Goal: Information Seeking & Learning: Learn about a topic

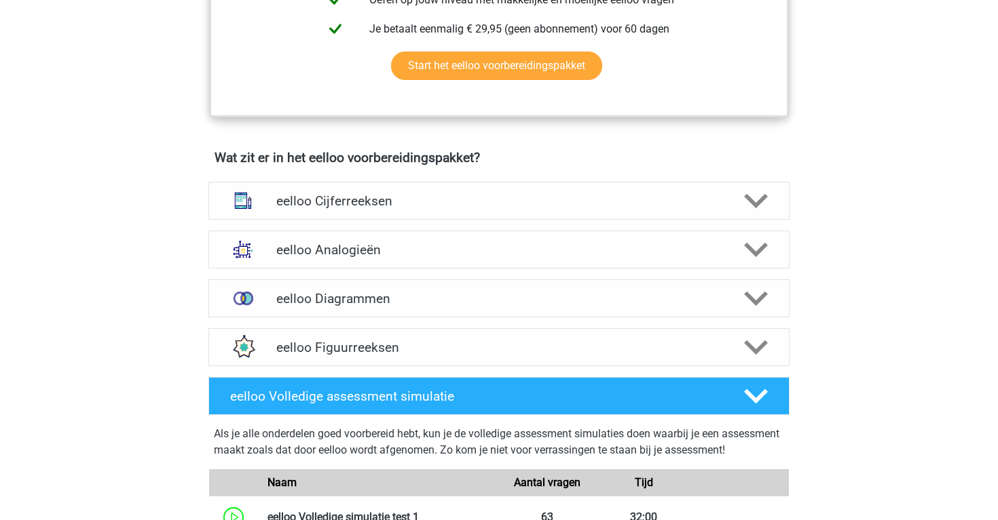
scroll to position [721, 0]
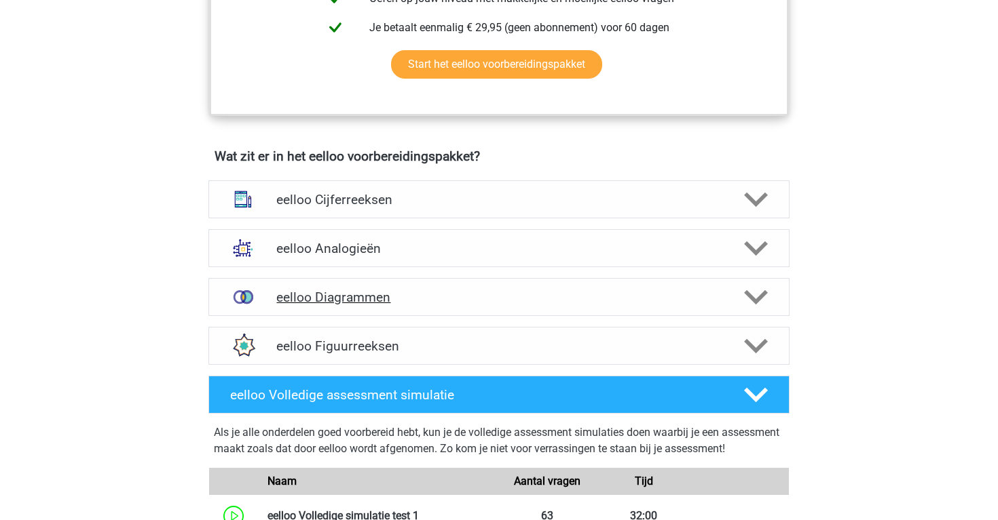
click at [362, 294] on div "eelloo Diagrammen" at bounding box center [498, 297] width 581 height 38
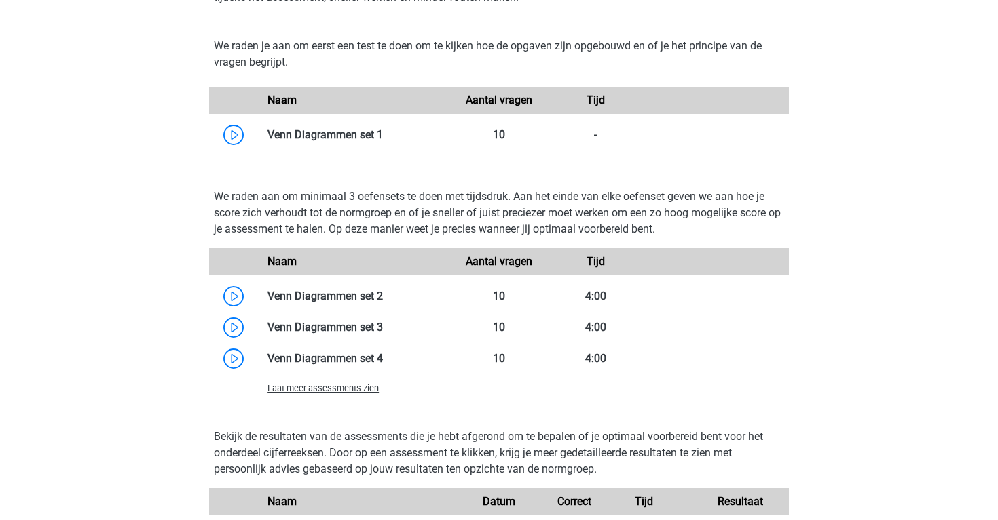
scroll to position [1093, 0]
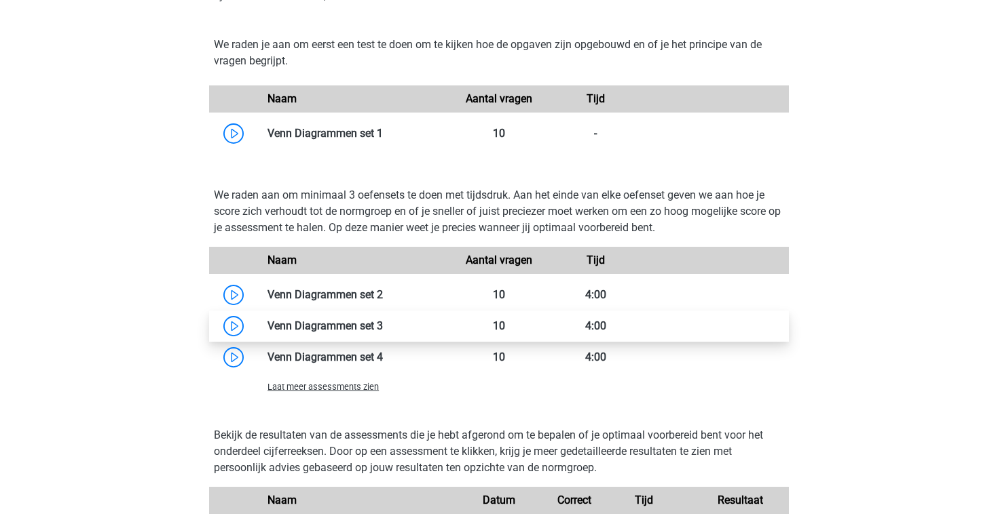
click at [383, 333] on link at bounding box center [383, 326] width 0 height 13
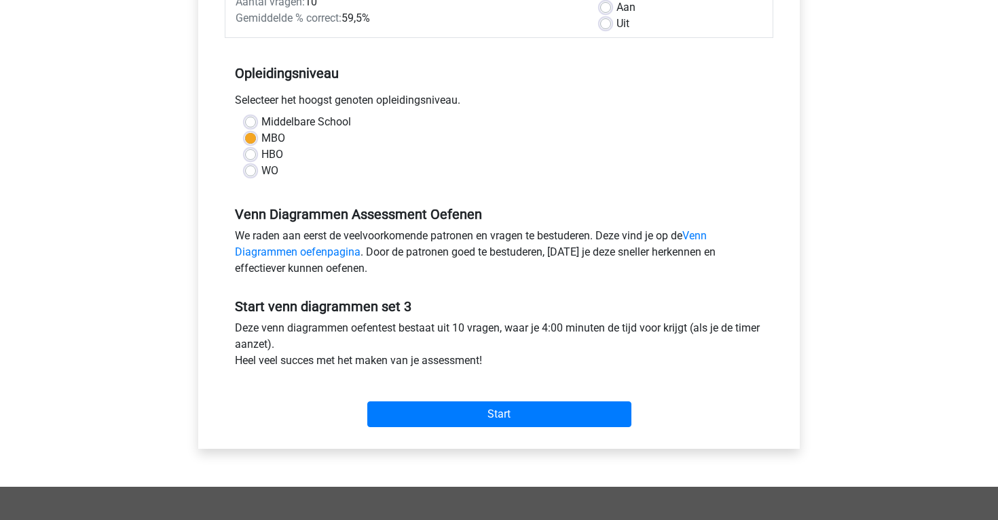
scroll to position [238, 0]
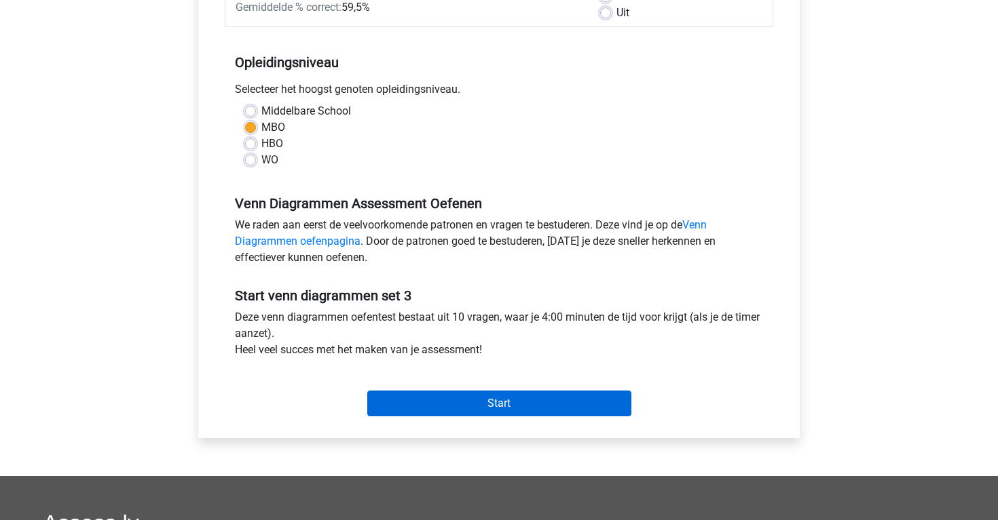
click at [425, 395] on input "Start" at bounding box center [499, 404] width 264 height 26
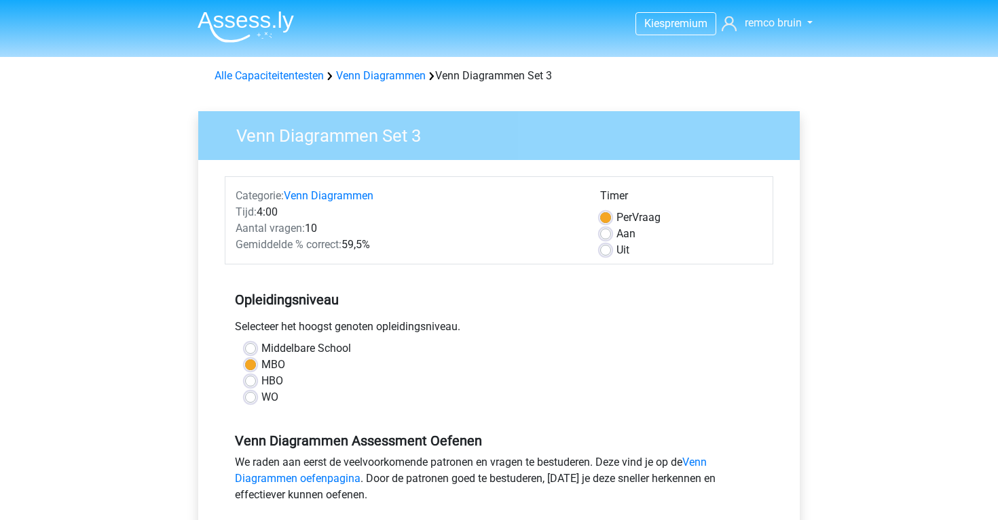
scroll to position [0, 0]
click at [349, 77] on link "Venn Diagrammen" at bounding box center [381, 75] width 90 height 13
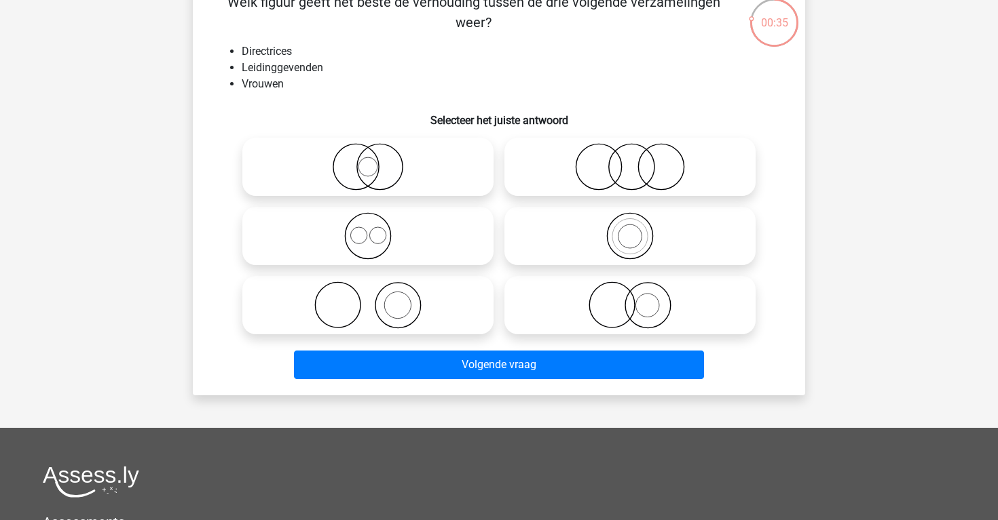
scroll to position [22, 0]
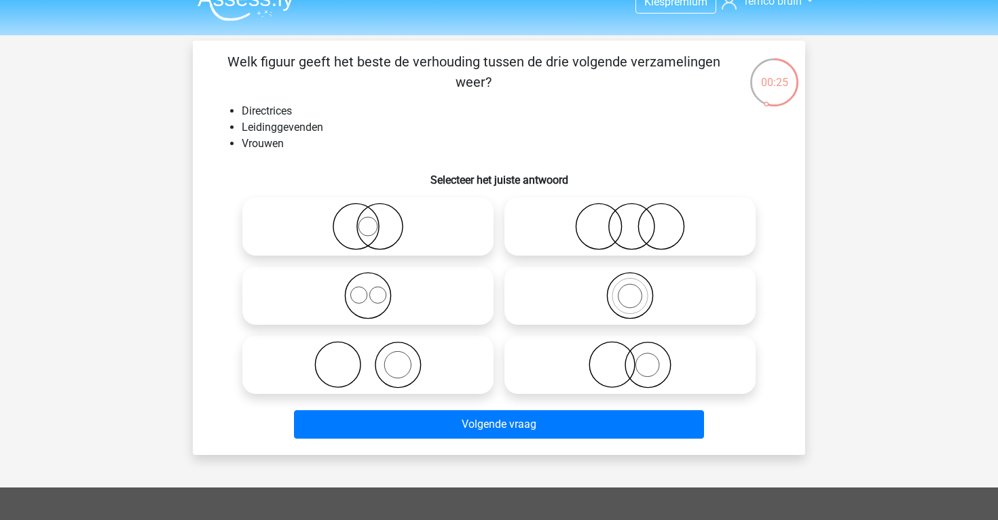
click at [430, 249] on icon at bounding box center [368, 227] width 240 height 48
click at [377, 220] on input "radio" at bounding box center [372, 215] width 9 height 9
radio input "true"
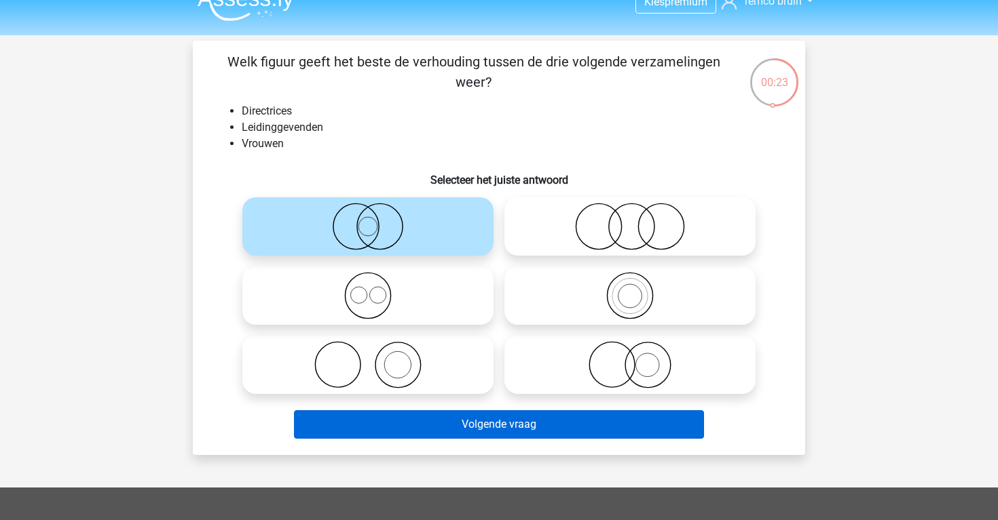
click at [471, 419] on button "Volgende vraag" at bounding box center [499, 425] width 411 height 29
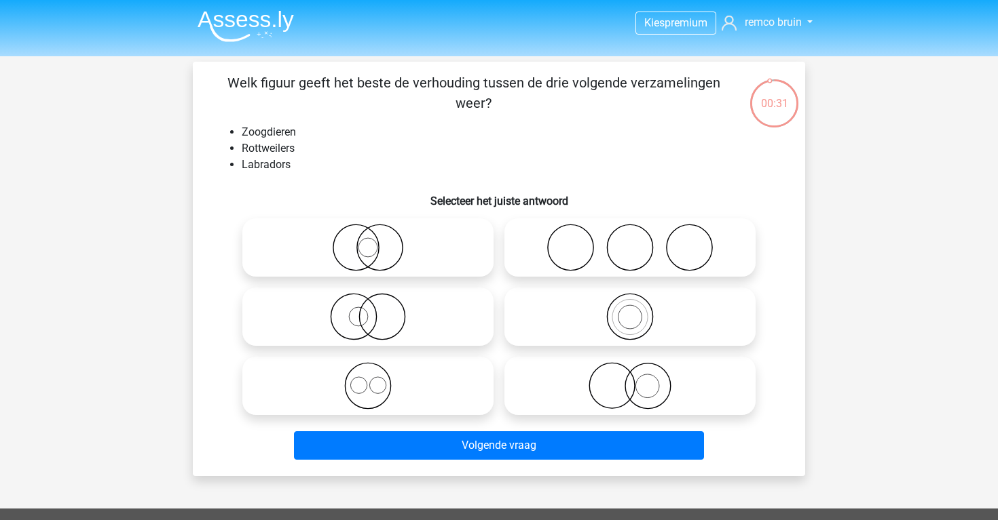
scroll to position [0, 0]
click at [455, 375] on icon at bounding box center [368, 387] width 240 height 48
click at [377, 375] on input "radio" at bounding box center [372, 375] width 9 height 9
radio input "true"
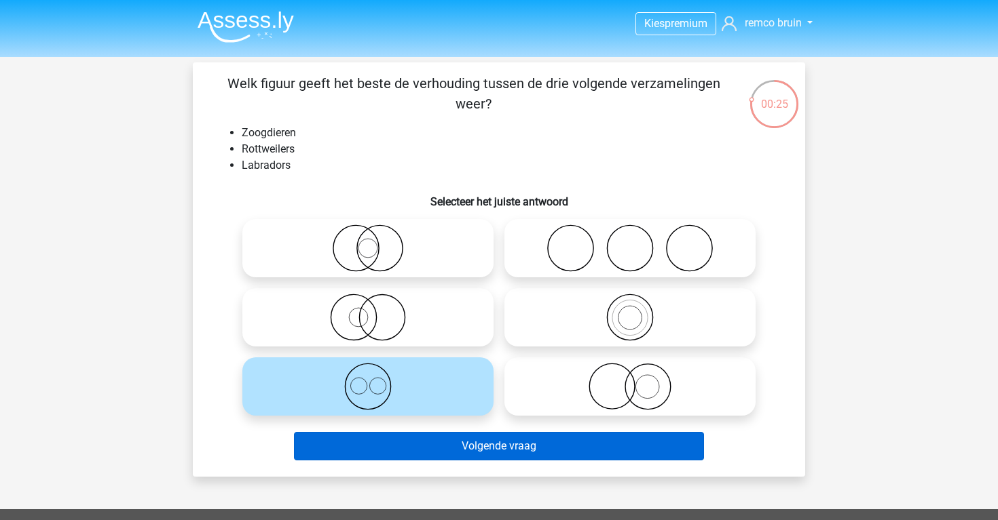
click at [459, 444] on button "Volgende vraag" at bounding box center [499, 446] width 411 height 29
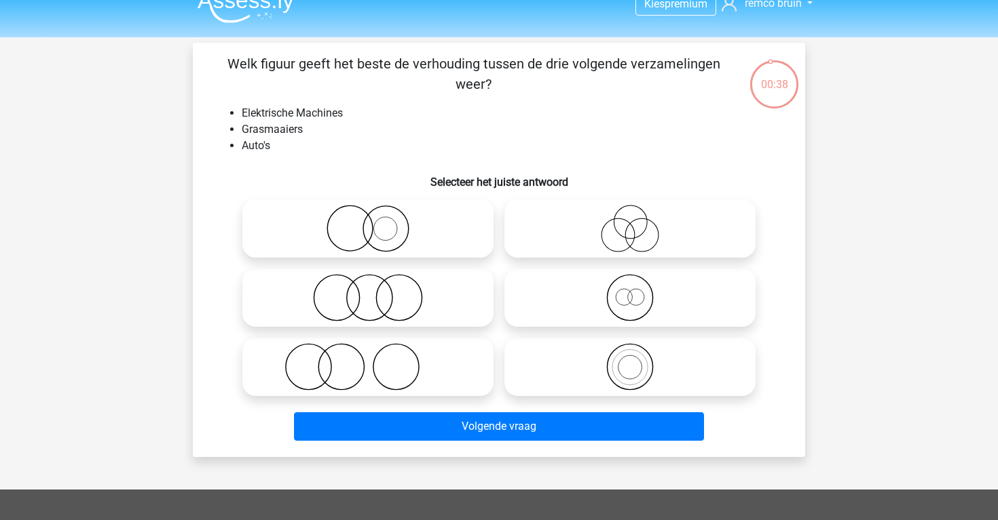
scroll to position [10, 0]
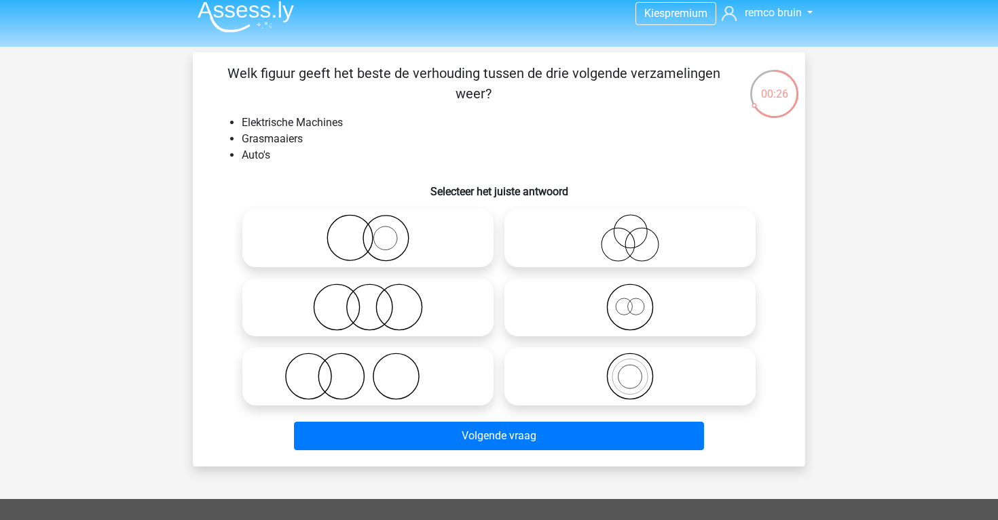
click at [440, 311] on icon at bounding box center [368, 308] width 240 height 48
click at [377, 301] on input "radio" at bounding box center [372, 296] width 9 height 9
radio input "true"
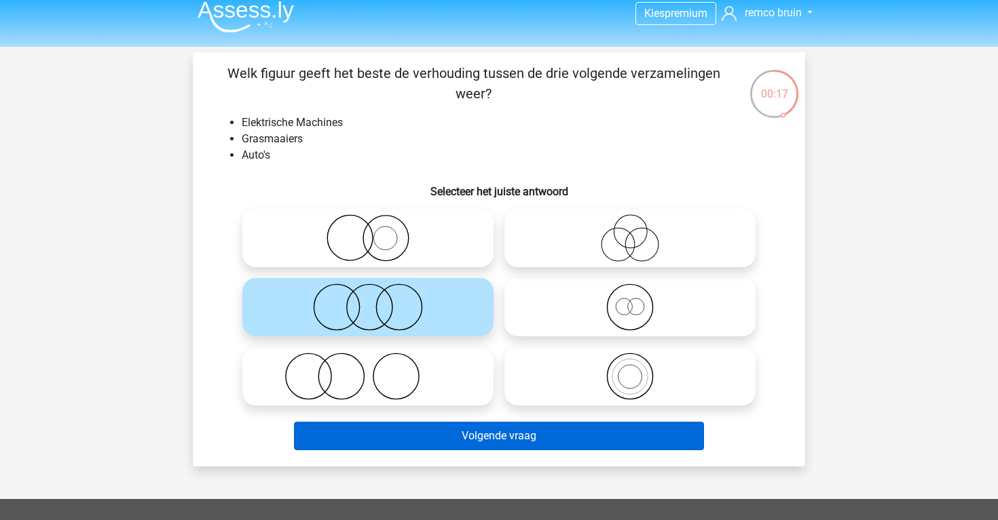
click at [463, 434] on button "Volgende vraag" at bounding box center [499, 436] width 411 height 29
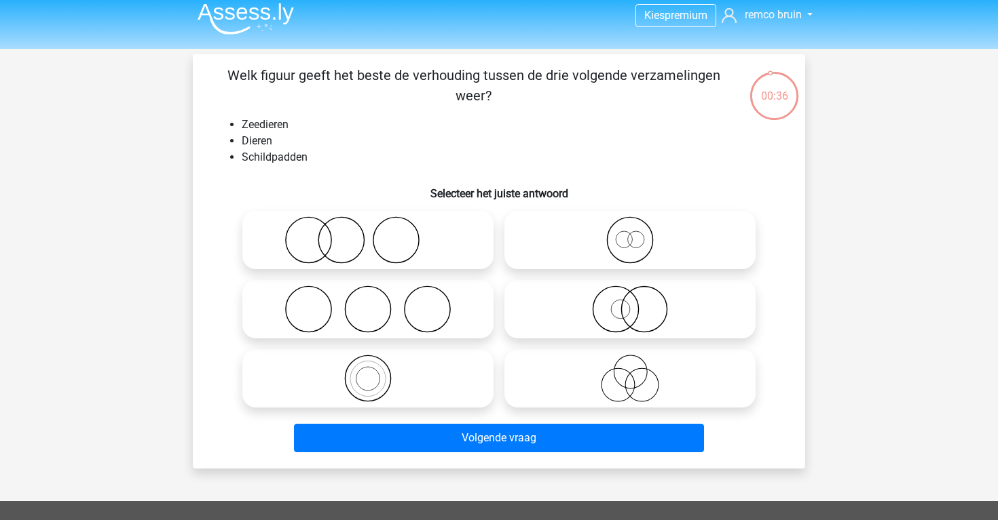
scroll to position [6, 0]
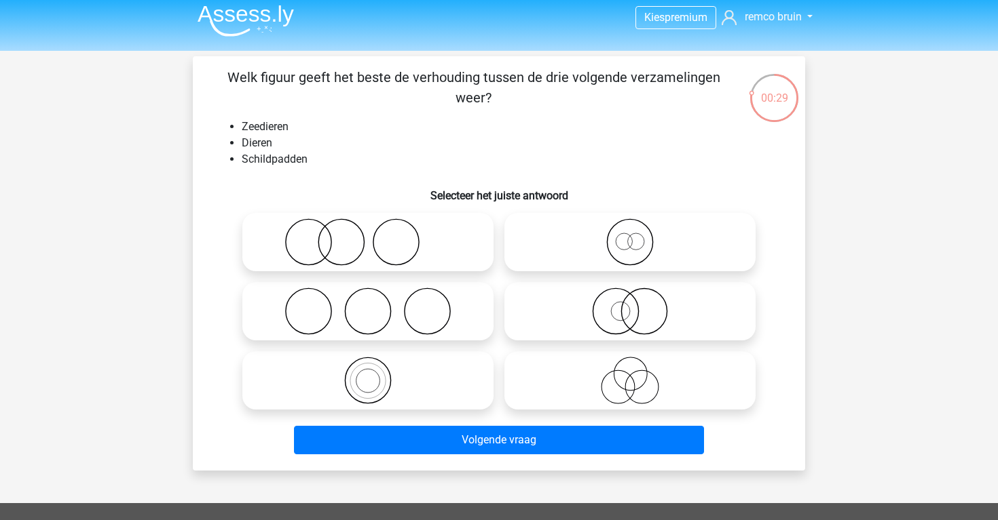
click at [432, 368] on icon at bounding box center [368, 381] width 240 height 48
click at [377, 368] on input "radio" at bounding box center [372, 369] width 9 height 9
radio input "true"
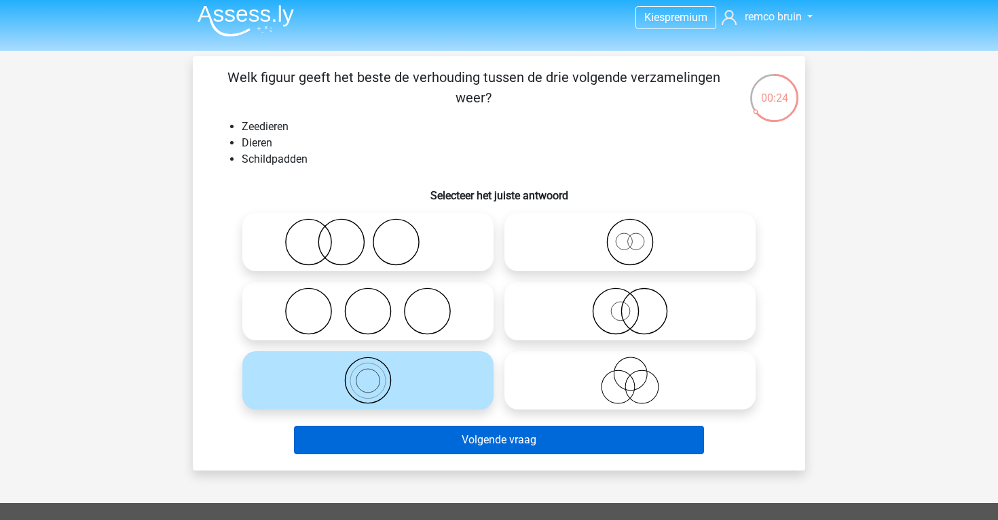
click at [436, 430] on button "Volgende vraag" at bounding box center [499, 440] width 411 height 29
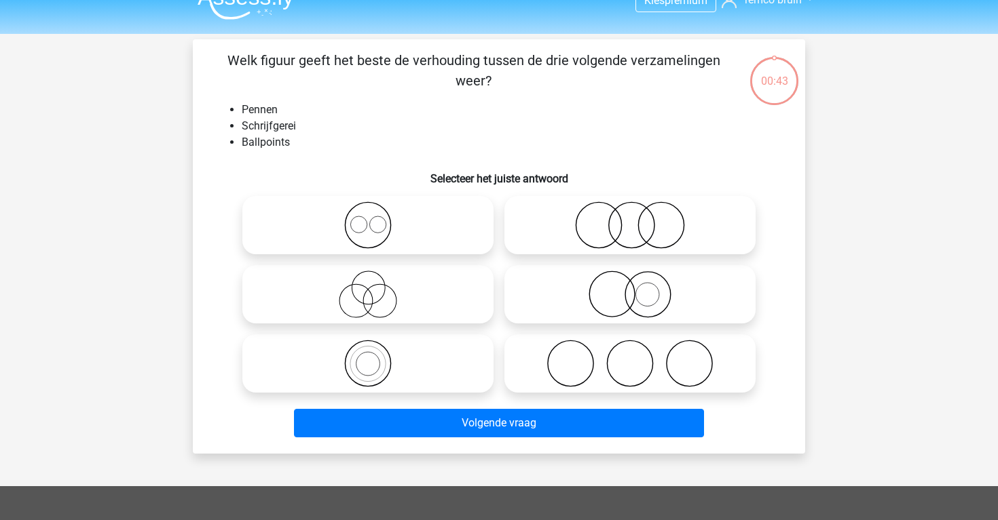
scroll to position [0, 0]
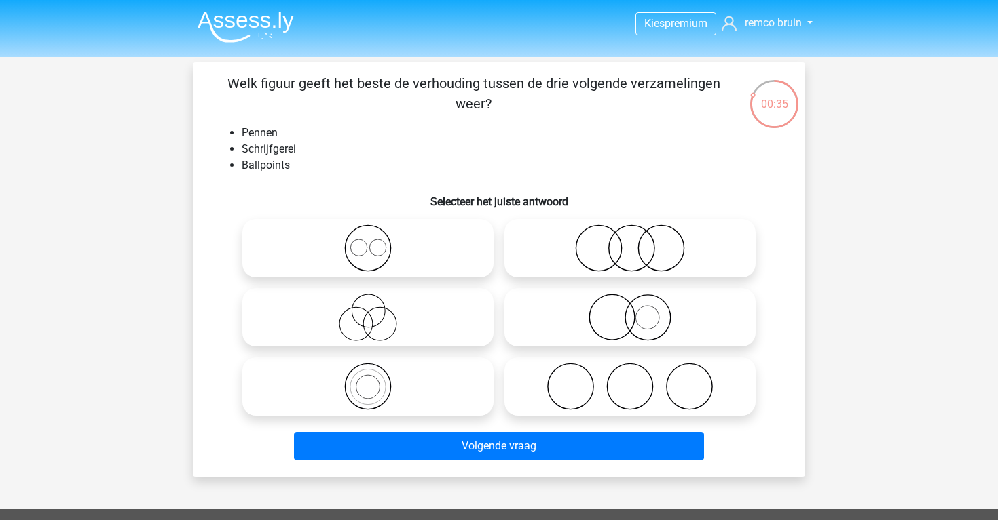
click at [396, 248] on icon at bounding box center [368, 249] width 240 height 48
click at [377, 242] on input "radio" at bounding box center [372, 237] width 9 height 9
radio input "true"
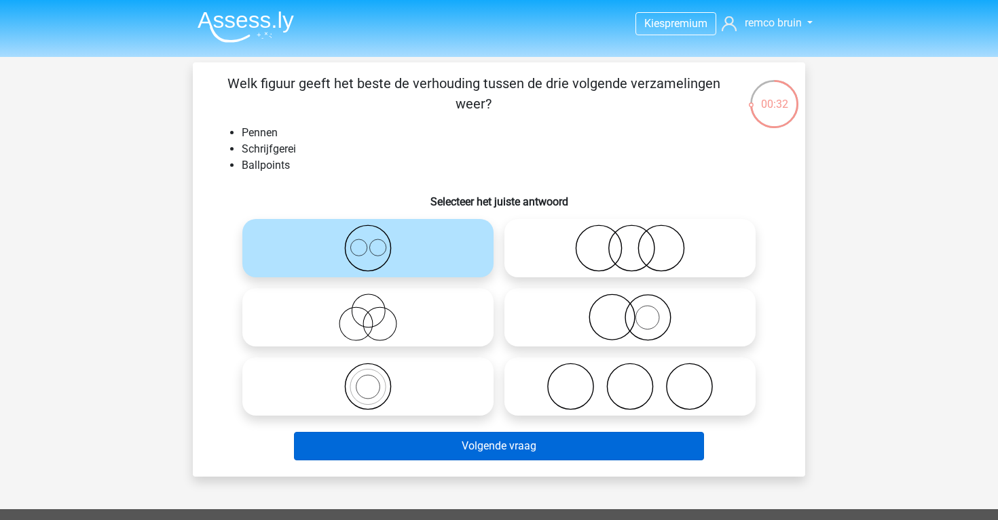
click at [432, 455] on button "Volgende vraag" at bounding box center [499, 446] width 411 height 29
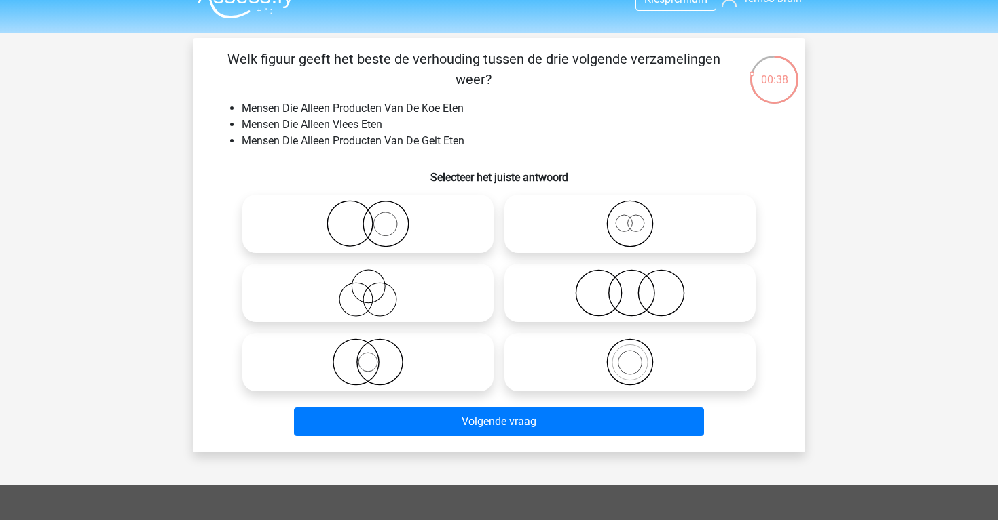
scroll to position [24, 0]
click at [566, 302] on icon at bounding box center [630, 294] width 240 height 48
click at [630, 287] on input "radio" at bounding box center [634, 282] width 9 height 9
radio input "true"
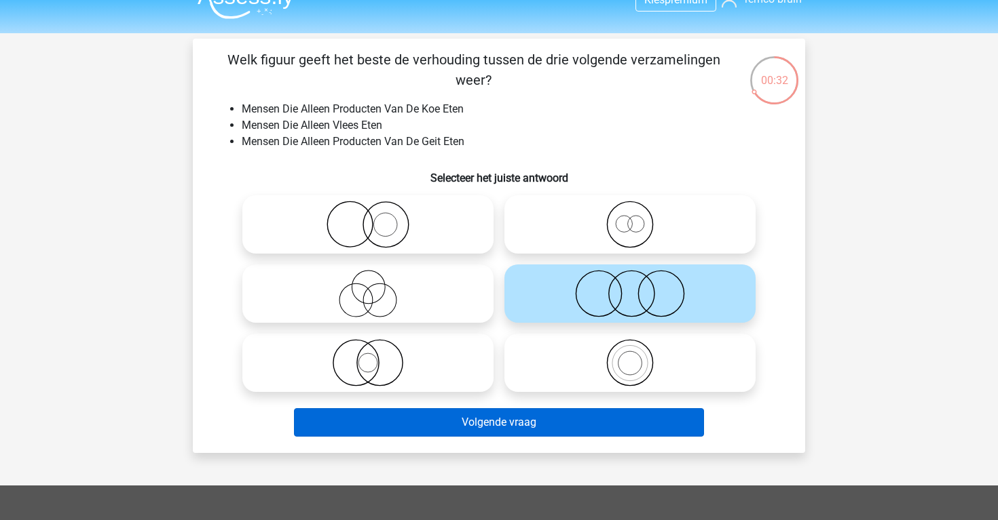
click at [567, 430] on button "Volgende vraag" at bounding box center [499, 423] width 411 height 29
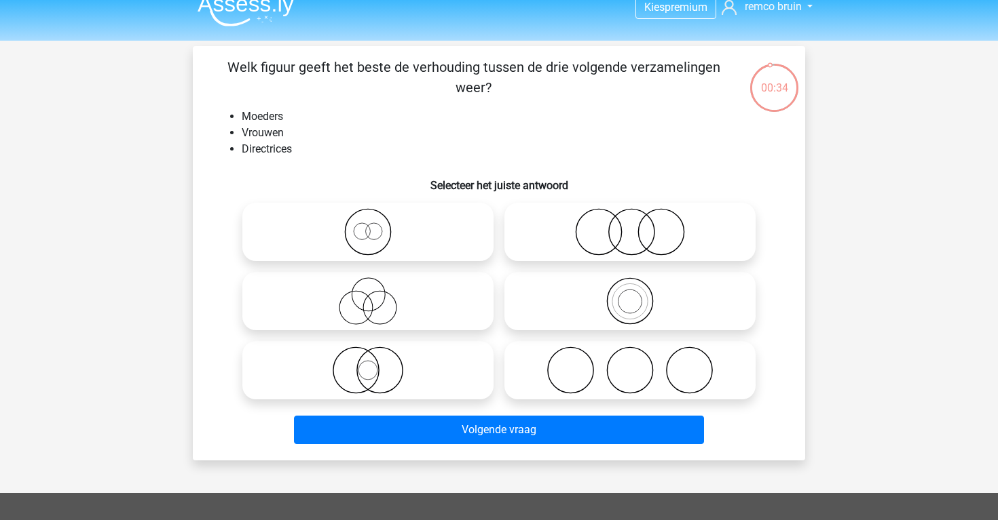
scroll to position [9, 0]
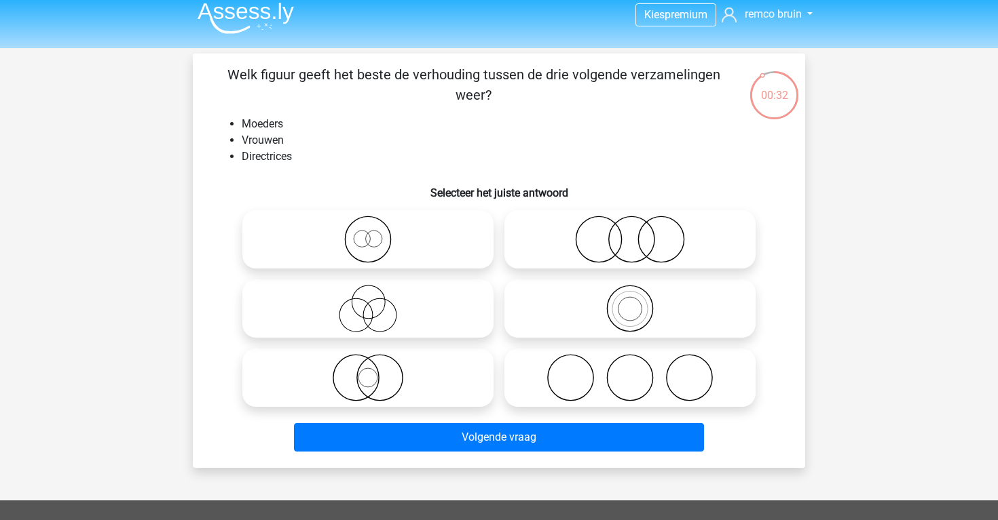
click at [436, 294] on icon at bounding box center [368, 309] width 240 height 48
click at [377, 294] on input "radio" at bounding box center [372, 297] width 9 height 9
radio input "true"
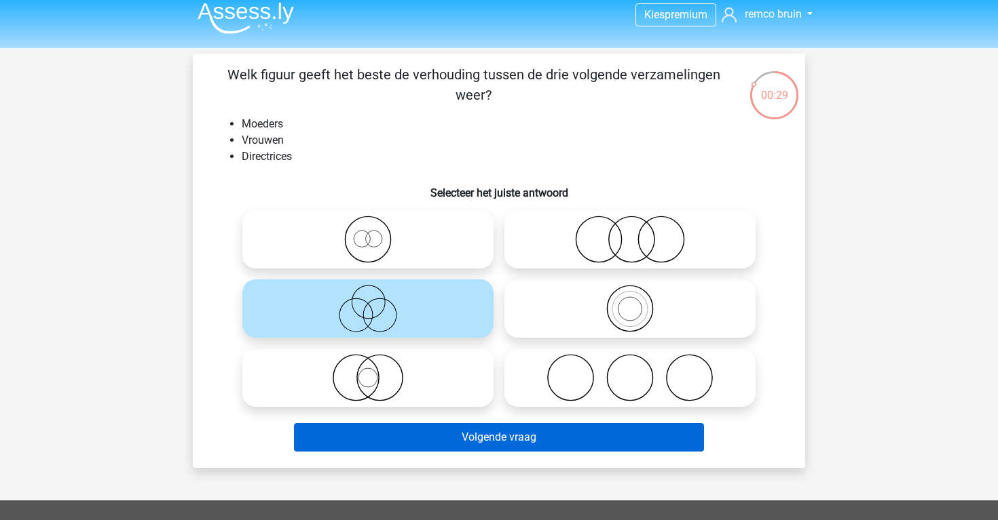
click at [459, 441] on button "Volgende vraag" at bounding box center [499, 437] width 411 height 29
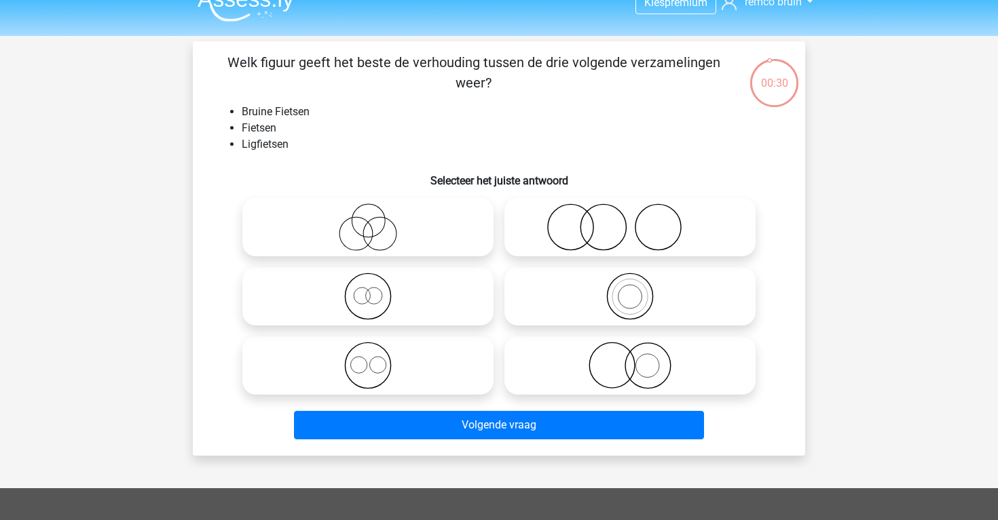
scroll to position [20, 0]
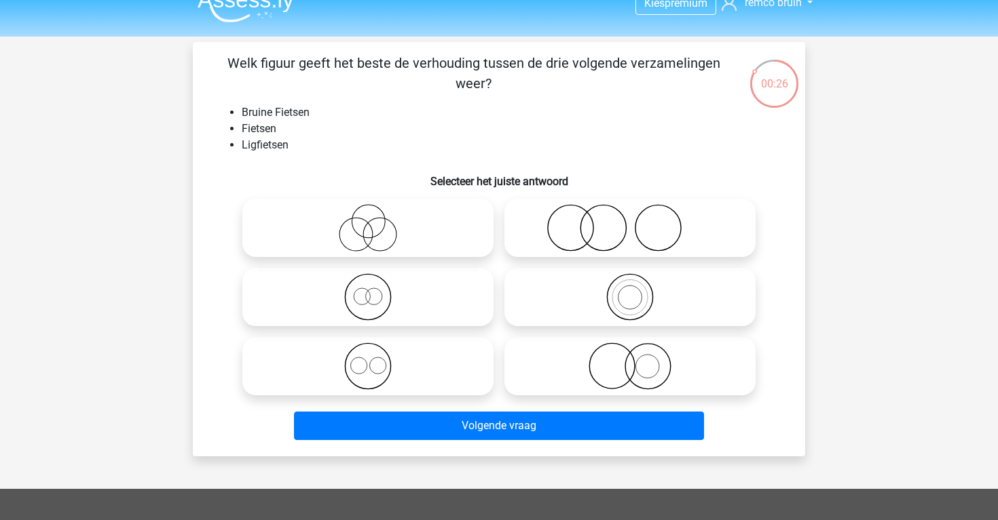
click at [421, 282] on icon at bounding box center [368, 297] width 240 height 48
click at [377, 282] on input "radio" at bounding box center [372, 286] width 9 height 9
radio input "true"
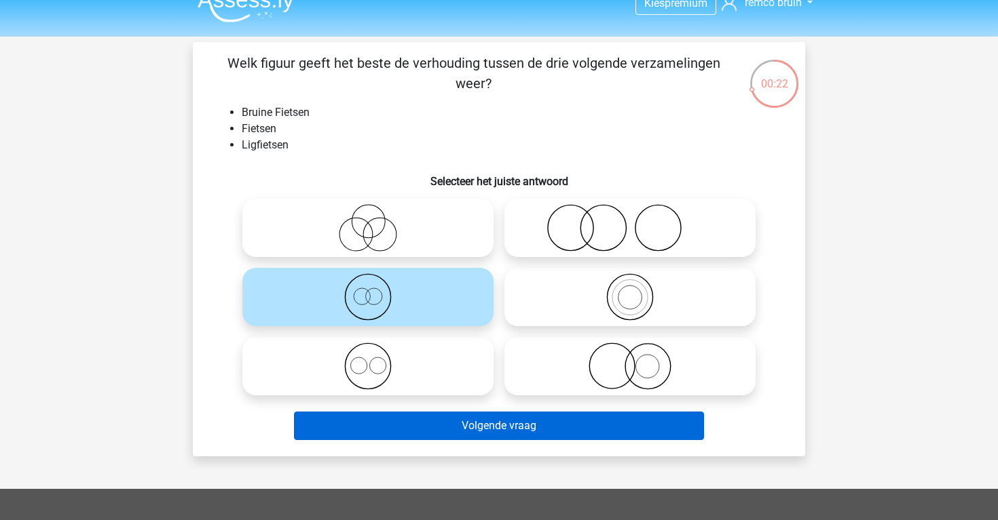
click at [440, 428] on button "Volgende vraag" at bounding box center [499, 426] width 411 height 29
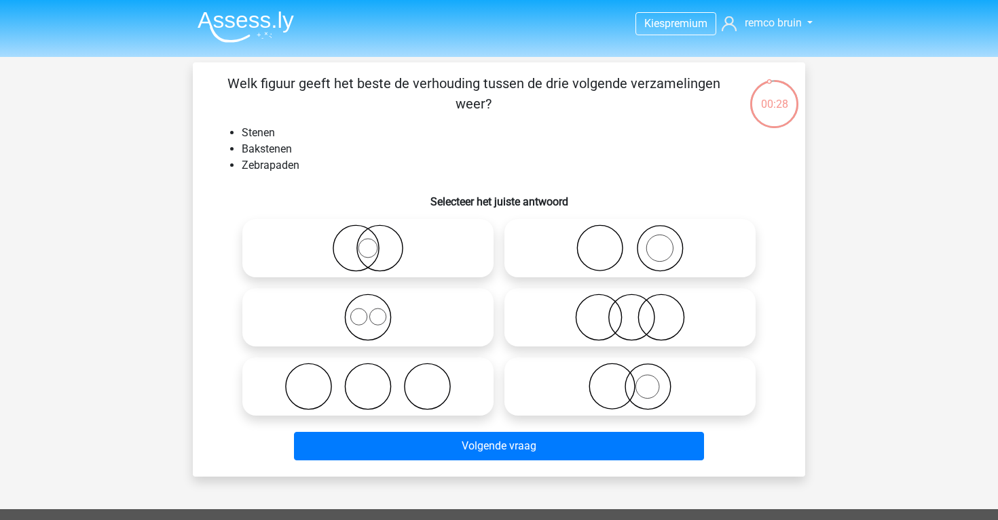
scroll to position [0, 0]
click at [555, 261] on icon at bounding box center [630, 249] width 240 height 48
click at [630, 242] on input "radio" at bounding box center [634, 237] width 9 height 9
radio input "true"
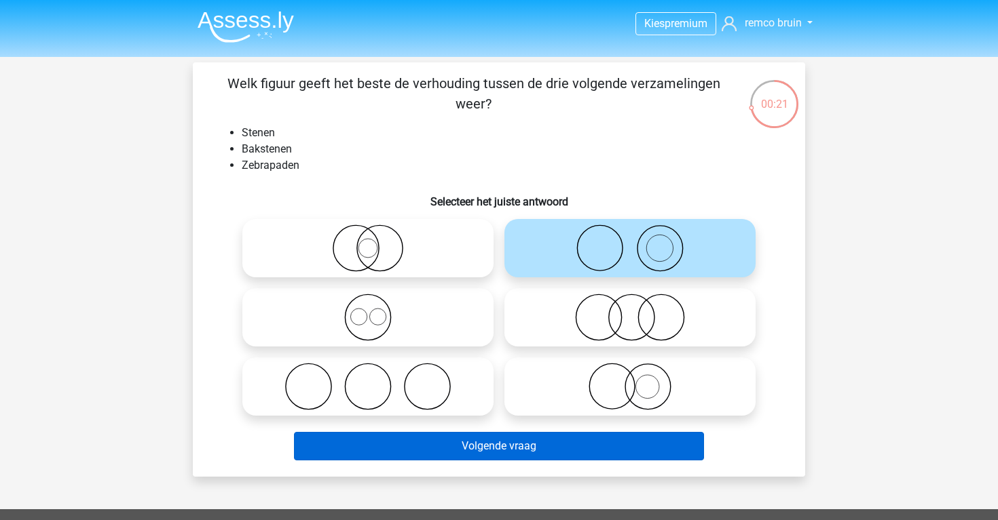
click at [547, 452] on button "Volgende vraag" at bounding box center [499, 446] width 411 height 29
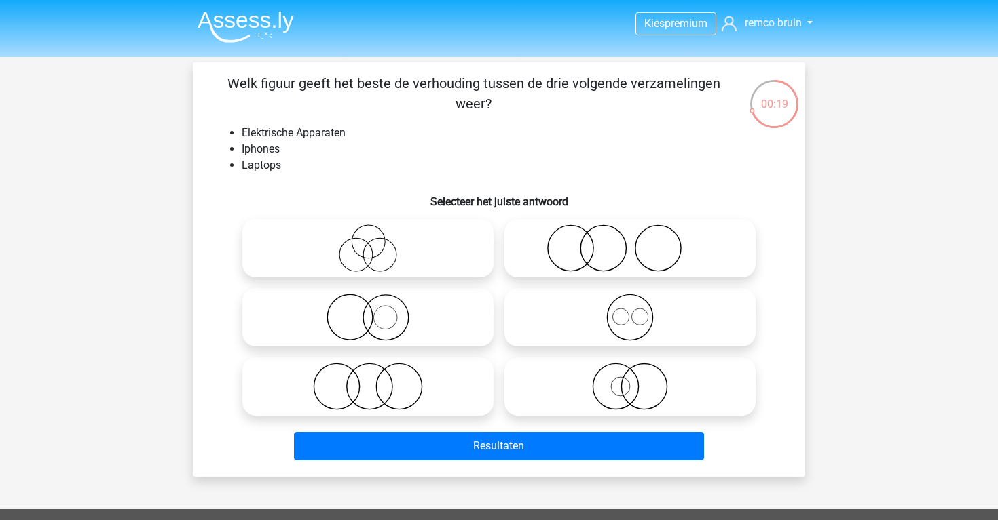
click at [547, 303] on icon at bounding box center [630, 318] width 240 height 48
click at [630, 303] on input "radio" at bounding box center [634, 306] width 9 height 9
radio input "true"
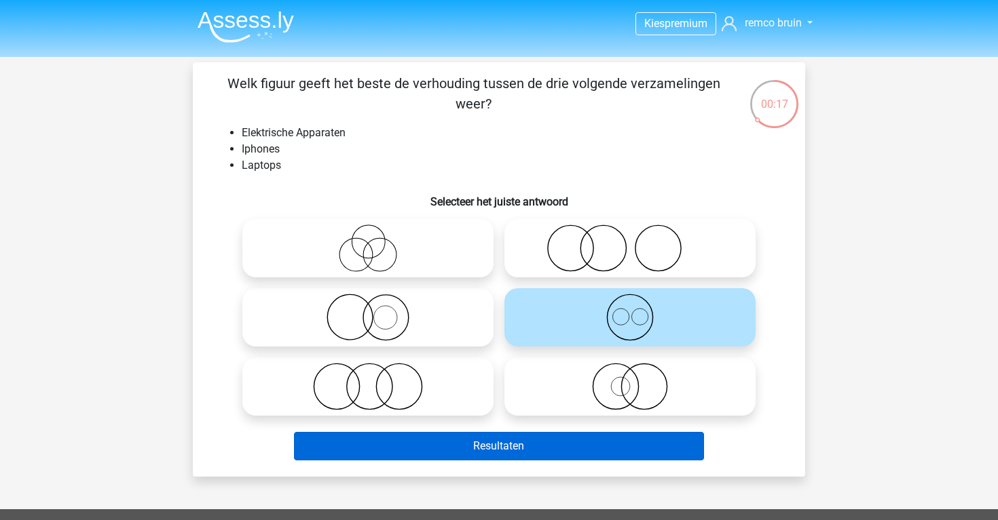
click at [568, 446] on button "Resultaten" at bounding box center [499, 446] width 411 height 29
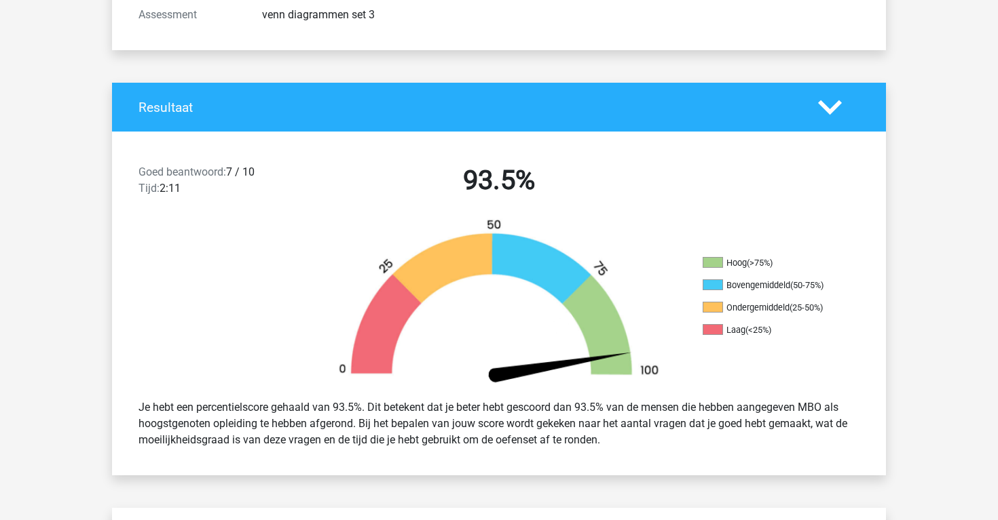
scroll to position [214, 0]
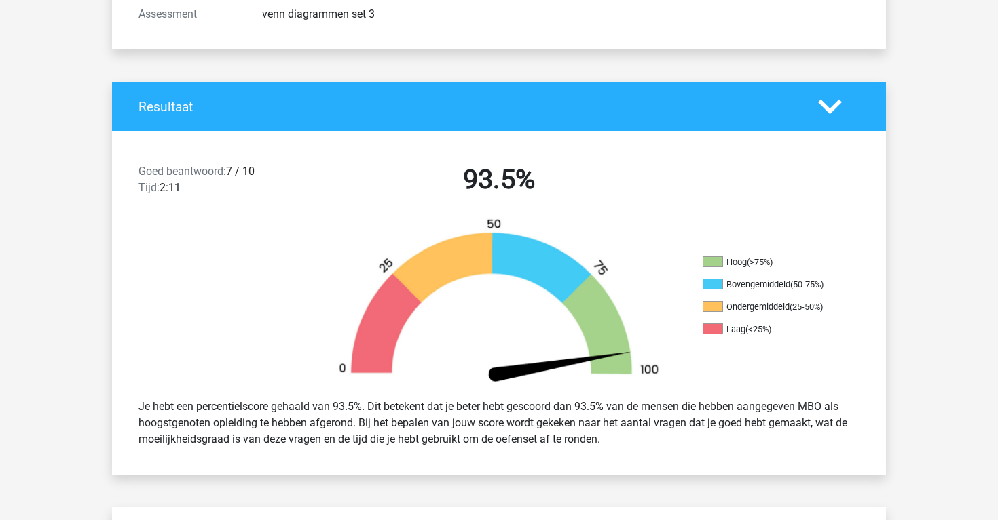
drag, startPoint x: 0, startPoint y: 0, endPoint x: 516, endPoint y: 463, distance: 693.4
click at [528, 455] on div "Je hebt een percentielscore gehaald van 93.5%. Dit betekent dat je beter hebt g…" at bounding box center [499, 423] width 774 height 71
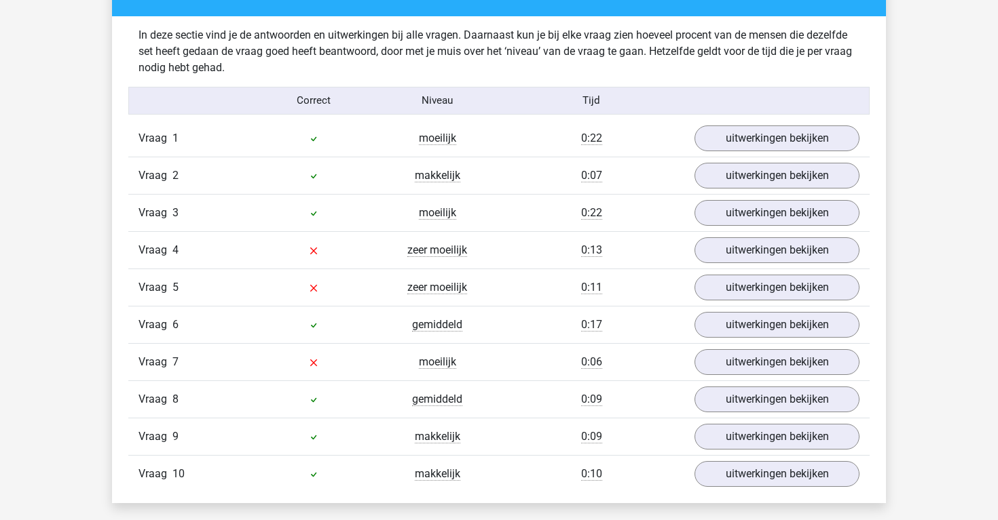
scroll to position [1062, 0]
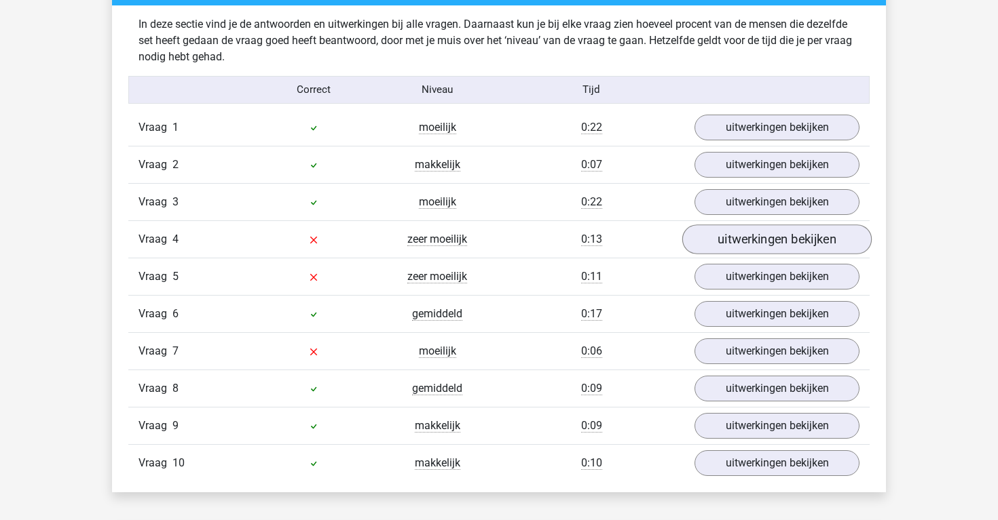
click at [706, 240] on link "uitwerkingen bekijken" at bounding box center [776, 240] width 189 height 30
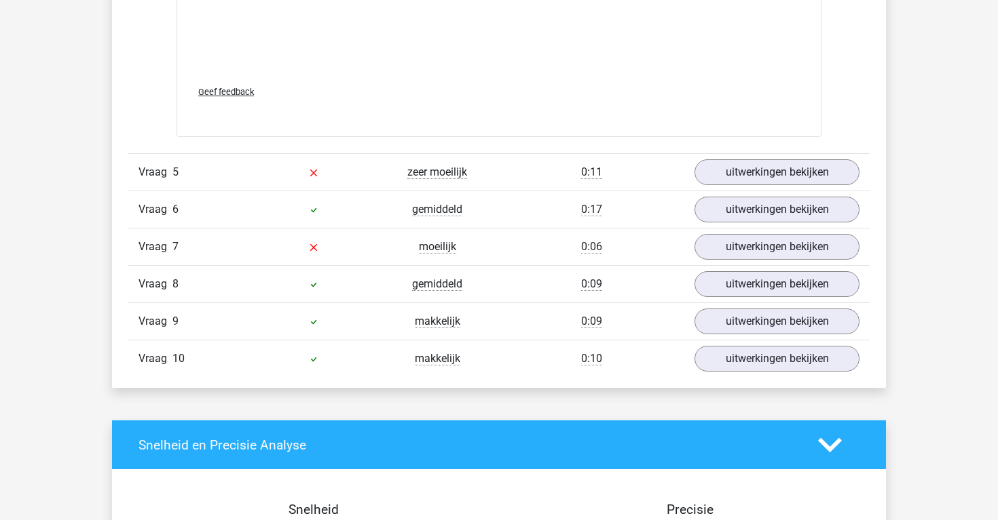
scroll to position [2067, 0]
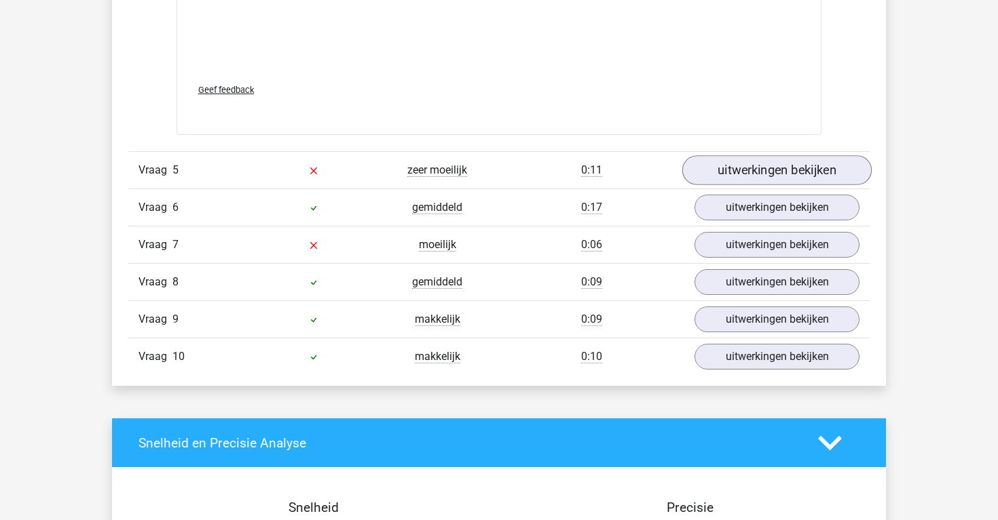
click at [756, 164] on link "uitwerkingen bekijken" at bounding box center [776, 170] width 189 height 30
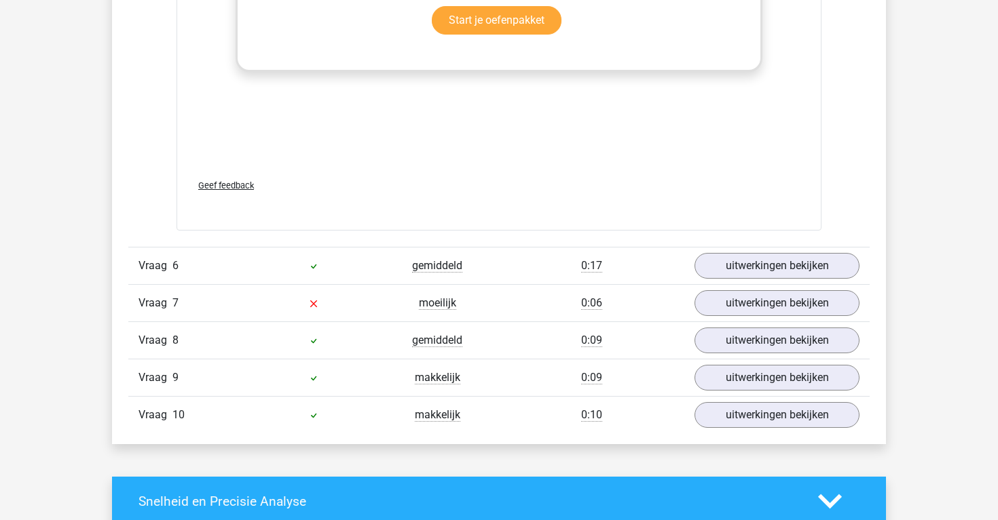
scroll to position [2908, 0]
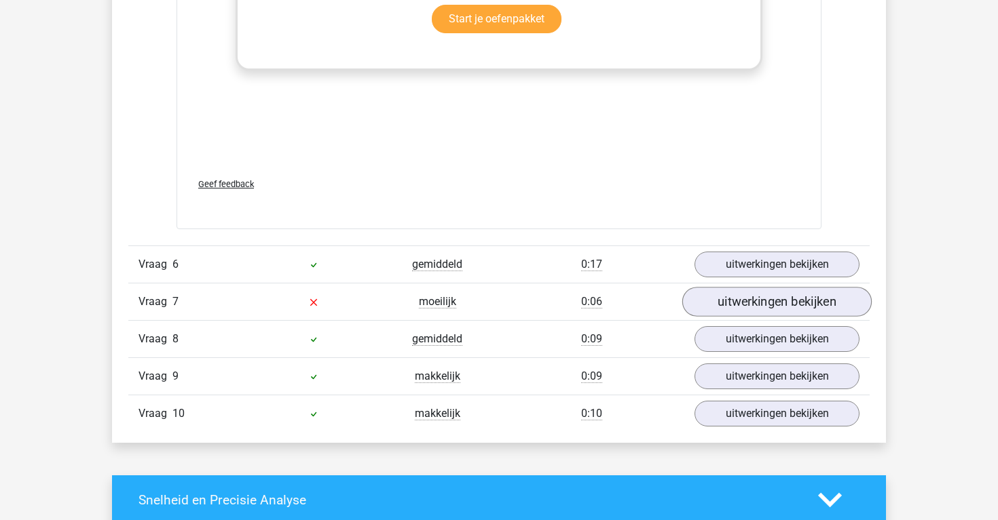
click at [765, 292] on link "uitwerkingen bekijken" at bounding box center [776, 302] width 189 height 30
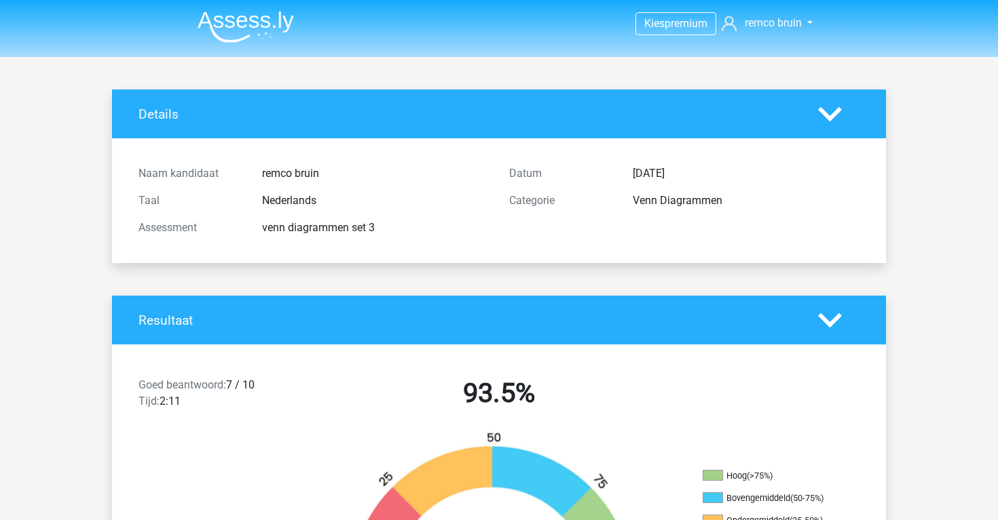
scroll to position [0, 0]
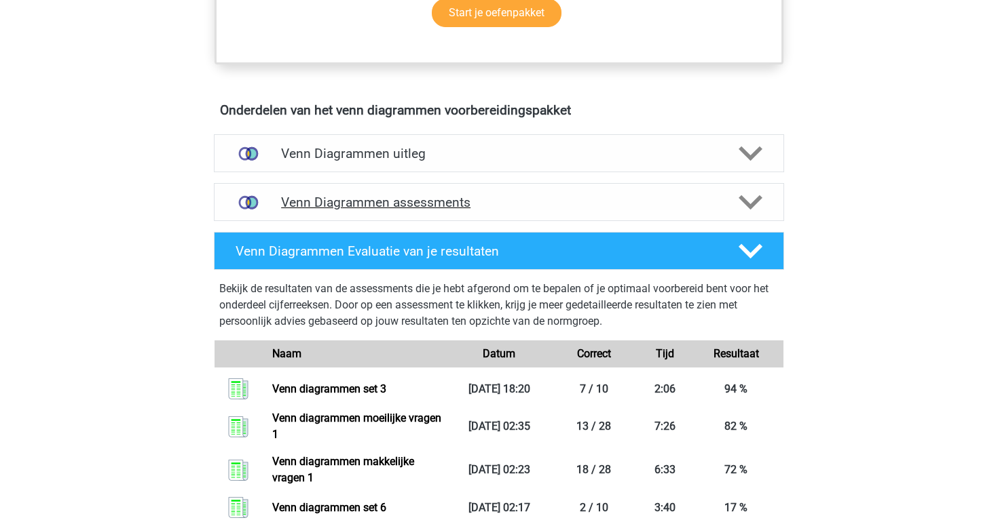
scroll to position [712, 0]
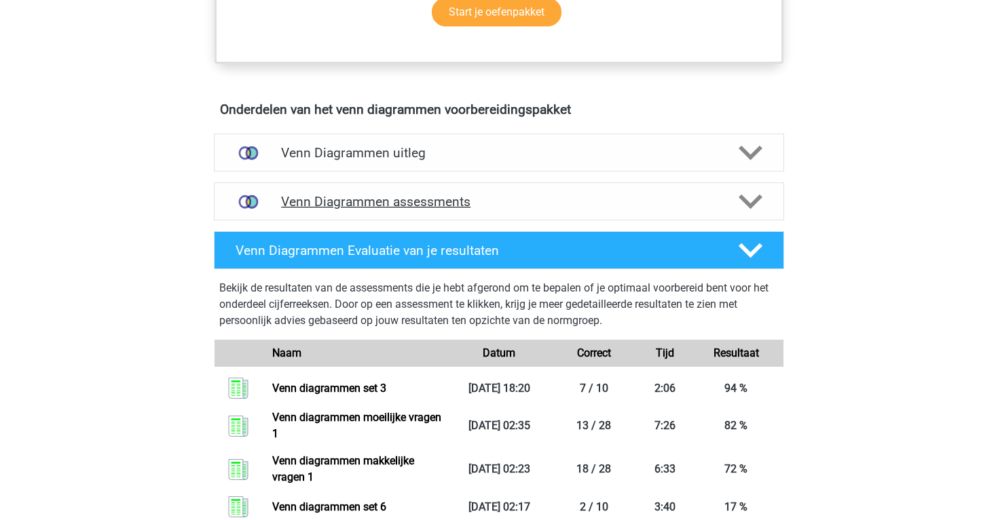
click at [364, 200] on h4 "Venn Diagrammen assessments" at bounding box center [499, 202] width 436 height 16
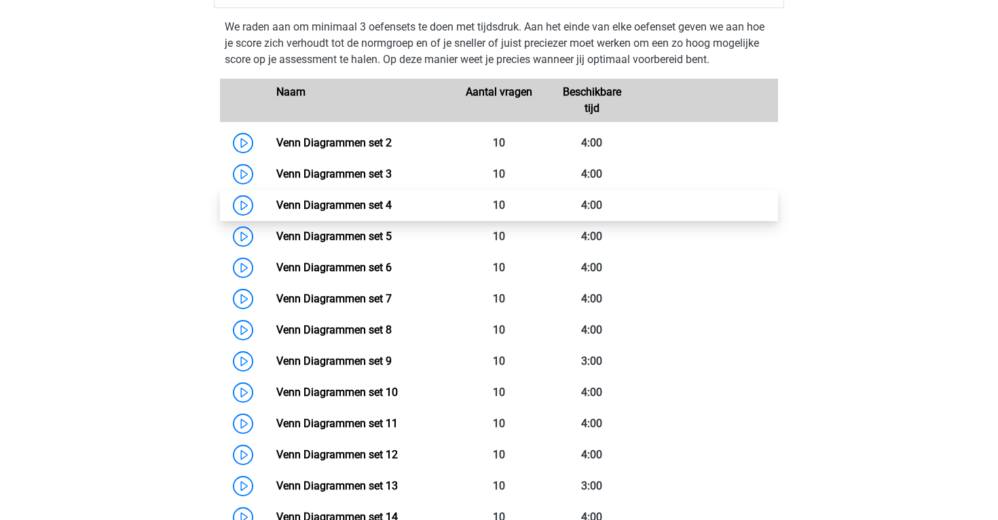
scroll to position [925, 0]
click at [276, 206] on link "Venn Diagrammen set 4" at bounding box center [333, 204] width 115 height 13
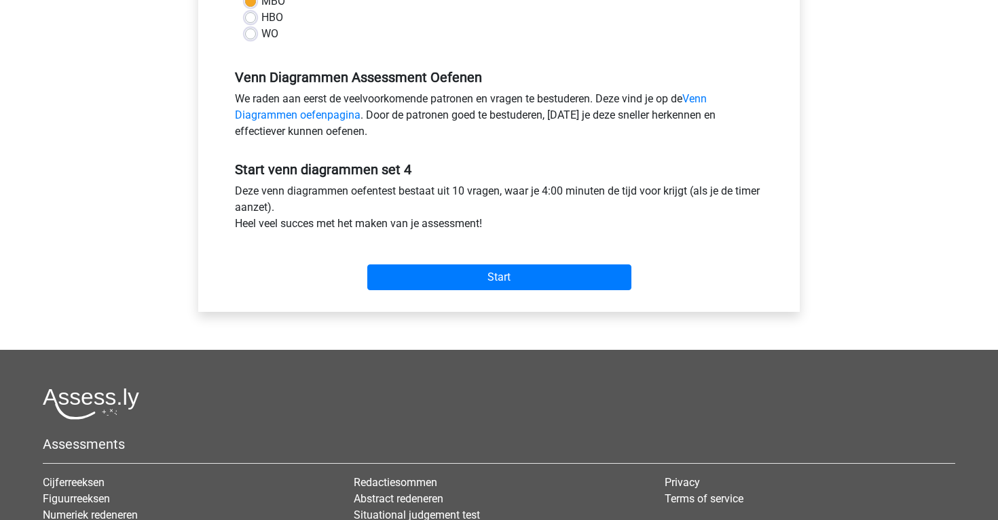
scroll to position [382, 0]
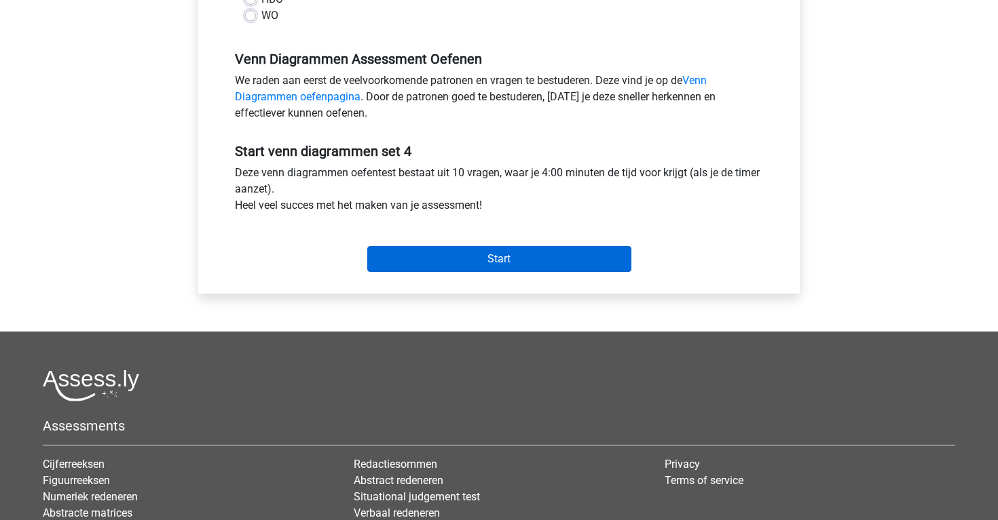
click at [381, 262] on input "Start" at bounding box center [499, 259] width 264 height 26
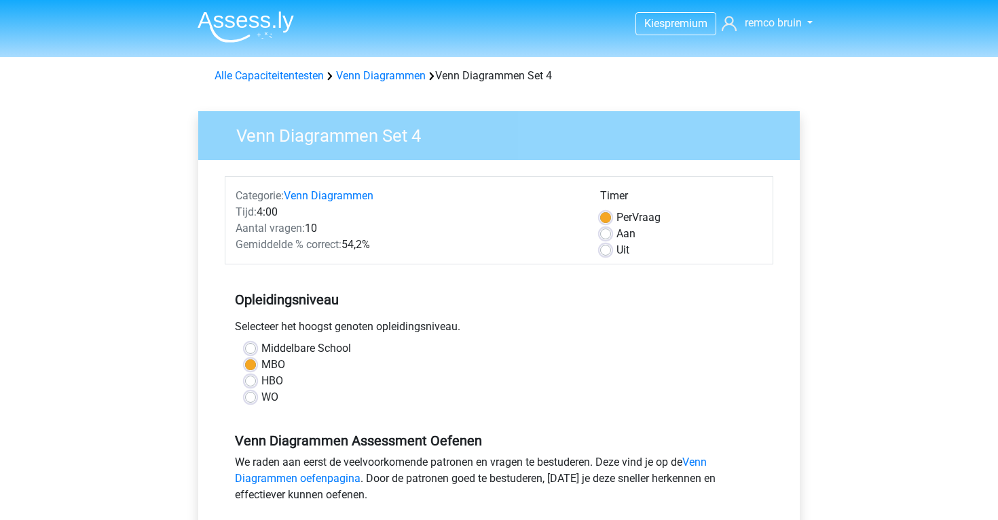
scroll to position [0, 0]
click at [313, 195] on link "Venn Diagrammen" at bounding box center [329, 195] width 90 height 13
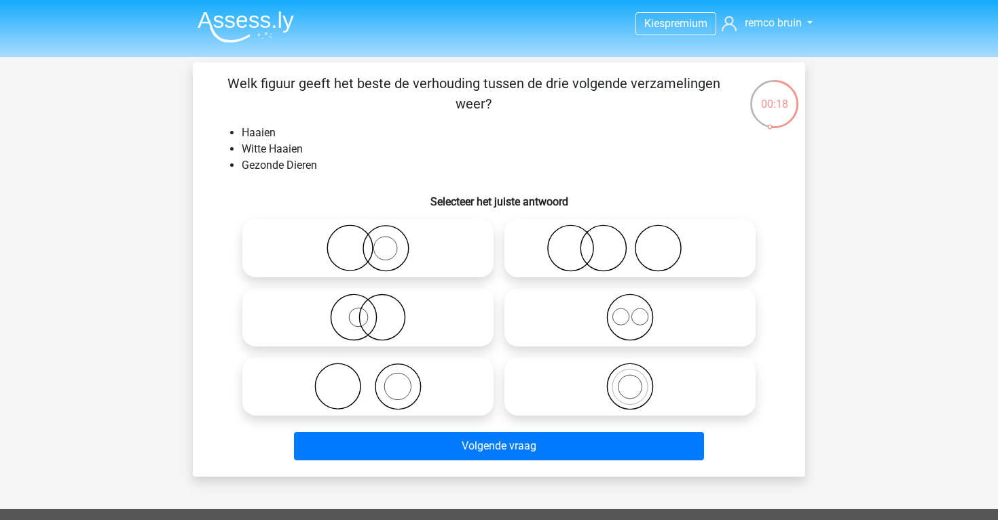
click at [451, 391] on icon at bounding box center [368, 387] width 240 height 48
click at [377, 380] on input "radio" at bounding box center [372, 375] width 9 height 9
radio input "true"
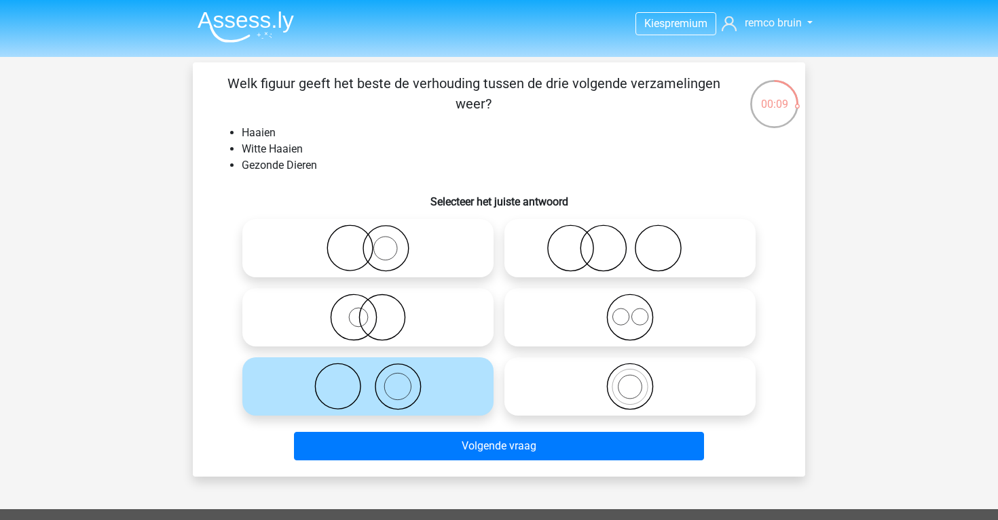
click at [401, 321] on icon at bounding box center [368, 318] width 240 height 48
click at [377, 311] on input "radio" at bounding box center [372, 306] width 9 height 9
radio input "true"
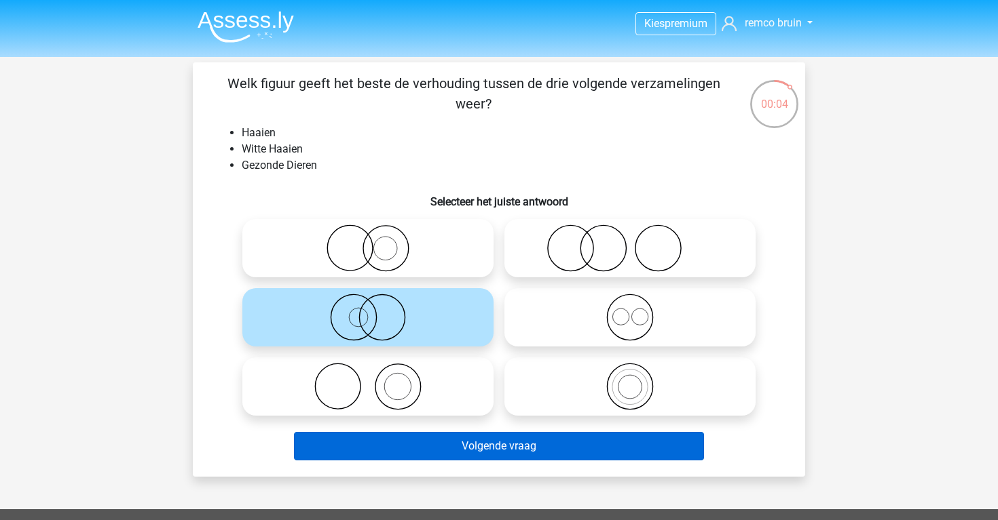
click at [468, 440] on button "Volgende vraag" at bounding box center [499, 446] width 411 height 29
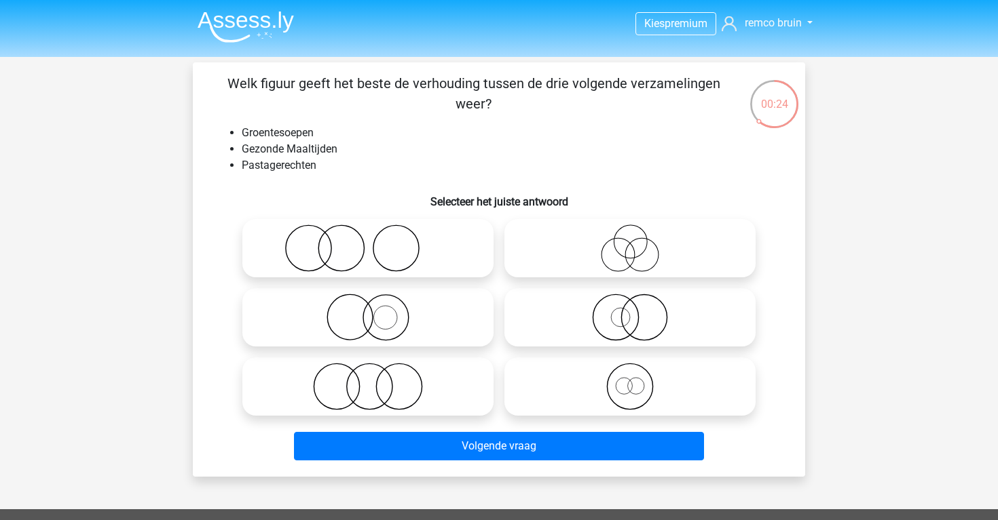
click at [449, 385] on icon at bounding box center [368, 387] width 240 height 48
click at [377, 380] on input "radio" at bounding box center [372, 375] width 9 height 9
radio input "true"
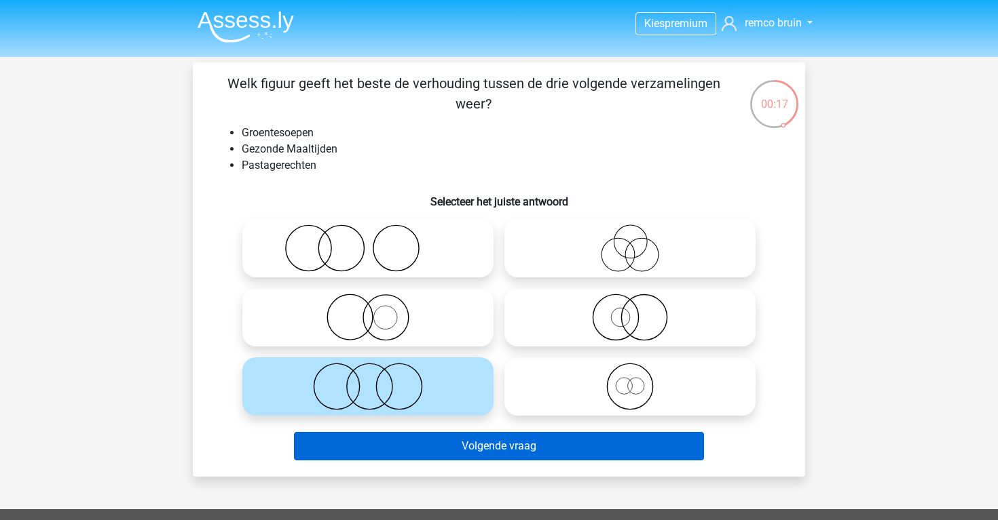
click at [508, 443] on button "Volgende vraag" at bounding box center [499, 446] width 411 height 29
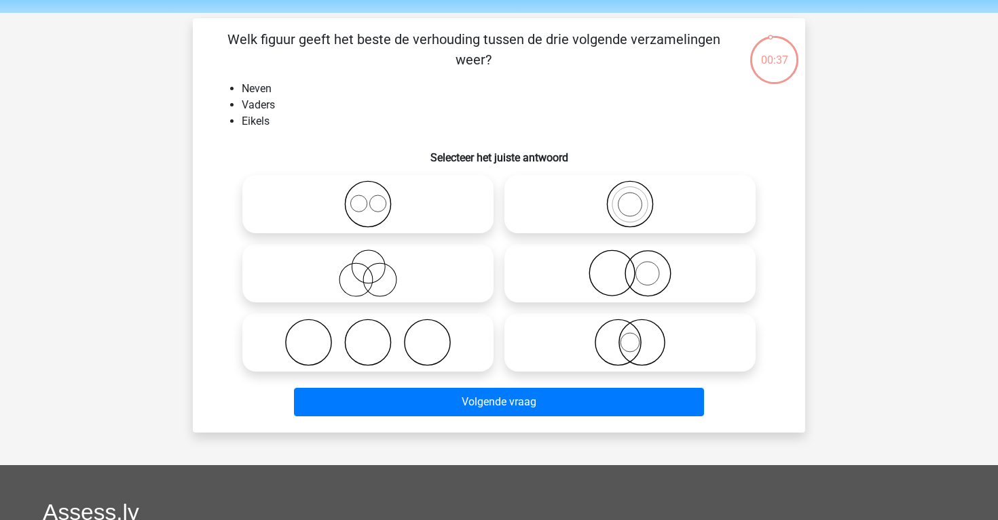
scroll to position [43, 0]
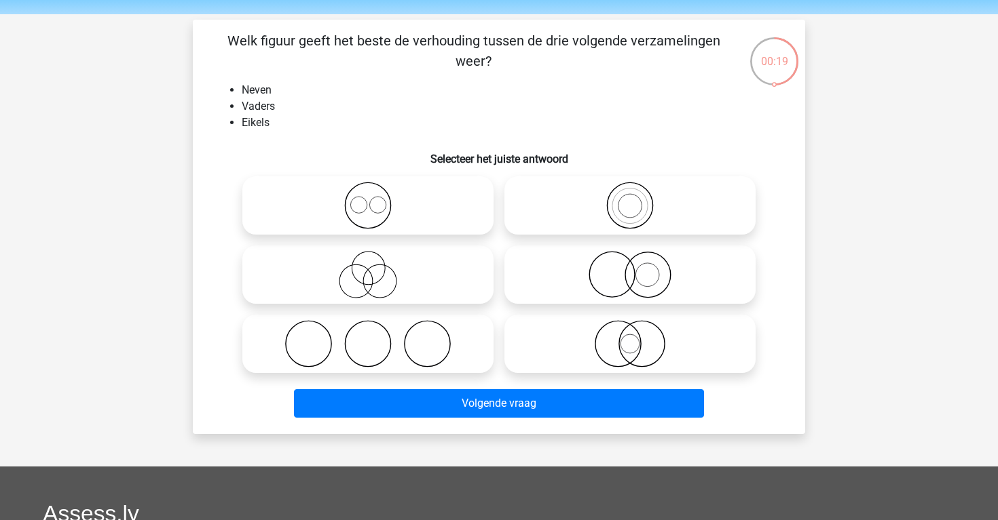
click at [456, 321] on icon at bounding box center [368, 344] width 240 height 48
click at [377, 328] on input "radio" at bounding box center [372, 332] width 9 height 9
radio input "true"
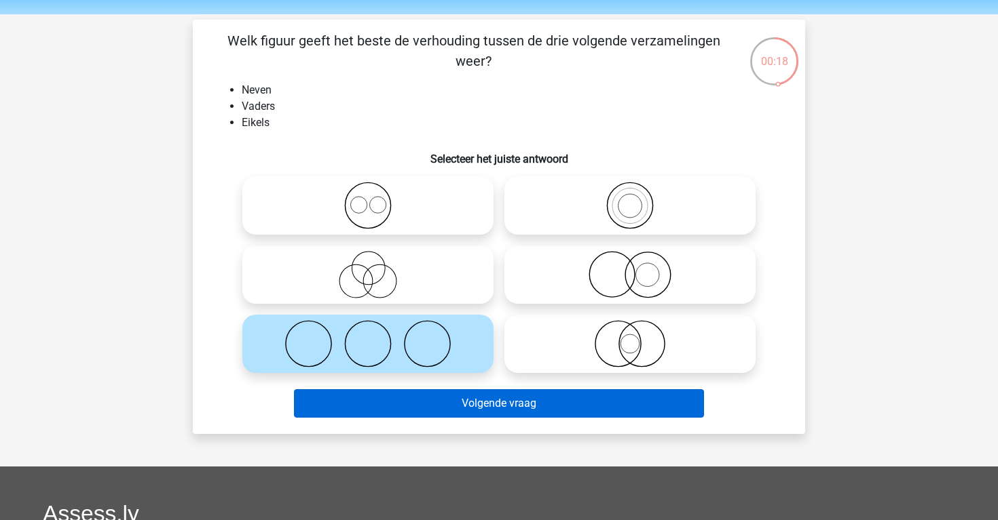
click at [496, 398] on button "Volgende vraag" at bounding box center [499, 404] width 411 height 29
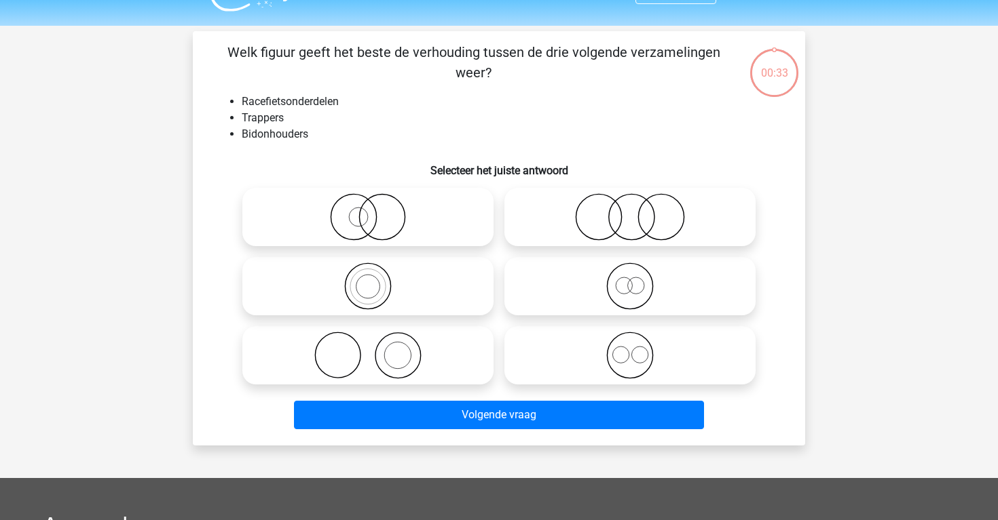
scroll to position [20, 0]
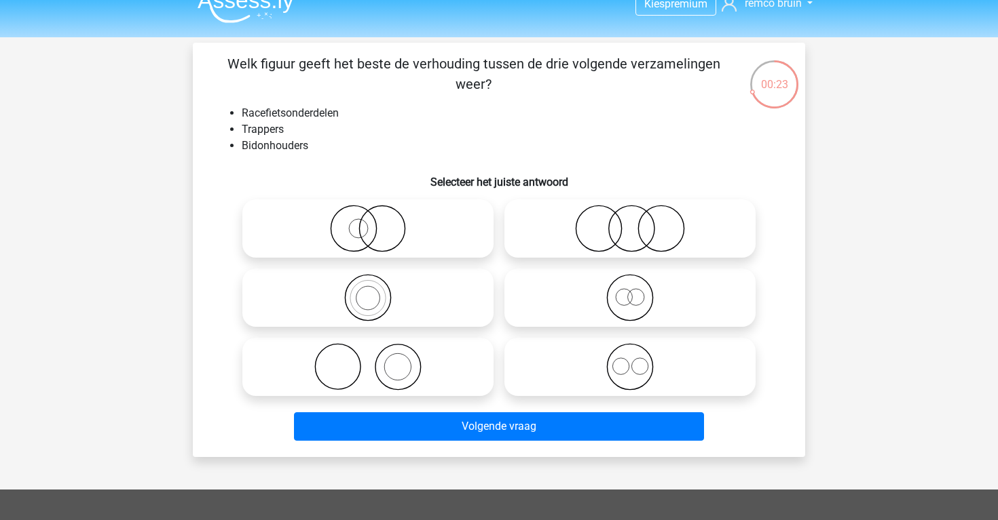
click at [556, 352] on icon at bounding box center [630, 367] width 240 height 48
click at [630, 352] on input "radio" at bounding box center [634, 356] width 9 height 9
radio input "true"
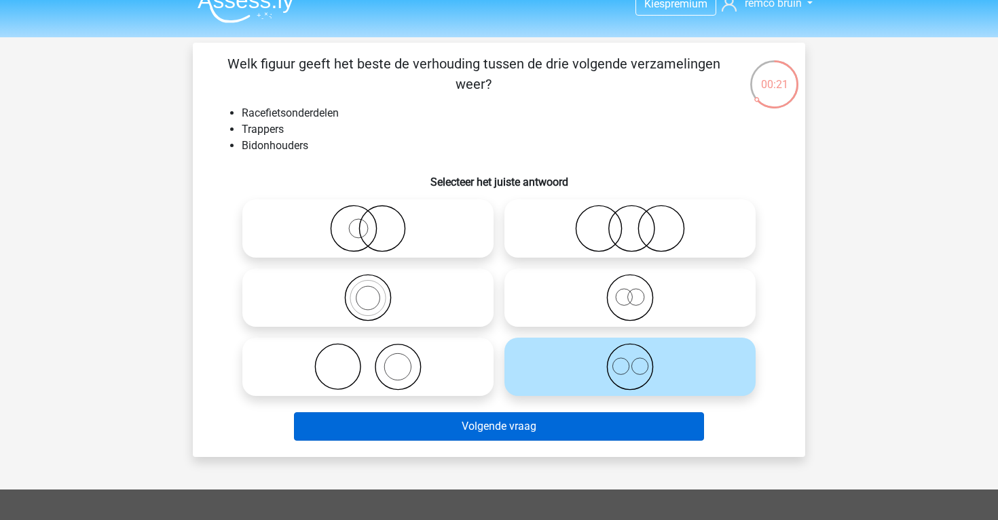
click at [569, 432] on button "Volgende vraag" at bounding box center [499, 427] width 411 height 29
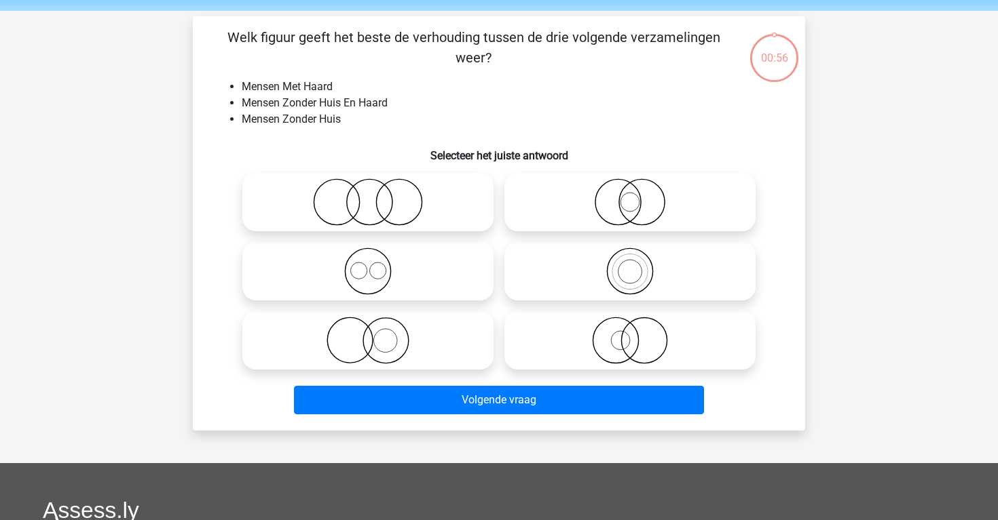
scroll to position [38, 0]
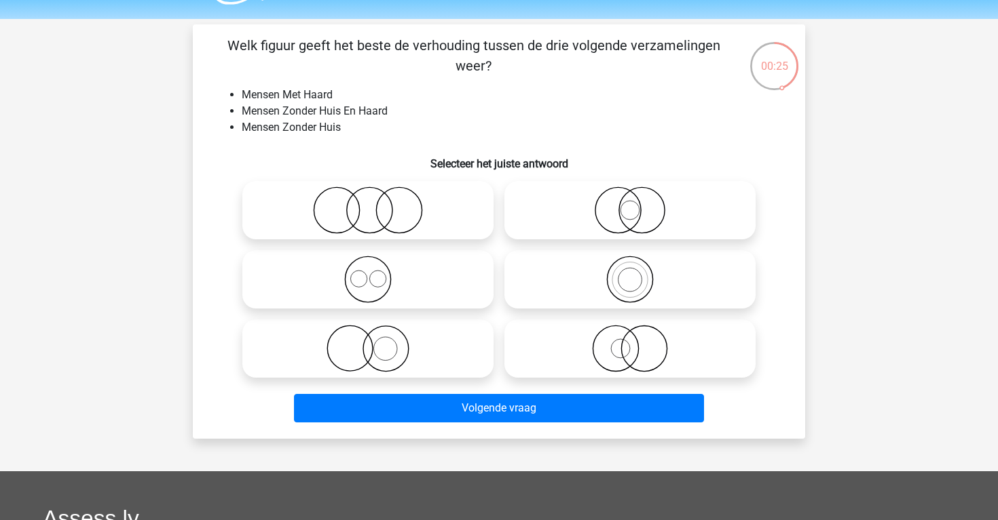
click at [432, 287] on icon at bounding box center [368, 280] width 240 height 48
click at [377, 273] on input "radio" at bounding box center [372, 268] width 9 height 9
radio input "true"
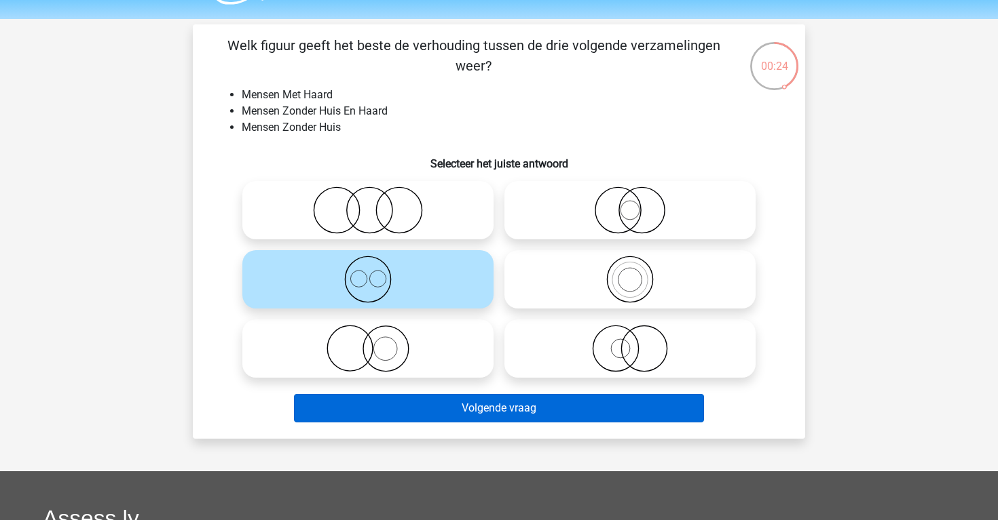
click at [490, 409] on button "Volgende vraag" at bounding box center [499, 408] width 411 height 29
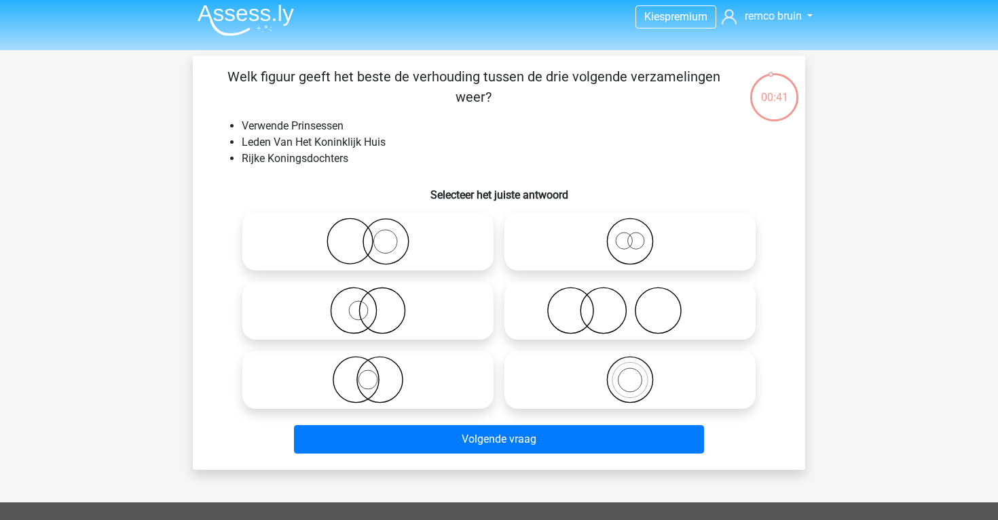
scroll to position [6, 0]
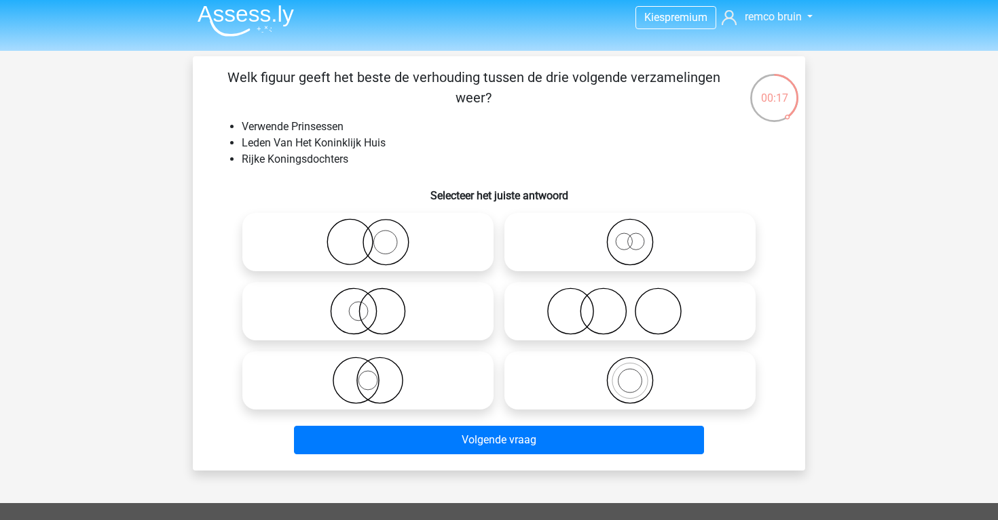
click at [459, 326] on icon at bounding box center [368, 312] width 240 height 48
click at [377, 305] on input "radio" at bounding box center [372, 300] width 9 height 9
radio input "true"
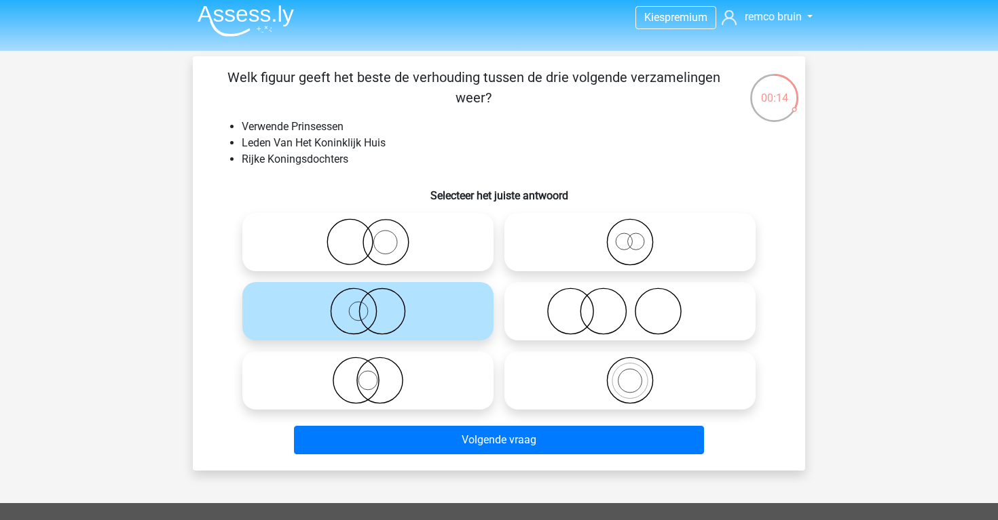
click at [453, 277] on div at bounding box center [368, 311] width 262 height 69
click at [451, 266] on icon at bounding box center [368, 243] width 240 height 48
click at [377, 235] on input "radio" at bounding box center [372, 231] width 9 height 9
radio input "true"
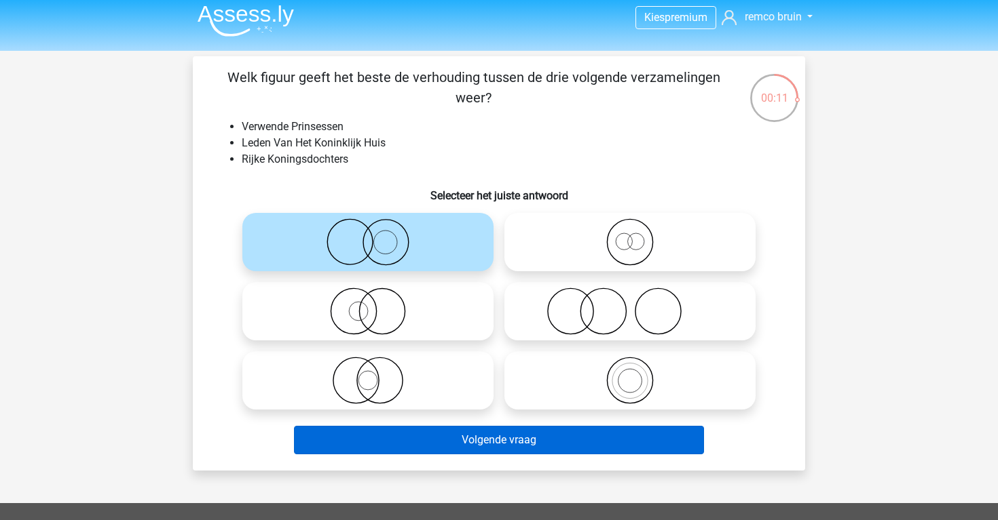
click at [549, 434] on button "Volgende vraag" at bounding box center [499, 440] width 411 height 29
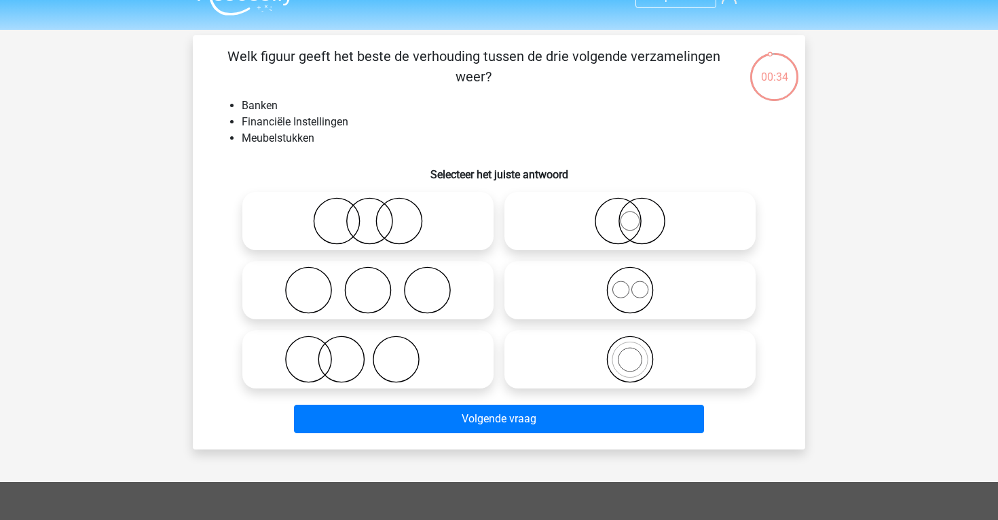
scroll to position [21, 0]
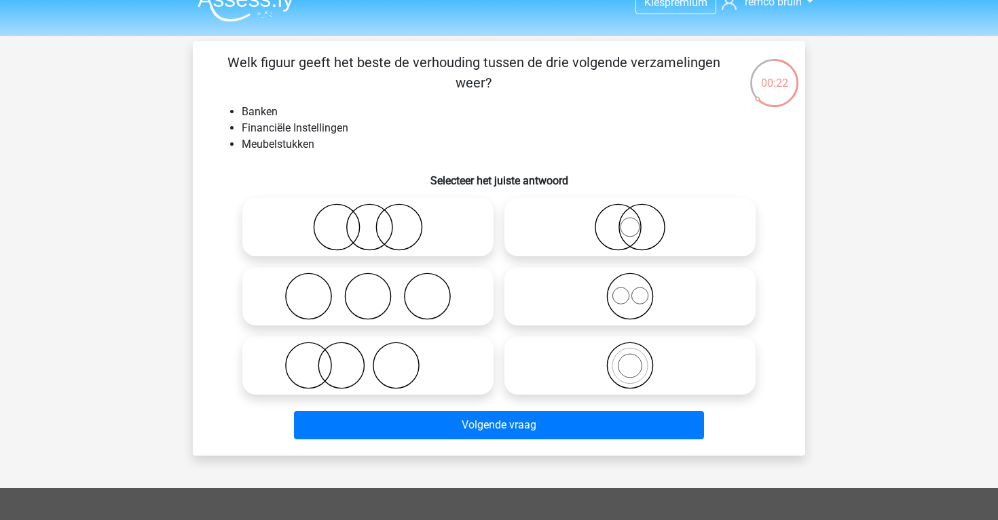
click at [434, 352] on icon at bounding box center [368, 366] width 240 height 48
click at [377, 352] on input "radio" at bounding box center [372, 354] width 9 height 9
radio input "true"
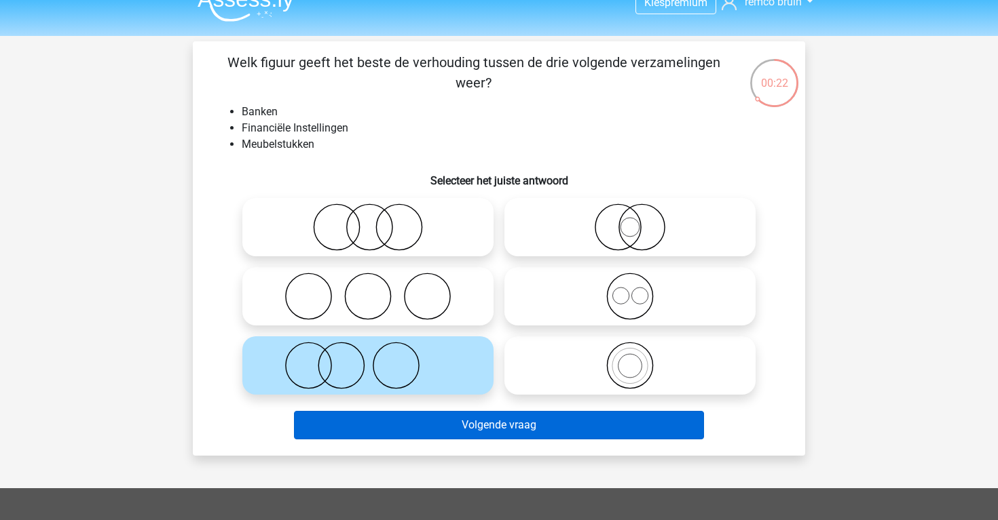
click at [490, 421] on button "Volgende vraag" at bounding box center [499, 425] width 411 height 29
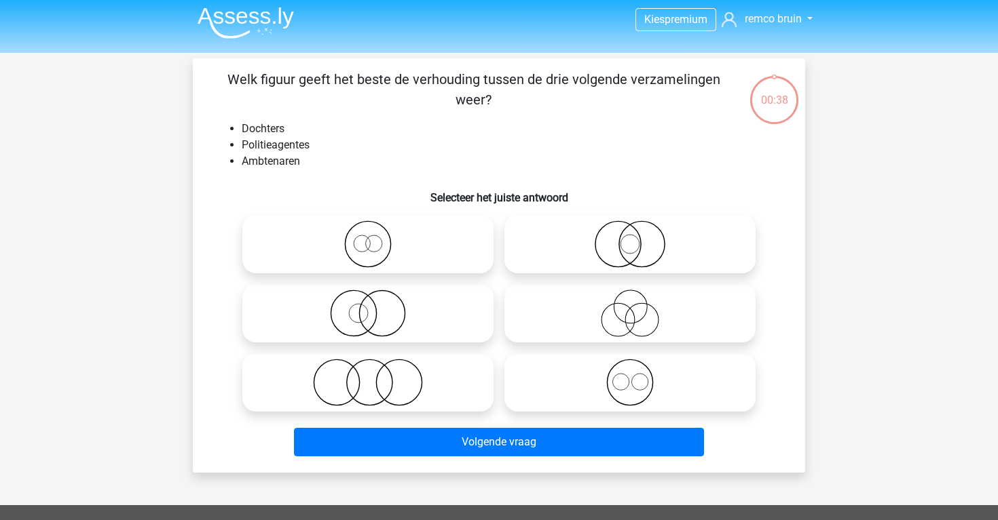
scroll to position [0, 0]
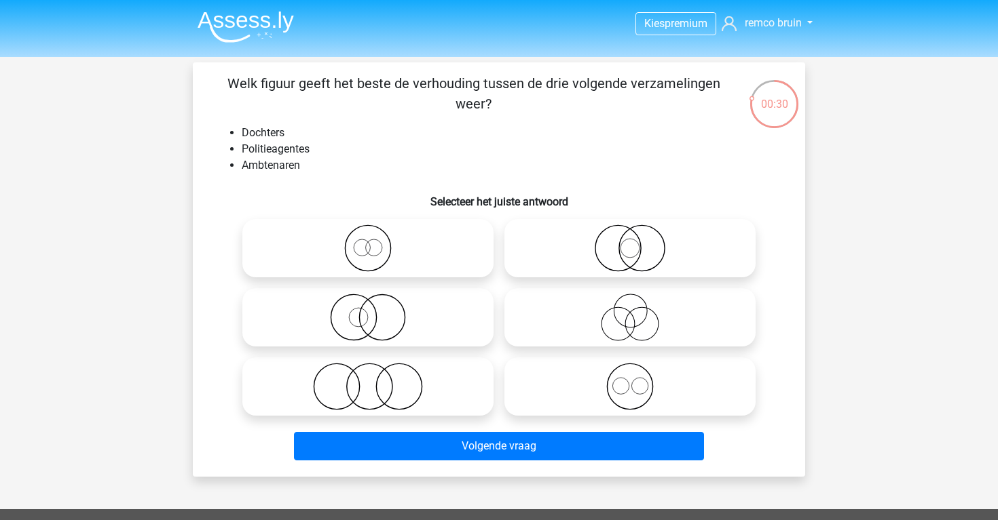
click at [545, 313] on icon at bounding box center [630, 318] width 240 height 48
click at [630, 311] on input "radio" at bounding box center [634, 306] width 9 height 9
radio input "true"
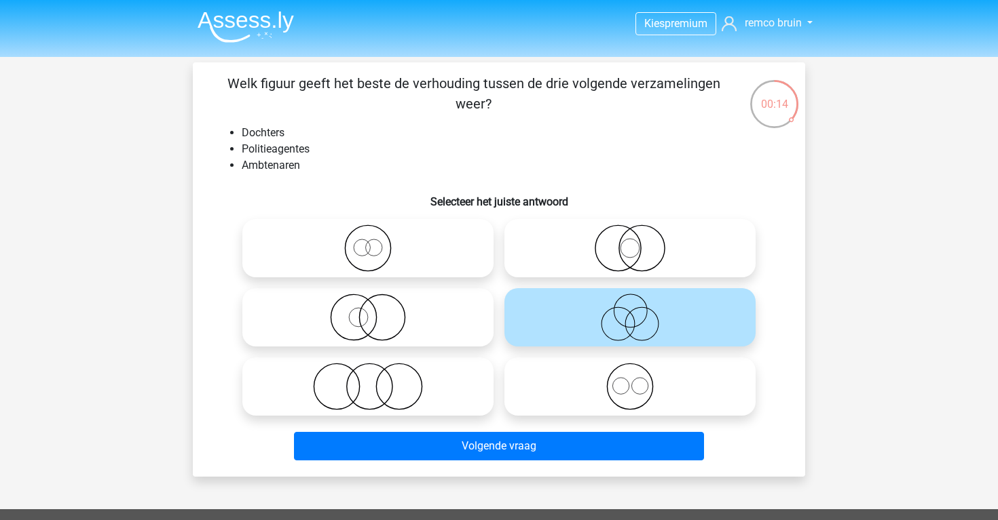
click at [414, 313] on icon at bounding box center [368, 318] width 240 height 48
click at [377, 311] on input "radio" at bounding box center [372, 306] width 9 height 9
radio input "true"
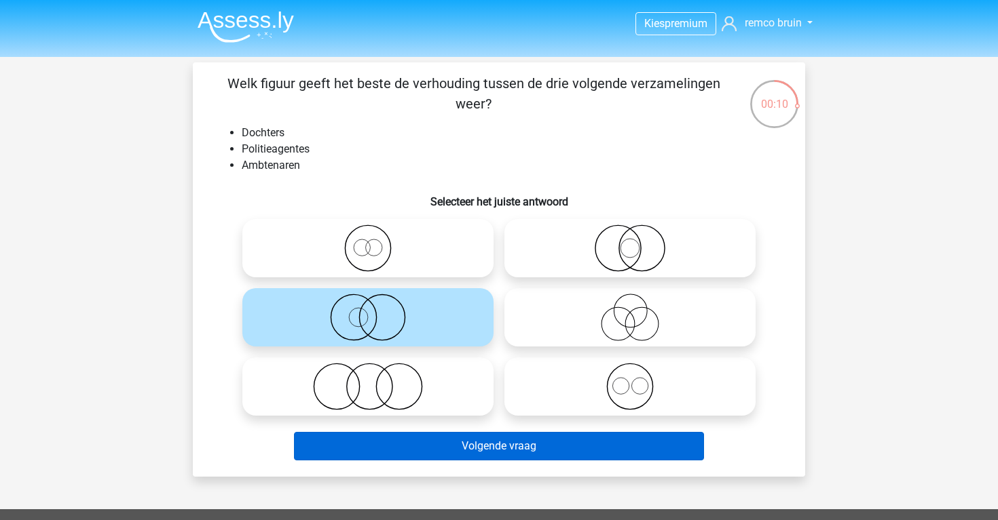
click at [466, 449] on button "Volgende vraag" at bounding box center [499, 446] width 411 height 29
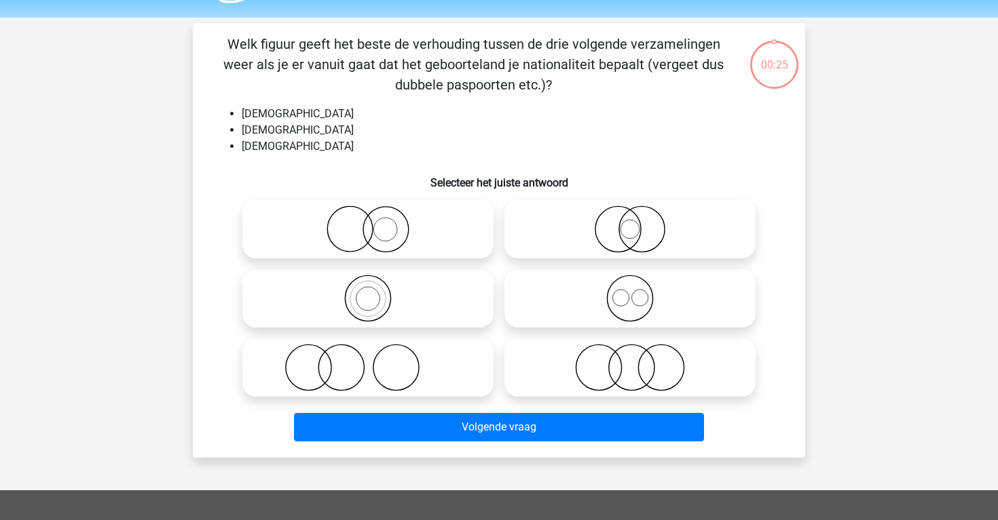
scroll to position [34, 0]
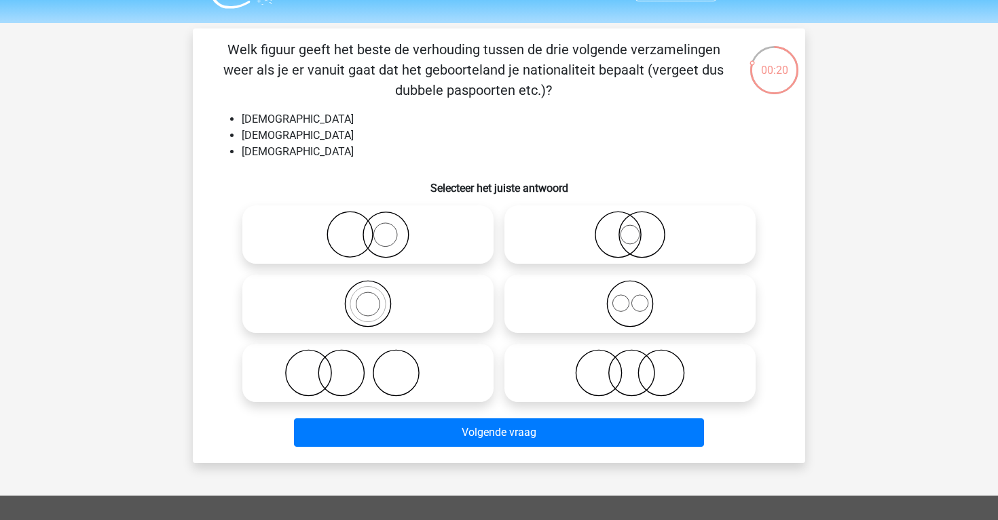
click at [551, 313] on icon at bounding box center [630, 304] width 240 height 48
click at [630, 297] on input "radio" at bounding box center [634, 292] width 9 height 9
radio input "true"
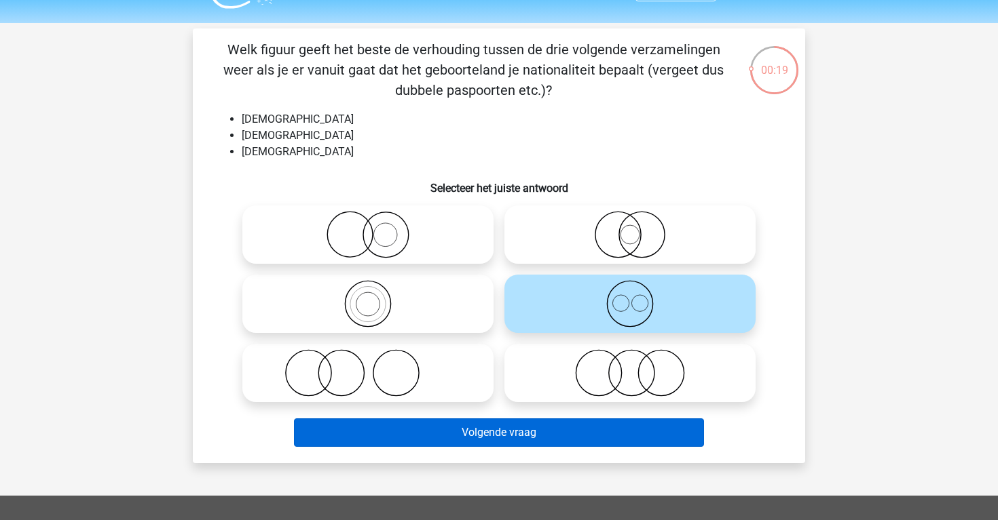
click at [552, 425] on button "Volgende vraag" at bounding box center [499, 433] width 411 height 29
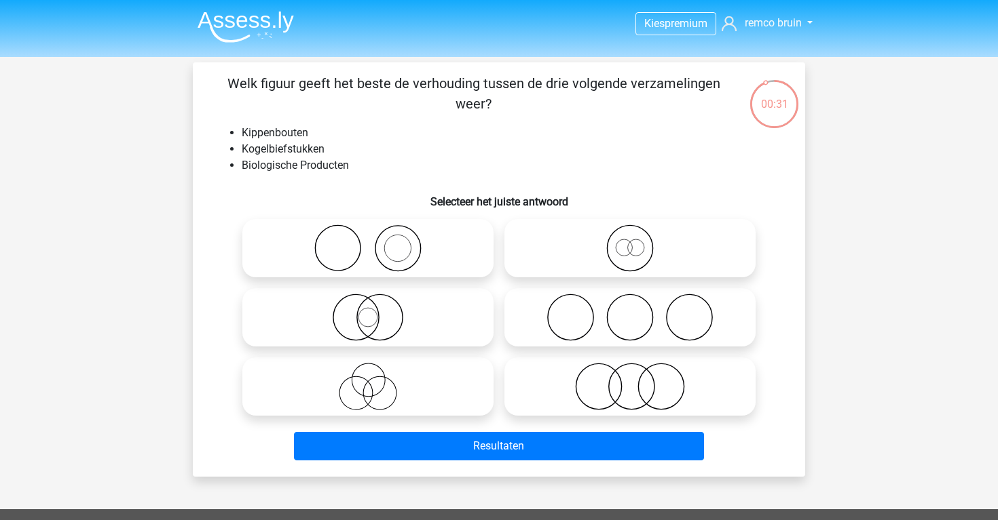
scroll to position [0, 0]
click at [566, 393] on icon at bounding box center [630, 387] width 240 height 48
click at [630, 380] on input "radio" at bounding box center [634, 375] width 9 height 9
radio input "true"
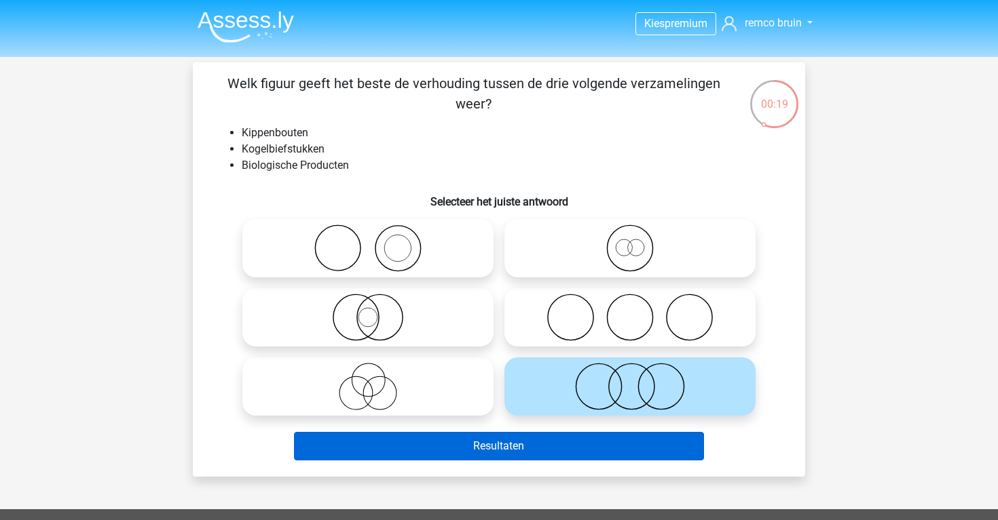
click at [584, 447] on button "Resultaten" at bounding box center [499, 446] width 411 height 29
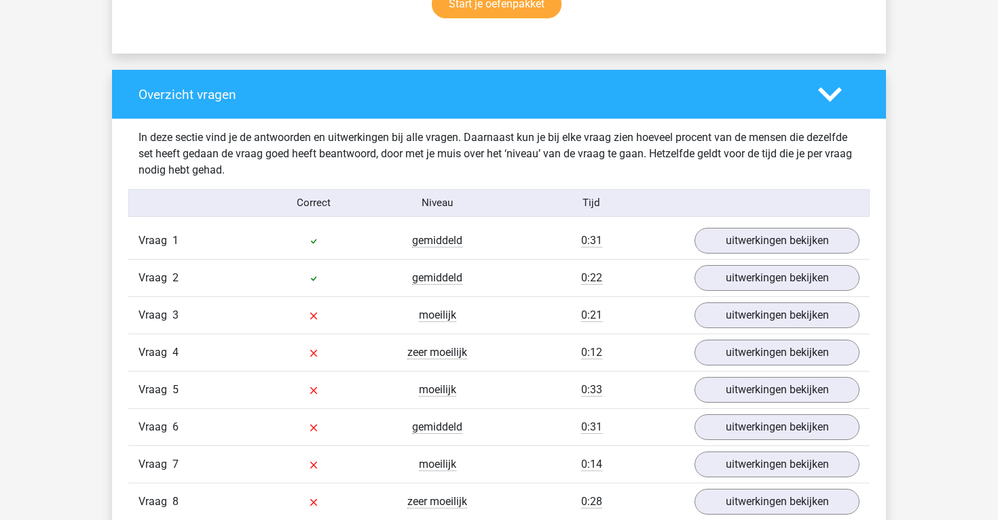
scroll to position [949, 0]
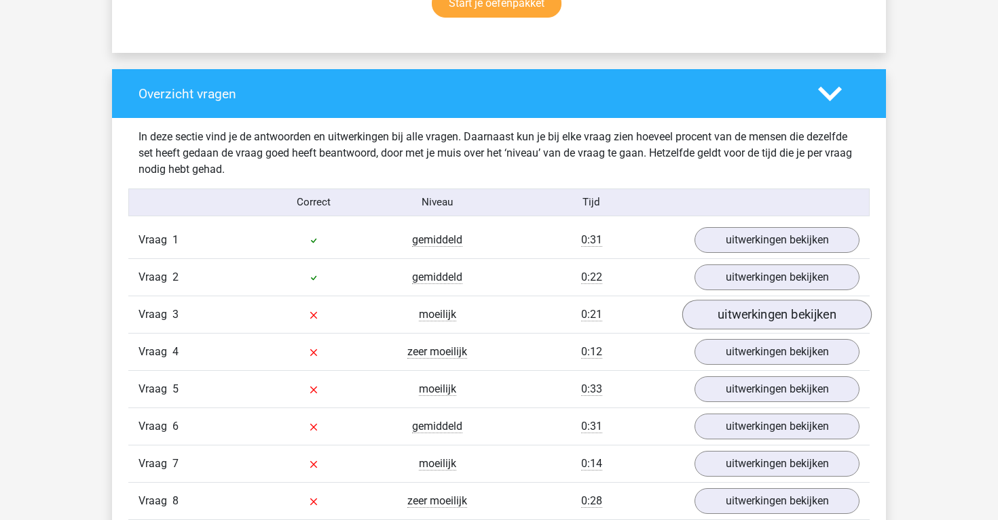
click at [712, 313] on link "uitwerkingen bekijken" at bounding box center [776, 315] width 189 height 30
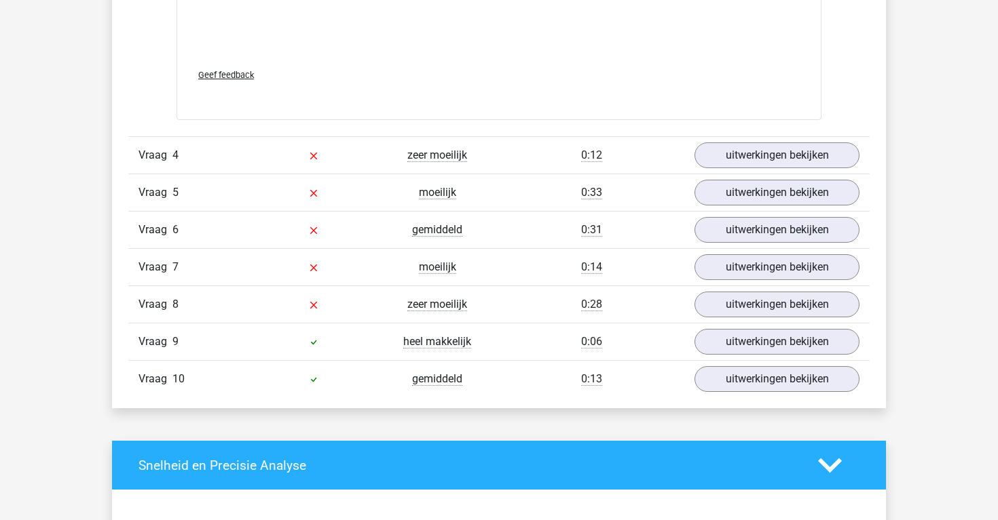
scroll to position [2042, 0]
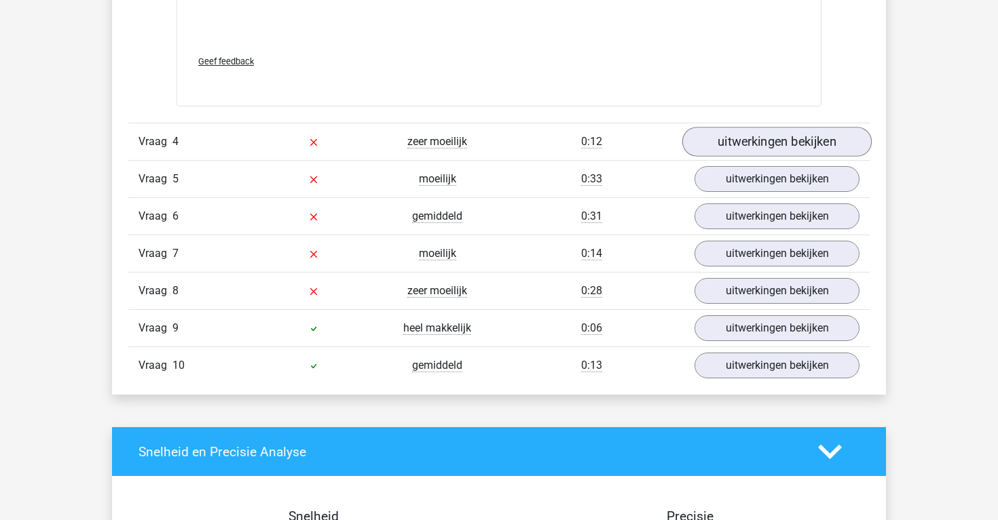
click at [756, 131] on link "uitwerkingen bekijken" at bounding box center [776, 142] width 189 height 30
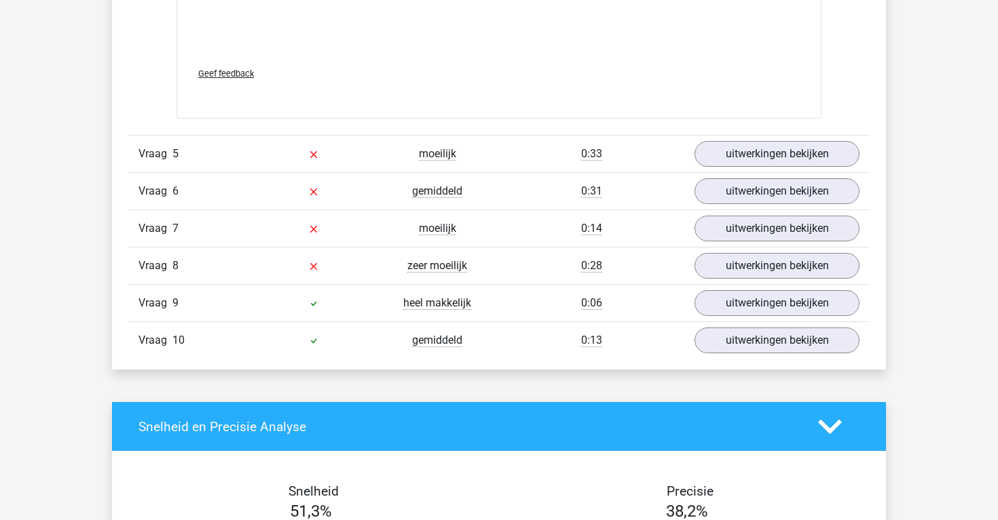
scroll to position [2973, 0]
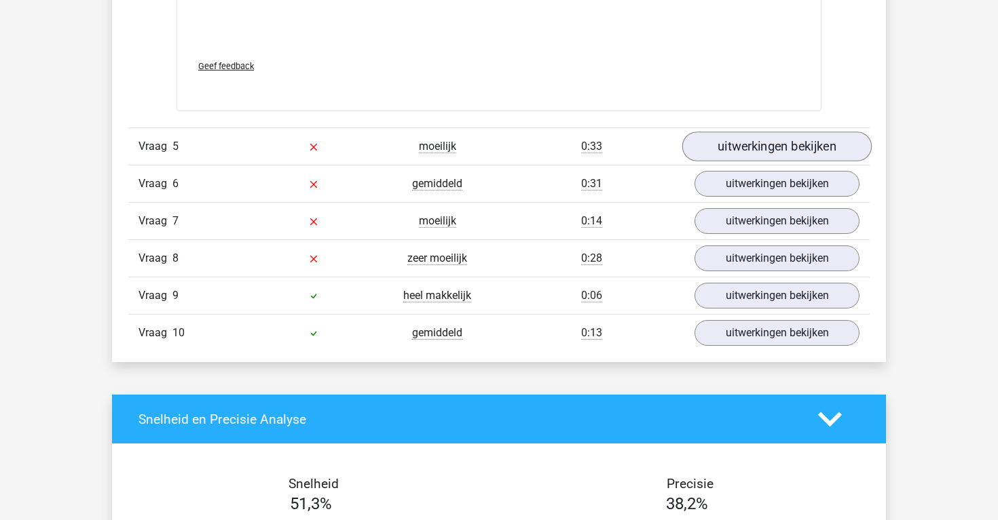
click at [759, 146] on link "uitwerkingen bekijken" at bounding box center [776, 147] width 189 height 30
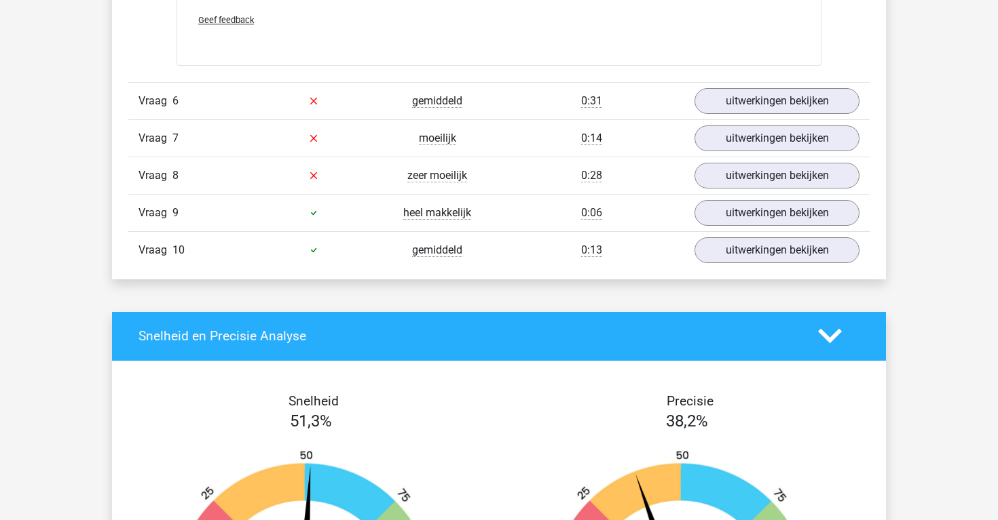
scroll to position [3932, 0]
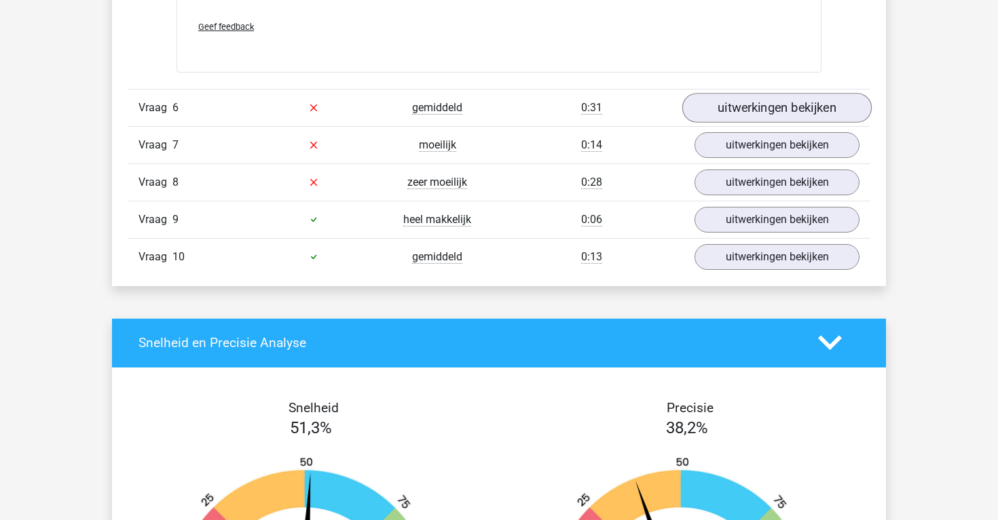
click at [755, 97] on link "uitwerkingen bekijken" at bounding box center [776, 108] width 189 height 30
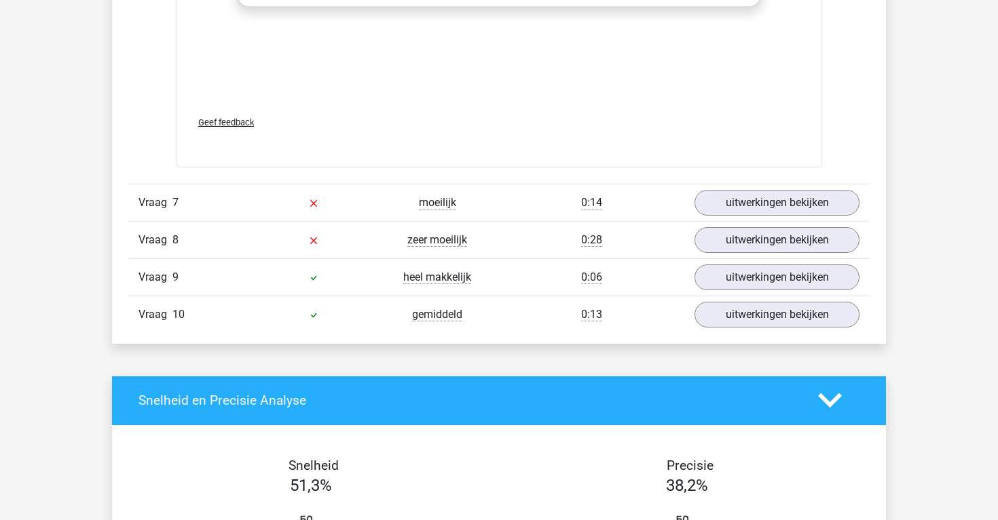
scroll to position [4753, 0]
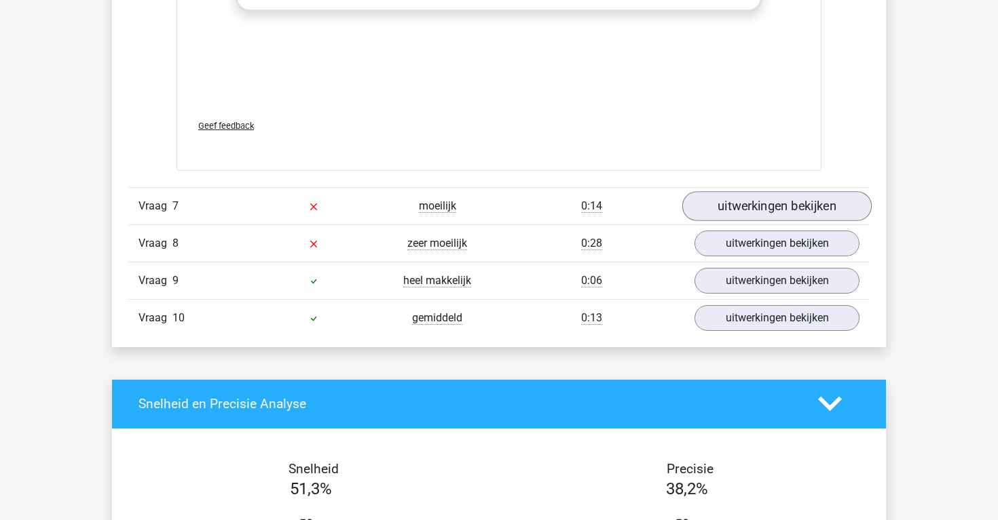
click at [755, 212] on link "uitwerkingen bekijken" at bounding box center [776, 206] width 189 height 30
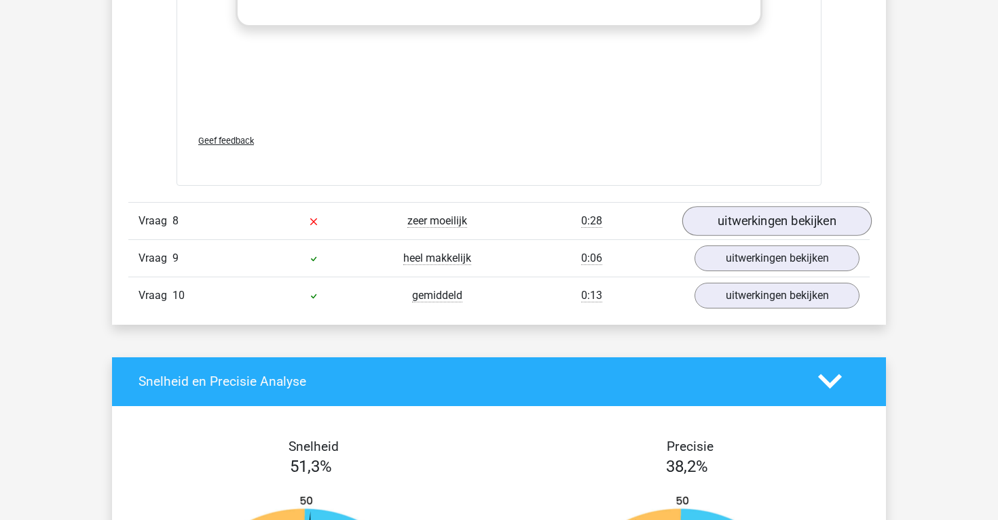
scroll to position [5659, 0]
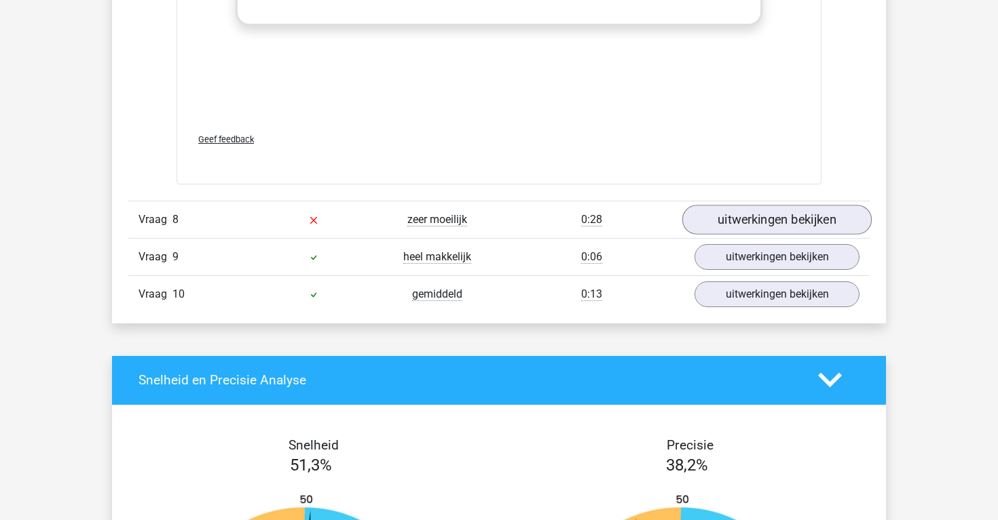
click at [755, 214] on link "uitwerkingen bekijken" at bounding box center [776, 220] width 189 height 30
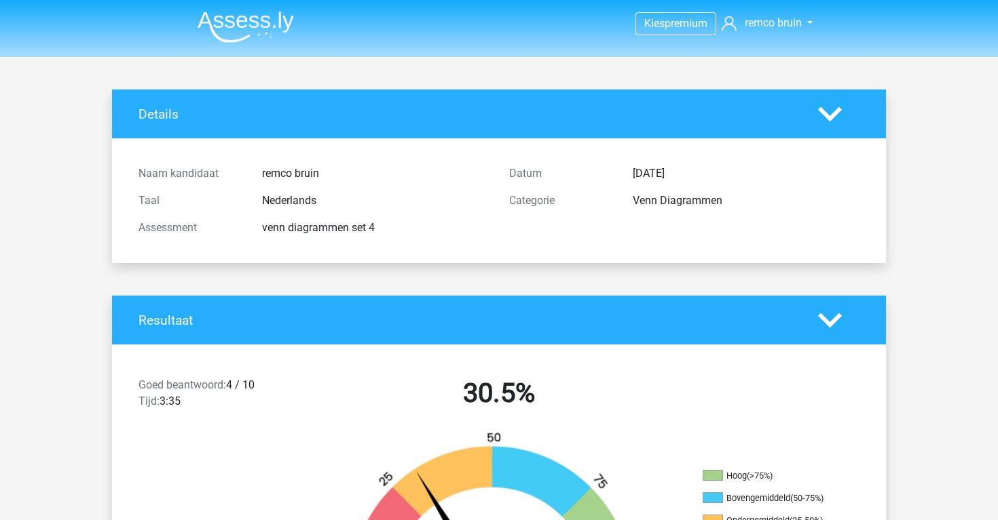
scroll to position [0, 0]
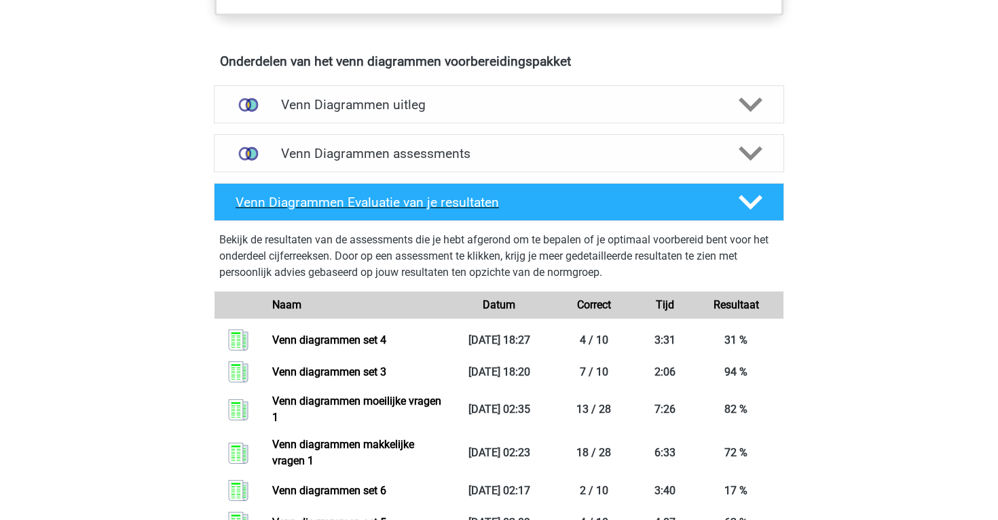
scroll to position [753, 0]
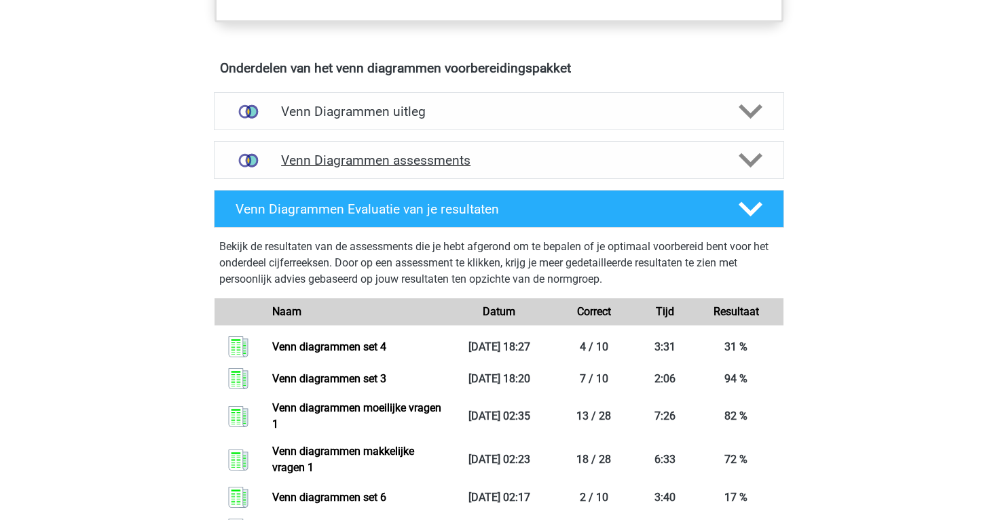
click at [321, 143] on div "Venn Diagrammen assessments" at bounding box center [499, 160] width 570 height 38
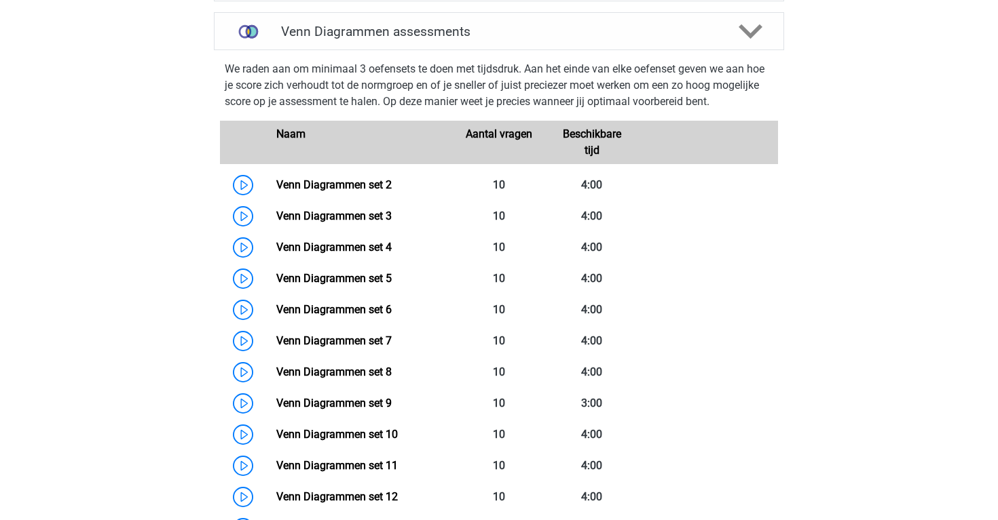
scroll to position [890, 0]
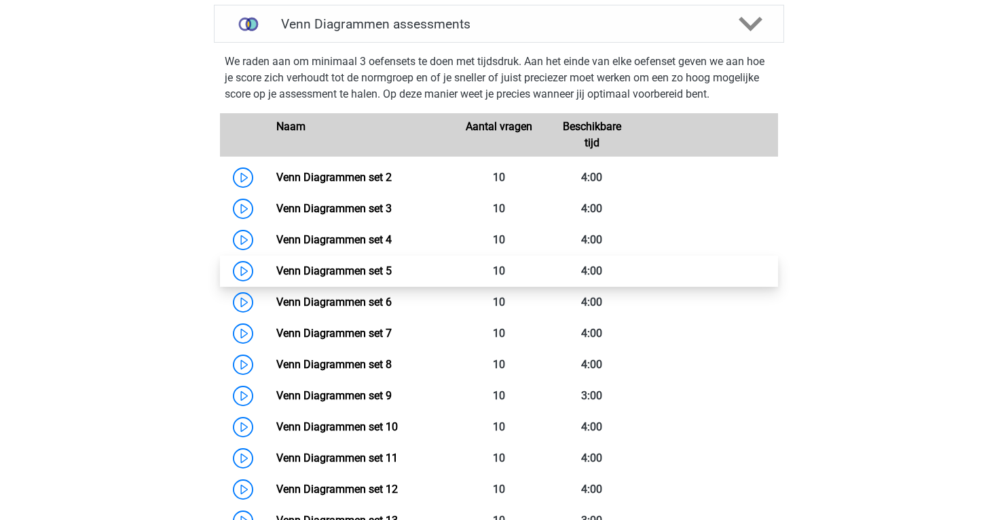
click at [276, 267] on link "Venn Diagrammen set 5" at bounding box center [333, 271] width 115 height 13
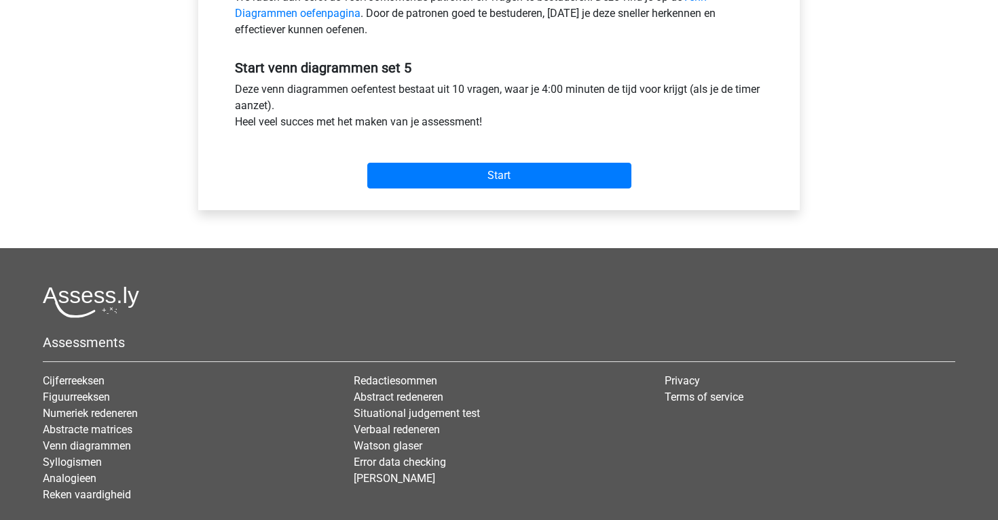
scroll to position [476, 0]
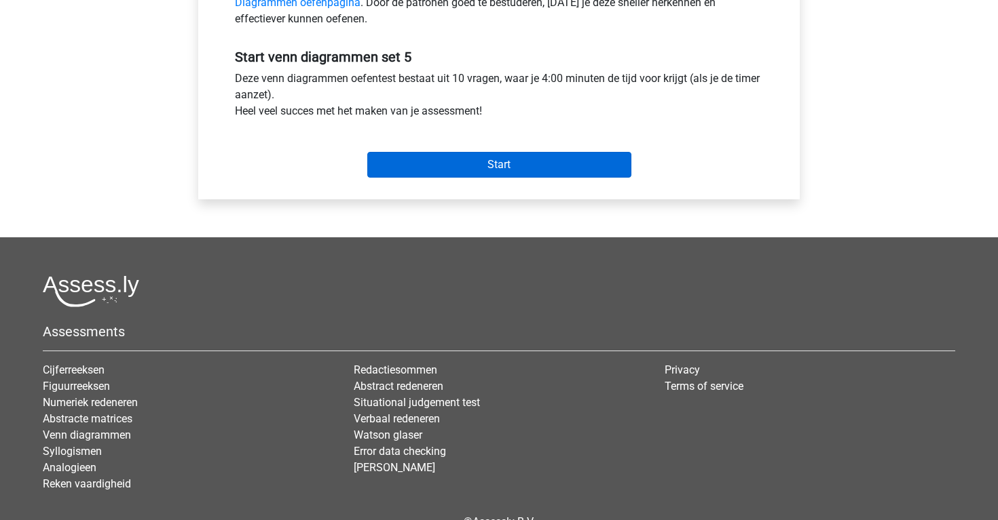
click at [387, 164] on input "Start" at bounding box center [499, 165] width 264 height 26
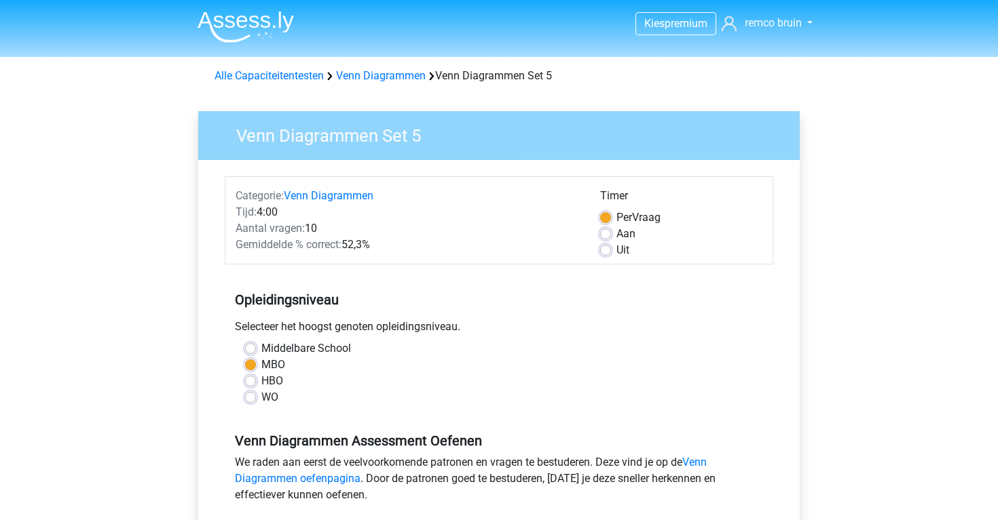
scroll to position [0, 0]
click at [344, 208] on div "Tijd: 4:00" at bounding box center [407, 212] width 364 height 16
click at [337, 190] on link "Venn Diagrammen" at bounding box center [329, 195] width 90 height 13
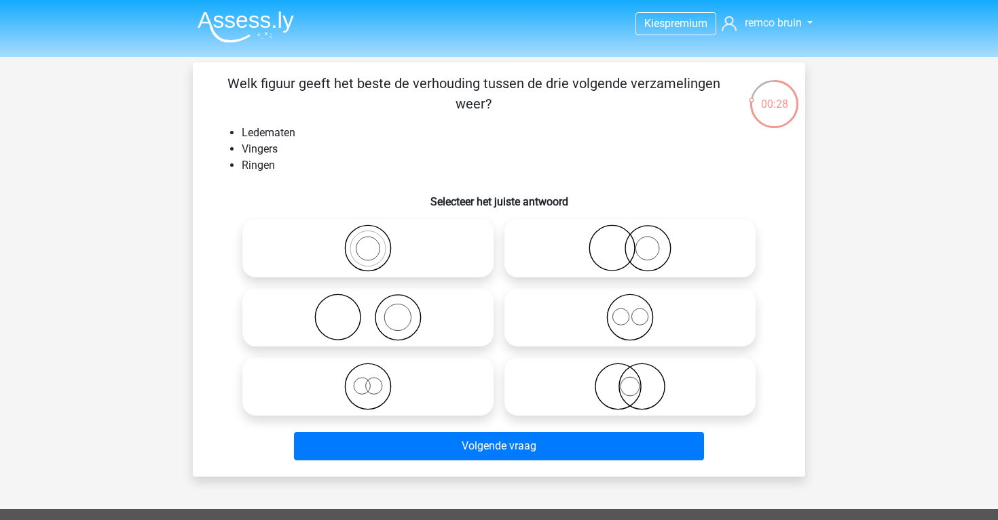
click at [402, 338] on icon at bounding box center [368, 318] width 240 height 48
click at [377, 311] on input "radio" at bounding box center [372, 306] width 9 height 9
radio input "true"
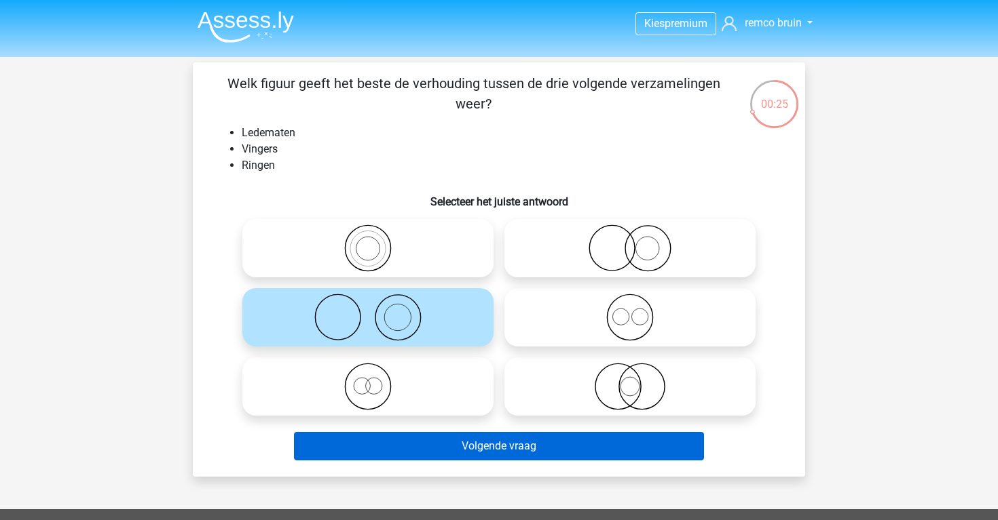
click at [447, 451] on button "Volgende vraag" at bounding box center [499, 446] width 411 height 29
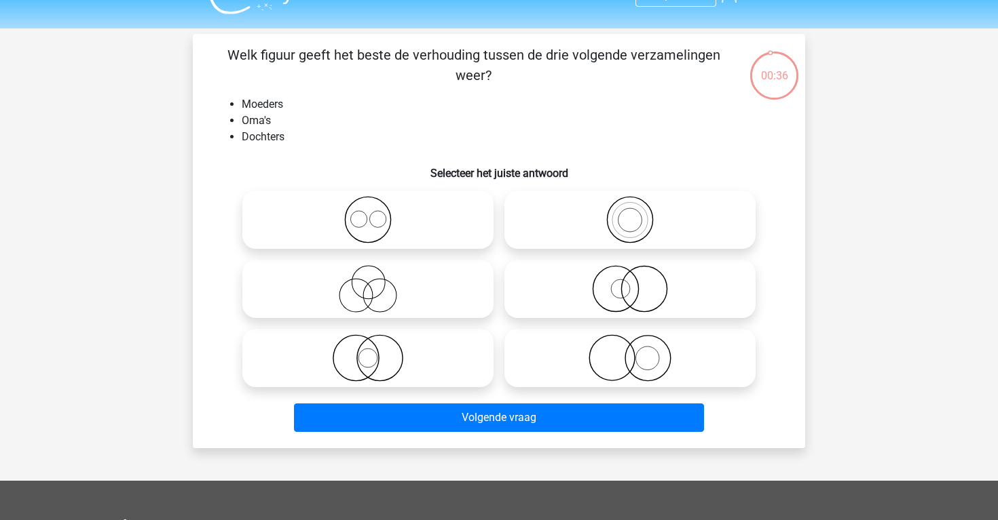
scroll to position [11, 0]
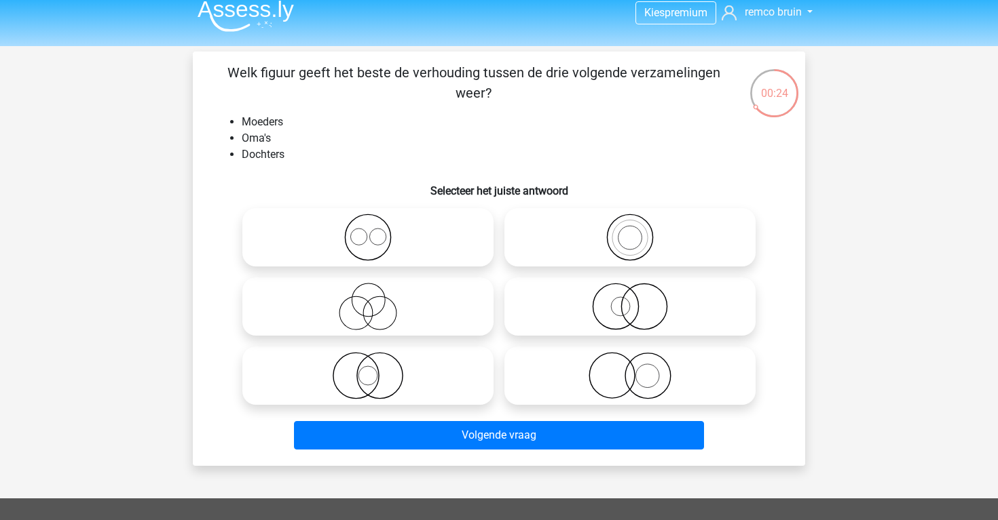
click at [386, 298] on circle at bounding box center [379, 313] width 33 height 33
click at [377, 298] on input "radio" at bounding box center [372, 295] width 9 height 9
radio input "true"
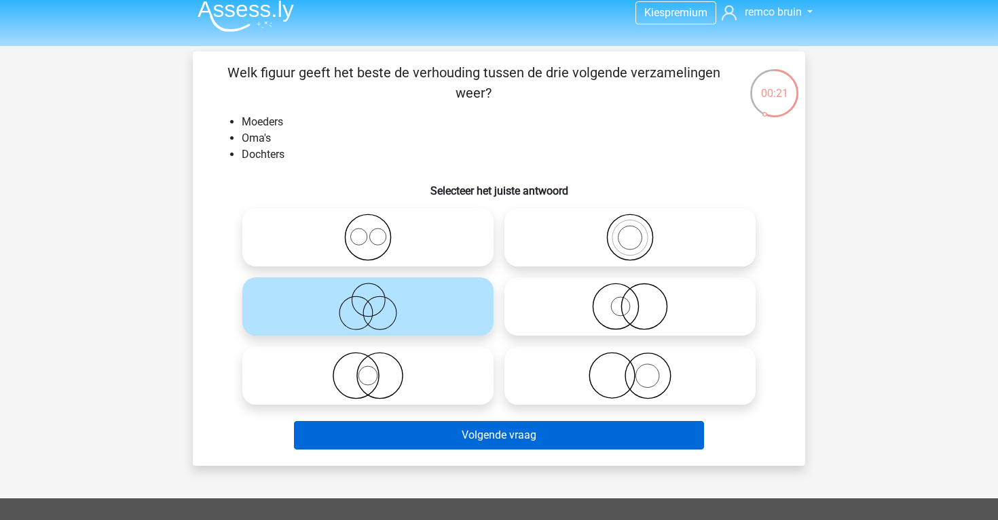
click at [436, 438] on button "Volgende vraag" at bounding box center [499, 435] width 411 height 29
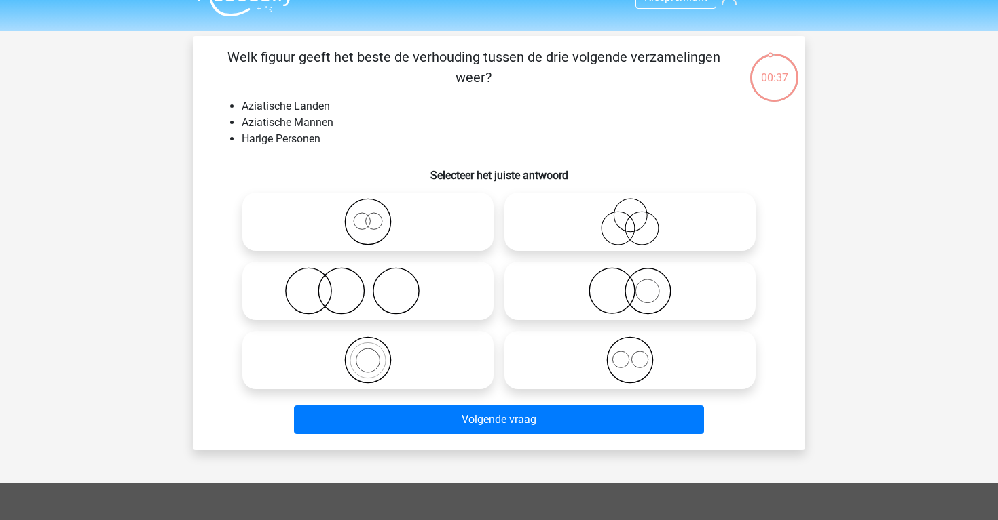
scroll to position [26, 0]
click at [392, 290] on icon at bounding box center [368, 292] width 240 height 48
click at [377, 285] on input "radio" at bounding box center [372, 280] width 9 height 9
radio input "true"
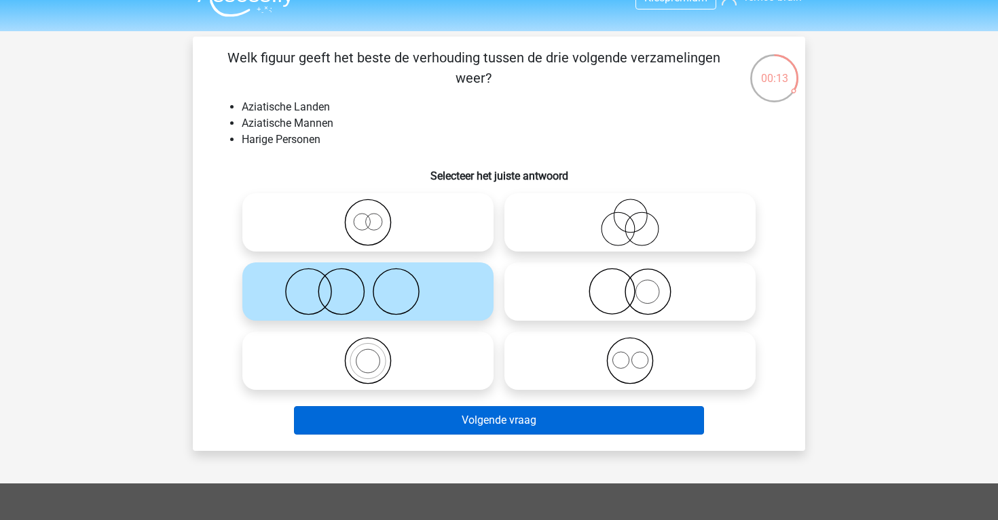
click at [460, 418] on button "Volgende vraag" at bounding box center [499, 420] width 411 height 29
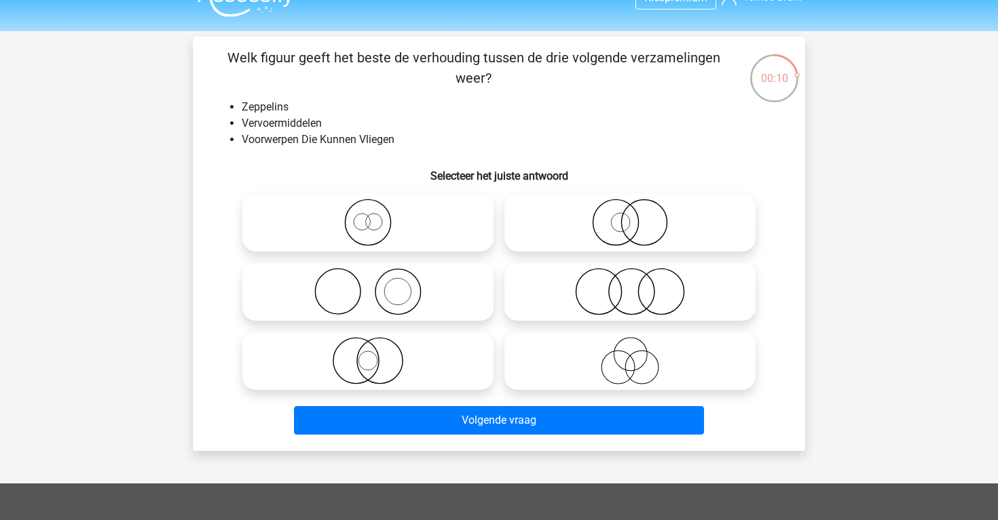
click at [469, 299] on icon at bounding box center [368, 292] width 240 height 48
click at [377, 285] on input "radio" at bounding box center [372, 280] width 9 height 9
radio input "true"
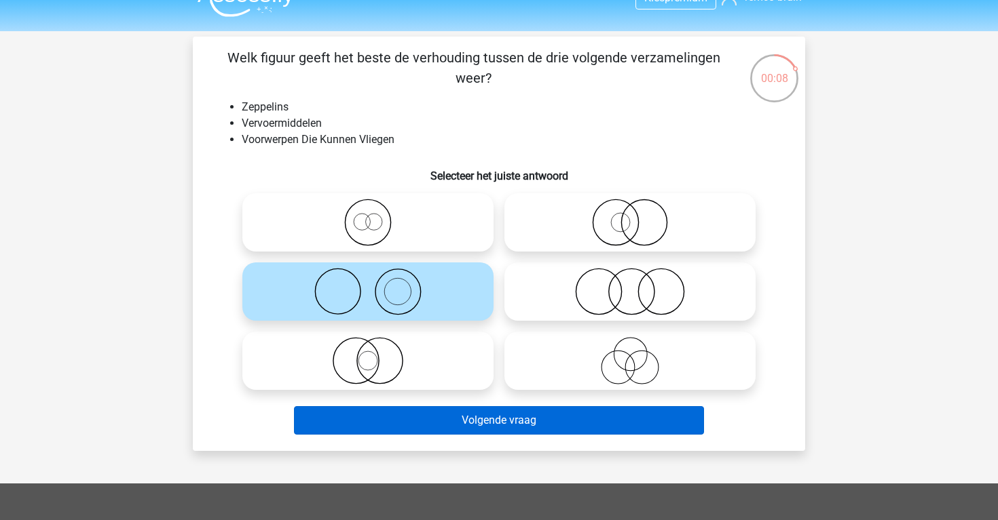
click at [511, 423] on button "Volgende vraag" at bounding box center [499, 420] width 411 height 29
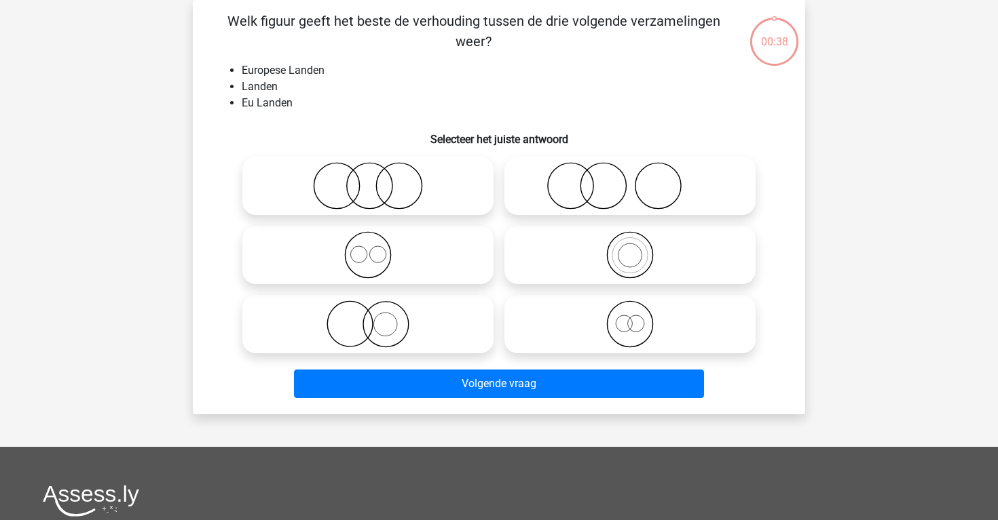
scroll to position [22, 0]
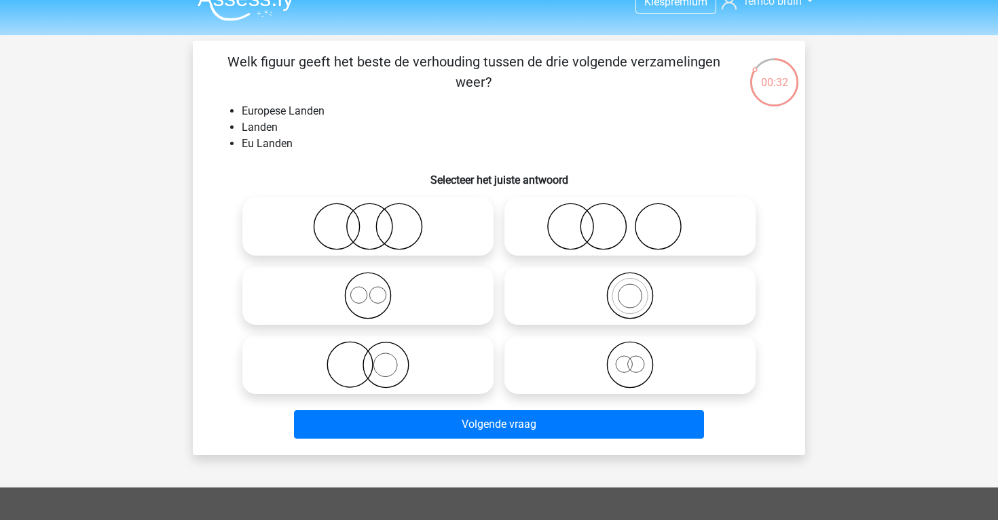
click at [421, 228] on circle at bounding box center [398, 226] width 45 height 45
click at [377, 220] on input "radio" at bounding box center [372, 215] width 9 height 9
radio input "true"
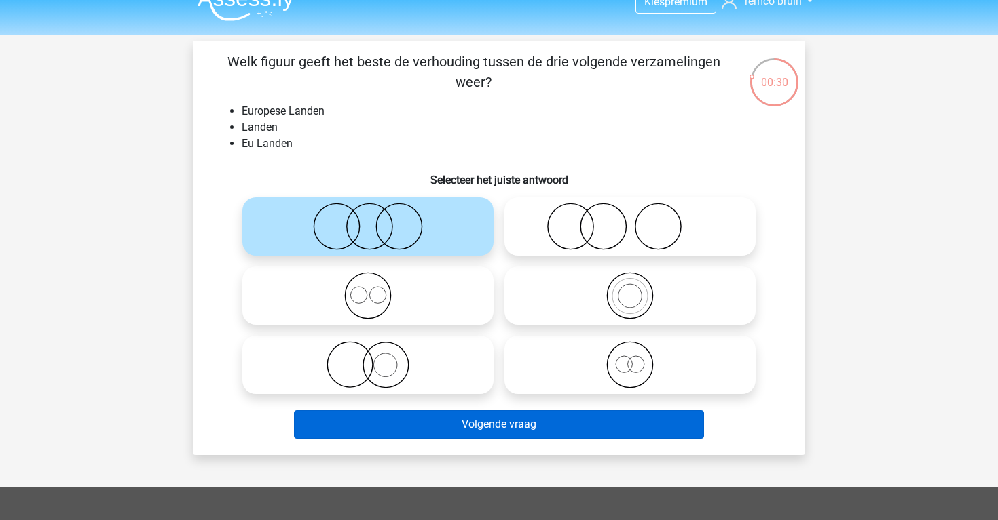
click at [512, 417] on button "Volgende vraag" at bounding box center [499, 425] width 411 height 29
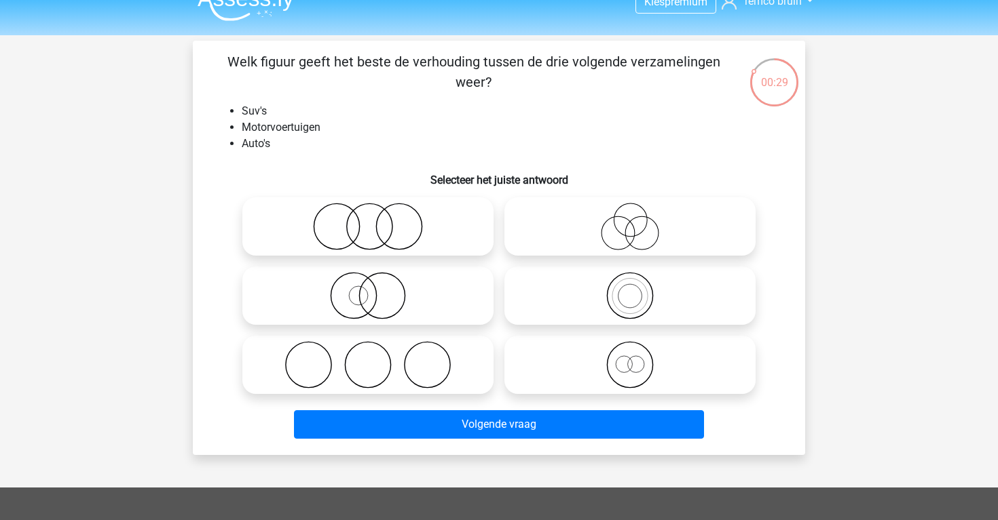
click at [596, 375] on icon at bounding box center [630, 365] width 240 height 48
click at [630, 358] on input "radio" at bounding box center [634, 353] width 9 height 9
radio input "true"
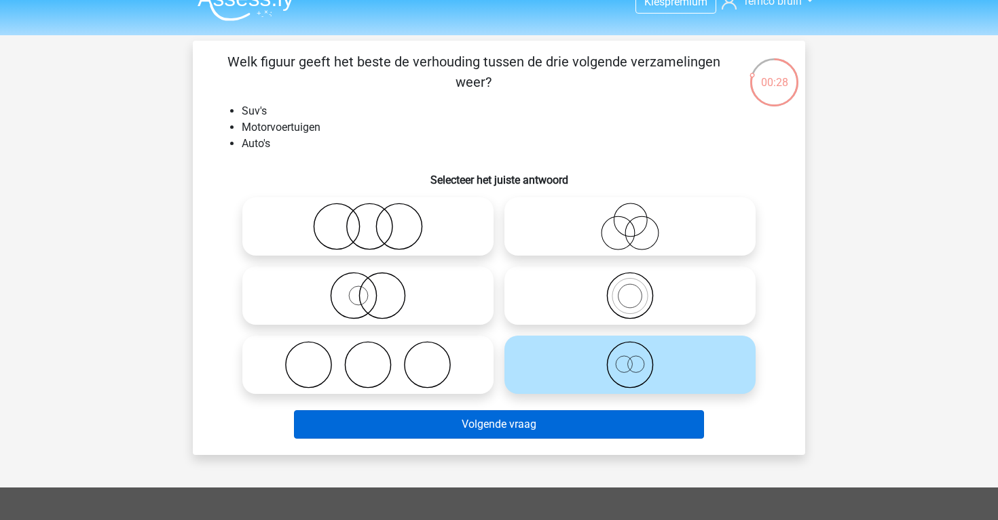
click at [605, 430] on button "Volgende vraag" at bounding box center [499, 425] width 411 height 29
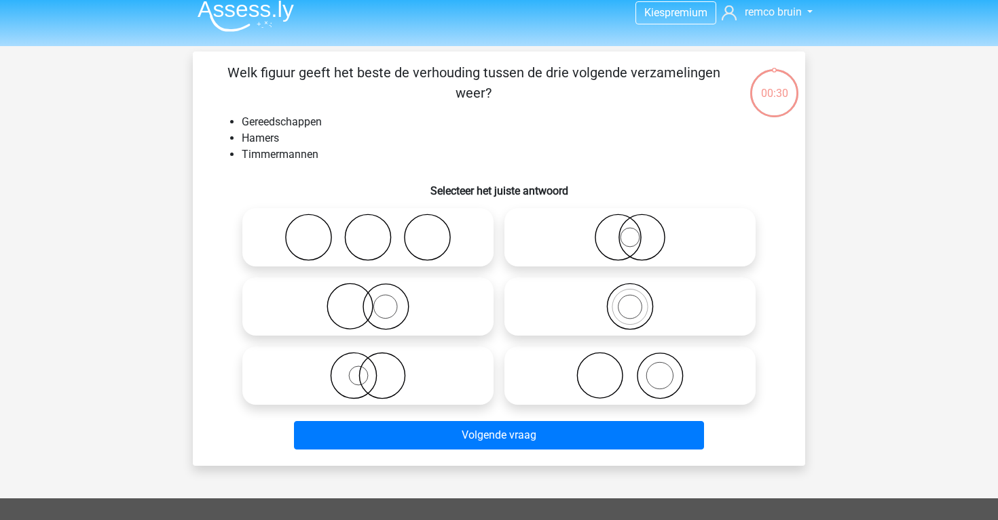
scroll to position [5, 0]
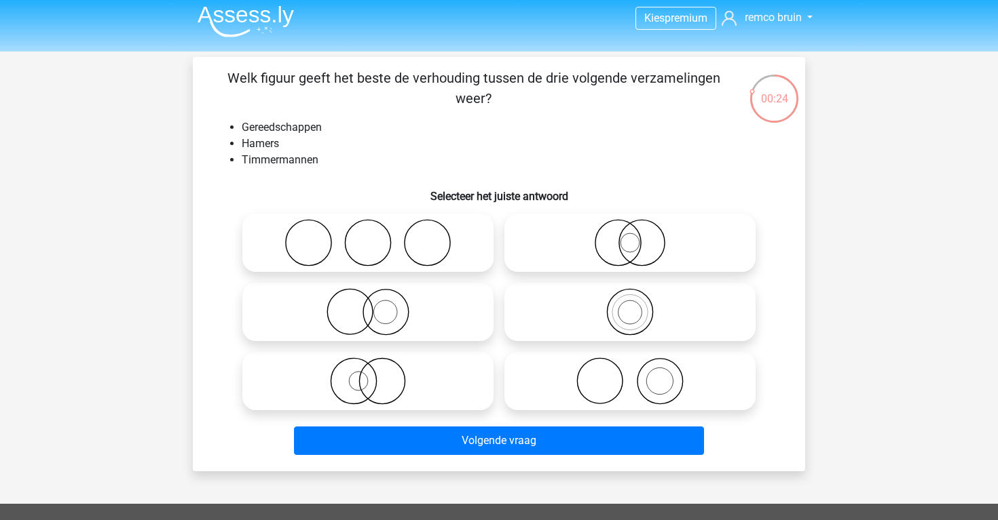
click at [595, 394] on icon at bounding box center [630, 382] width 240 height 48
click at [630, 375] on input "radio" at bounding box center [634, 370] width 9 height 9
radio input "true"
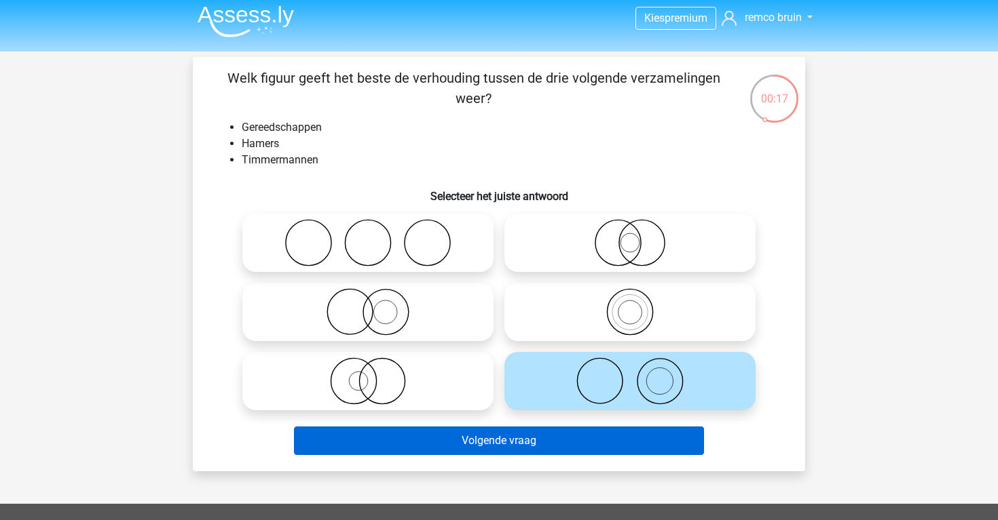
click at [603, 438] on button "Volgende vraag" at bounding box center [499, 441] width 411 height 29
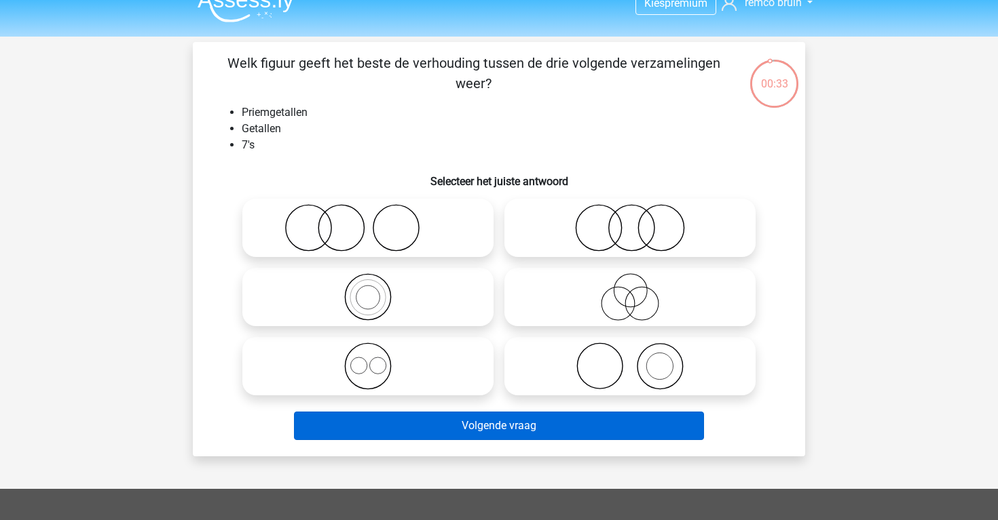
scroll to position [16, 0]
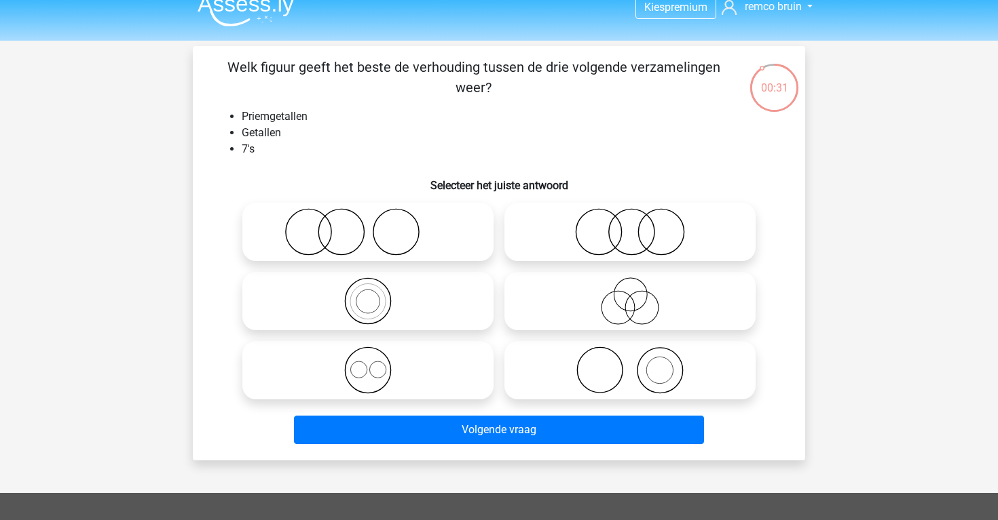
click at [461, 320] on icon at bounding box center [368, 302] width 240 height 48
click at [377, 295] on input "radio" at bounding box center [372, 290] width 9 height 9
radio input "true"
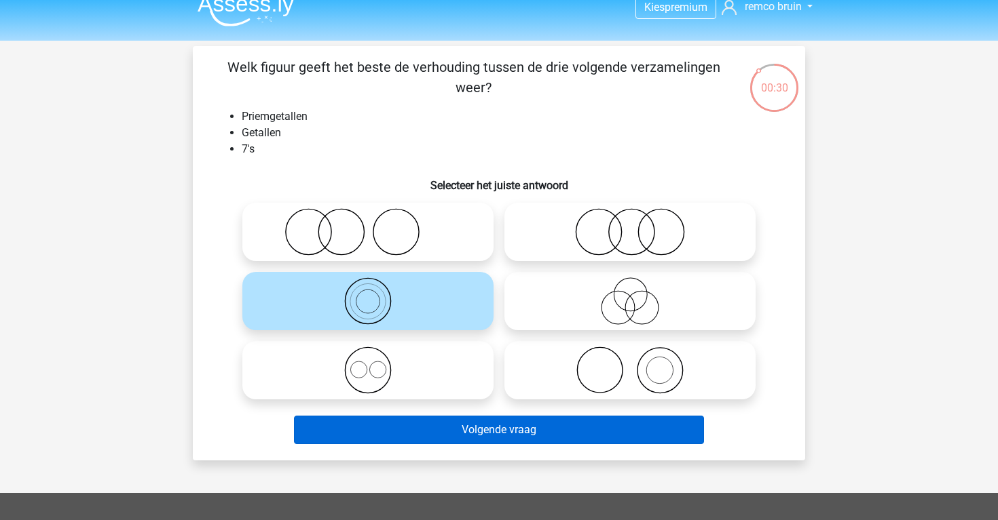
click at [557, 424] on button "Volgende vraag" at bounding box center [499, 430] width 411 height 29
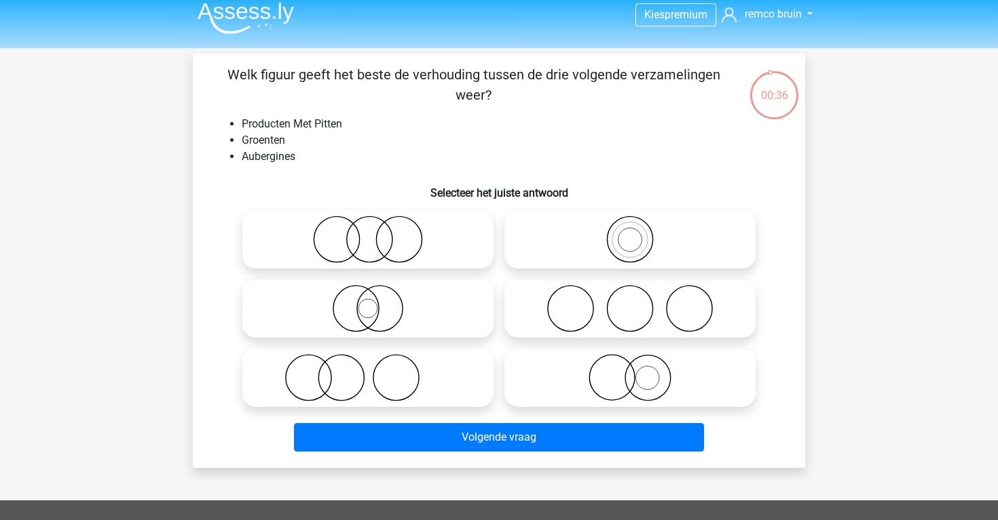
scroll to position [7, 0]
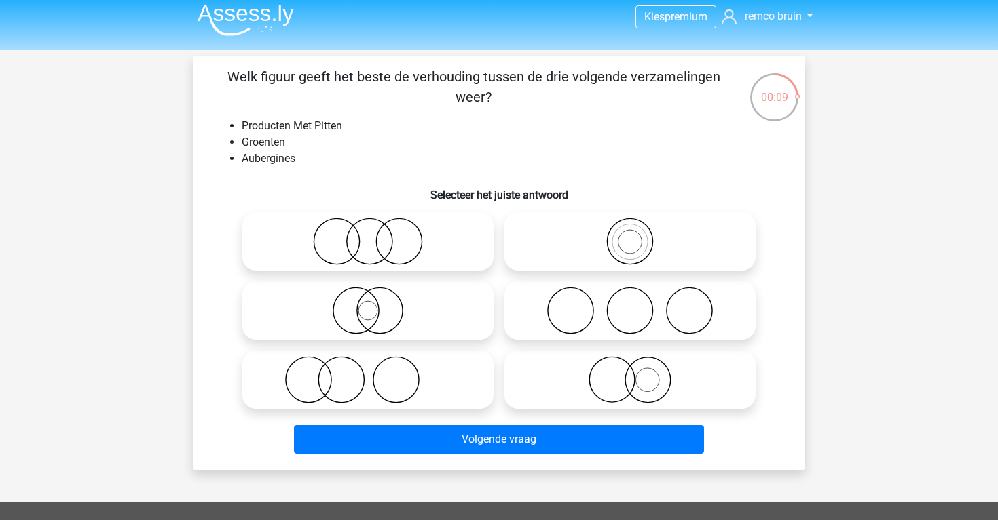
click at [428, 250] on icon at bounding box center [368, 242] width 240 height 48
click at [377, 235] on input "radio" at bounding box center [372, 230] width 9 height 9
radio input "true"
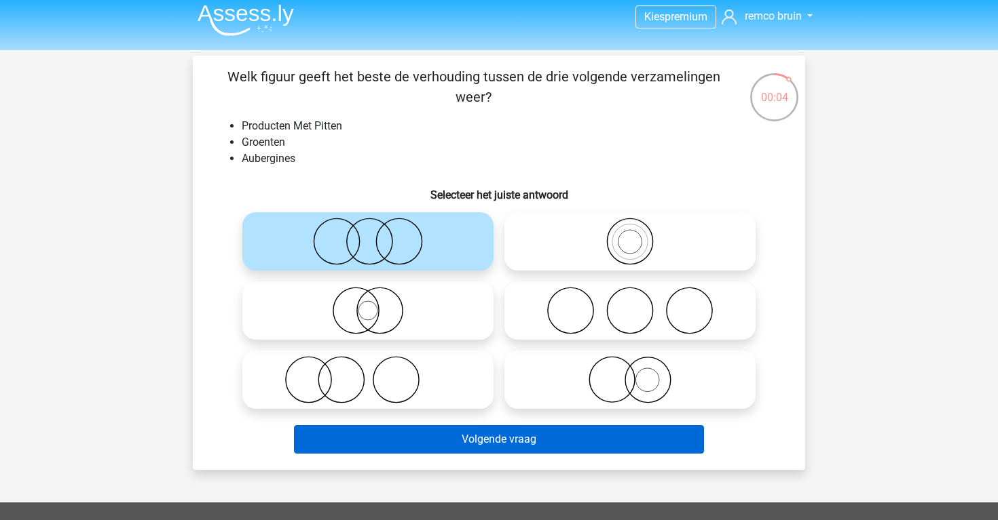
click at [531, 435] on button "Volgende vraag" at bounding box center [499, 439] width 411 height 29
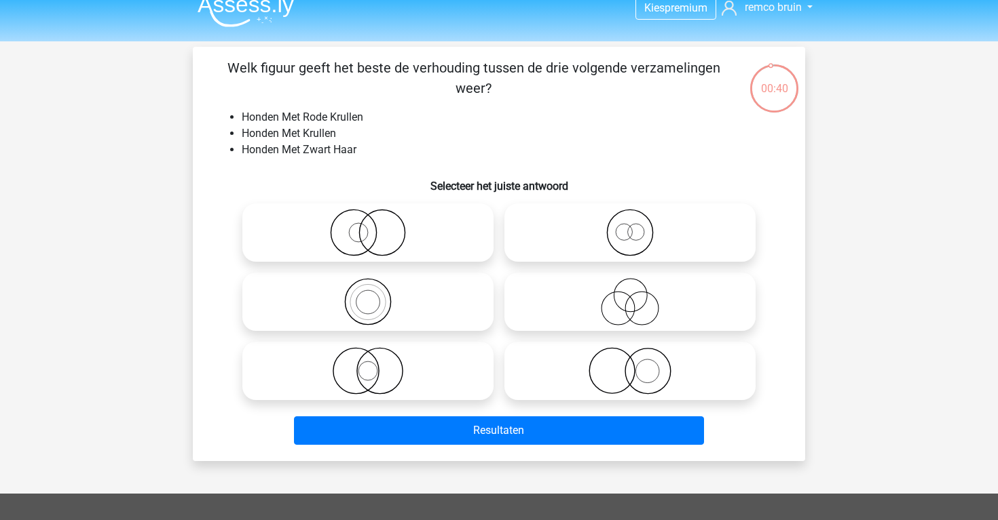
scroll to position [0, 0]
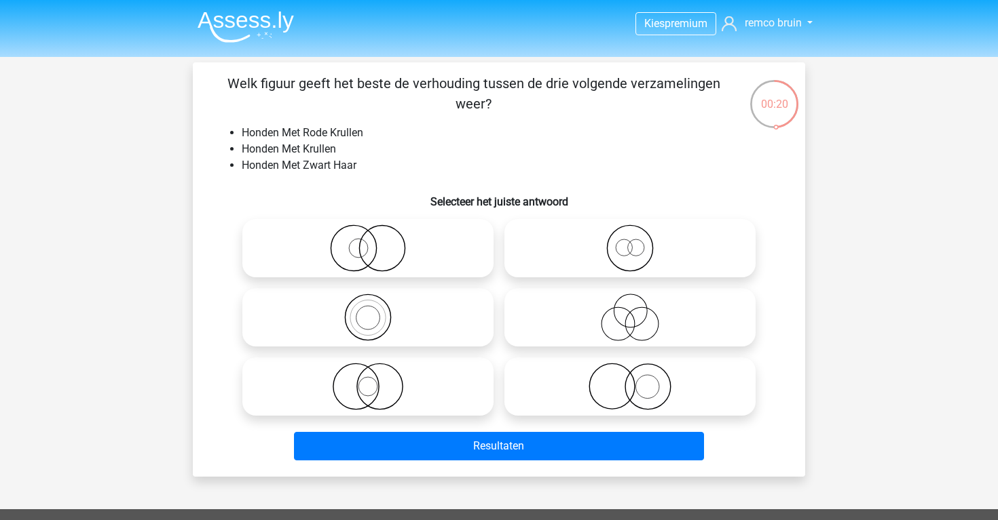
click at [582, 371] on icon at bounding box center [630, 387] width 240 height 48
click at [630, 371] on input "radio" at bounding box center [634, 375] width 9 height 9
radio input "true"
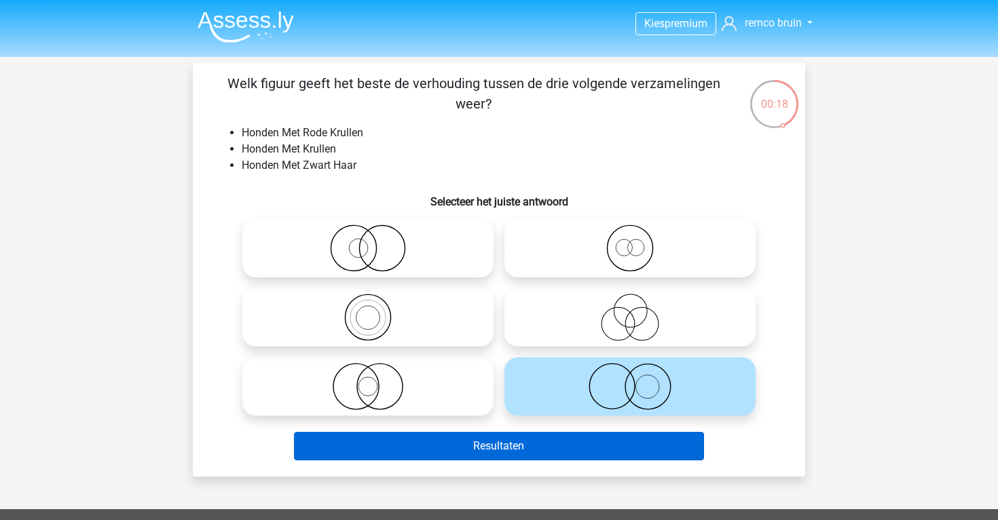
click at [603, 448] on button "Resultaten" at bounding box center [499, 446] width 411 height 29
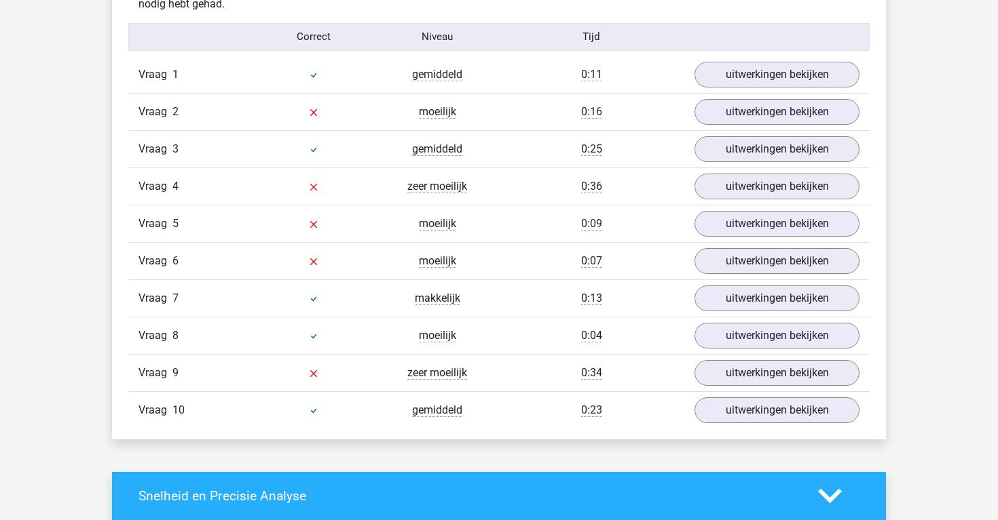
scroll to position [1103, 0]
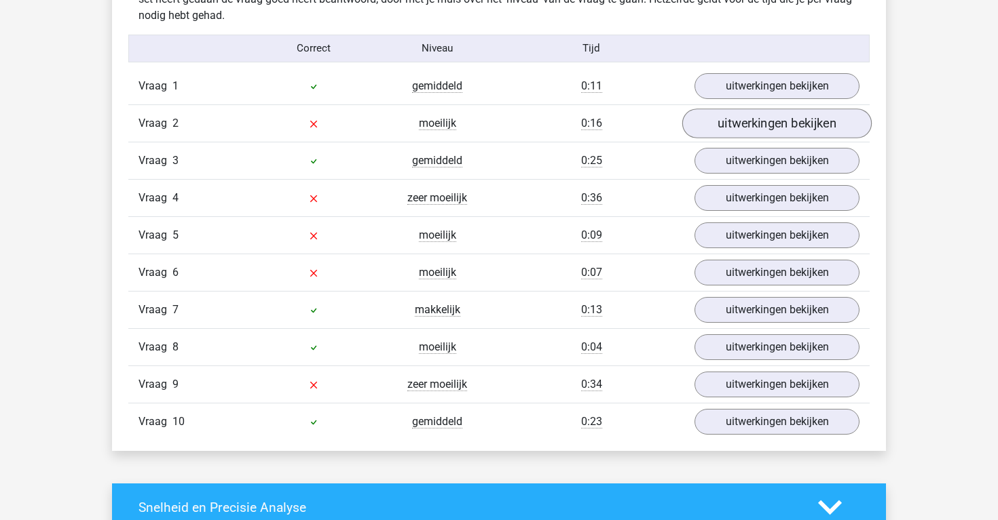
click at [715, 134] on link "uitwerkingen bekijken" at bounding box center [776, 124] width 189 height 30
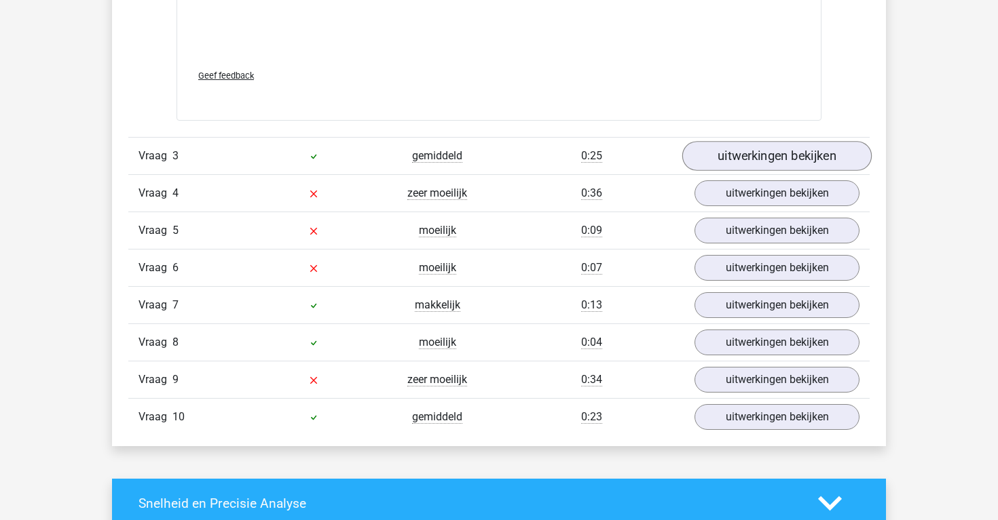
scroll to position [1993, 0]
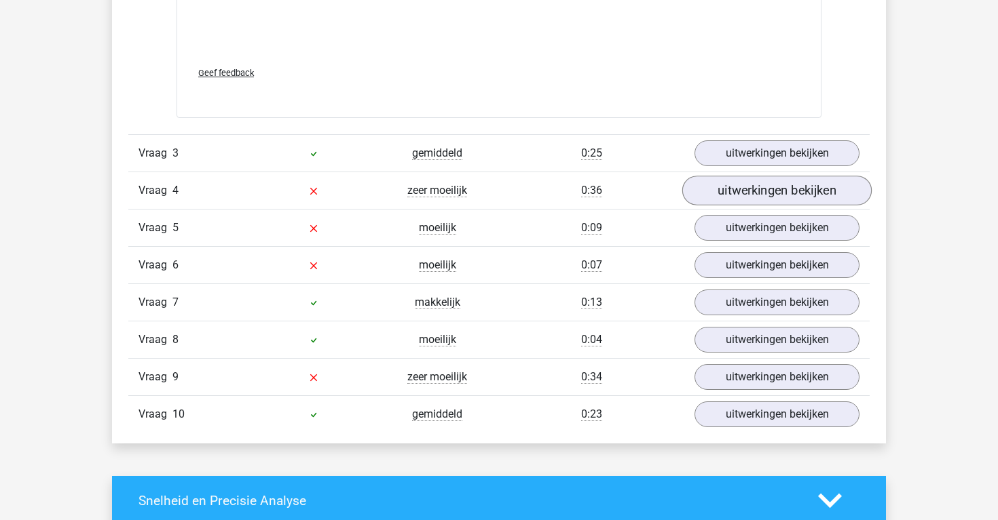
click at [747, 186] on link "uitwerkingen bekijken" at bounding box center [776, 191] width 189 height 30
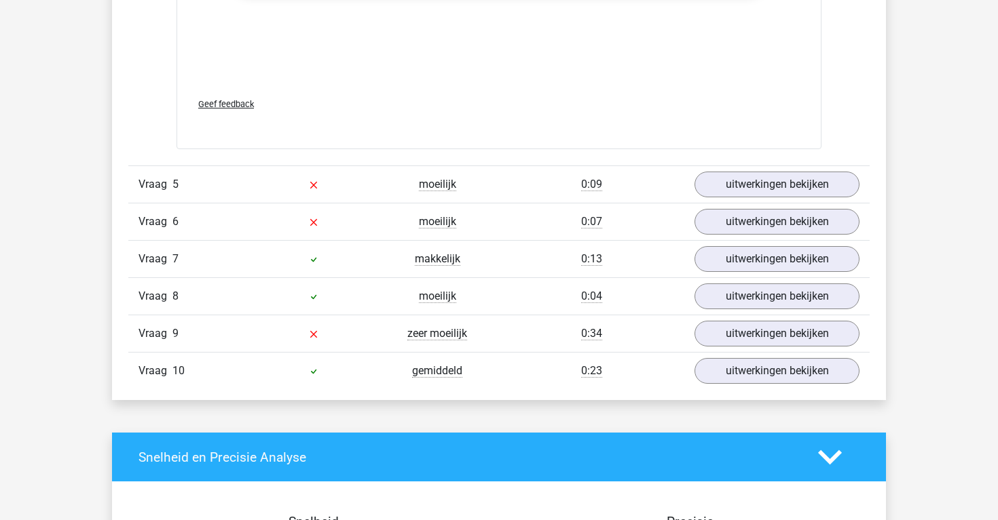
scroll to position [2978, 0]
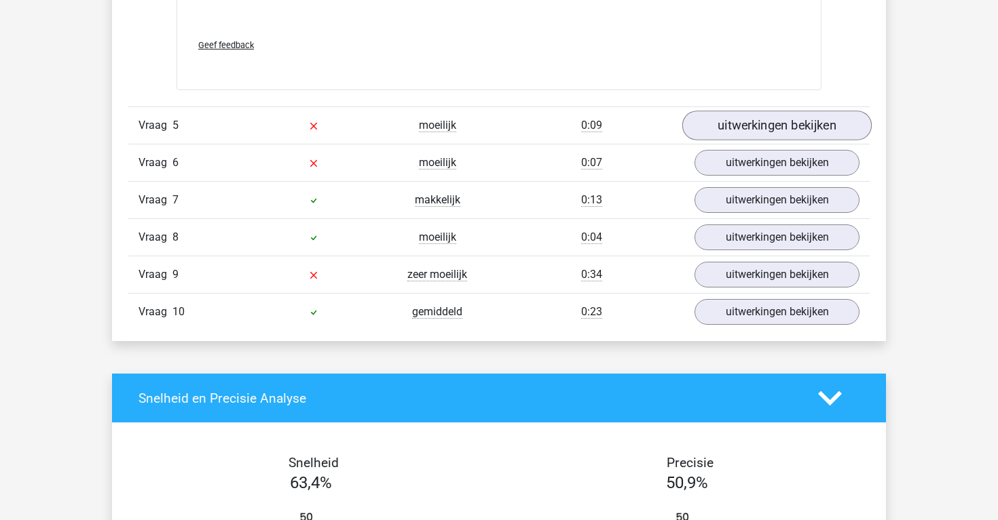
click at [731, 134] on link "uitwerkingen bekijken" at bounding box center [776, 126] width 189 height 30
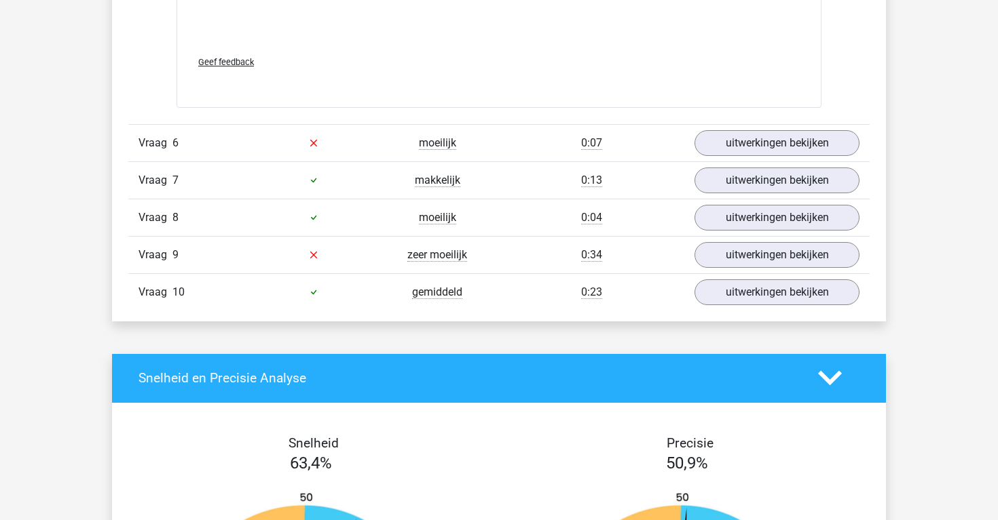
scroll to position [3894, 0]
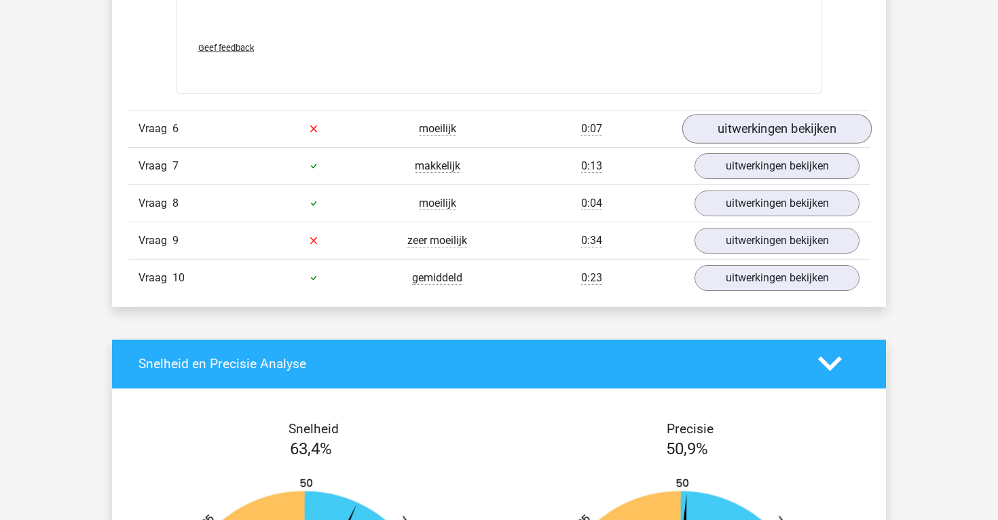
click at [745, 131] on link "uitwerkingen bekijken" at bounding box center [776, 129] width 189 height 30
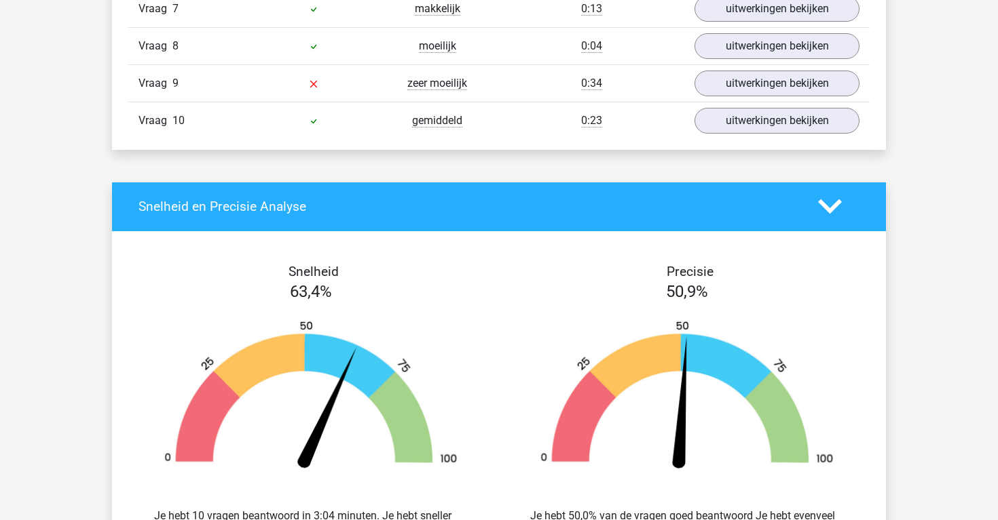
scroll to position [4939, 0]
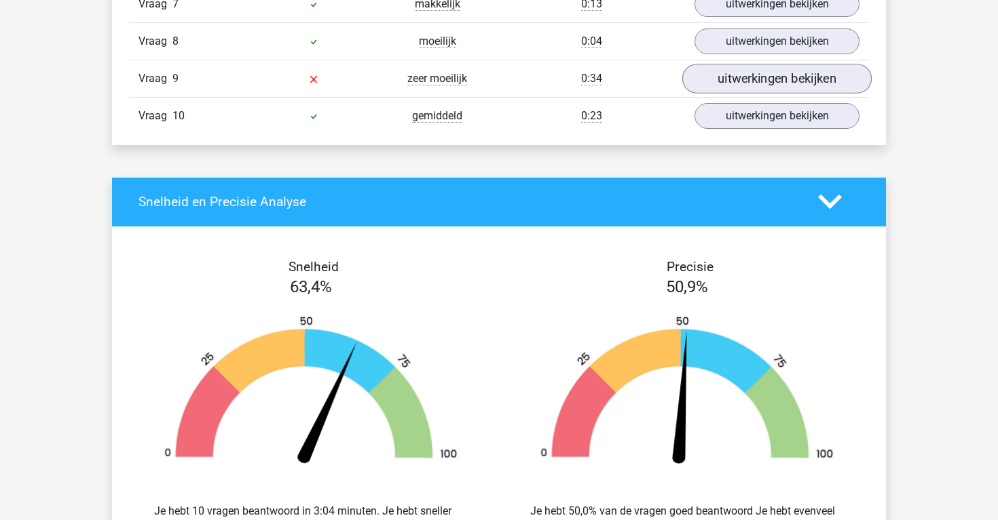
click at [732, 71] on link "uitwerkingen bekijken" at bounding box center [776, 79] width 189 height 30
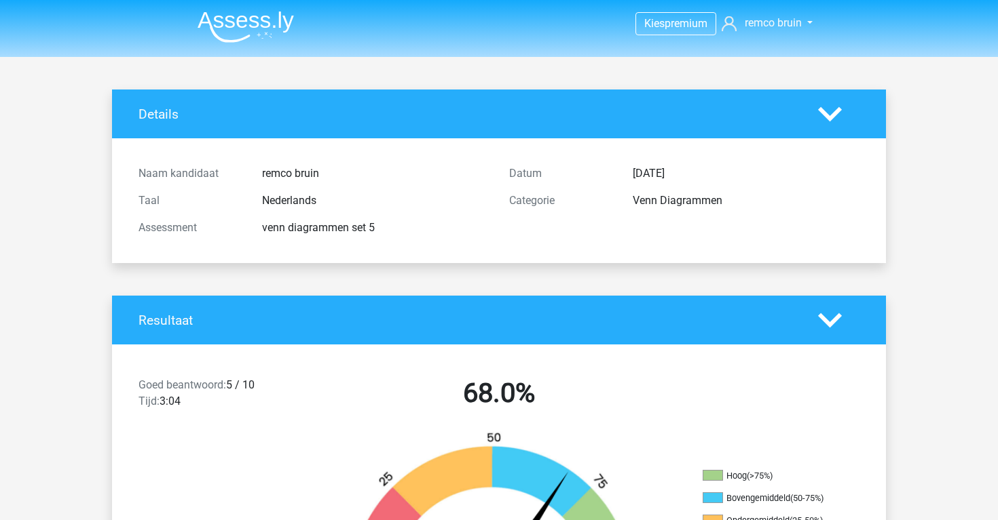
scroll to position [0, 0]
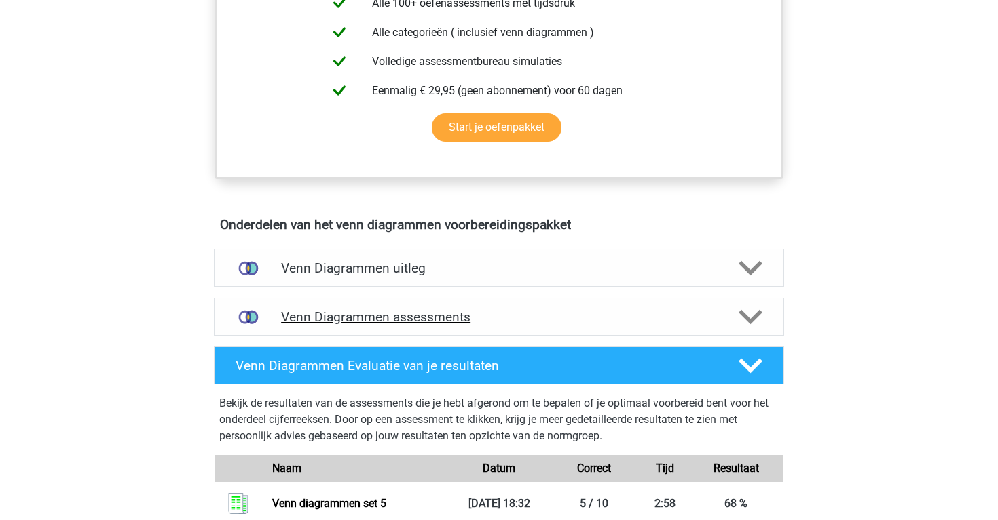
scroll to position [596, 0]
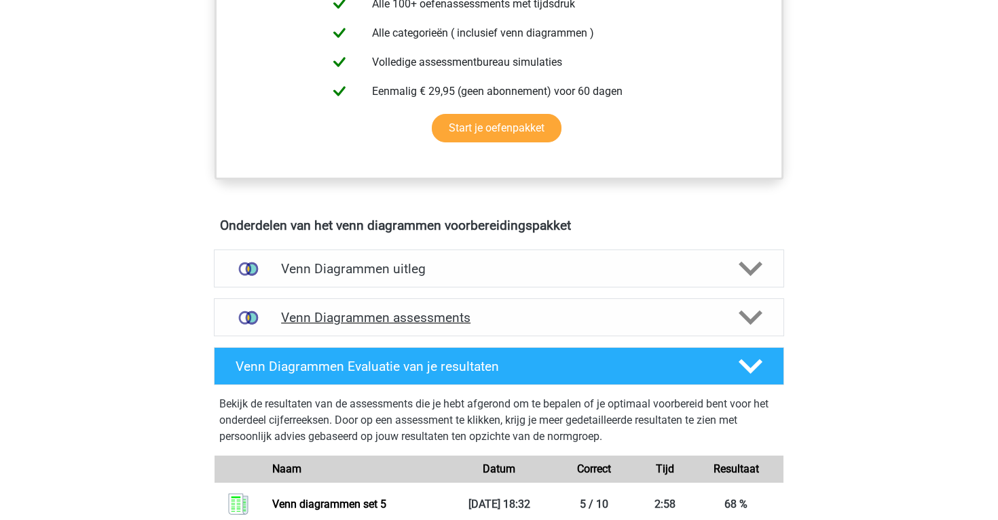
click at [378, 322] on h4 "Venn Diagrammen assessments" at bounding box center [499, 318] width 436 height 16
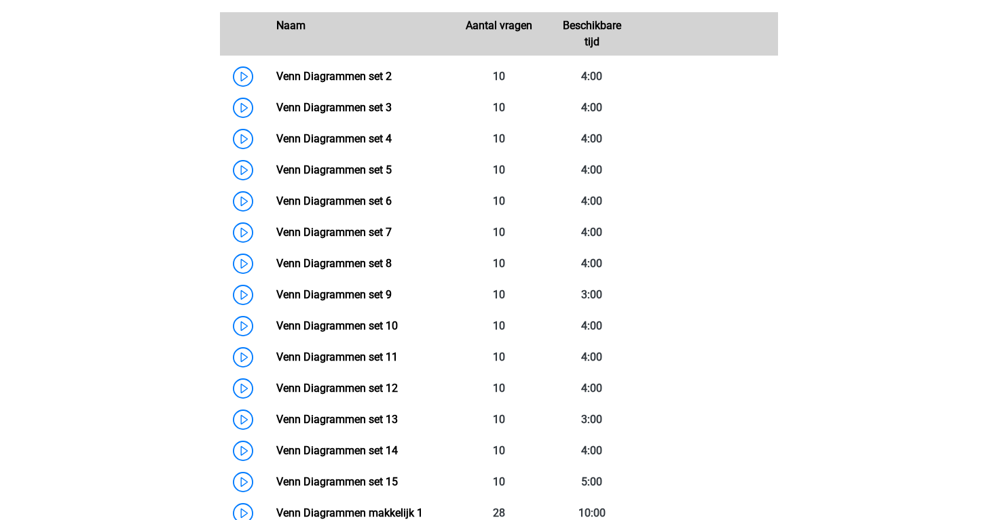
scroll to position [992, 0]
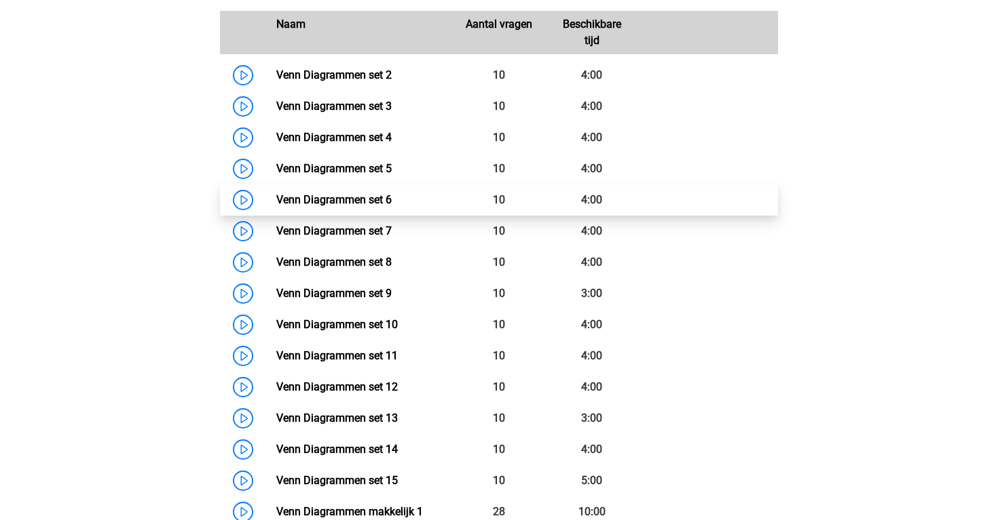
click at [276, 195] on link "Venn Diagrammen set 6" at bounding box center [333, 199] width 115 height 13
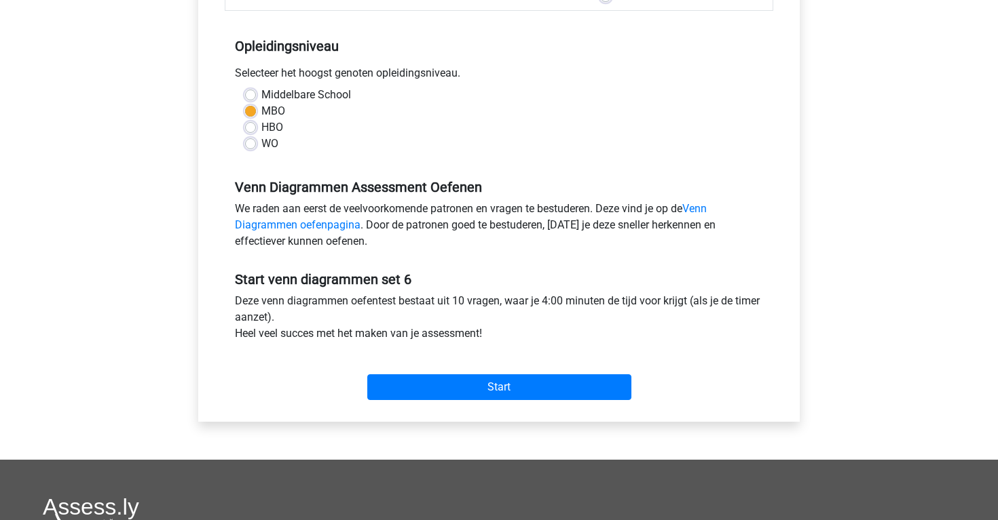
scroll to position [255, 0]
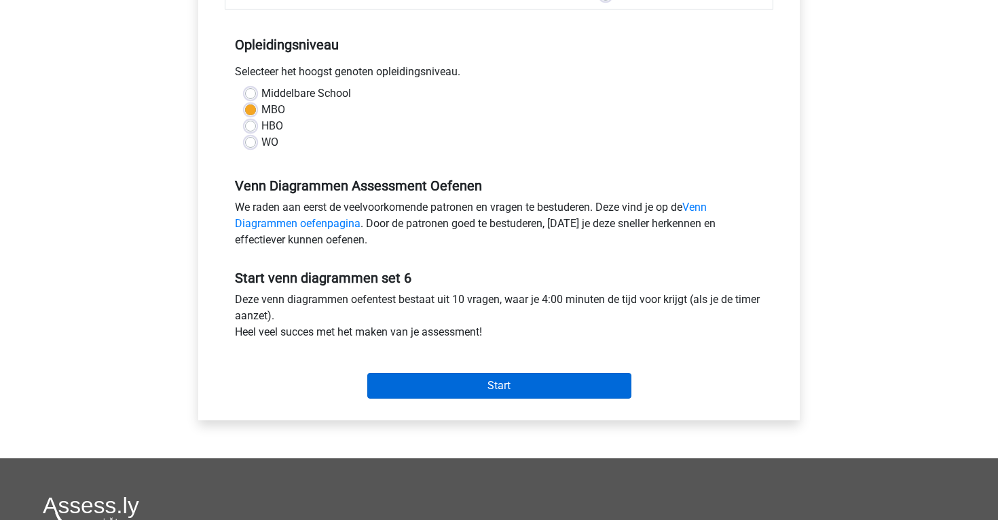
click at [377, 383] on input "Start" at bounding box center [499, 386] width 264 height 26
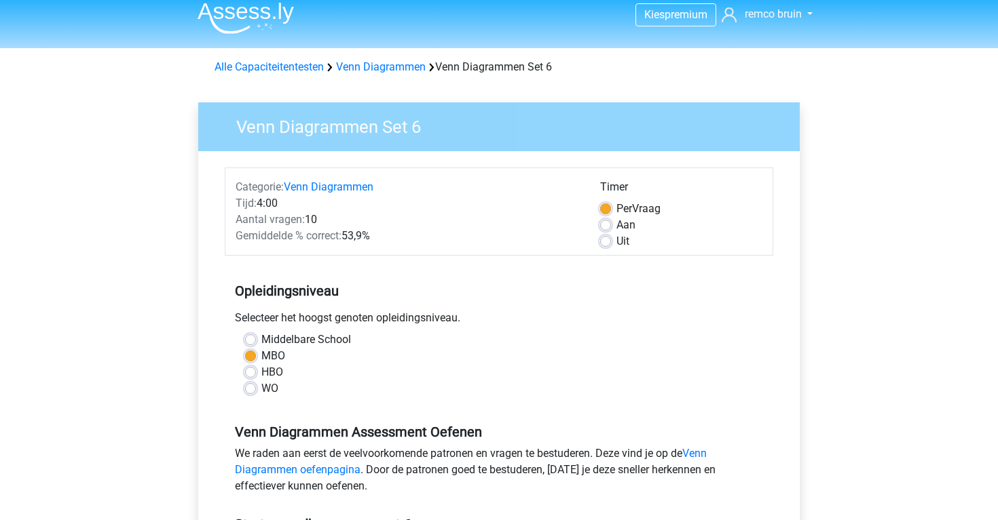
scroll to position [11, 0]
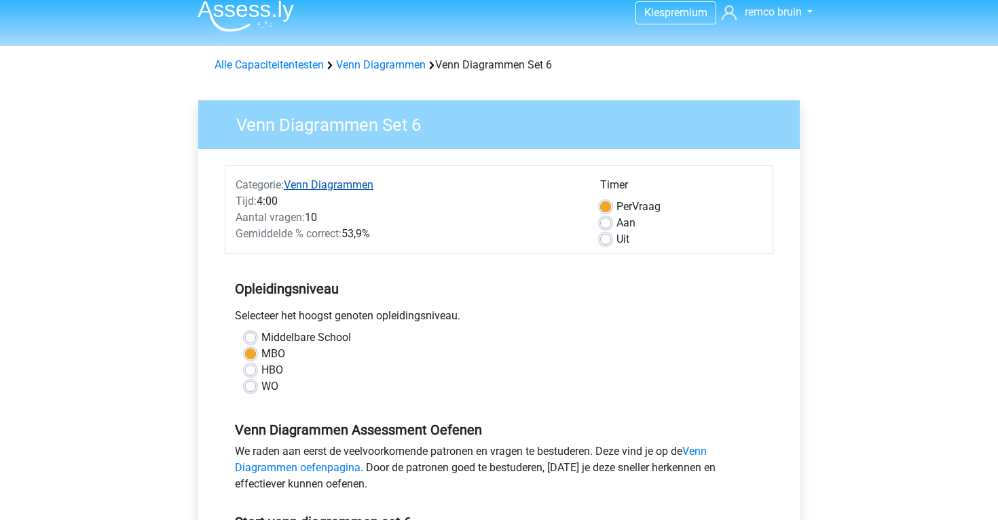
click at [288, 182] on link "Venn Diagrammen" at bounding box center [329, 184] width 90 height 13
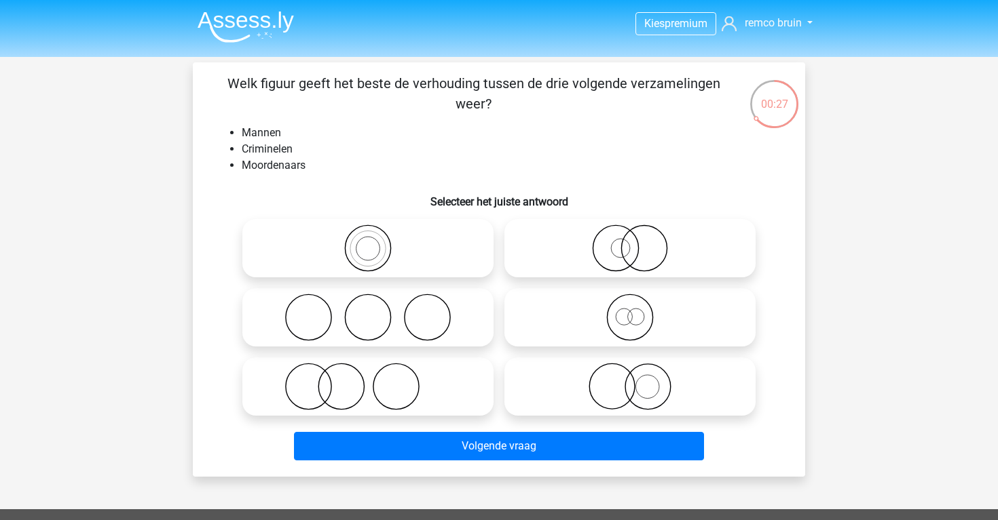
click at [535, 248] on icon at bounding box center [630, 249] width 240 height 48
click at [630, 242] on input "radio" at bounding box center [634, 237] width 9 height 9
radio input "true"
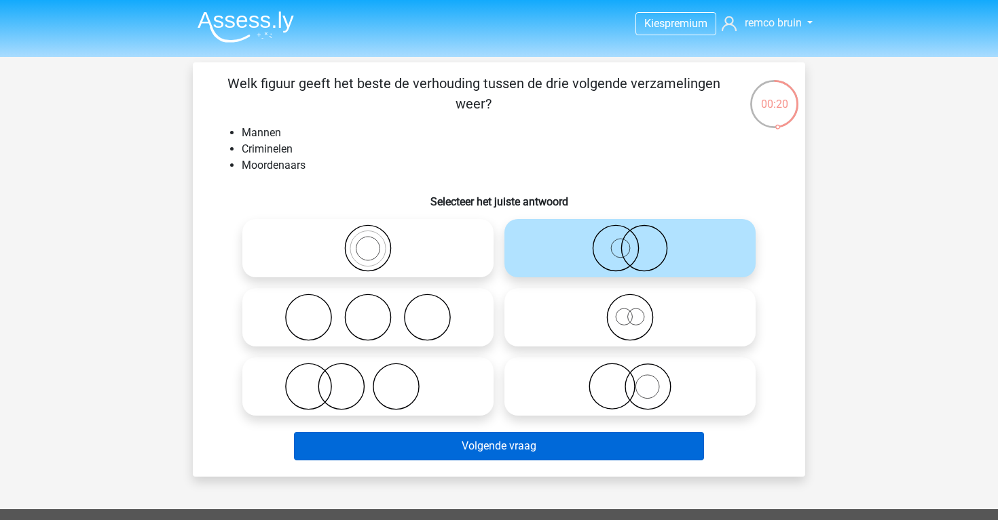
click at [604, 445] on button "Volgende vraag" at bounding box center [499, 446] width 411 height 29
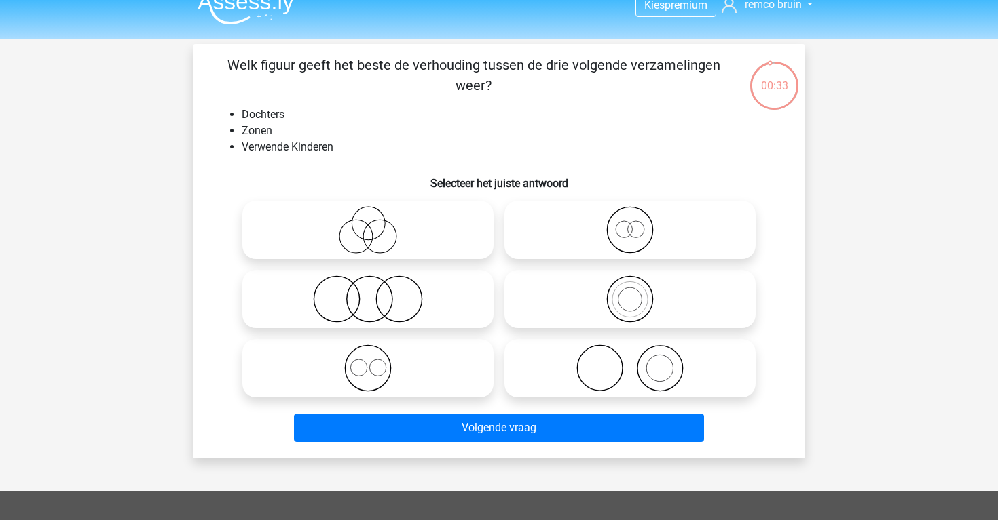
scroll to position [14, 0]
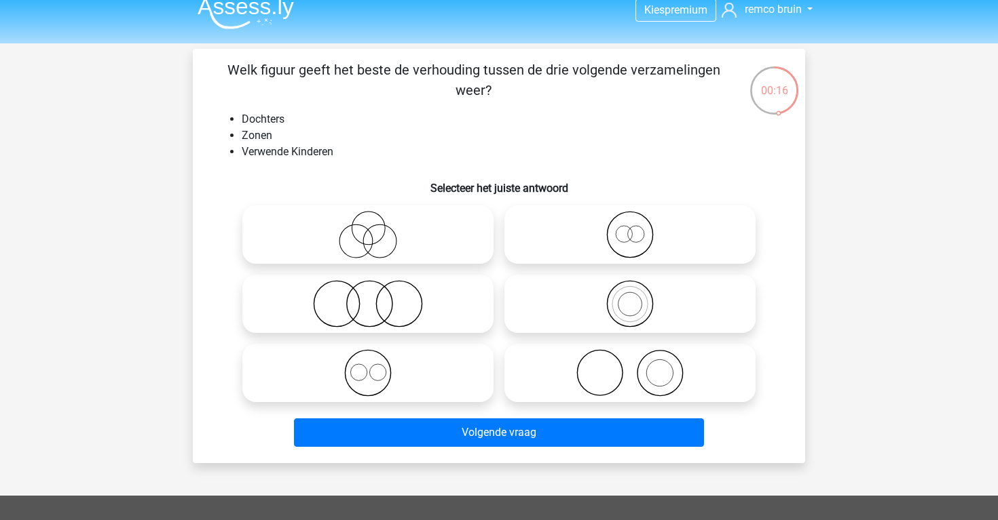
click at [411, 306] on icon at bounding box center [368, 304] width 240 height 48
click at [377, 297] on input "radio" at bounding box center [372, 292] width 9 height 9
radio input "true"
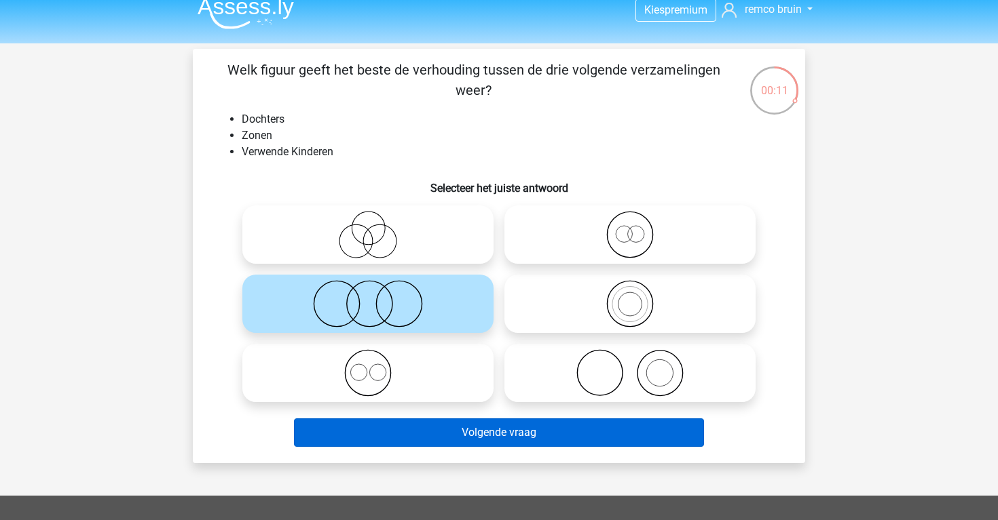
click at [465, 434] on button "Volgende vraag" at bounding box center [499, 433] width 411 height 29
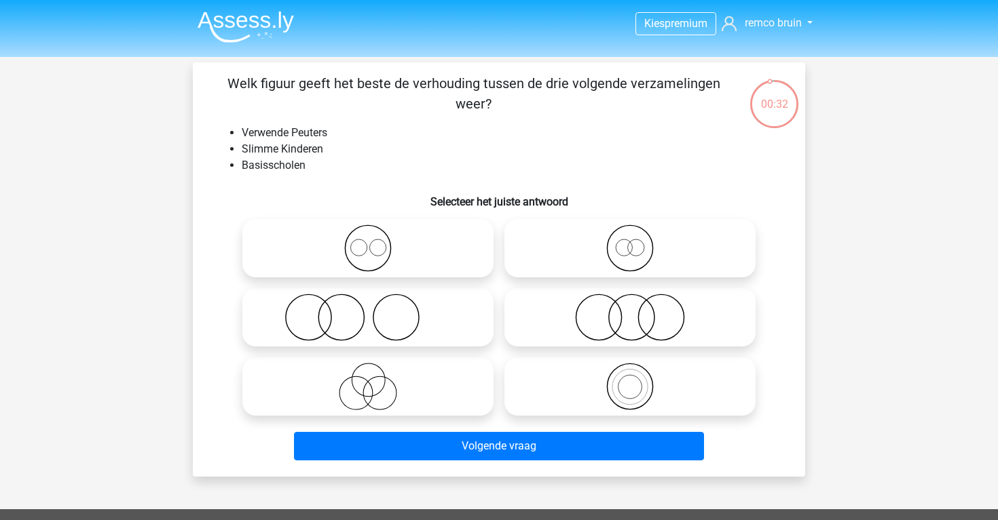
scroll to position [0, 0]
click at [438, 334] on icon at bounding box center [368, 318] width 240 height 48
click at [377, 311] on input "radio" at bounding box center [372, 306] width 9 height 9
radio input "true"
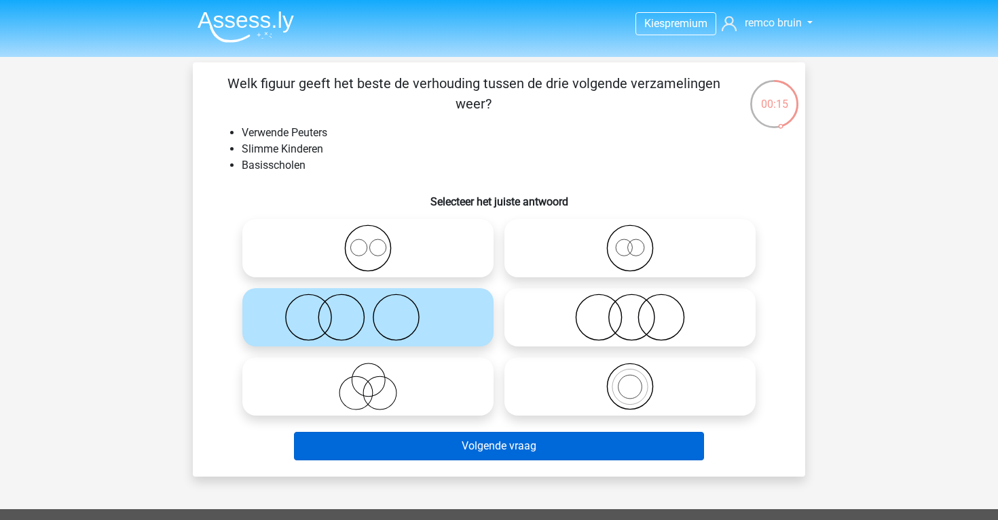
click at [461, 453] on button "Volgende vraag" at bounding box center [499, 446] width 411 height 29
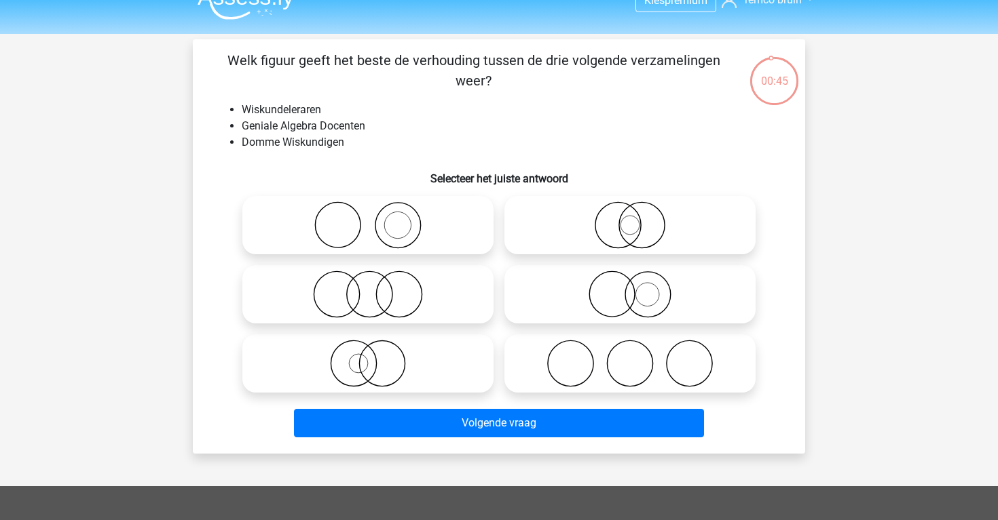
scroll to position [15, 0]
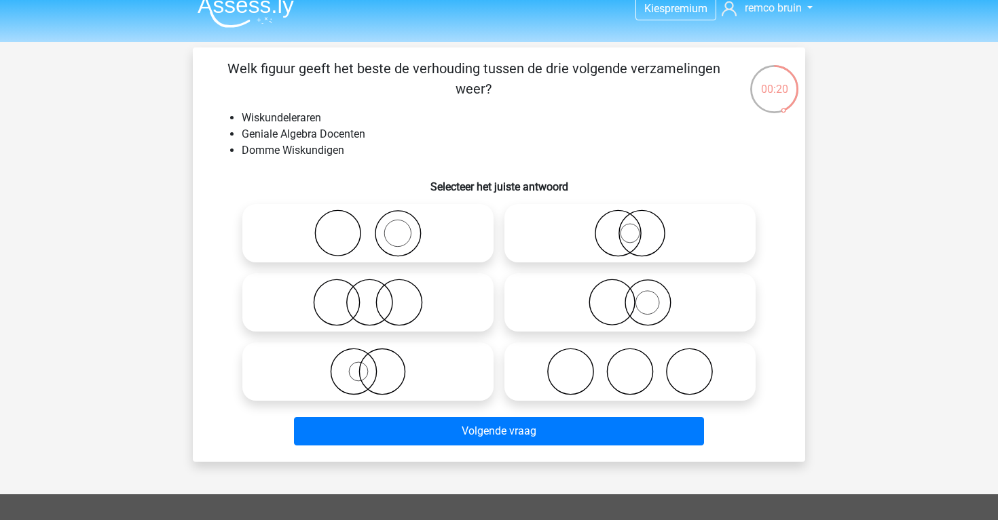
click at [482, 260] on label at bounding box center [367, 233] width 251 height 58
click at [377, 227] on input "radio" at bounding box center [372, 222] width 9 height 9
radio input "true"
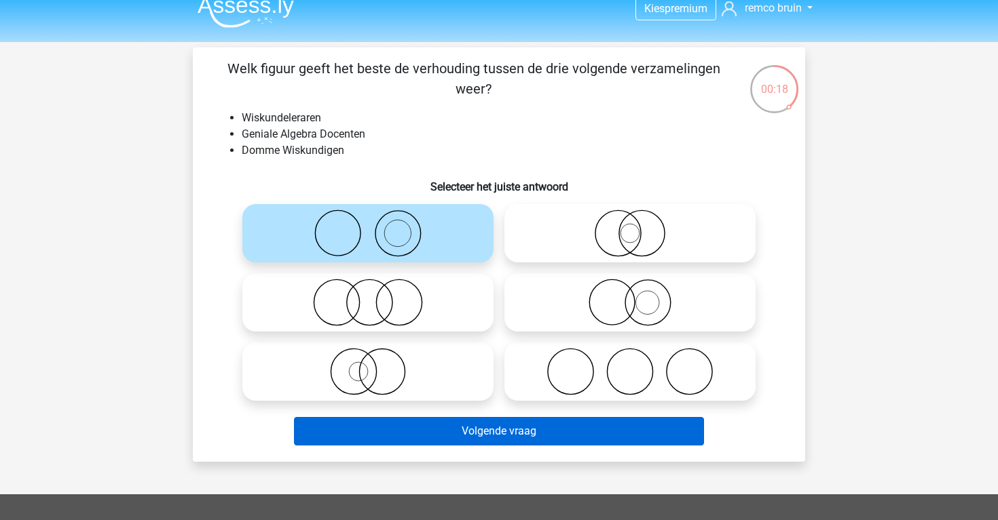
click at [512, 418] on button "Volgende vraag" at bounding box center [499, 431] width 411 height 29
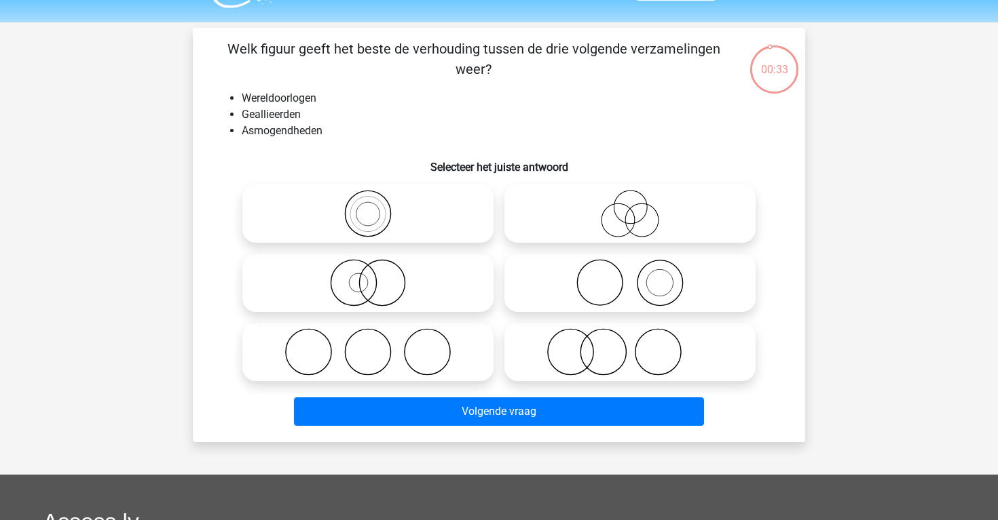
scroll to position [29, 0]
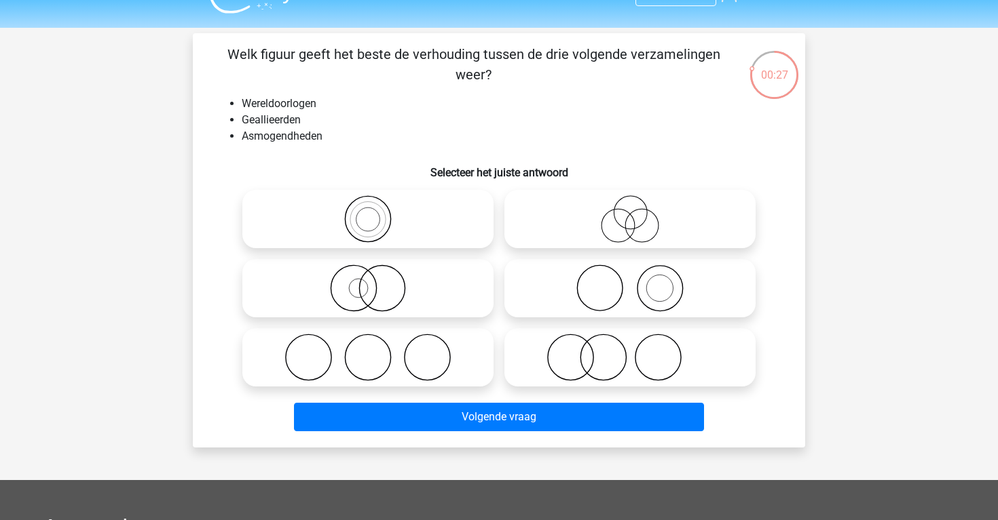
click at [432, 375] on icon at bounding box center [368, 358] width 240 height 48
click at [377, 351] on input "radio" at bounding box center [372, 346] width 9 height 9
radio input "true"
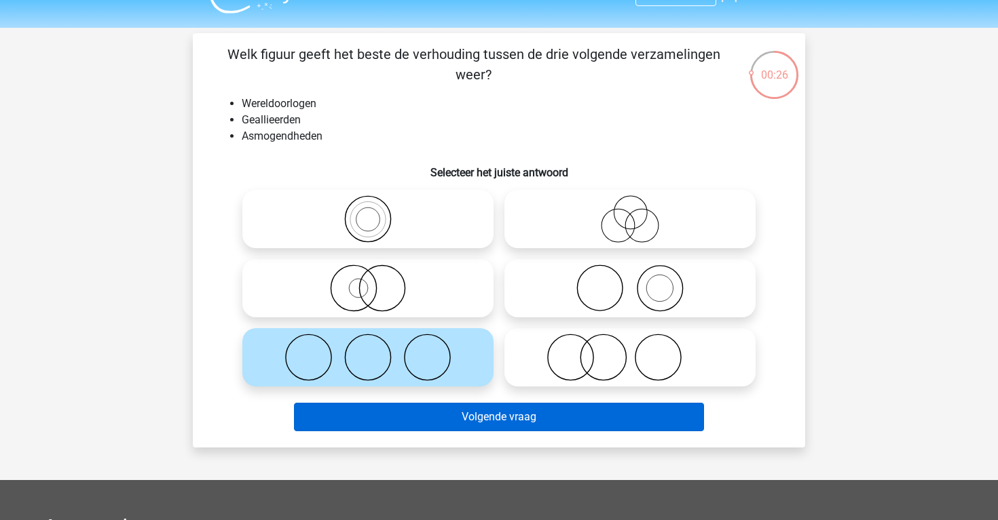
click at [470, 417] on button "Volgende vraag" at bounding box center [499, 417] width 411 height 29
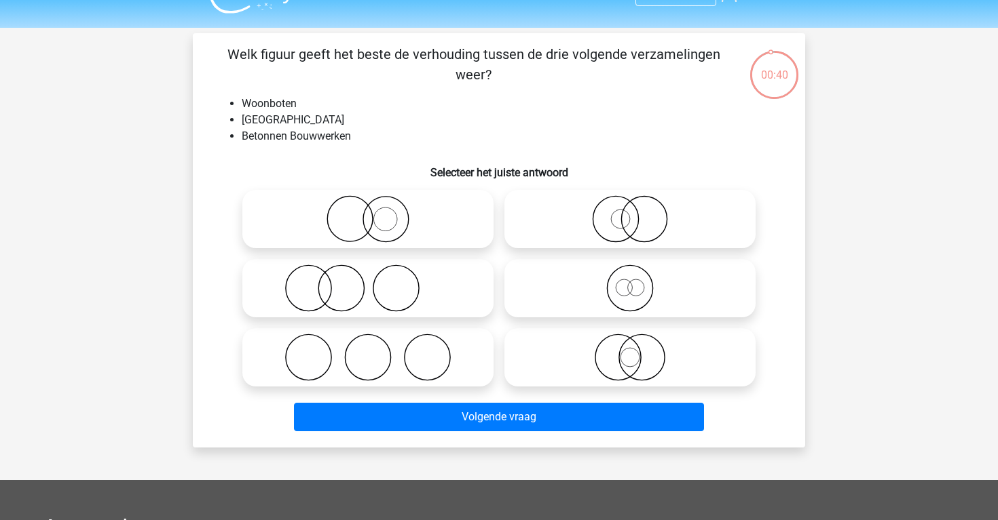
scroll to position [23, 0]
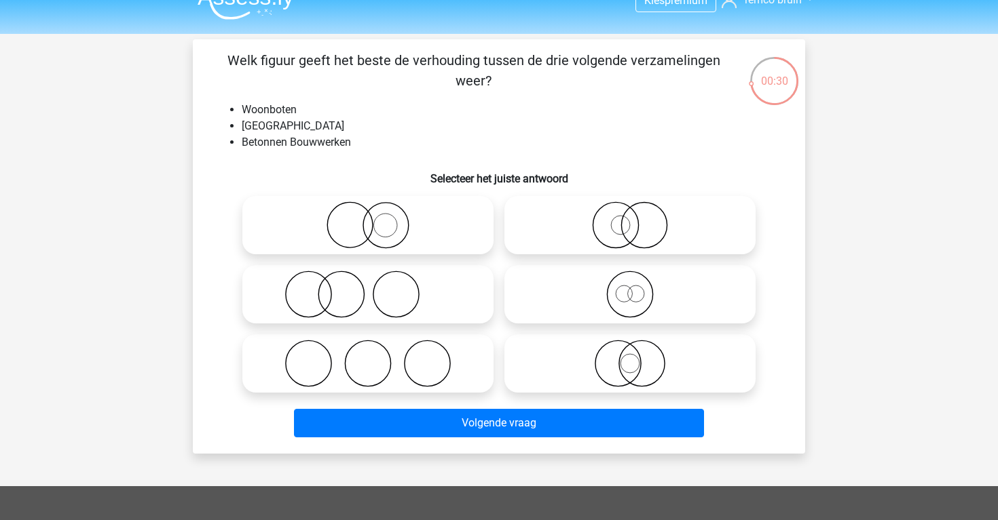
click at [534, 299] on icon at bounding box center [630, 295] width 240 height 48
click at [630, 288] on input "radio" at bounding box center [634, 283] width 9 height 9
radio input "true"
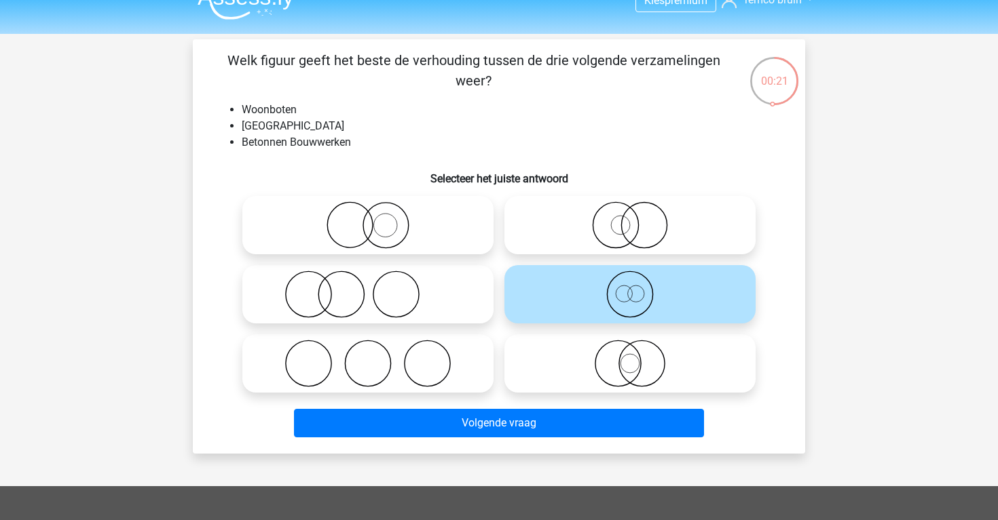
click at [582, 229] on icon at bounding box center [630, 226] width 240 height 48
click at [630, 219] on input "radio" at bounding box center [634, 214] width 9 height 9
radio input "true"
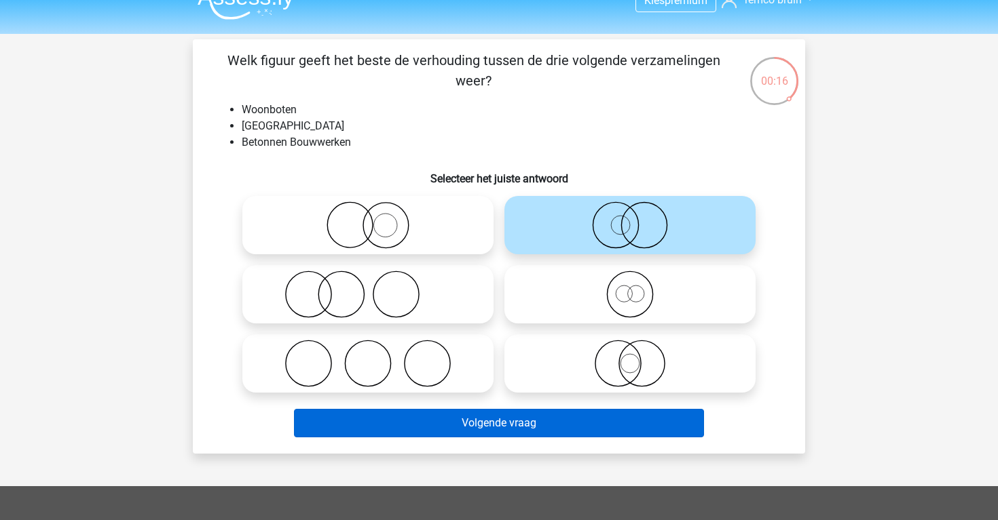
click at [556, 421] on button "Volgende vraag" at bounding box center [499, 423] width 411 height 29
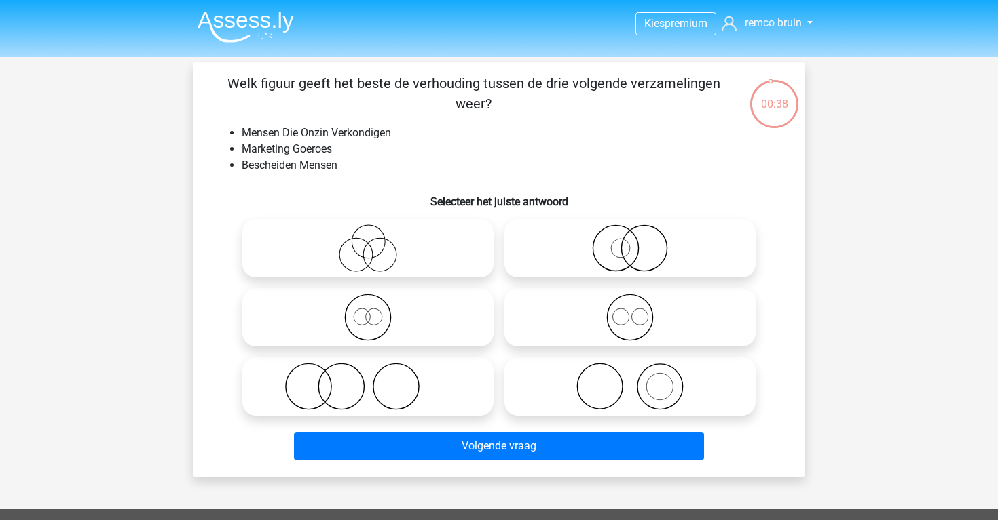
scroll to position [1, 0]
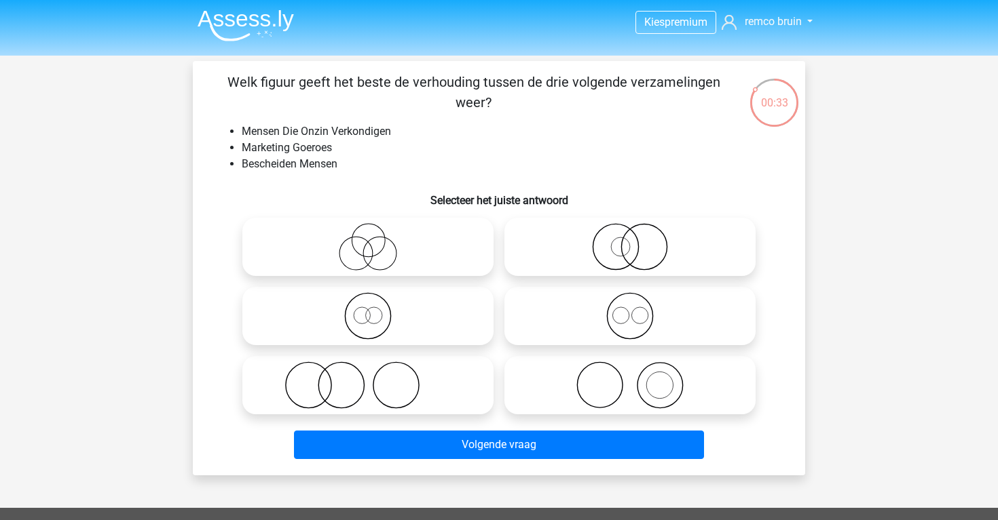
click at [424, 262] on icon at bounding box center [368, 247] width 240 height 48
click at [377, 240] on input "radio" at bounding box center [372, 235] width 9 height 9
radio input "true"
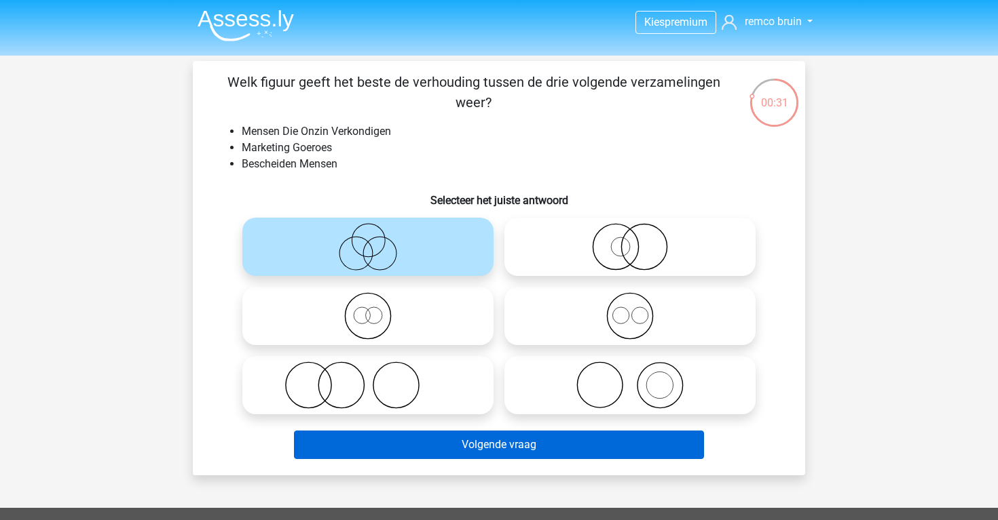
click at [490, 434] on button "Volgende vraag" at bounding box center [499, 445] width 411 height 29
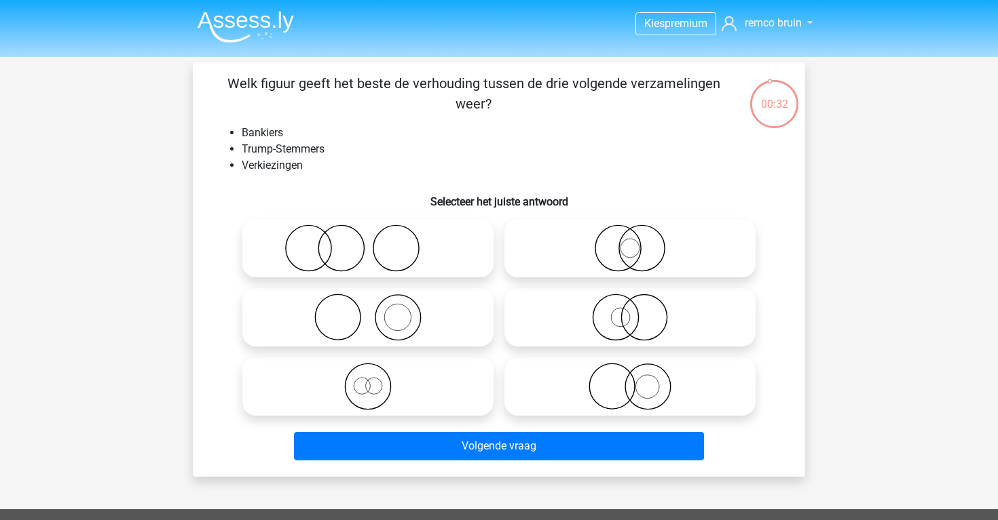
scroll to position [0, 0]
click at [446, 326] on icon at bounding box center [368, 318] width 240 height 48
click at [377, 311] on input "radio" at bounding box center [372, 306] width 9 height 9
radio input "true"
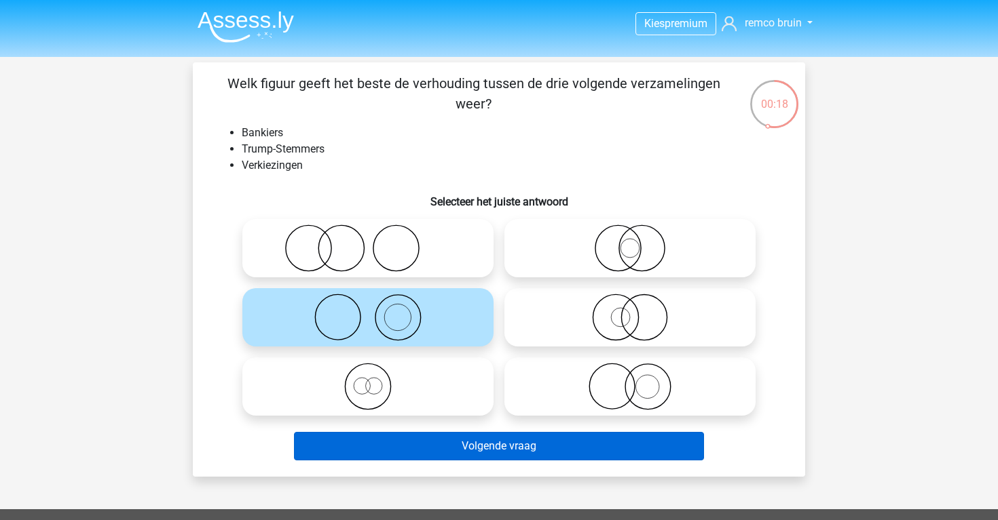
click at [497, 438] on button "Volgende vraag" at bounding box center [499, 446] width 411 height 29
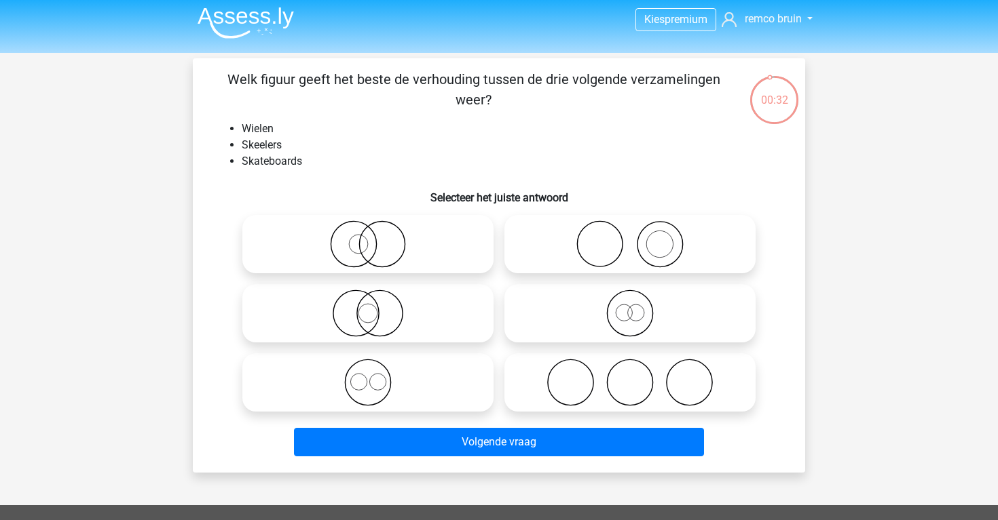
scroll to position [1, 0]
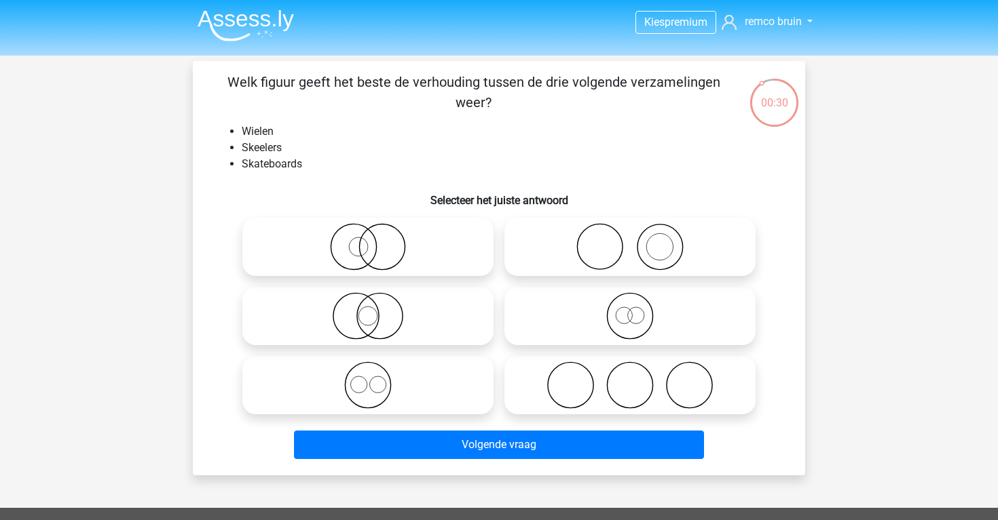
click at [542, 402] on icon at bounding box center [630, 386] width 240 height 48
click at [630, 379] on input "radio" at bounding box center [634, 374] width 9 height 9
radio input "true"
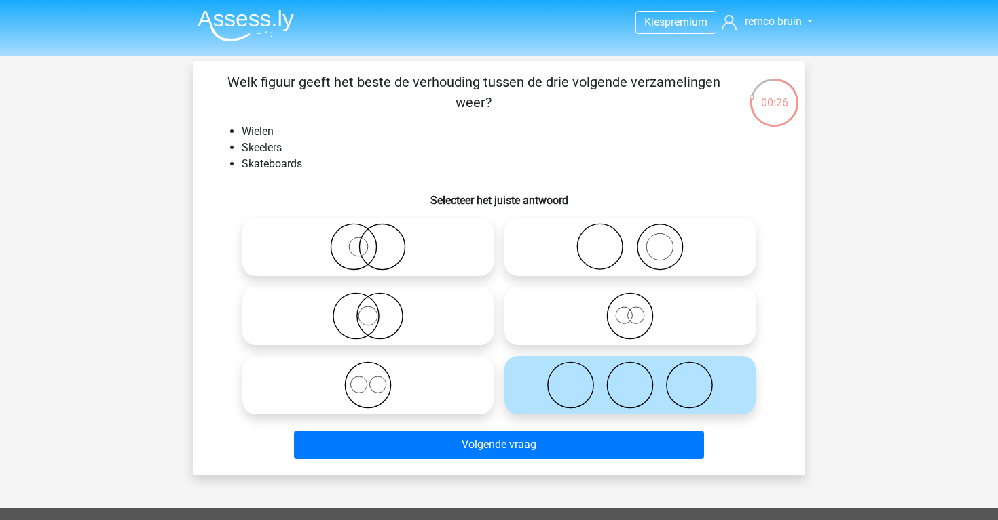
drag, startPoint x: 546, startPoint y: 450, endPoint x: 508, endPoint y: 354, distance: 103.0
click at [508, 354] on div "Welk figuur geeft het beste de verhouding tussen de drie volgende verzamelingen…" at bounding box center [498, 268] width 601 height 393
click at [458, 398] on icon at bounding box center [368, 386] width 240 height 48
click at [377, 379] on input "radio" at bounding box center [372, 374] width 9 height 9
radio input "true"
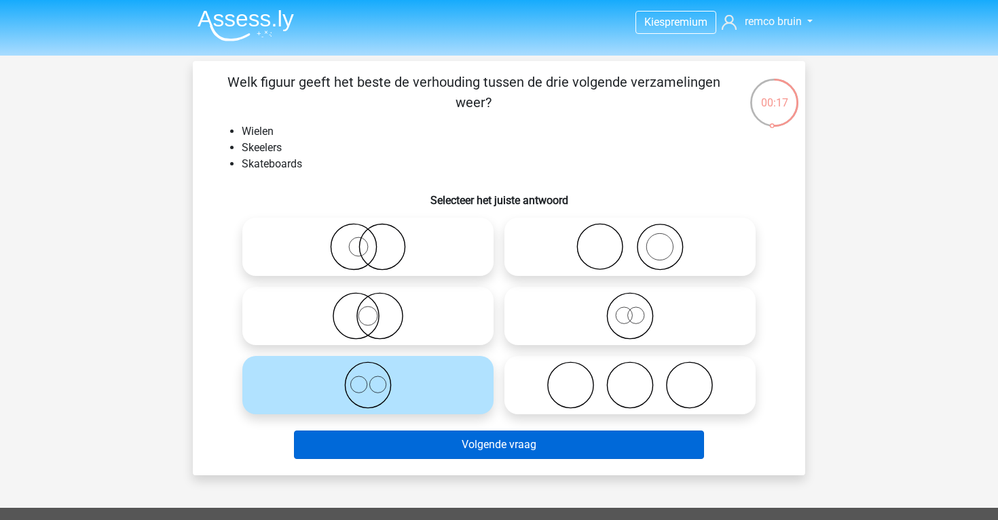
click at [472, 453] on button "Volgende vraag" at bounding box center [499, 445] width 411 height 29
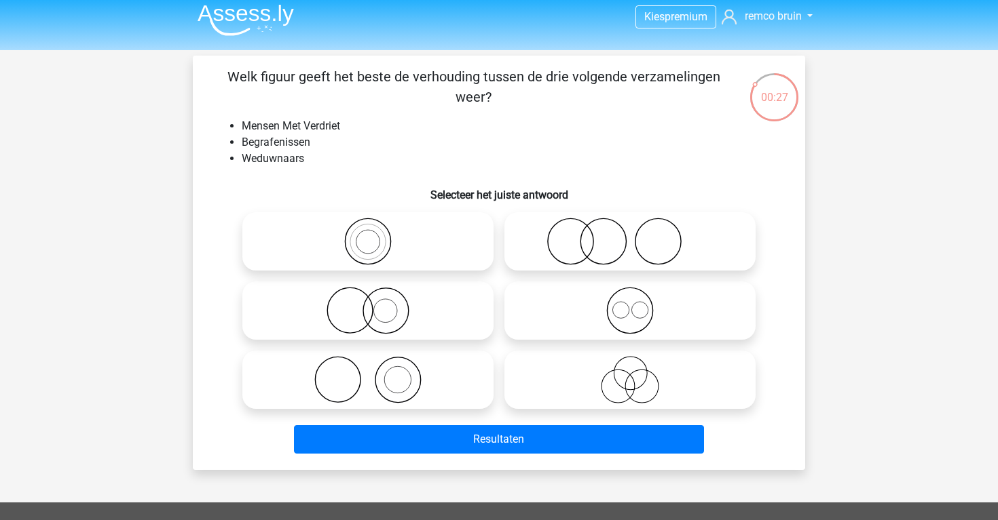
scroll to position [8, 0]
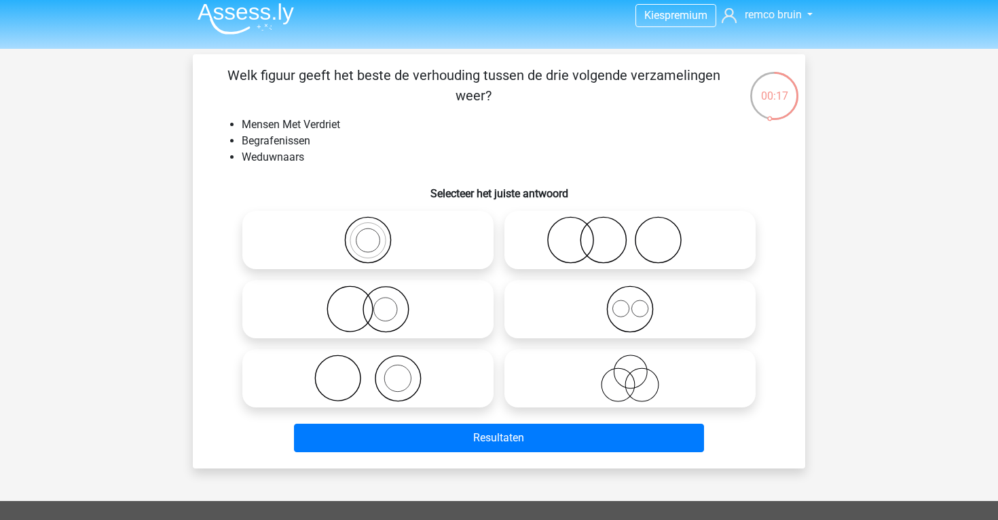
click at [588, 394] on icon at bounding box center [630, 379] width 240 height 48
click at [630, 372] on input "radio" at bounding box center [634, 367] width 9 height 9
radio input "true"
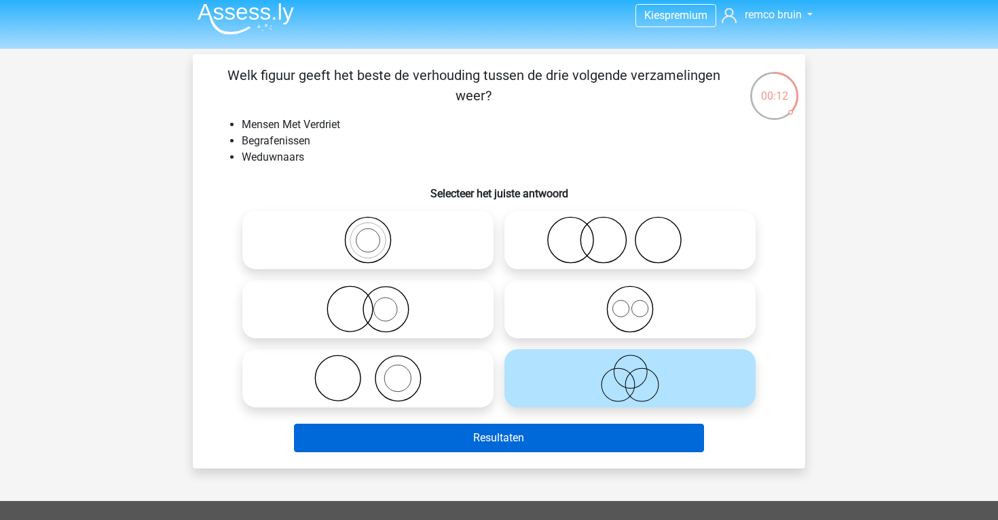
click at [515, 438] on button "Resultaten" at bounding box center [499, 438] width 411 height 29
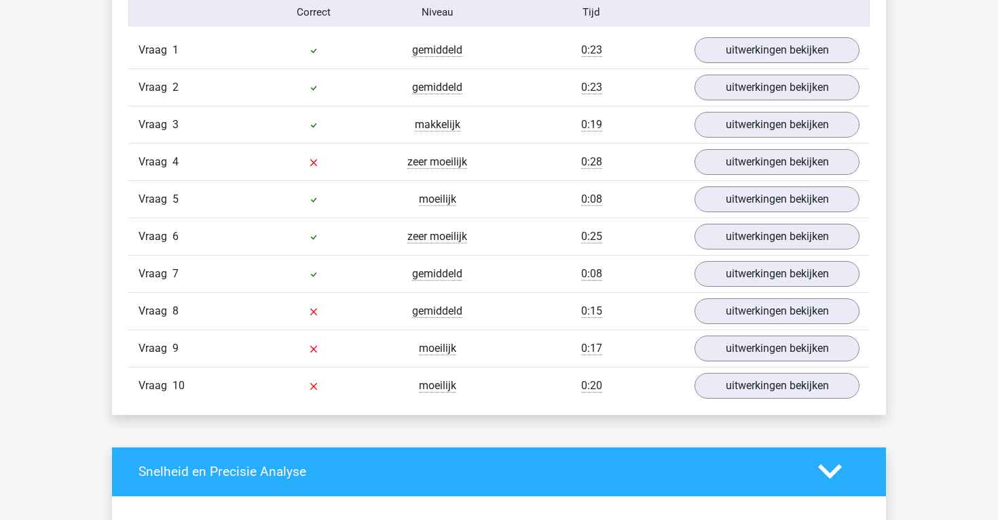
scroll to position [1109, 0]
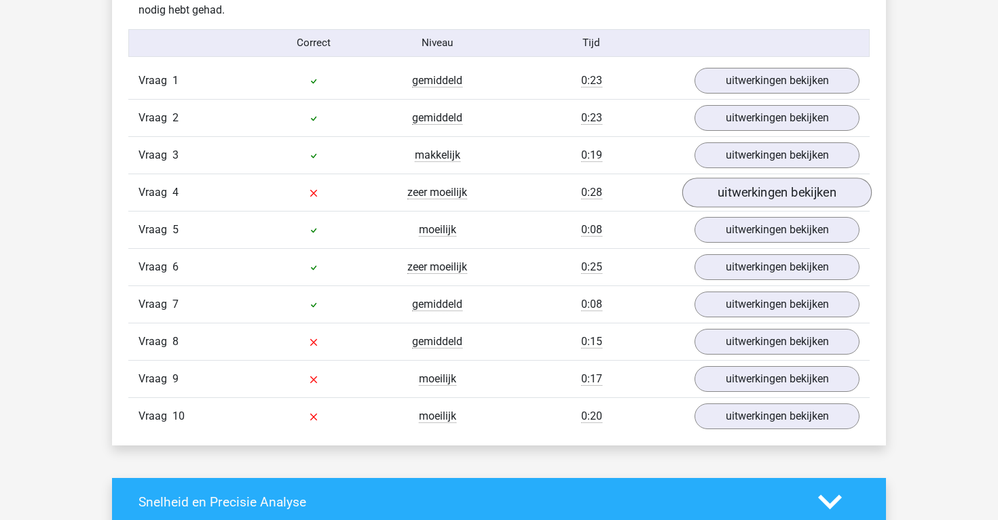
click at [715, 200] on link "uitwerkingen bekijken" at bounding box center [776, 193] width 189 height 30
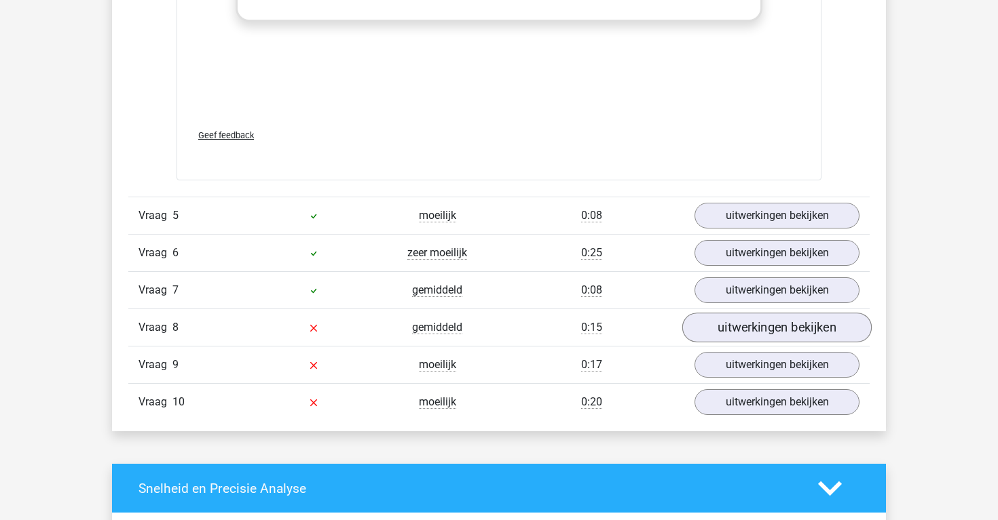
scroll to position [2009, 0]
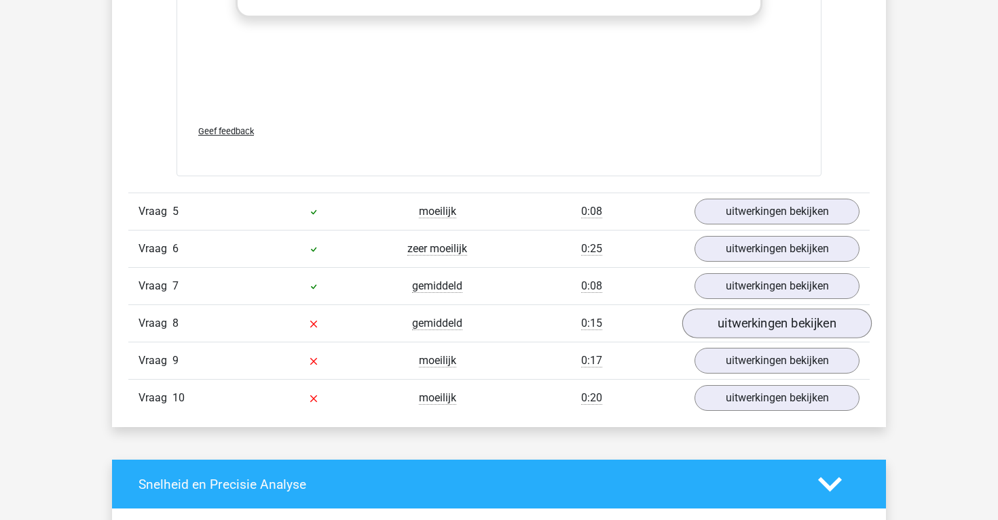
click at [735, 316] on link "uitwerkingen bekijken" at bounding box center [776, 324] width 189 height 30
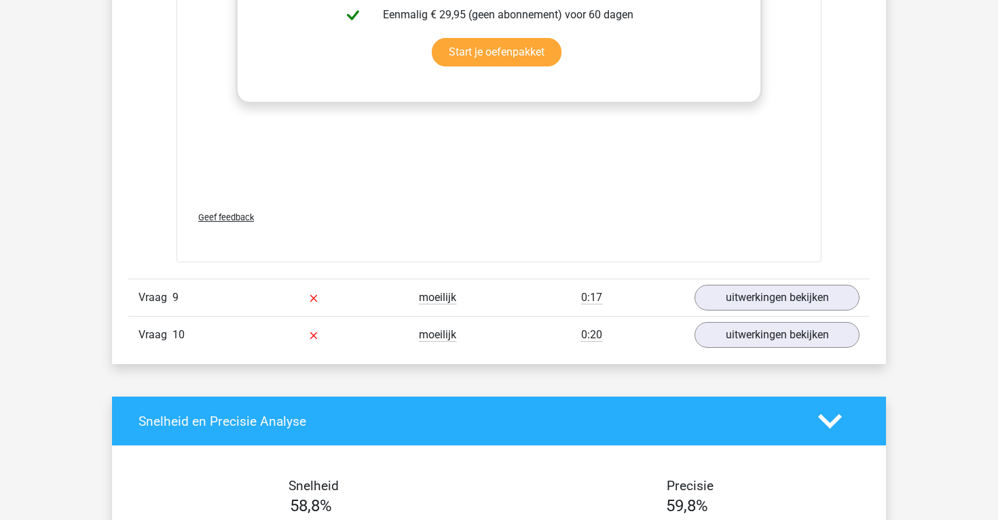
scroll to position [2965, 0]
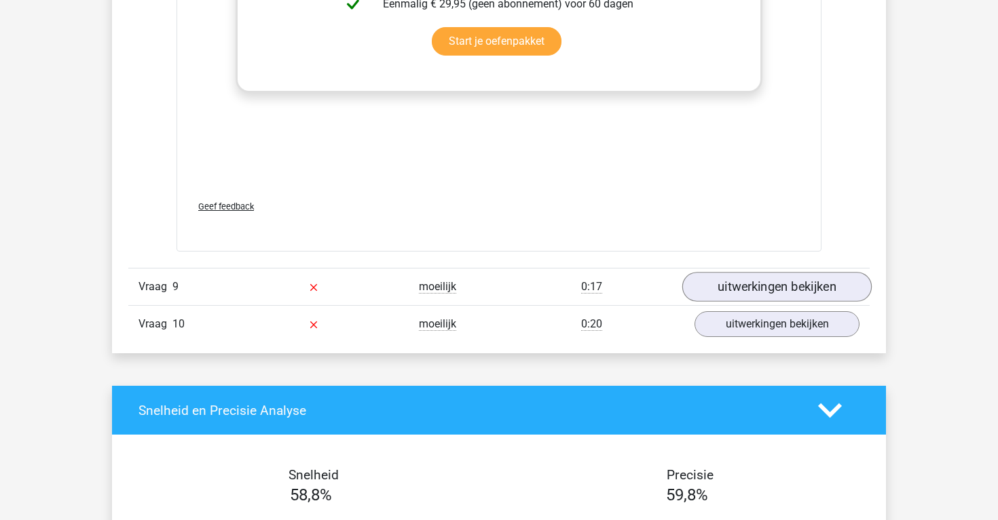
click at [736, 283] on link "uitwerkingen bekijken" at bounding box center [776, 287] width 189 height 30
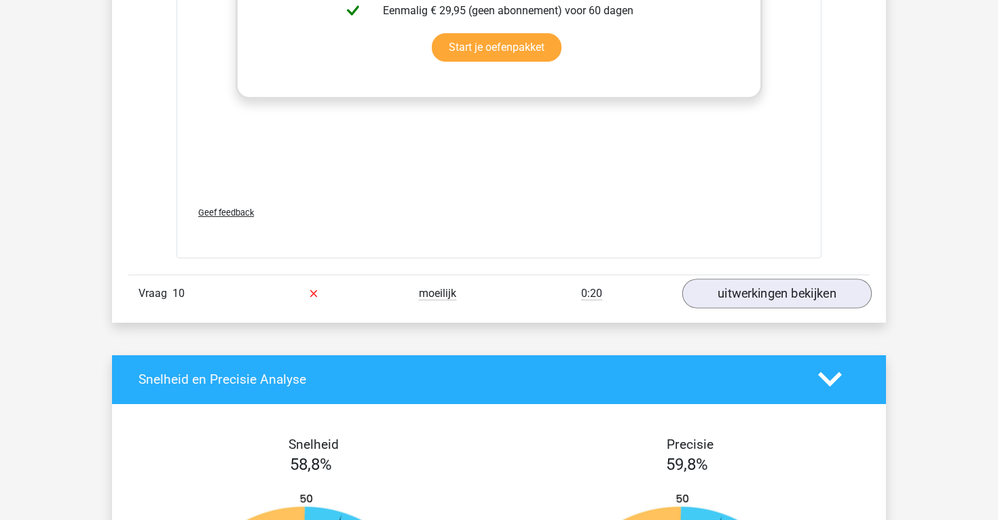
scroll to position [3879, 0]
click at [736, 279] on link "uitwerkingen bekijken" at bounding box center [776, 294] width 189 height 30
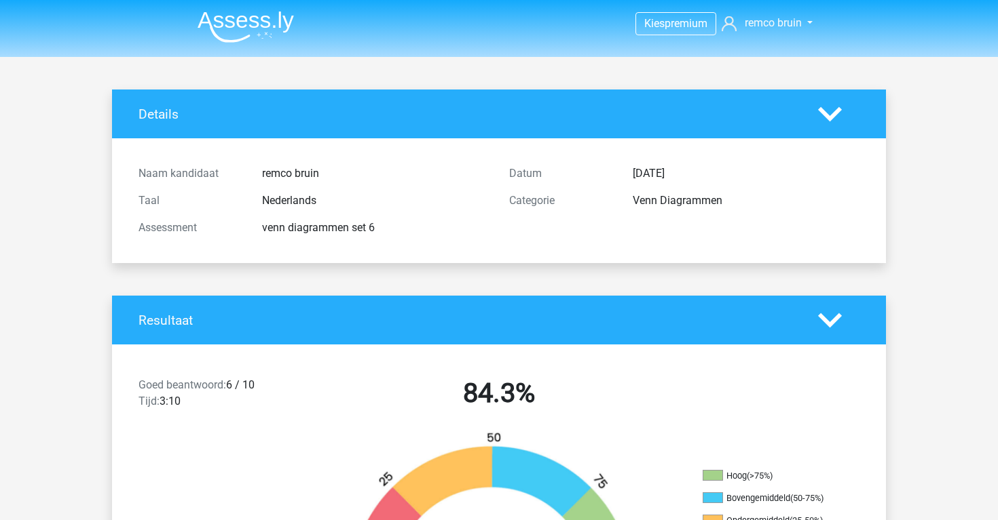
scroll to position [0, 0]
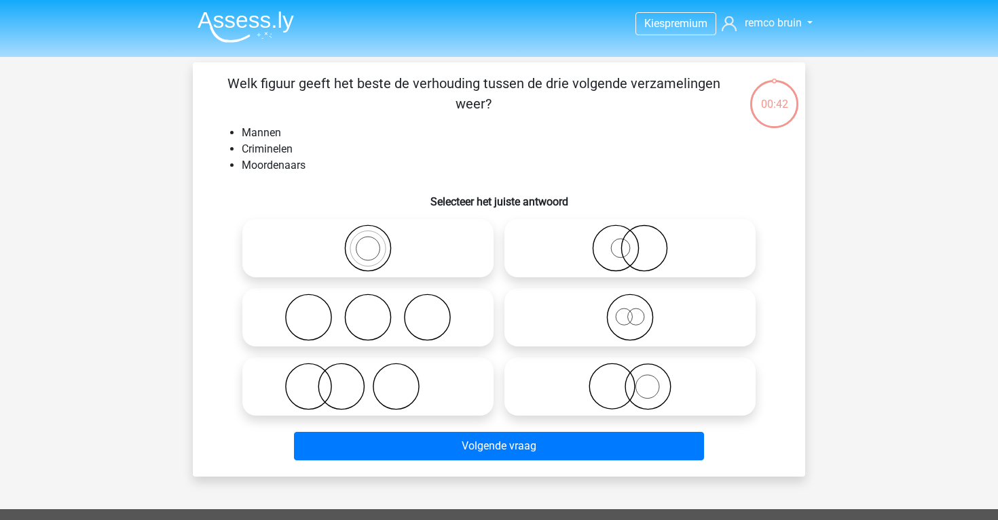
scroll to position [8, 0]
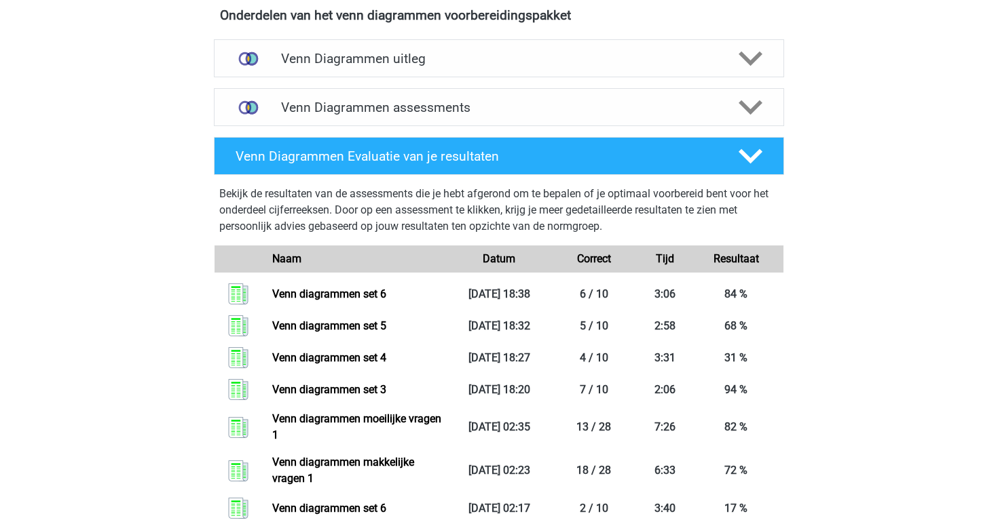
scroll to position [808, 0]
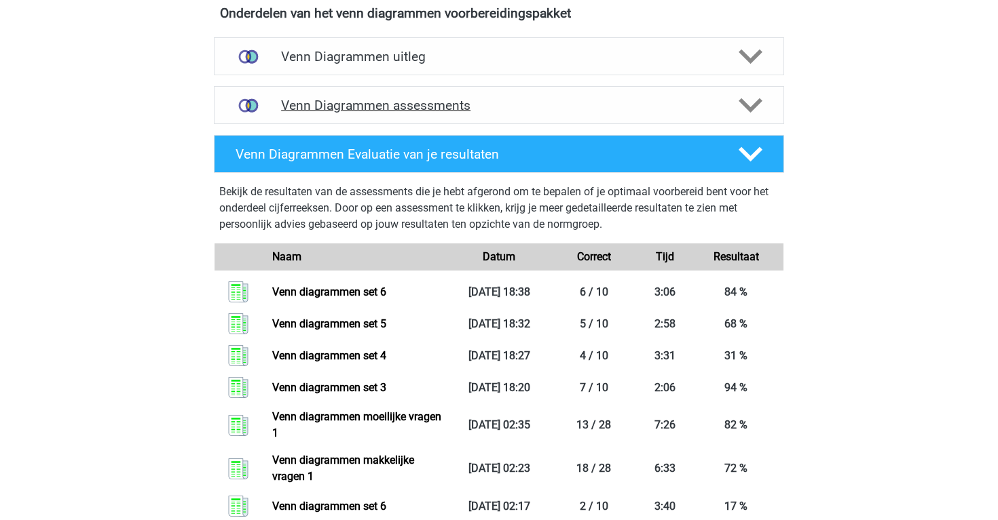
click at [359, 115] on div "Venn Diagrammen assessments" at bounding box center [499, 105] width 570 height 38
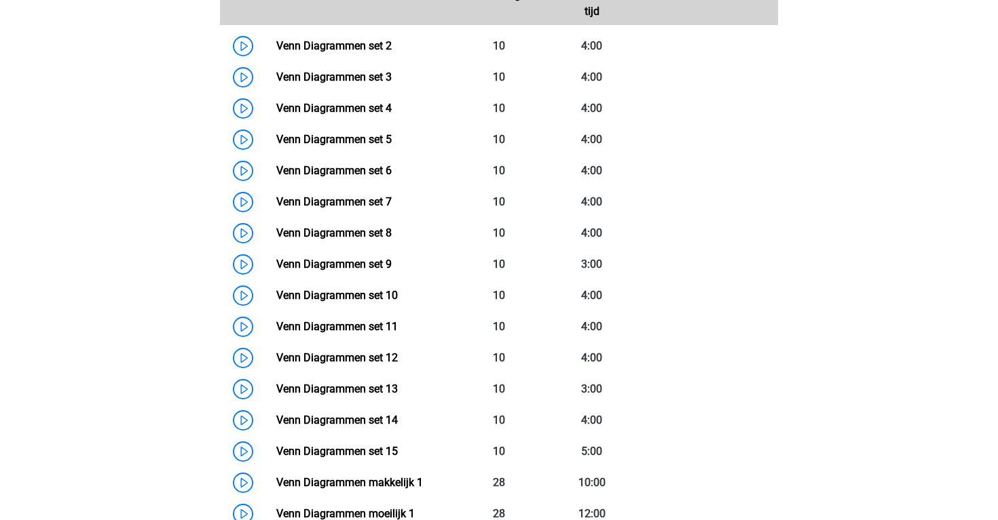
scroll to position [1033, 0]
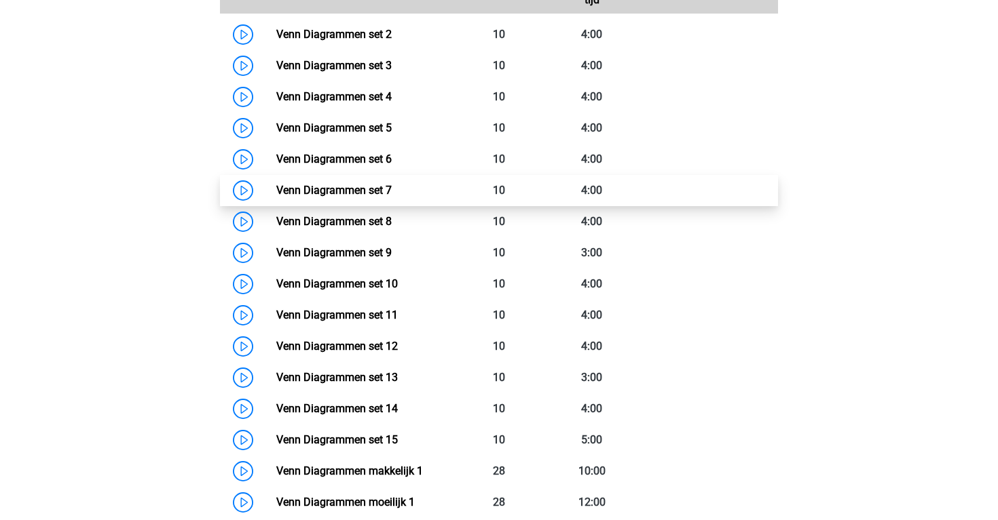
click at [276, 192] on link "Venn Diagrammen set 7" at bounding box center [333, 190] width 115 height 13
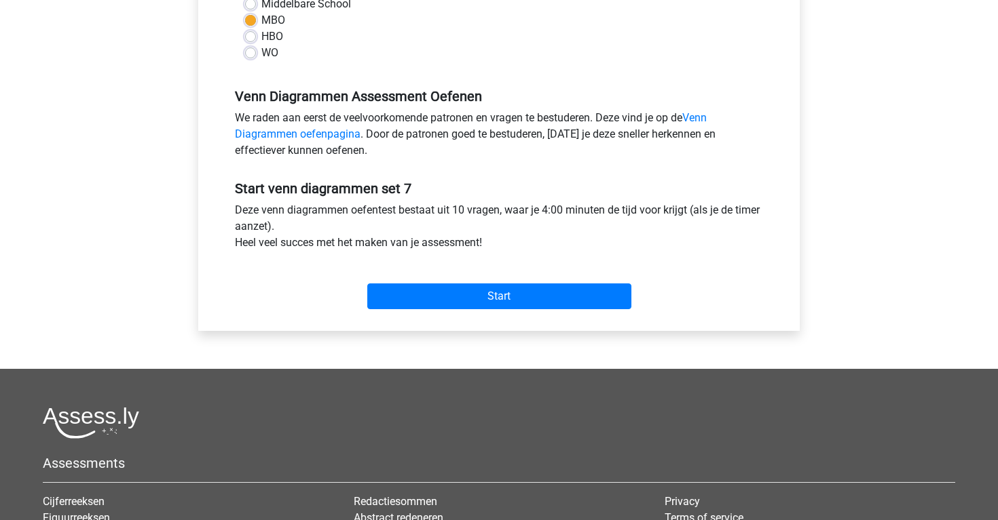
scroll to position [360, 0]
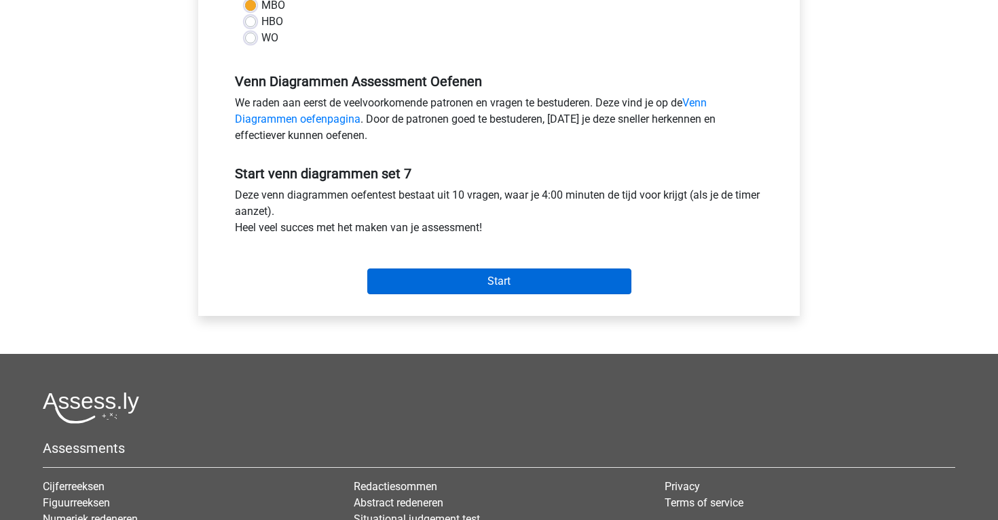
click at [390, 284] on input "Start" at bounding box center [499, 282] width 264 height 26
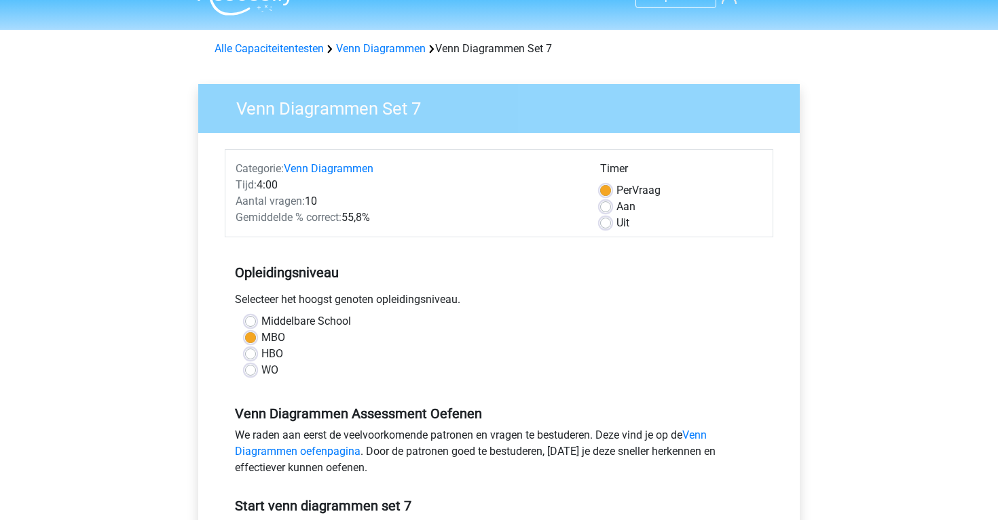
scroll to position [24, 0]
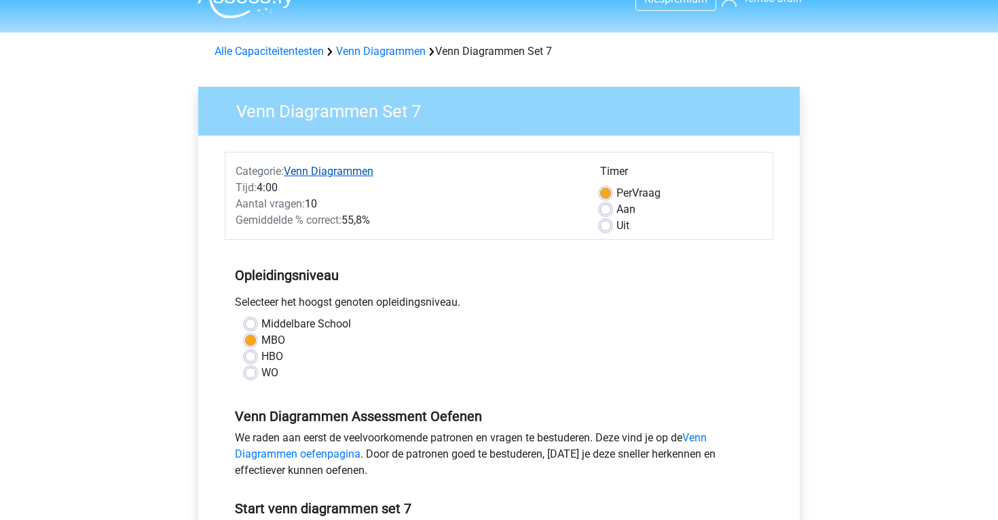
click at [299, 170] on link "Venn Diagrammen" at bounding box center [329, 171] width 90 height 13
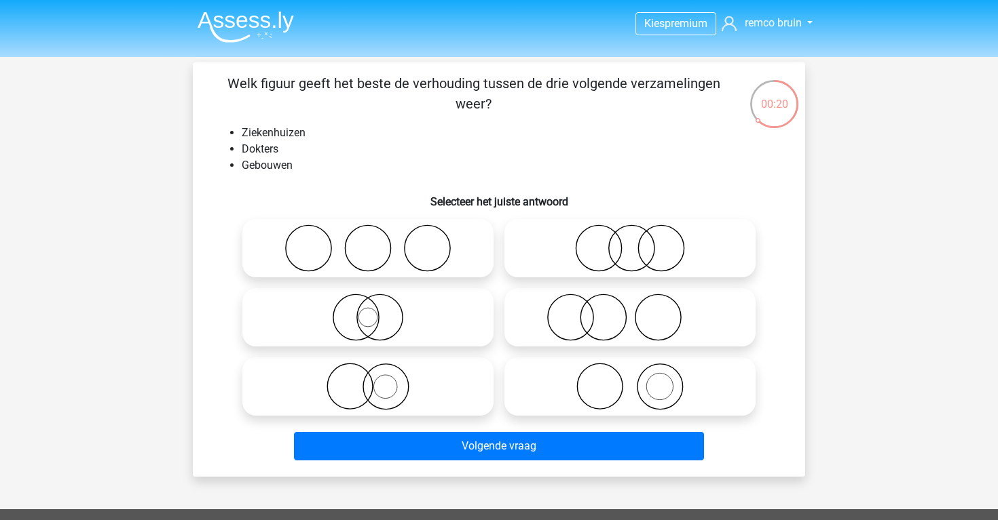
click at [599, 408] on icon at bounding box center [630, 387] width 240 height 48
click at [630, 380] on input "radio" at bounding box center [634, 375] width 9 height 9
radio input "true"
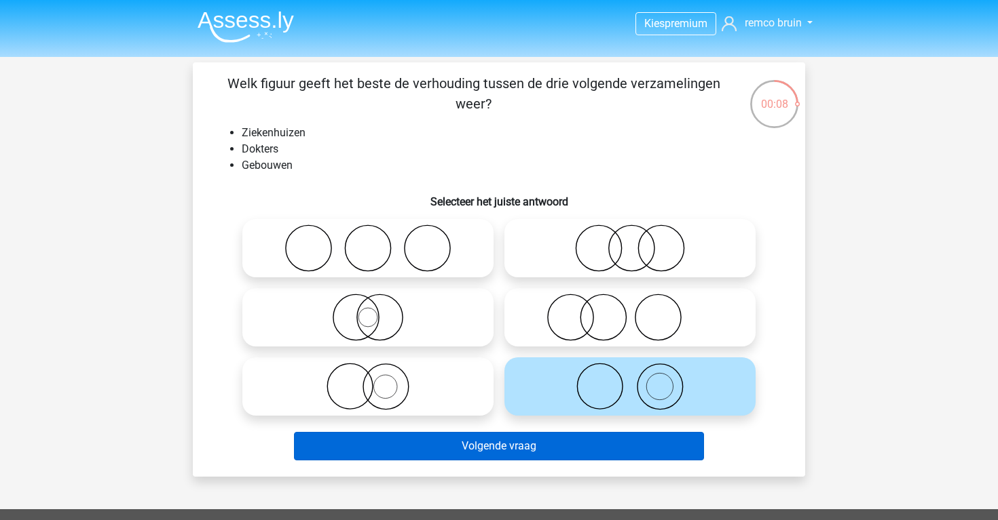
click at [548, 449] on button "Volgende vraag" at bounding box center [499, 446] width 411 height 29
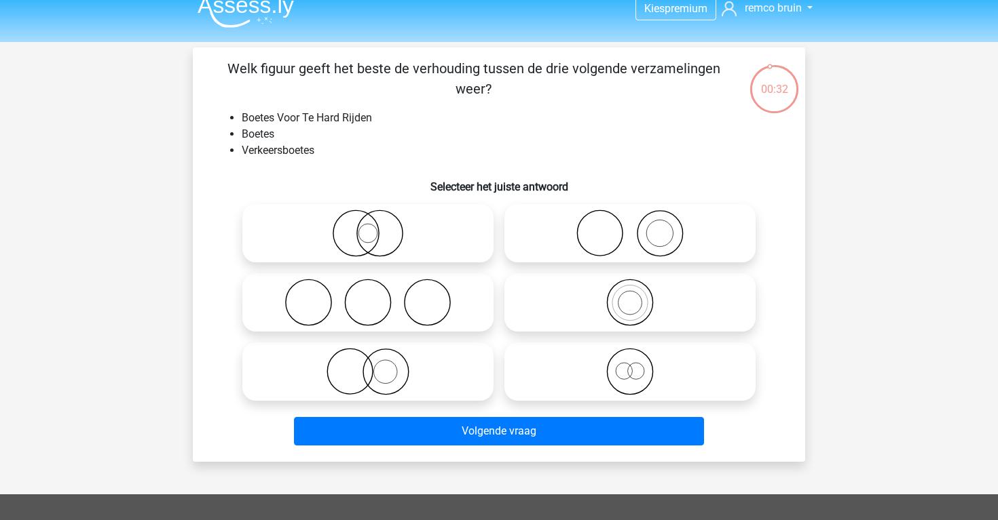
scroll to position [8, 0]
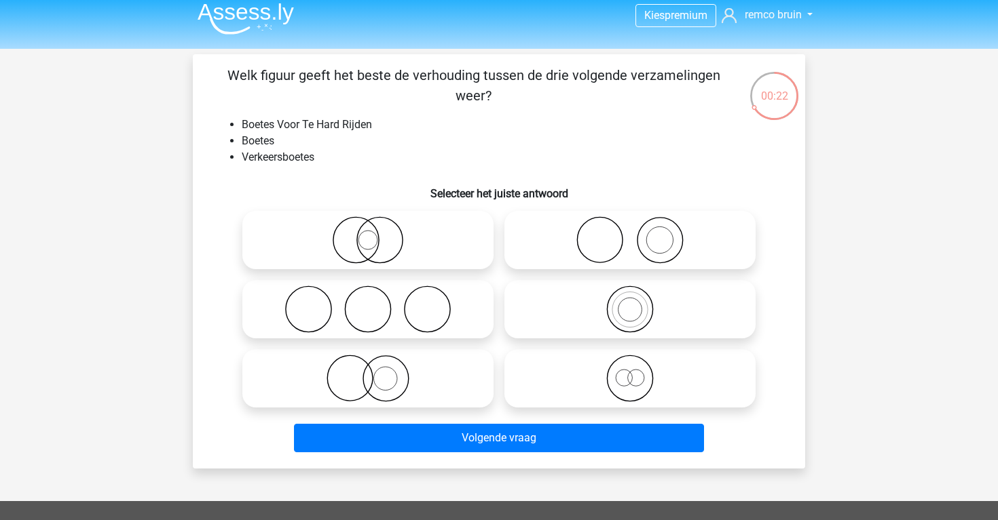
click at [539, 308] on icon at bounding box center [630, 310] width 240 height 48
click at [630, 303] on input "radio" at bounding box center [634, 298] width 9 height 9
radio input "true"
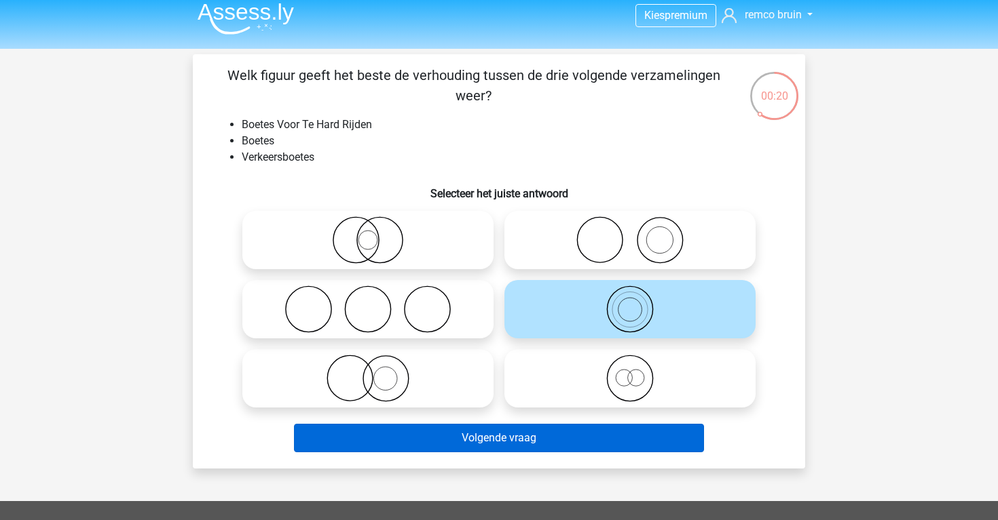
click at [569, 432] on button "Volgende vraag" at bounding box center [499, 438] width 411 height 29
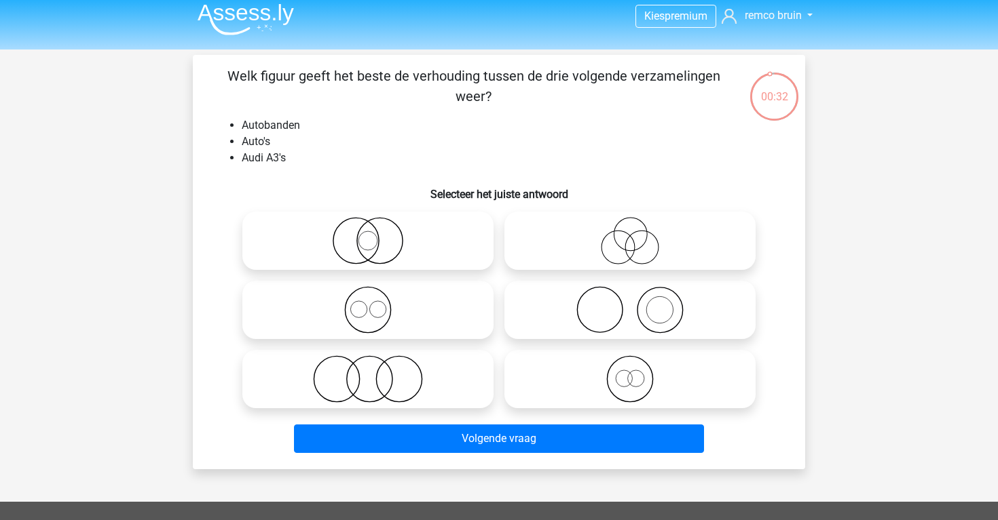
scroll to position [6, 0]
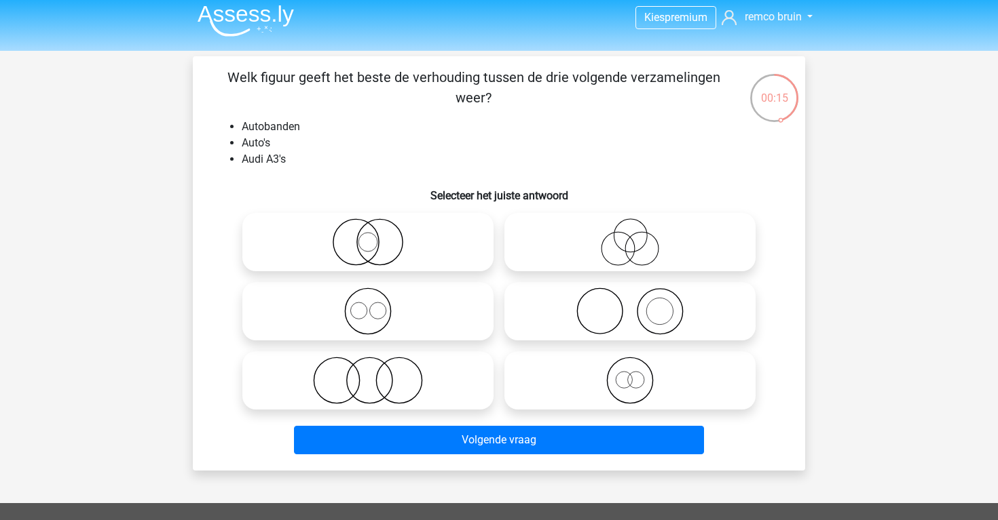
click at [559, 252] on icon at bounding box center [630, 243] width 240 height 48
click at [630, 235] on input "radio" at bounding box center [634, 231] width 9 height 9
radio input "true"
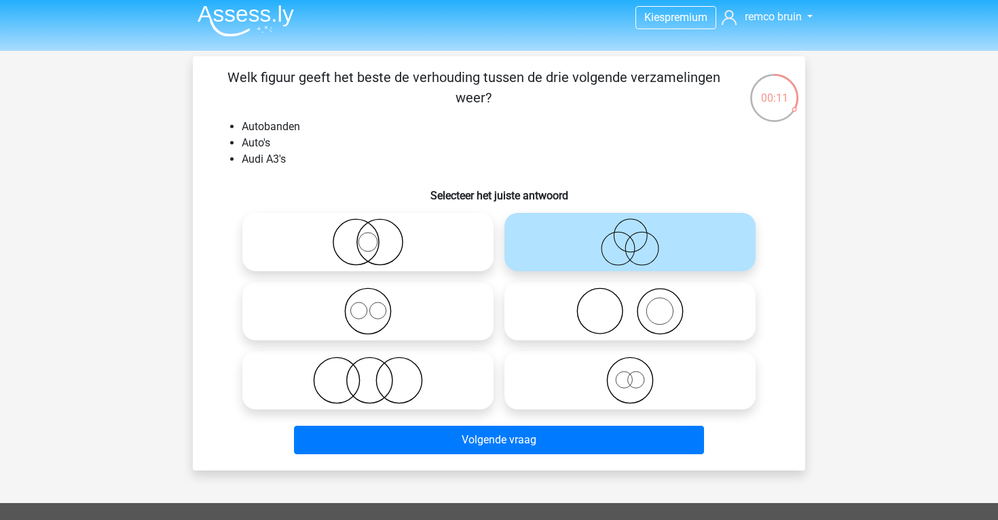
click at [461, 253] on icon at bounding box center [368, 243] width 240 height 48
click at [377, 235] on input "radio" at bounding box center [372, 231] width 9 height 9
radio input "true"
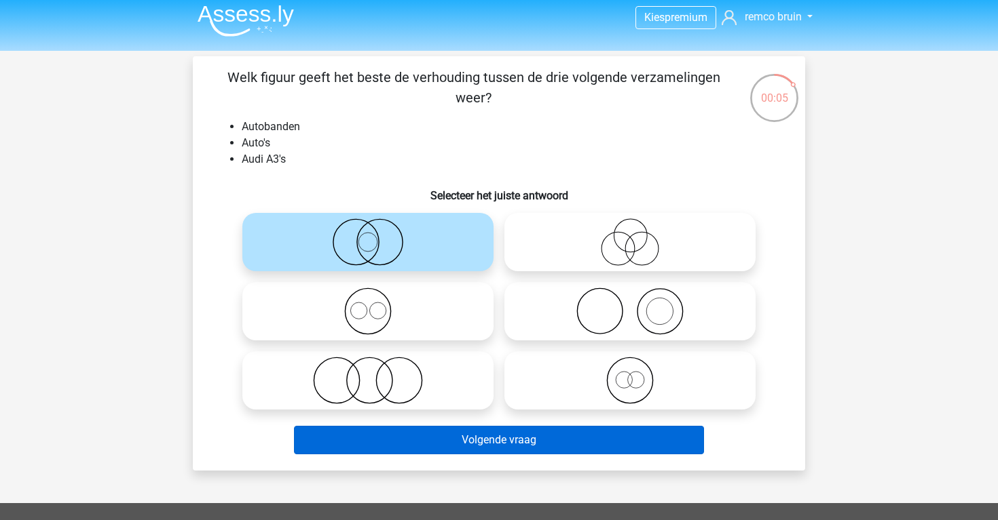
click at [526, 441] on button "Volgende vraag" at bounding box center [499, 440] width 411 height 29
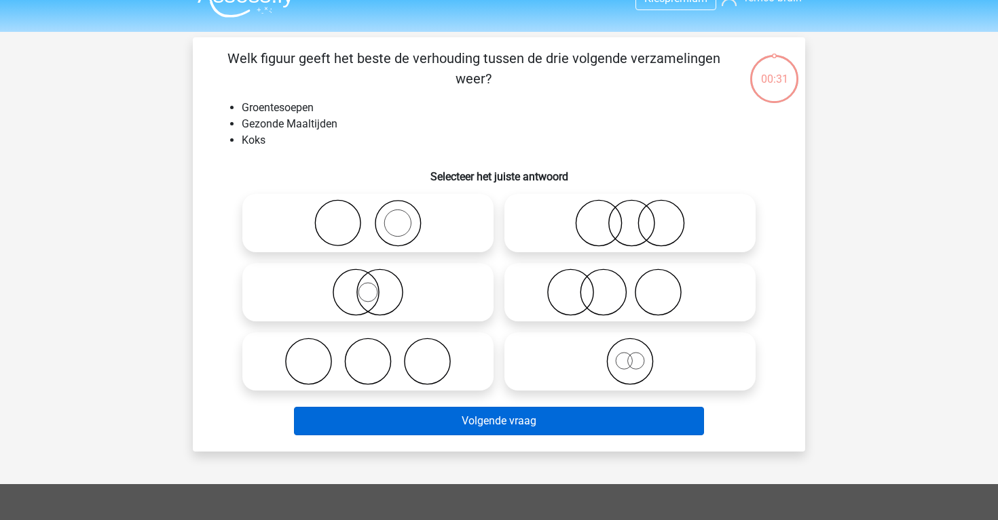
scroll to position [20, 0]
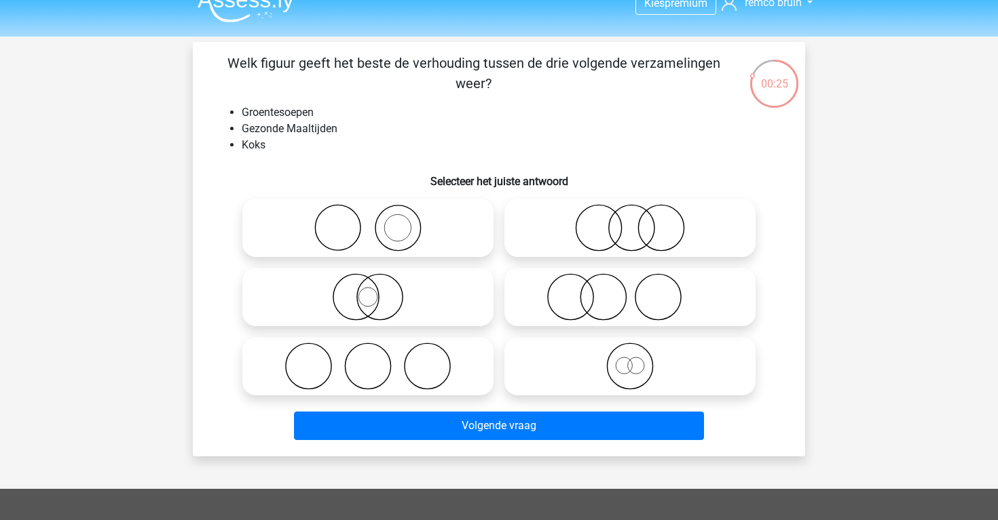
click at [575, 314] on icon at bounding box center [630, 297] width 240 height 48
click at [630, 290] on input "radio" at bounding box center [634, 286] width 9 height 9
radio input "true"
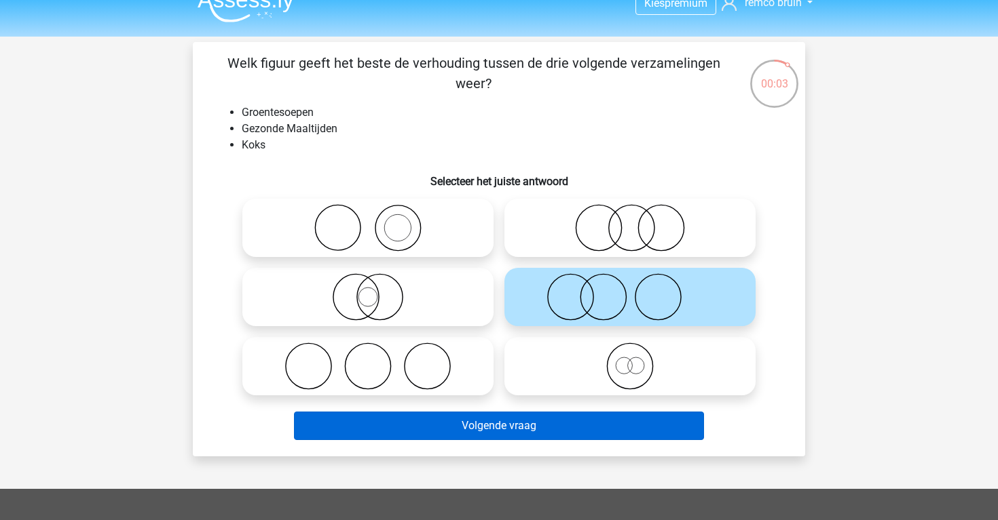
click at [495, 434] on button "Volgende vraag" at bounding box center [499, 426] width 411 height 29
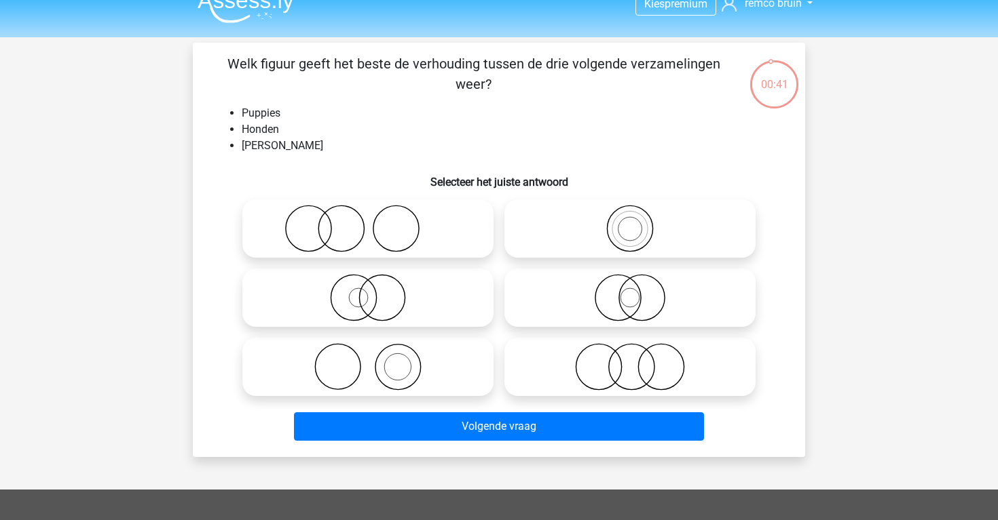
scroll to position [12, 0]
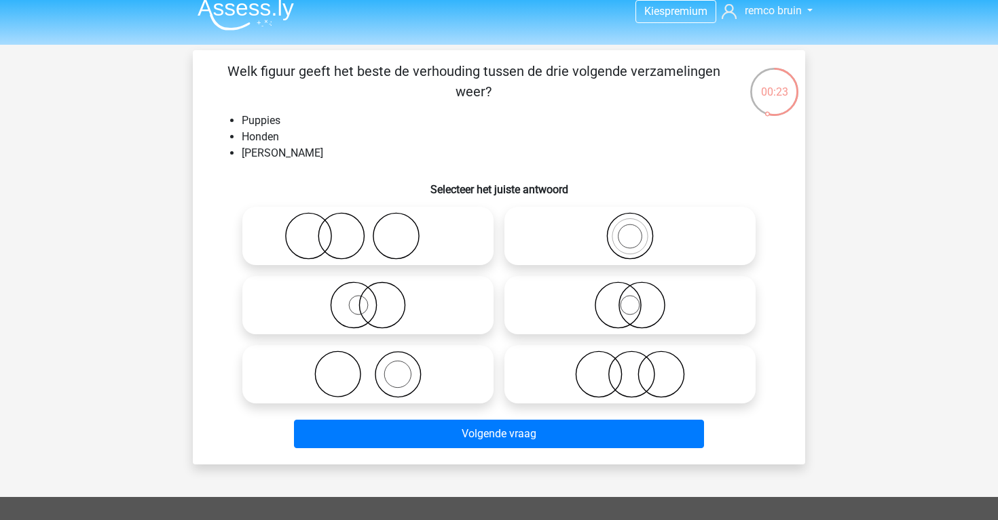
click at [440, 288] on icon at bounding box center [368, 306] width 240 height 48
click at [377, 290] on input "radio" at bounding box center [372, 294] width 9 height 9
radio input "true"
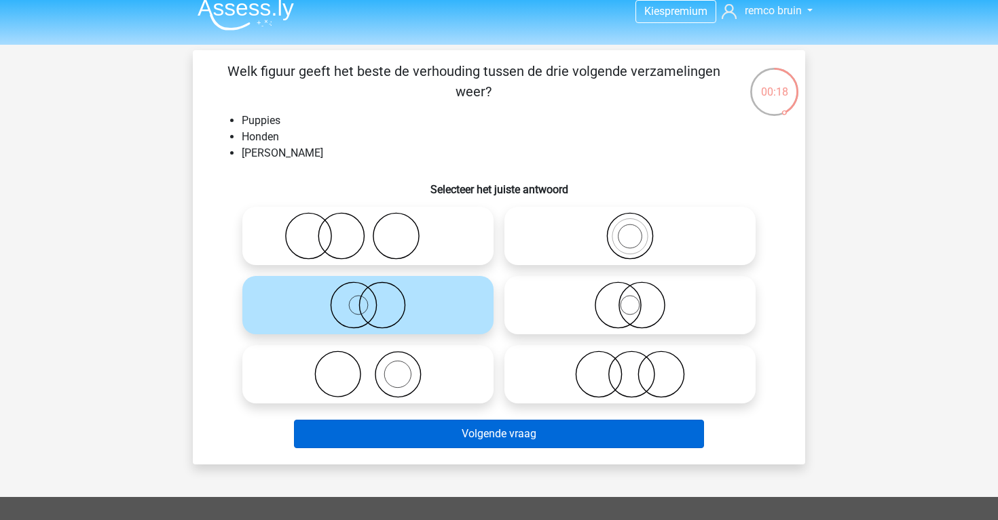
click at [465, 430] on button "Volgende vraag" at bounding box center [499, 434] width 411 height 29
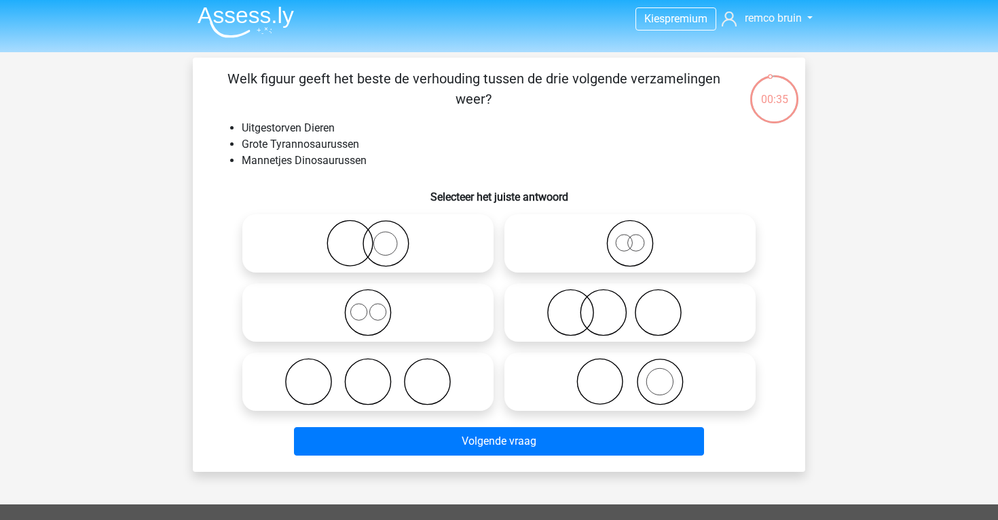
scroll to position [1, 0]
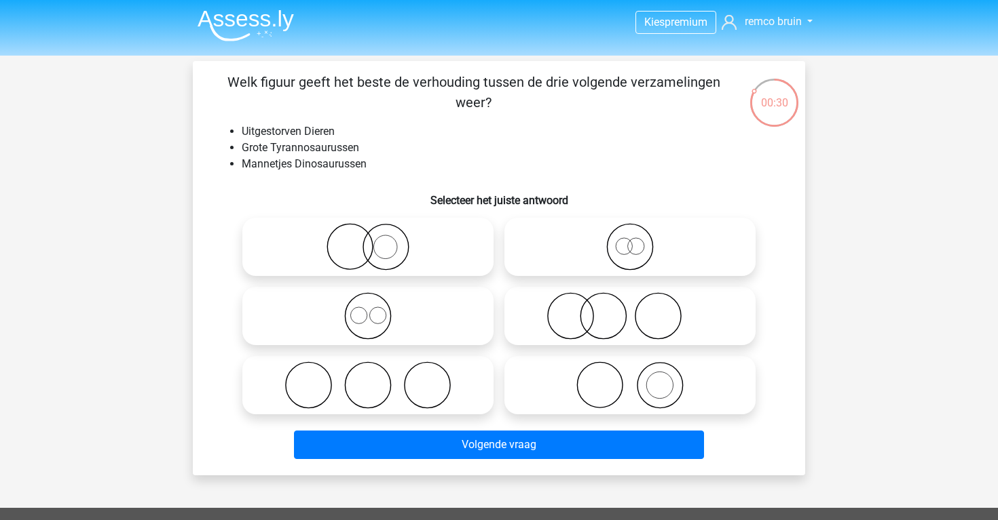
click at [544, 260] on icon at bounding box center [630, 247] width 240 height 48
click at [630, 240] on input "radio" at bounding box center [634, 235] width 9 height 9
radio input "true"
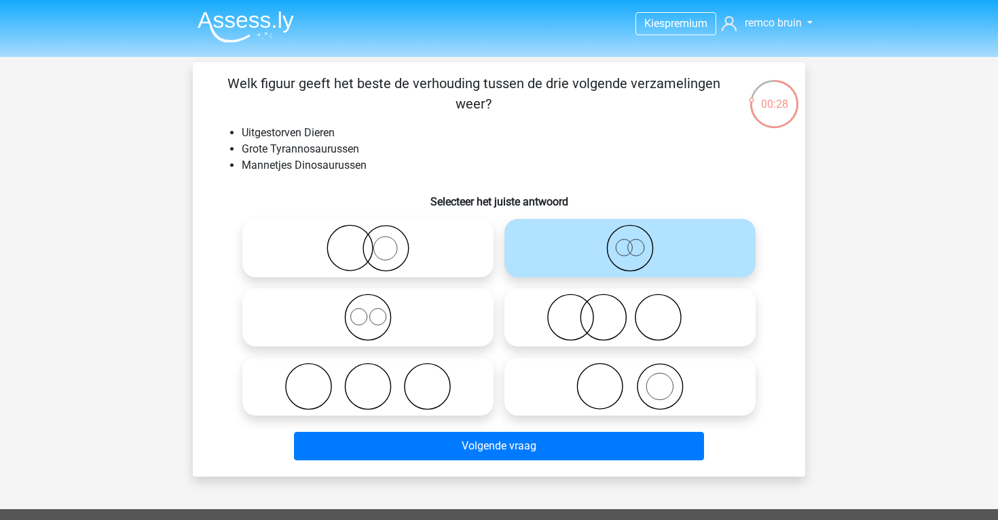
scroll to position [12, 0]
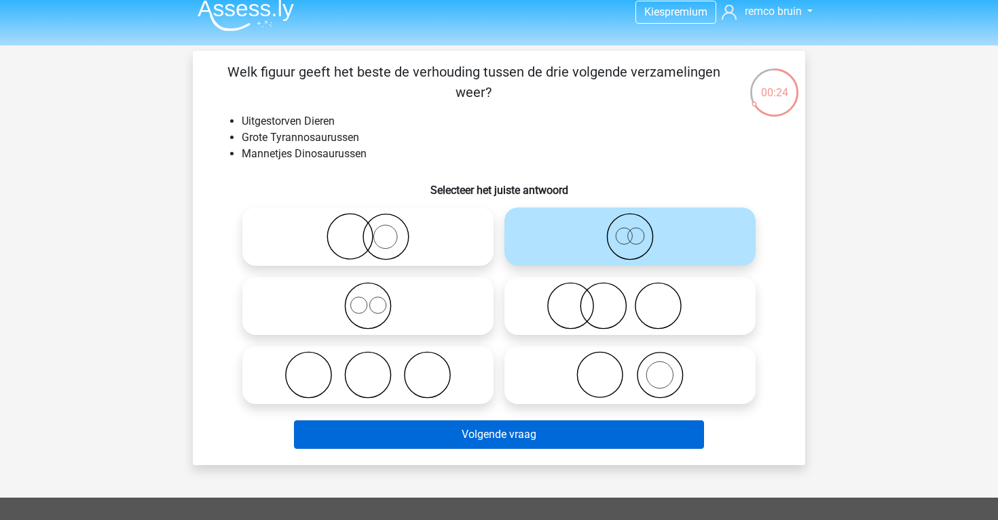
click at [570, 436] on button "Volgende vraag" at bounding box center [499, 435] width 411 height 29
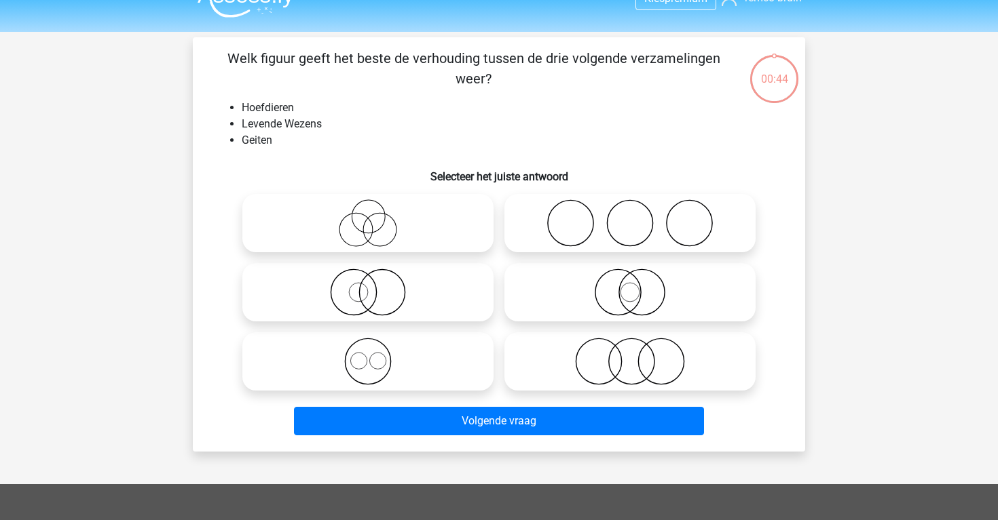
scroll to position [22, 0]
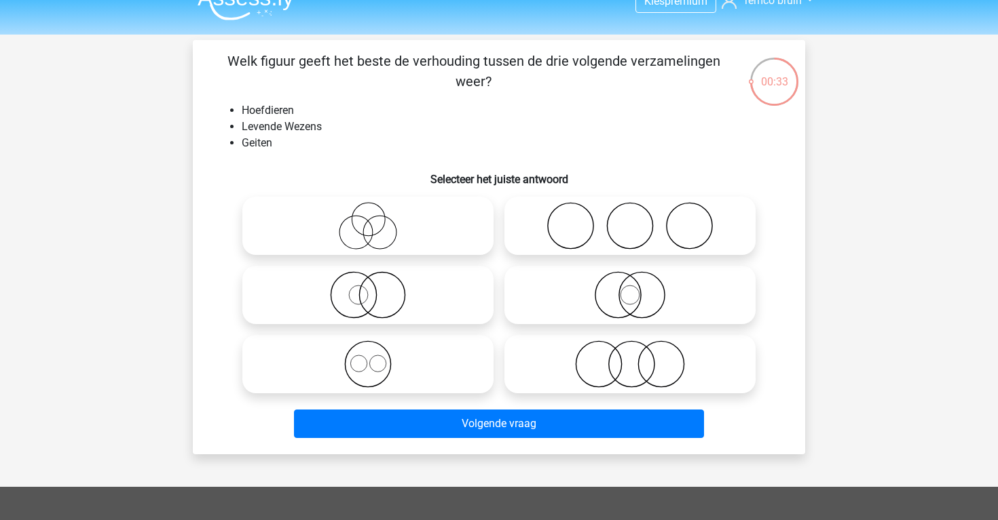
click at [484, 250] on label at bounding box center [367, 226] width 251 height 58
click at [377, 219] on input "radio" at bounding box center [372, 214] width 9 height 9
radio input "true"
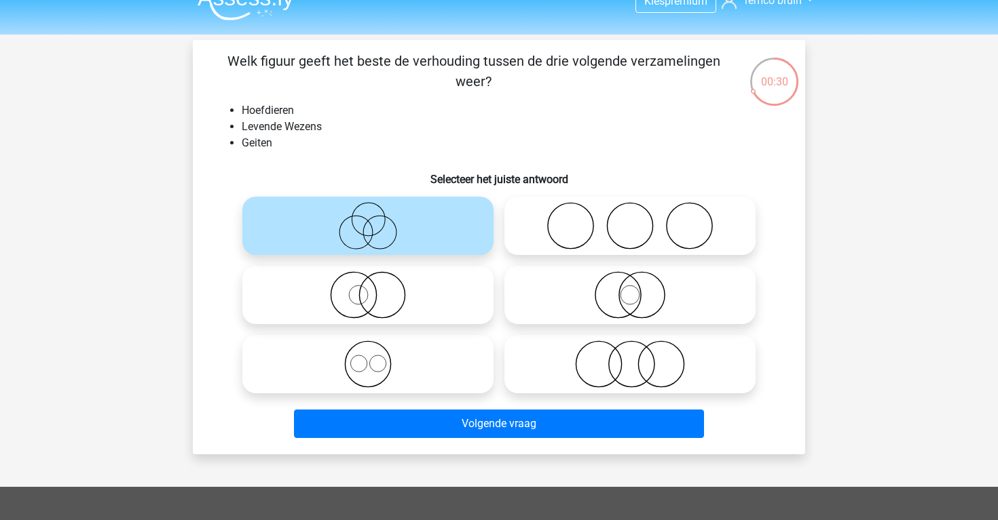
click at [529, 339] on label at bounding box center [629, 364] width 251 height 58
click at [630, 349] on input "radio" at bounding box center [634, 353] width 9 height 9
radio input "true"
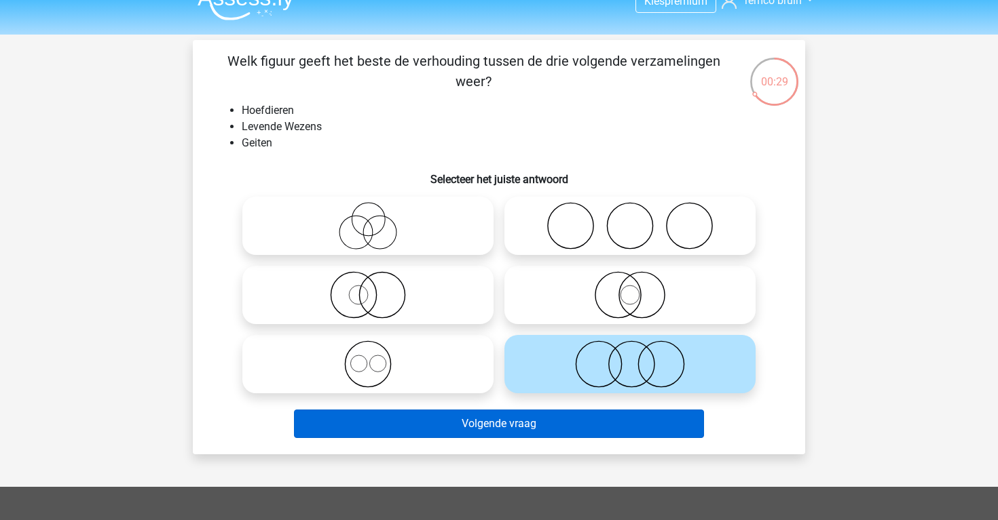
click at [529, 414] on button "Volgende vraag" at bounding box center [499, 424] width 411 height 29
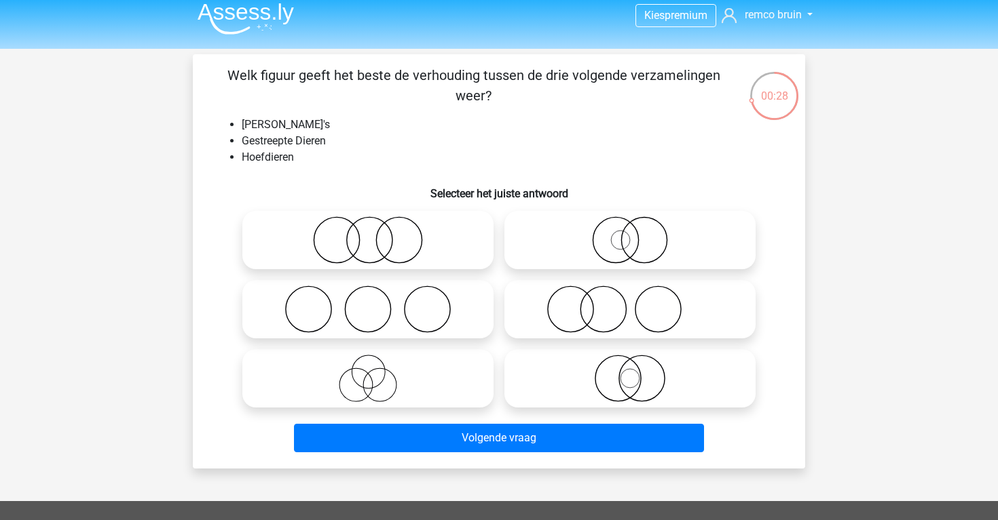
scroll to position [8, 0]
click at [575, 239] on icon at bounding box center [630, 240] width 240 height 48
click at [630, 233] on input "radio" at bounding box center [634, 229] width 9 height 9
radio input "true"
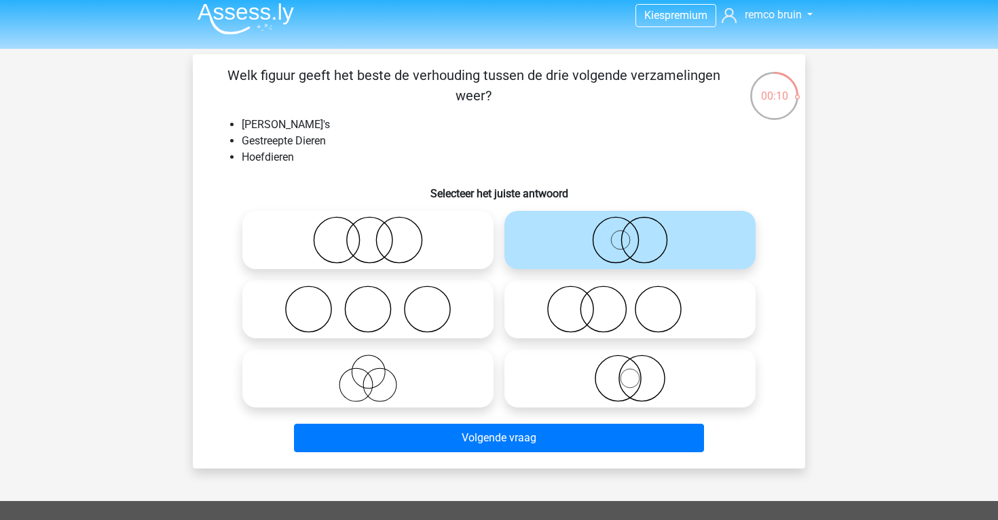
click at [577, 396] on icon at bounding box center [630, 379] width 240 height 48
click at [630, 372] on input "radio" at bounding box center [634, 367] width 9 height 9
radio input "true"
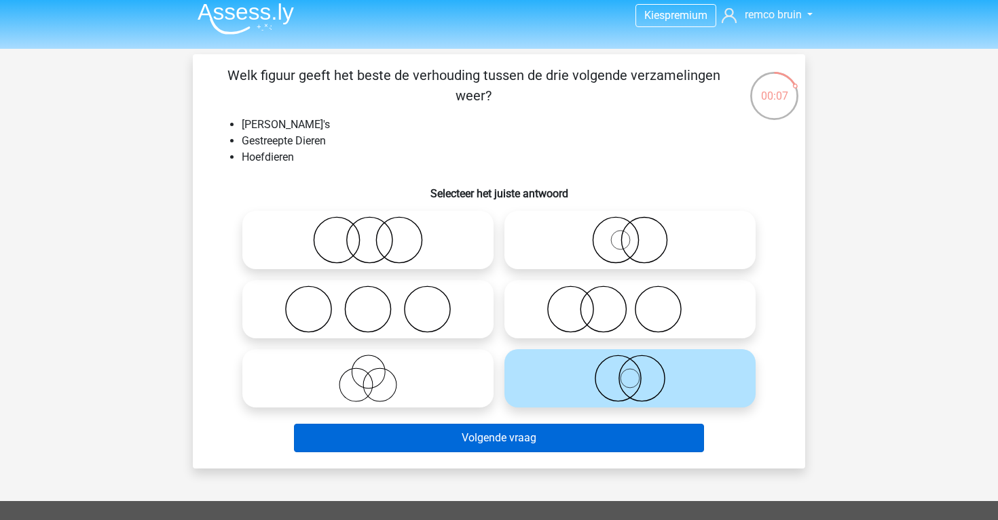
click at [578, 442] on button "Volgende vraag" at bounding box center [499, 438] width 411 height 29
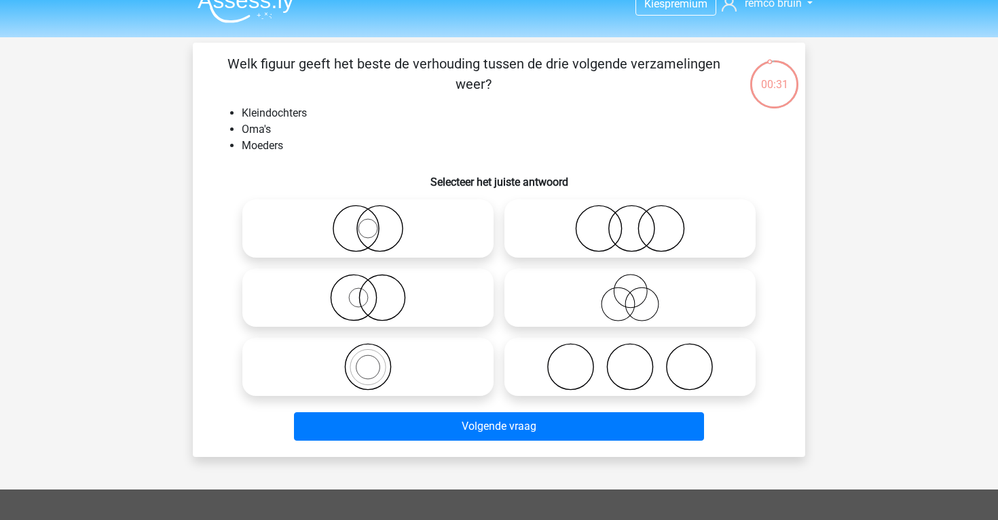
scroll to position [11, 0]
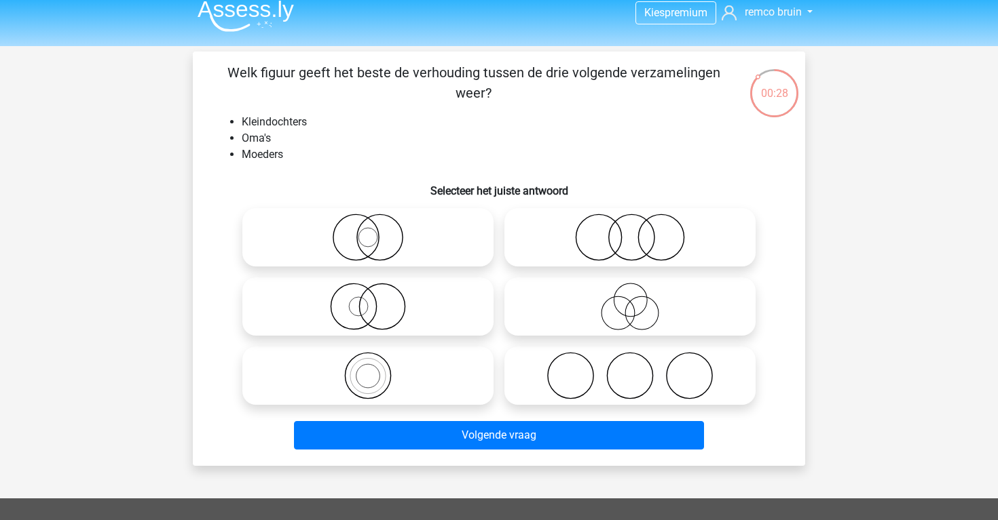
click at [430, 377] on icon at bounding box center [368, 376] width 240 height 48
click at [377, 369] on input "radio" at bounding box center [372, 364] width 9 height 9
radio input "true"
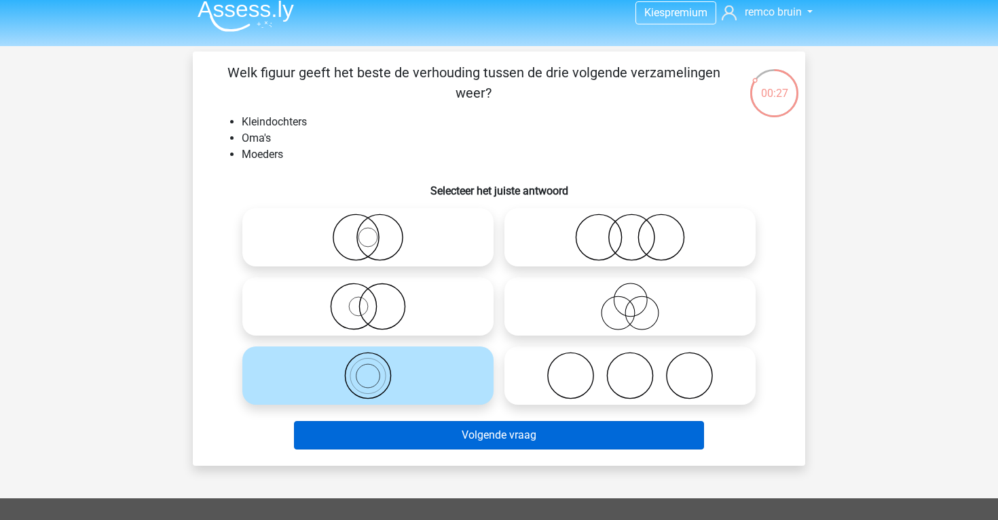
click at [453, 441] on button "Volgende vraag" at bounding box center [499, 435] width 411 height 29
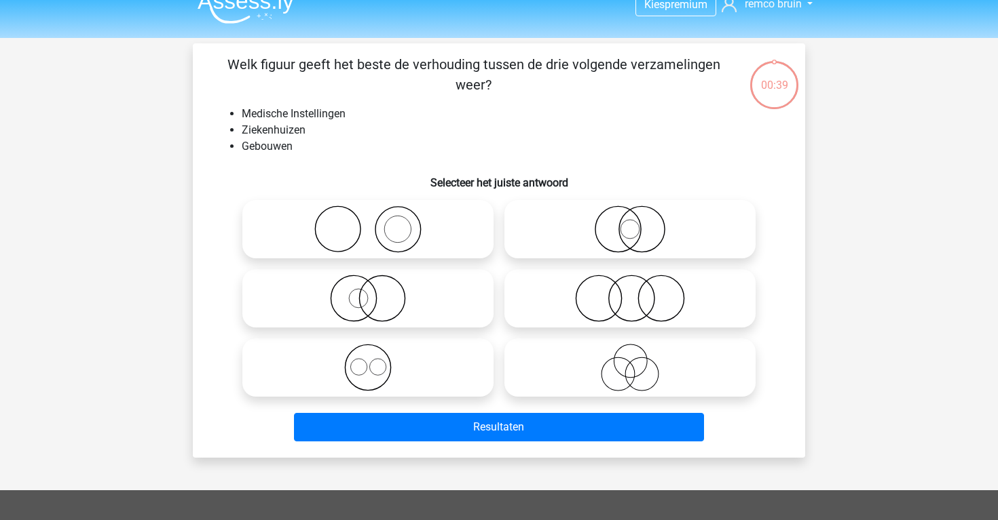
scroll to position [14, 0]
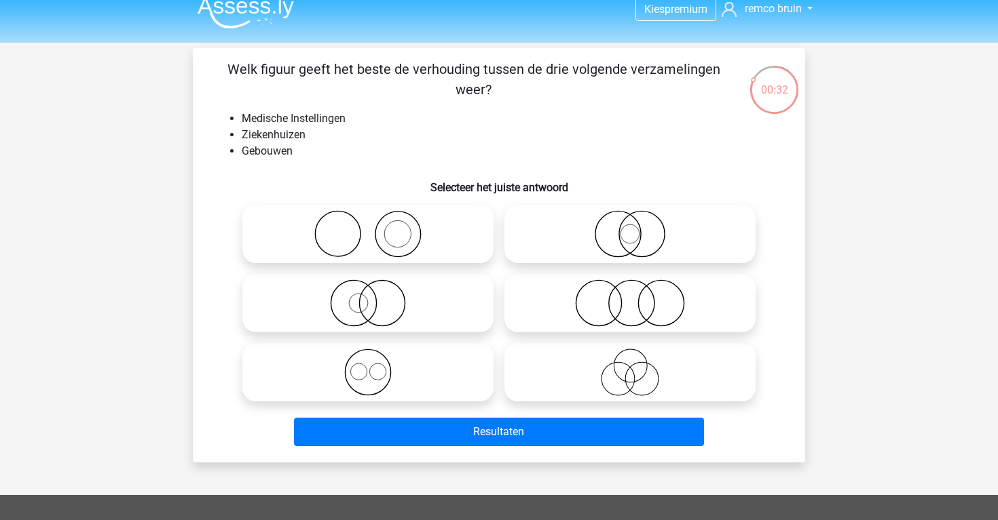
click at [428, 297] on icon at bounding box center [368, 304] width 240 height 48
click at [377, 297] on input "radio" at bounding box center [372, 292] width 9 height 9
radio input "true"
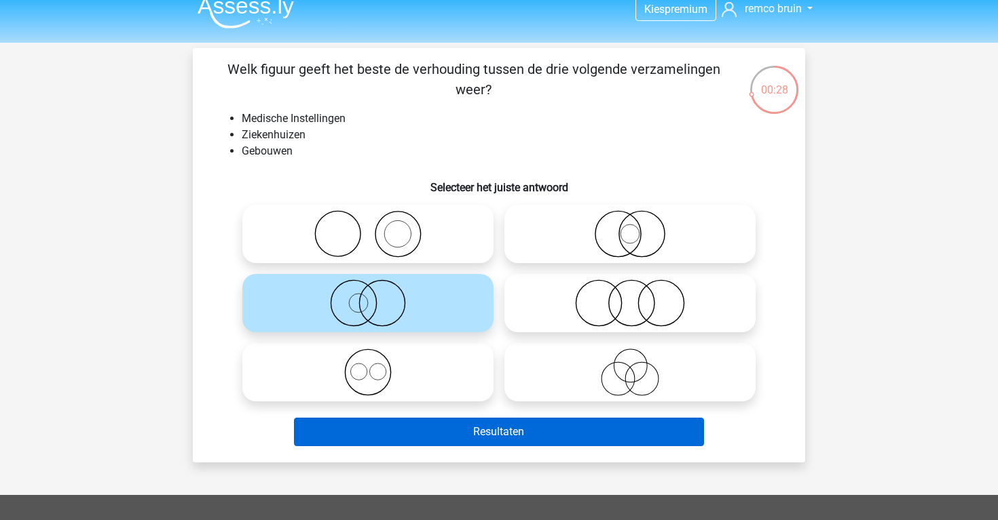
click at [476, 427] on button "Resultaten" at bounding box center [499, 432] width 411 height 29
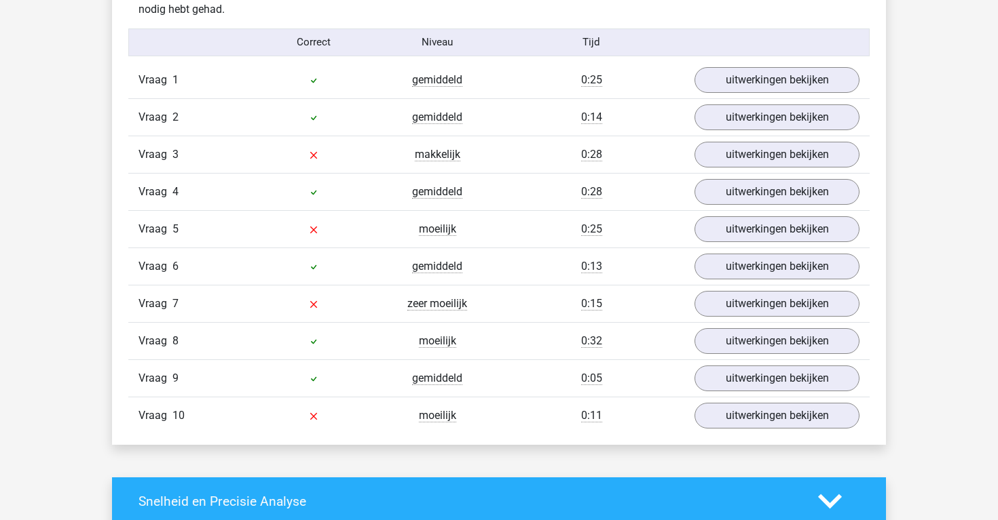
scroll to position [1115, 0]
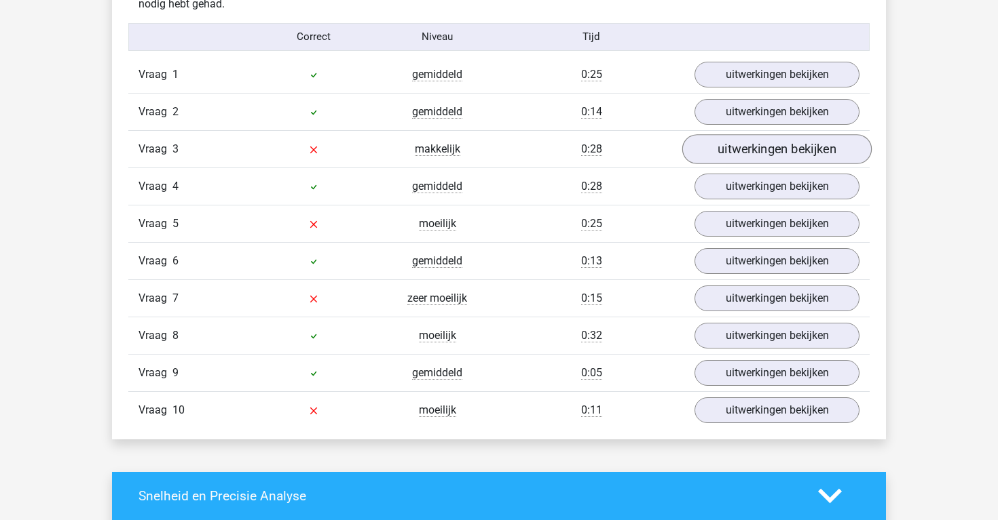
click at [708, 156] on link "uitwerkingen bekijken" at bounding box center [776, 149] width 189 height 30
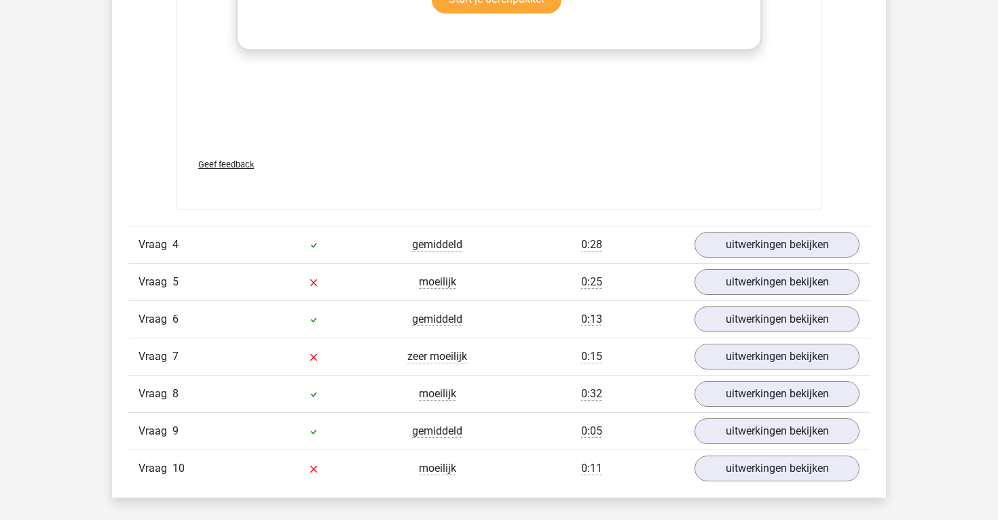
scroll to position [1943, 0]
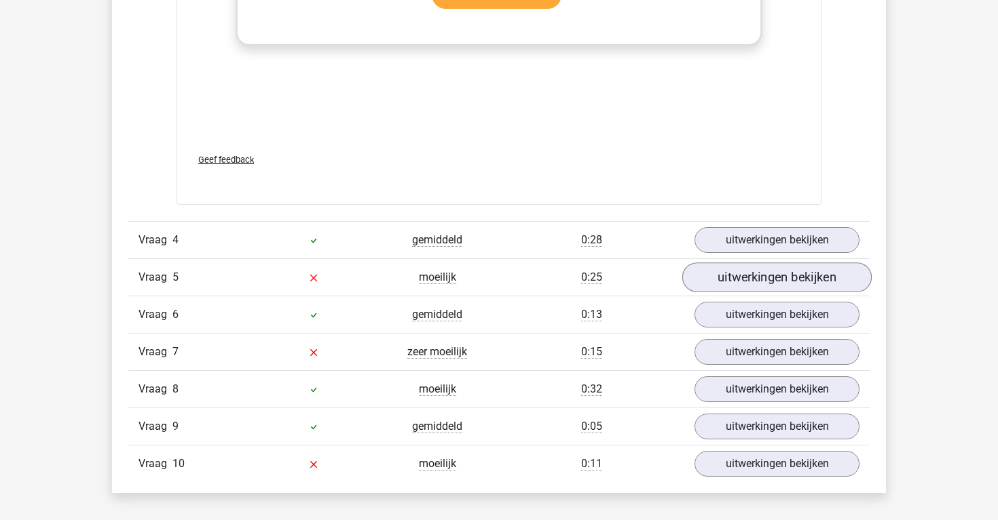
click at [717, 284] on link "uitwerkingen bekijken" at bounding box center [776, 278] width 189 height 30
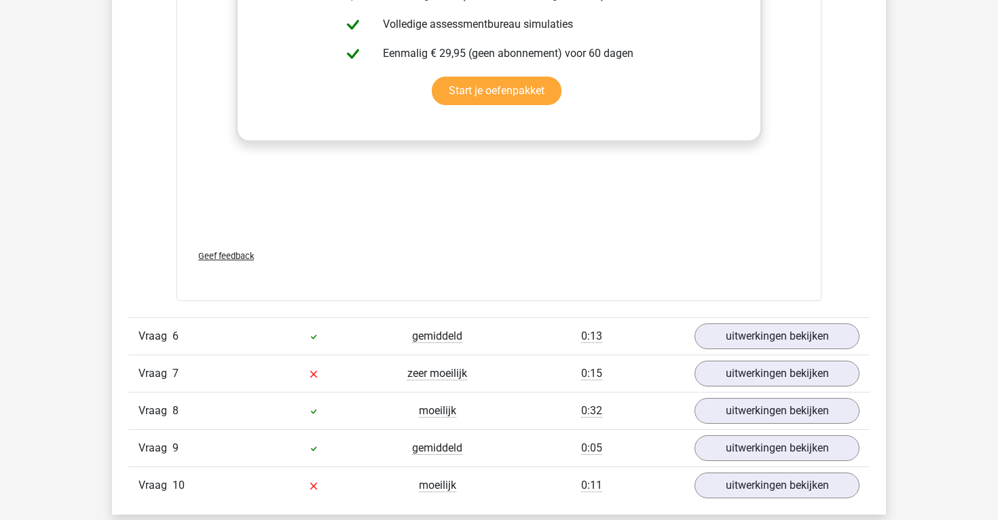
scroll to position [2804, 0]
click at [738, 379] on link "uitwerkingen bekijken" at bounding box center [776, 374] width 189 height 30
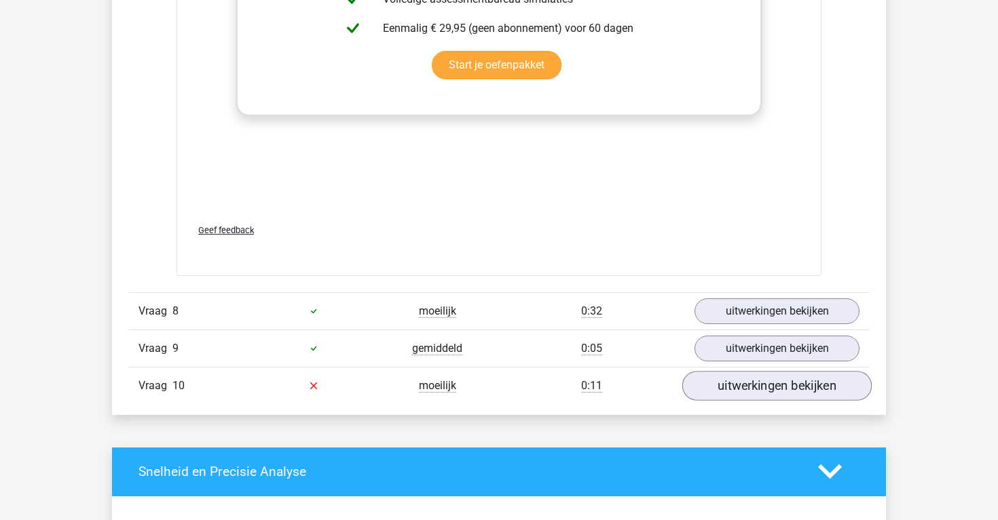
scroll to position [3788, 0]
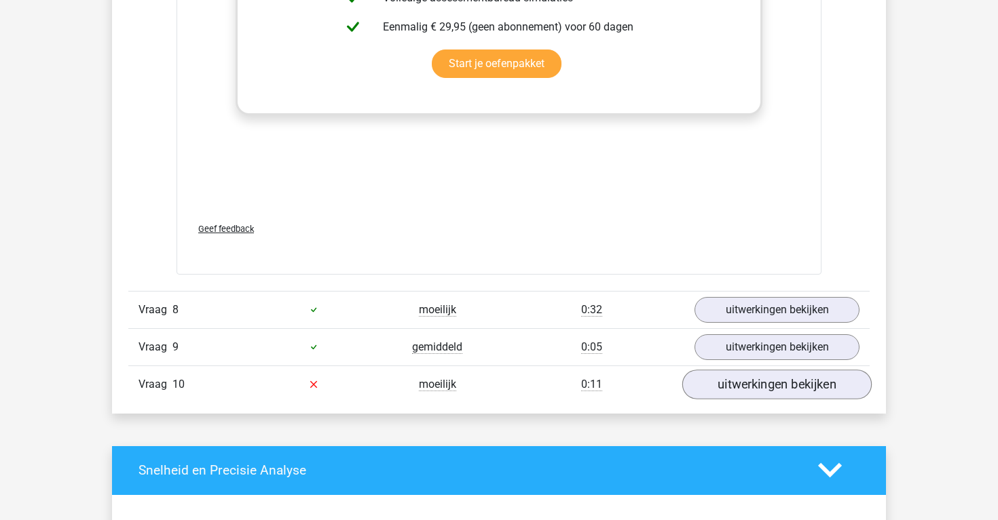
click at [739, 390] on link "uitwerkingen bekijken" at bounding box center [776, 385] width 189 height 30
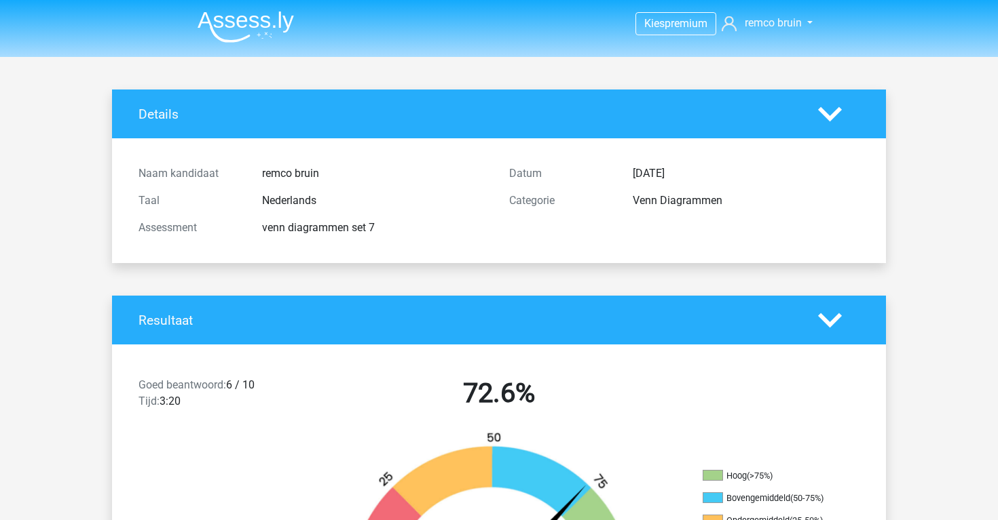
scroll to position [0, 0]
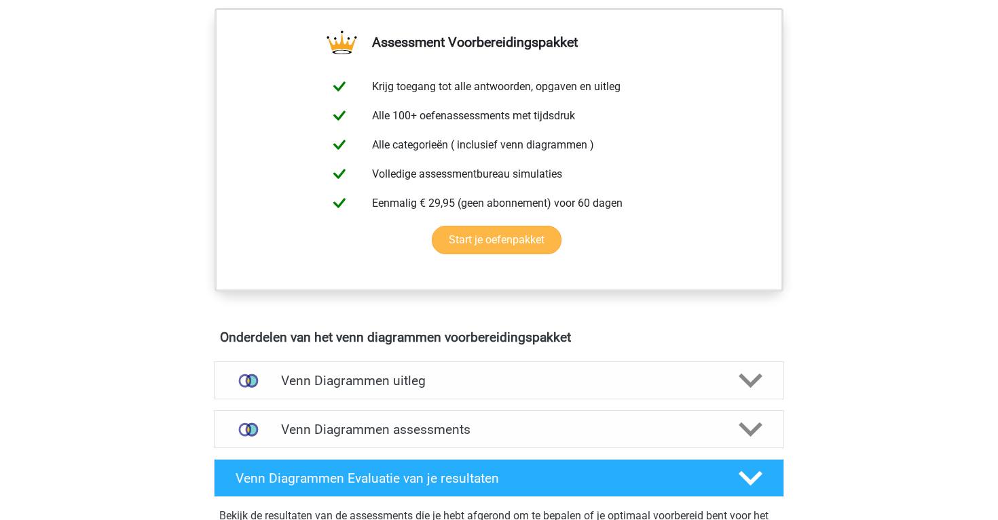
scroll to position [451, 0]
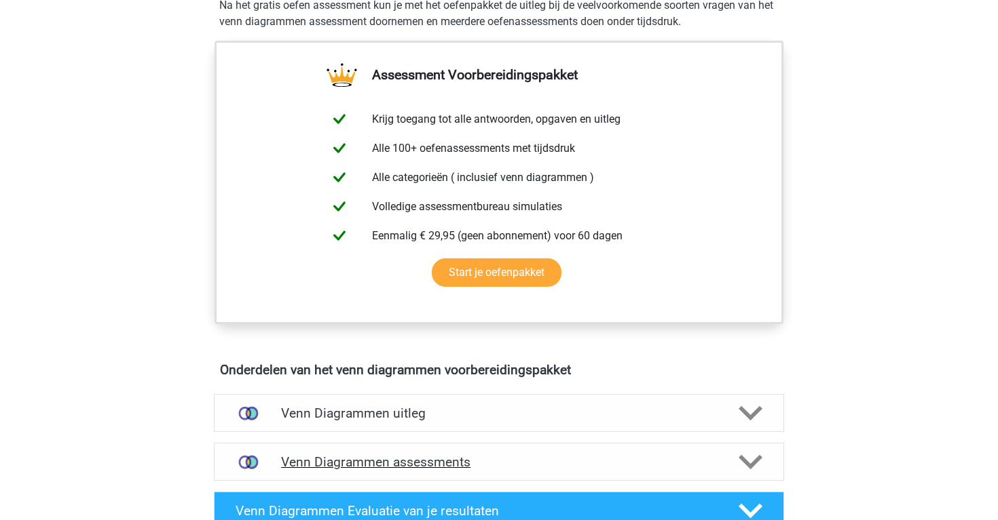
click at [381, 470] on div "Venn Diagrammen assessments" at bounding box center [499, 462] width 570 height 38
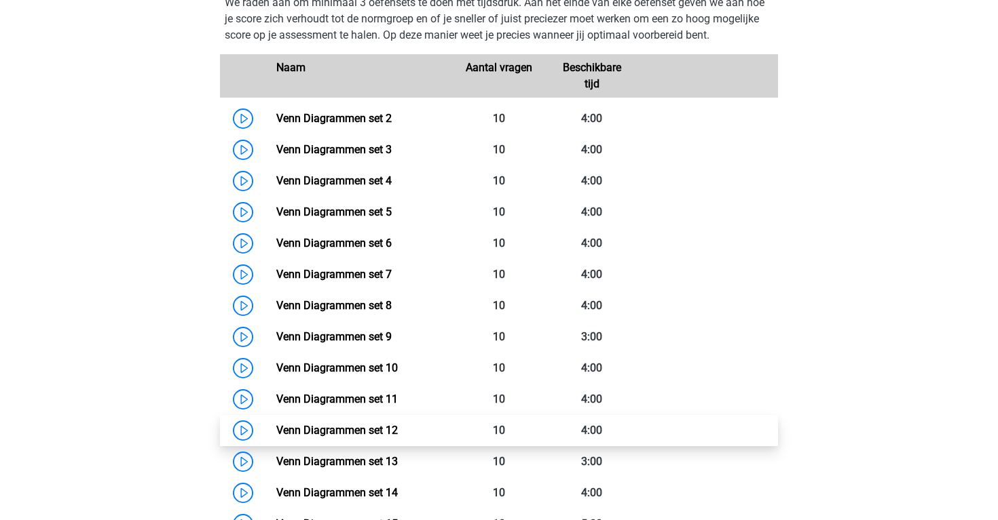
scroll to position [968, 0]
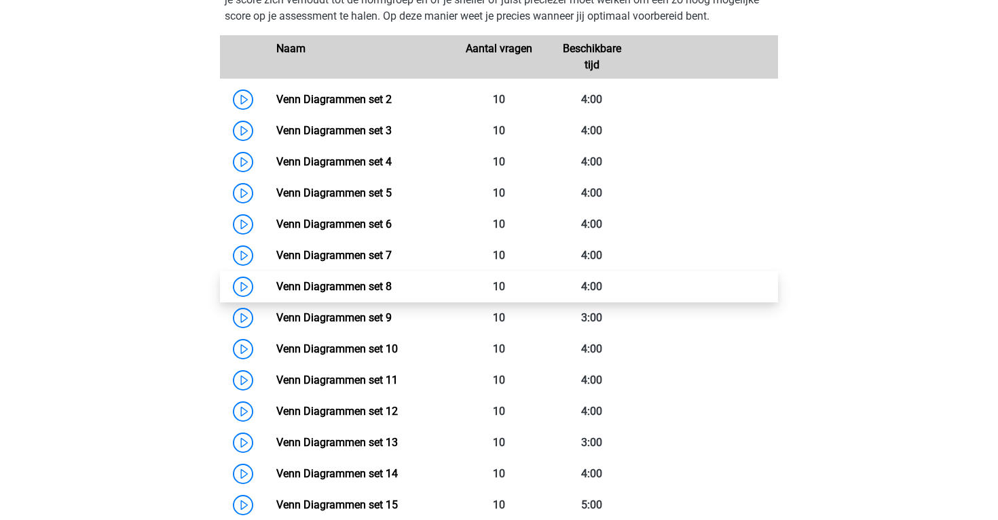
click at [276, 284] on link "Venn Diagrammen set 8" at bounding box center [333, 286] width 115 height 13
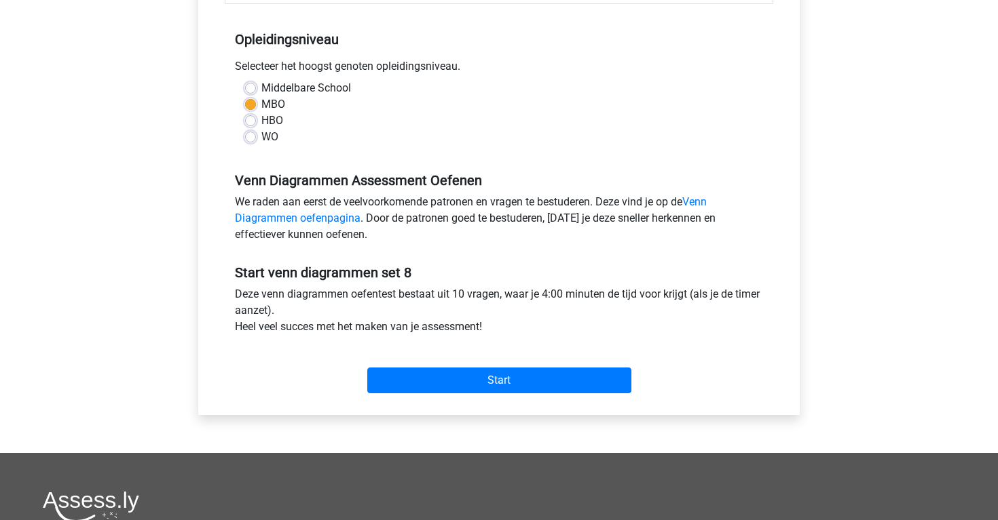
scroll to position [265, 0]
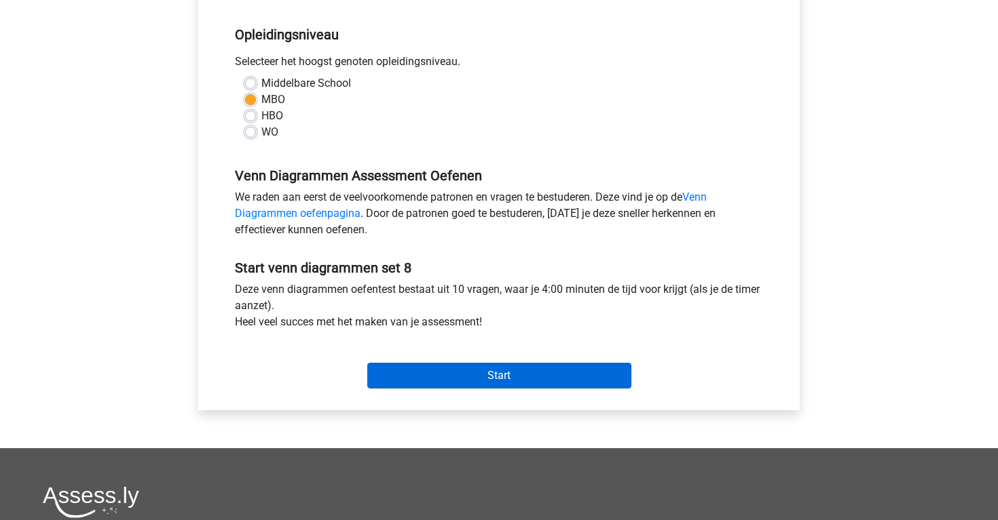
click at [403, 376] on input "Start" at bounding box center [499, 376] width 264 height 26
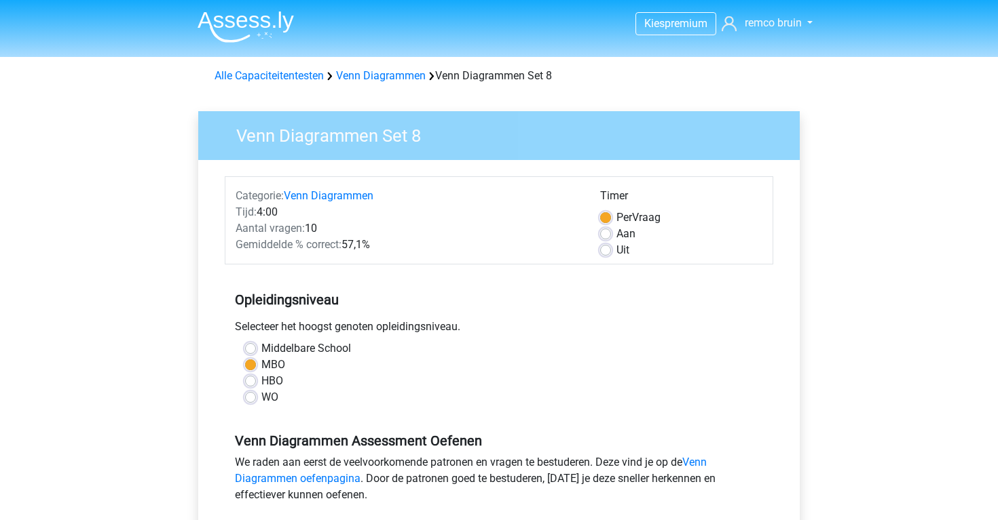
scroll to position [0, 0]
click at [297, 197] on link "Venn Diagrammen" at bounding box center [329, 195] width 90 height 13
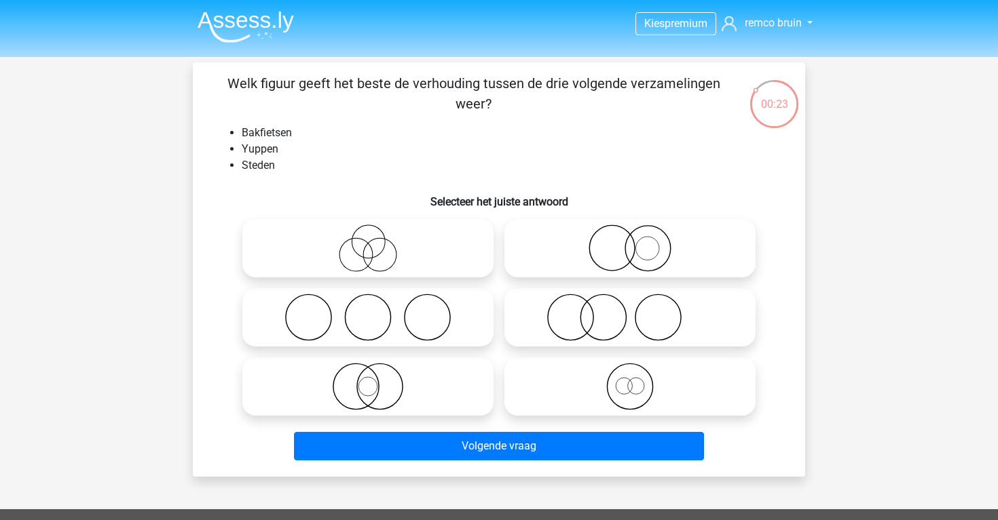
click at [421, 333] on icon at bounding box center [368, 318] width 240 height 48
click at [377, 311] on input "radio" at bounding box center [372, 306] width 9 height 9
radio input "true"
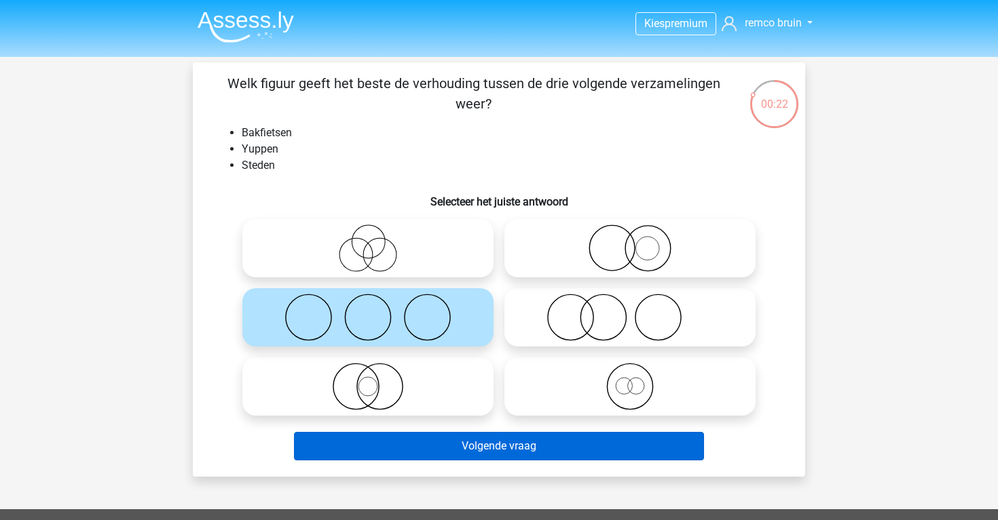
click at [452, 441] on button "Volgende vraag" at bounding box center [499, 446] width 411 height 29
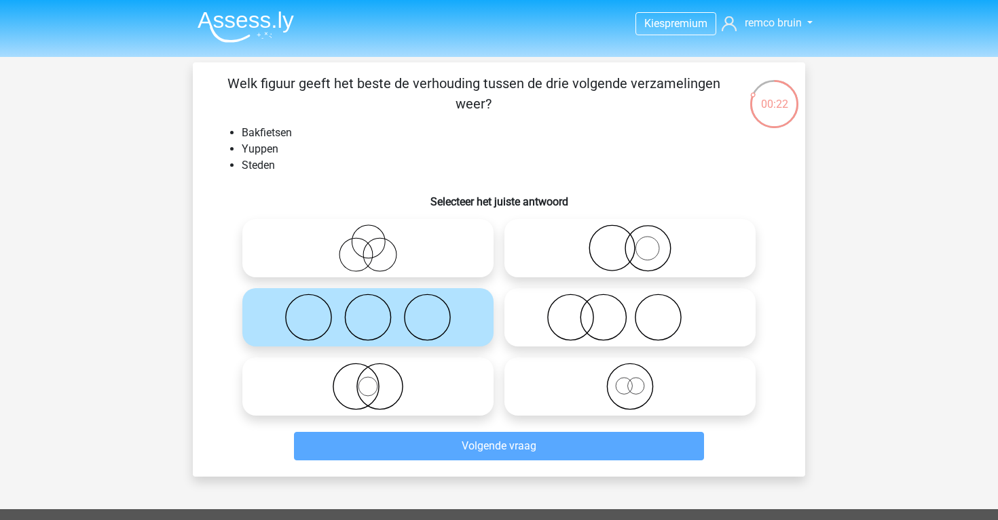
scroll to position [62, 0]
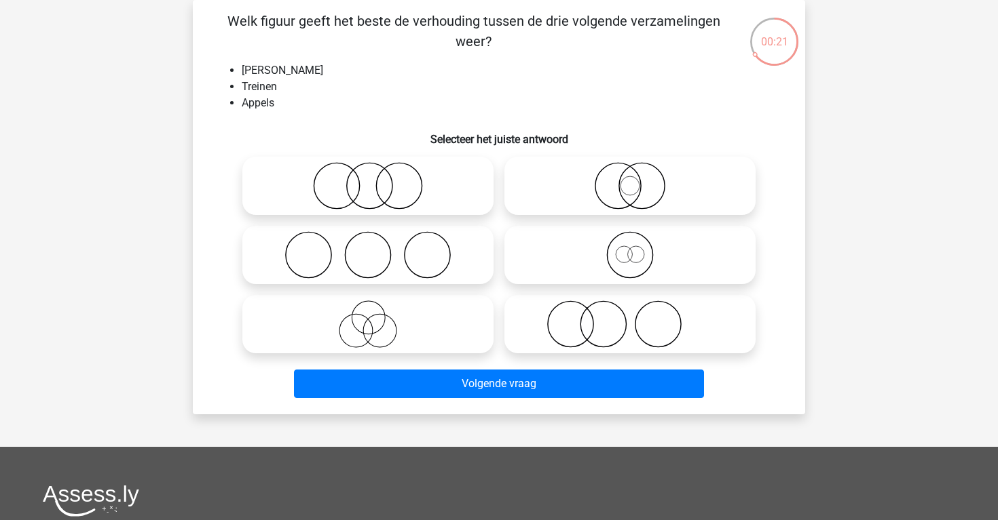
click at [576, 347] on icon at bounding box center [630, 325] width 240 height 48
click at [630, 318] on input "radio" at bounding box center [634, 313] width 9 height 9
radio input "true"
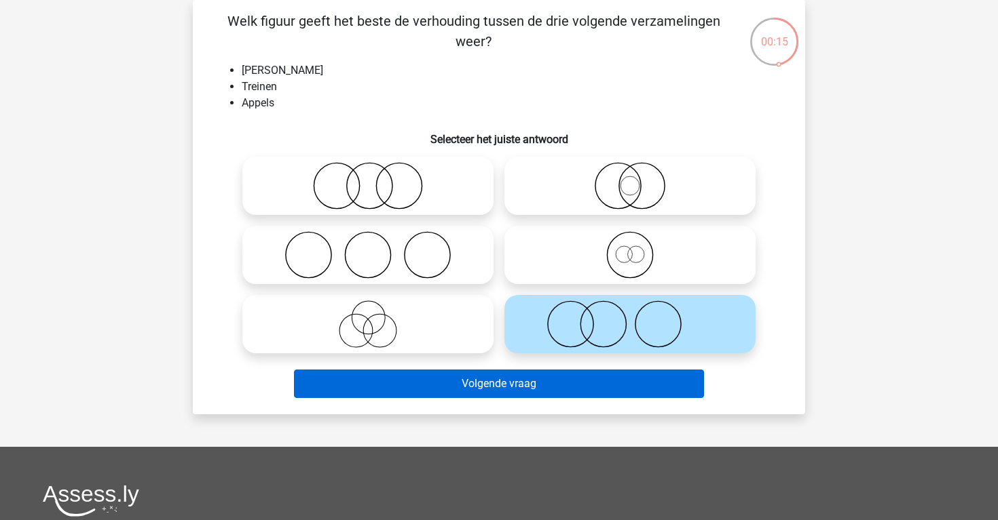
click at [567, 383] on button "Volgende vraag" at bounding box center [499, 384] width 411 height 29
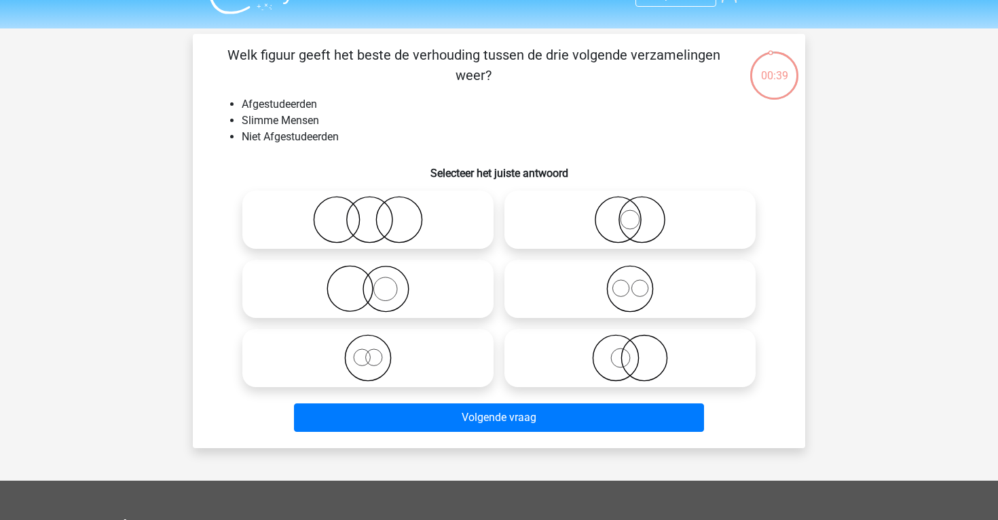
scroll to position [26, 0]
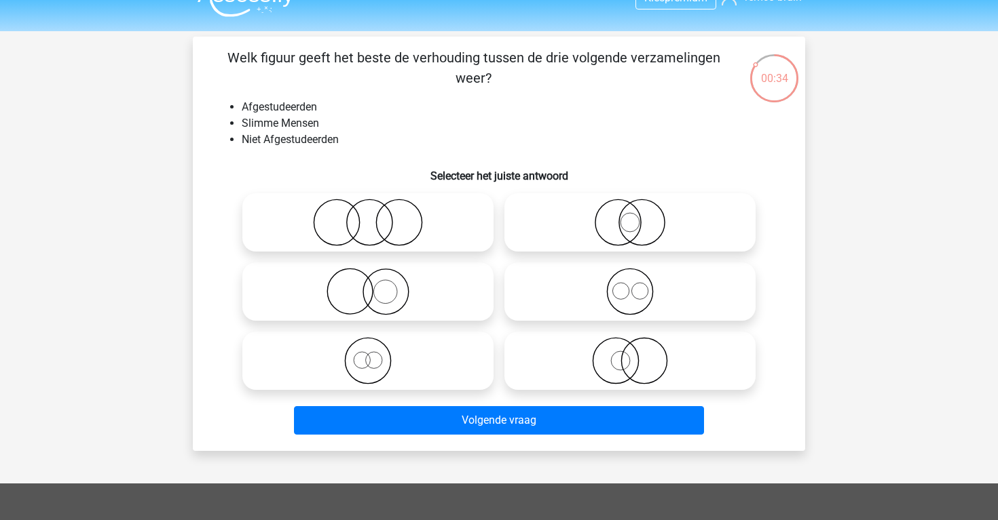
click at [448, 206] on icon at bounding box center [368, 223] width 240 height 48
click at [377, 207] on input "radio" at bounding box center [372, 211] width 9 height 9
radio input "true"
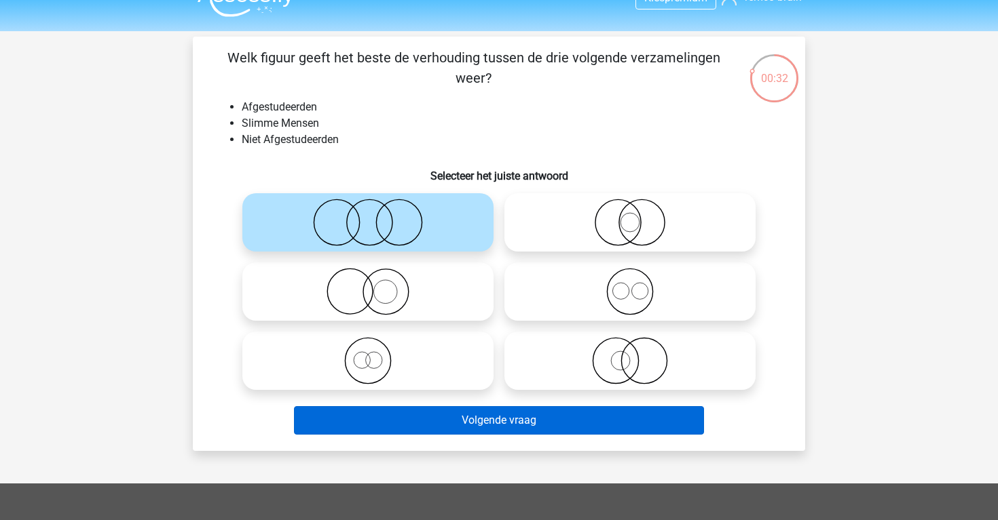
click at [518, 418] on button "Volgende vraag" at bounding box center [499, 420] width 411 height 29
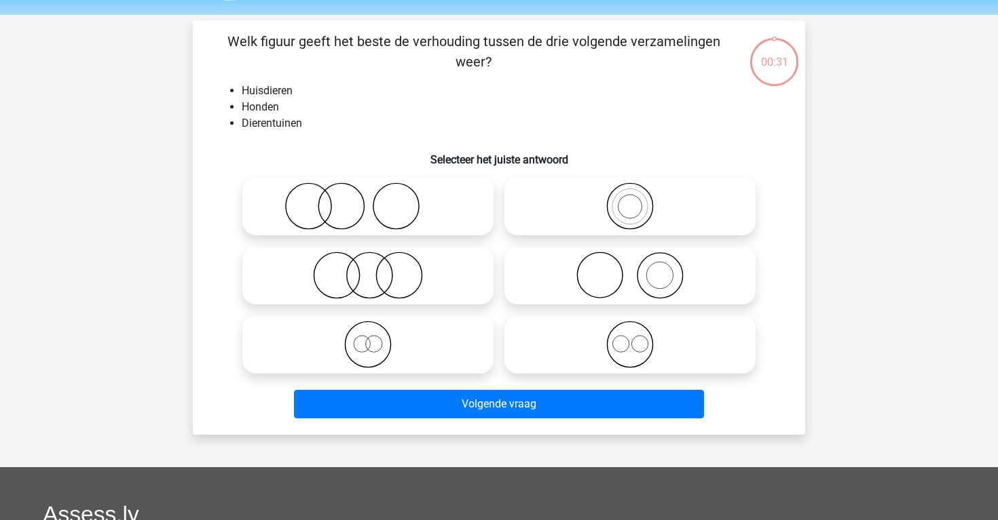
scroll to position [35, 0]
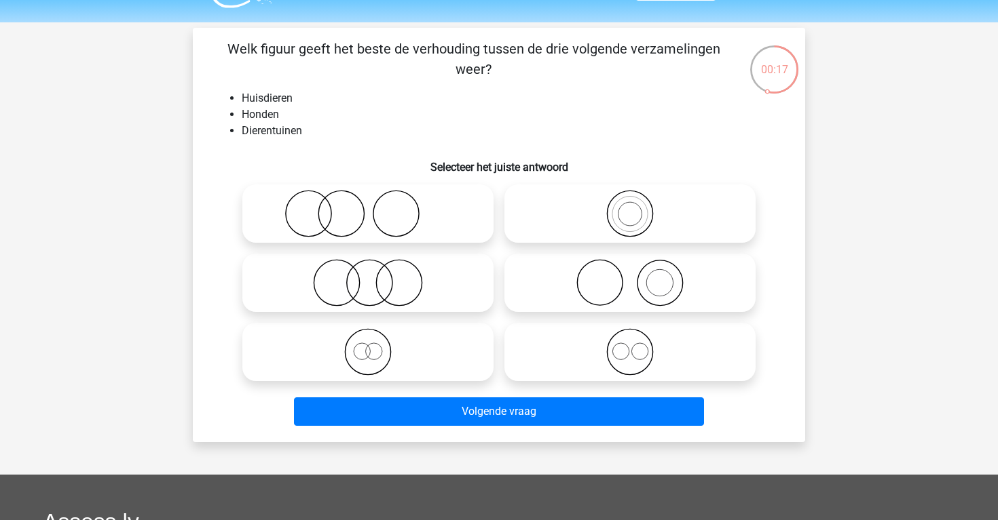
click at [554, 289] on icon at bounding box center [630, 283] width 240 height 48
click at [630, 276] on input "radio" at bounding box center [634, 271] width 9 height 9
radio input "true"
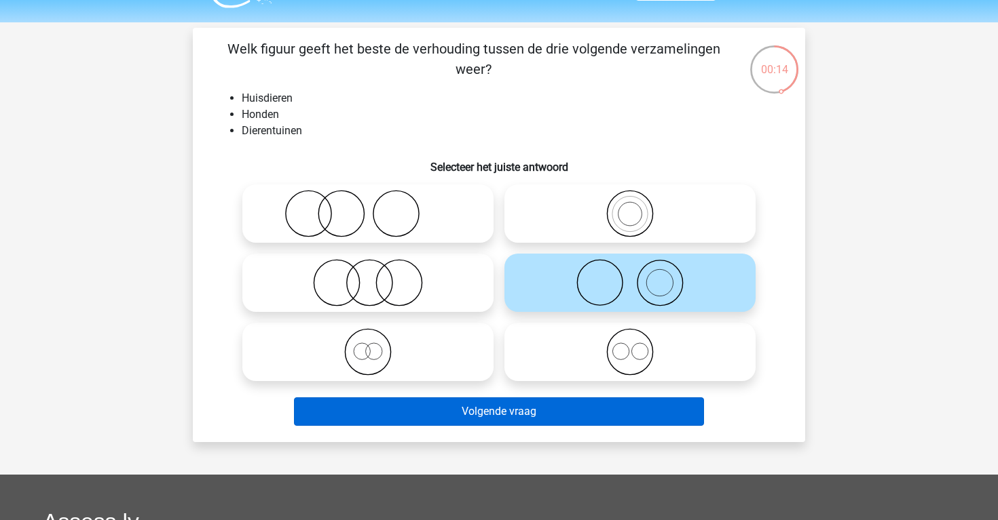
click at [583, 408] on button "Volgende vraag" at bounding box center [499, 412] width 411 height 29
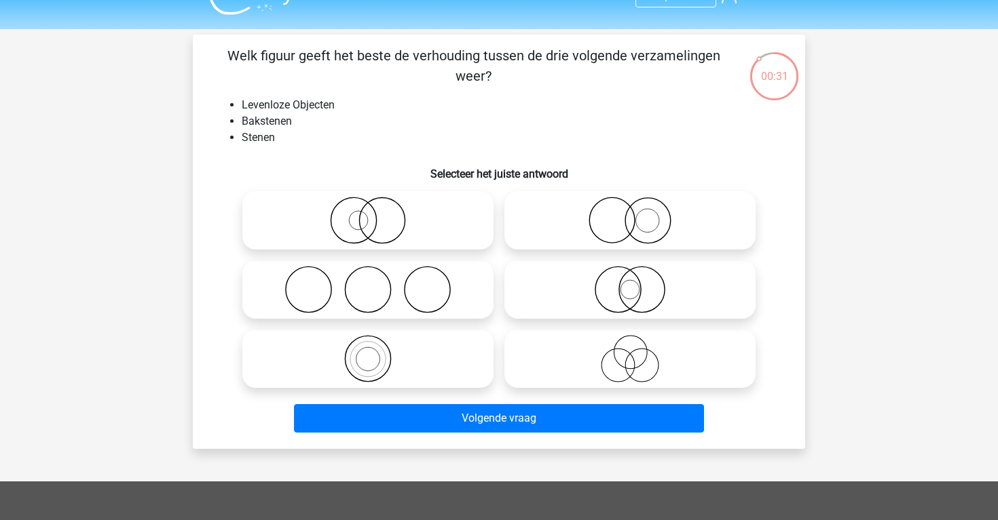
scroll to position [25, 0]
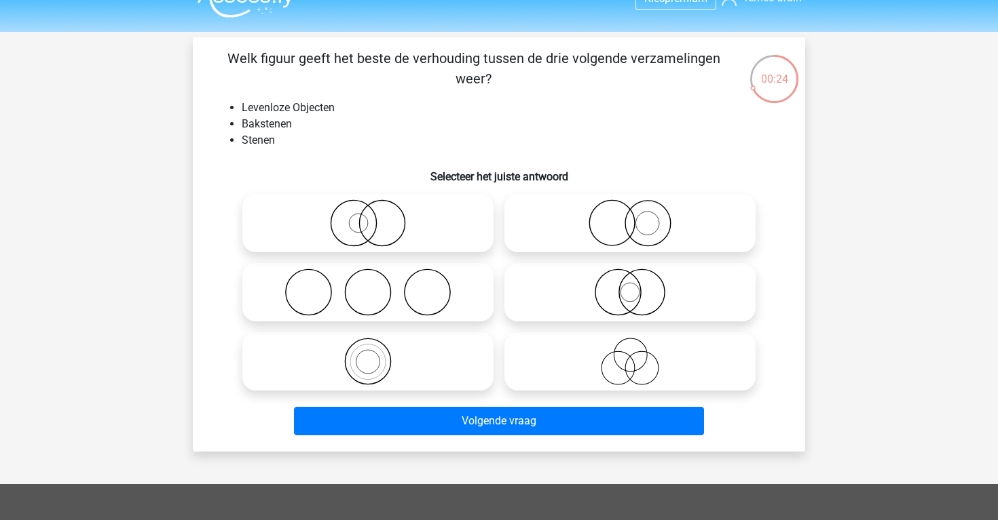
click at [463, 365] on icon at bounding box center [368, 362] width 240 height 48
click at [377, 355] on input "radio" at bounding box center [372, 350] width 9 height 9
radio input "true"
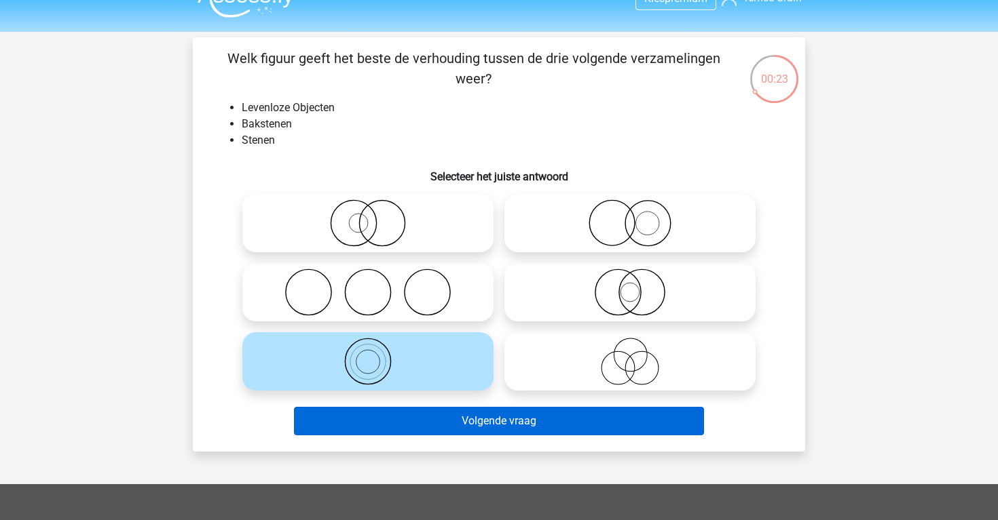
click at [482, 430] on button "Volgende vraag" at bounding box center [499, 421] width 411 height 29
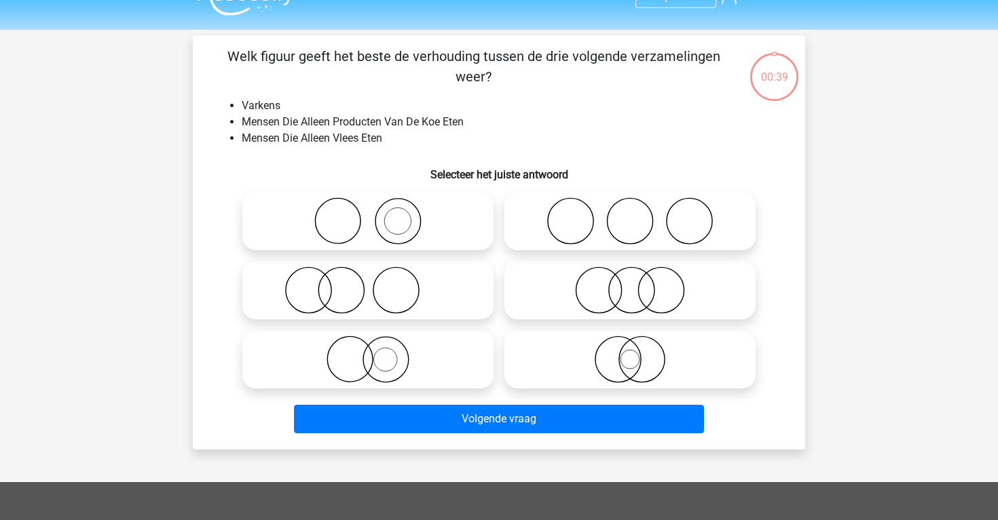
scroll to position [22, 0]
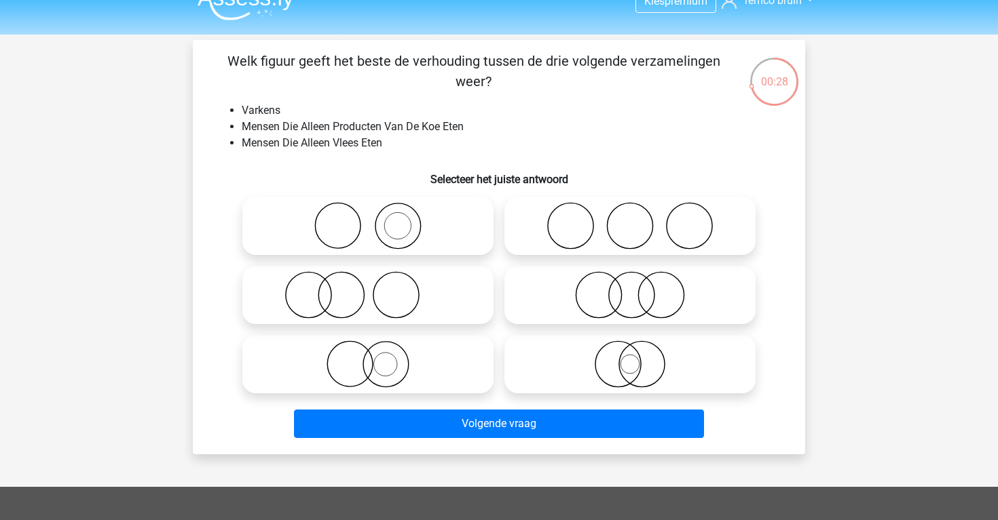
click at [510, 231] on icon at bounding box center [630, 226] width 240 height 48
click at [630, 219] on input "radio" at bounding box center [634, 214] width 9 height 9
radio input "true"
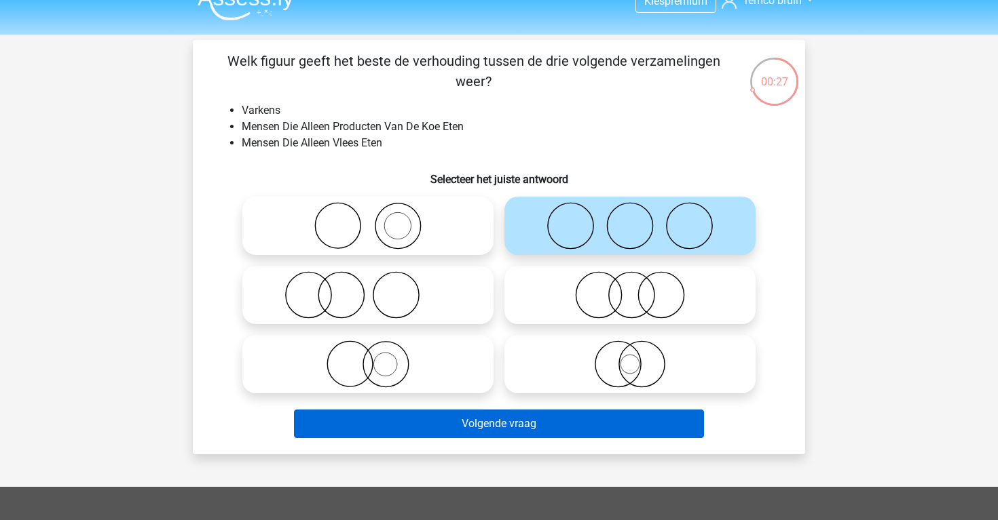
click at [515, 417] on button "Volgende vraag" at bounding box center [499, 424] width 411 height 29
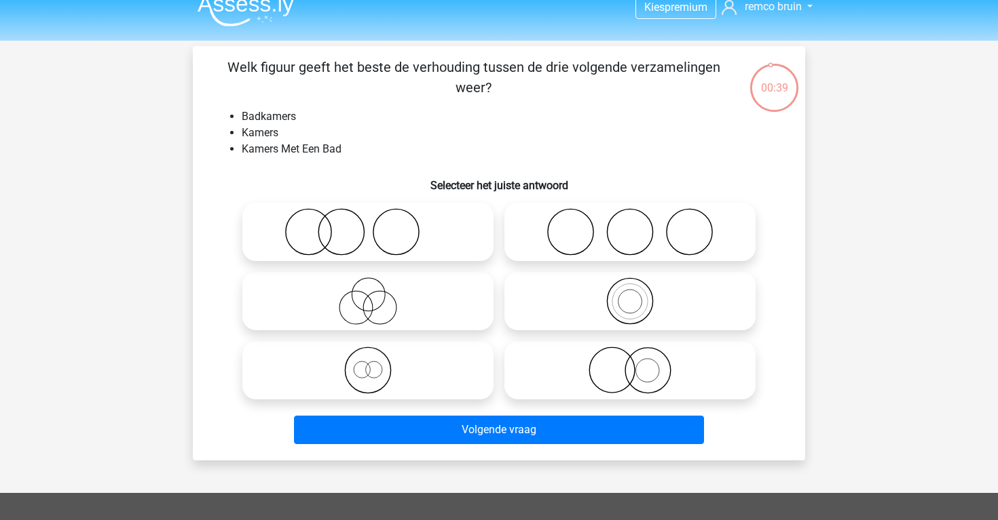
scroll to position [14, 0]
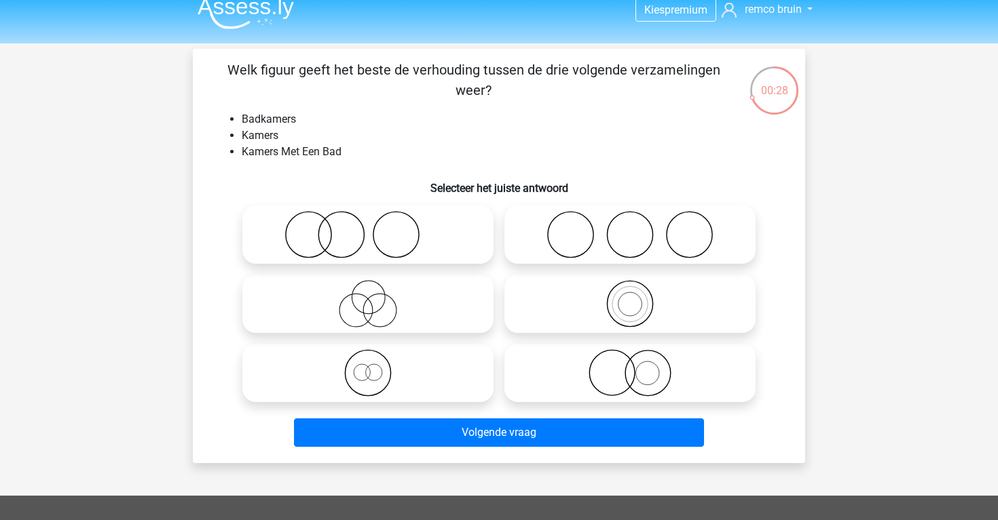
click at [457, 298] on icon at bounding box center [368, 304] width 240 height 48
click at [377, 297] on input "radio" at bounding box center [372, 292] width 9 height 9
radio input "true"
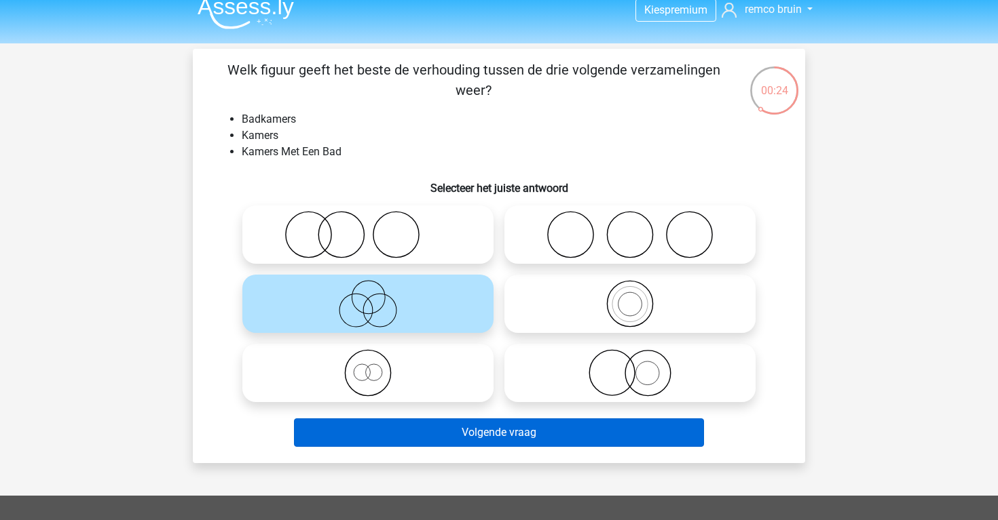
click at [500, 431] on button "Volgende vraag" at bounding box center [499, 433] width 411 height 29
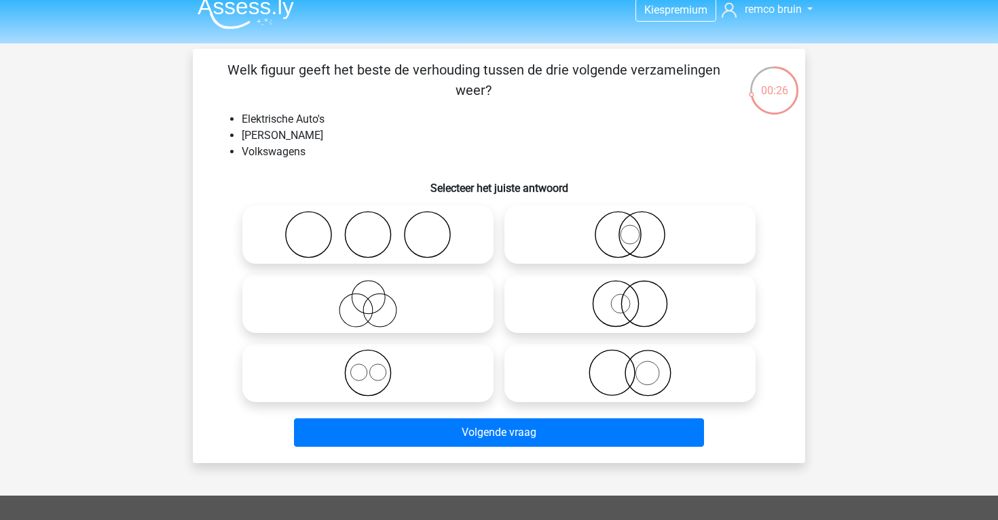
click at [476, 375] on icon at bounding box center [368, 373] width 240 height 48
click at [377, 366] on input "radio" at bounding box center [372, 362] width 9 height 9
radio input "true"
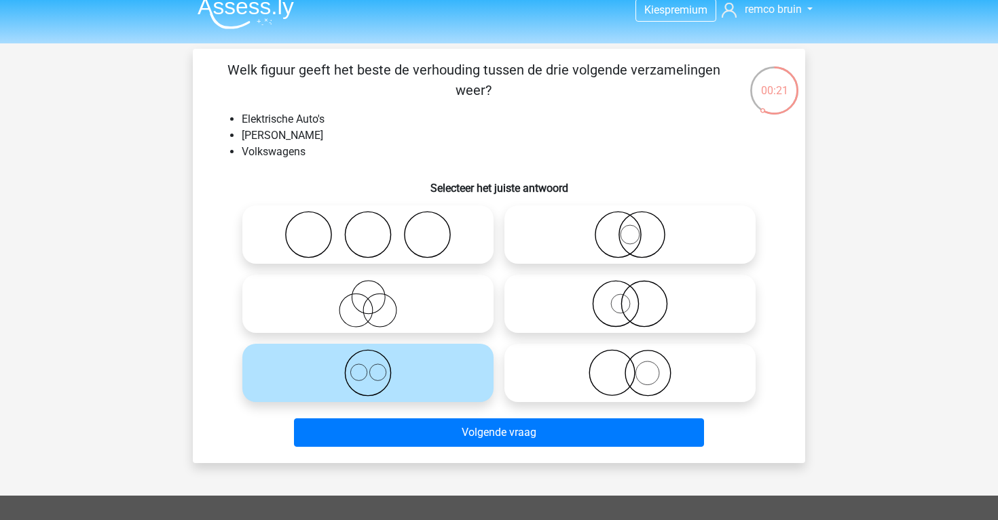
click at [558, 323] on icon at bounding box center [630, 304] width 240 height 48
click at [630, 297] on input "radio" at bounding box center [634, 292] width 9 height 9
radio input "true"
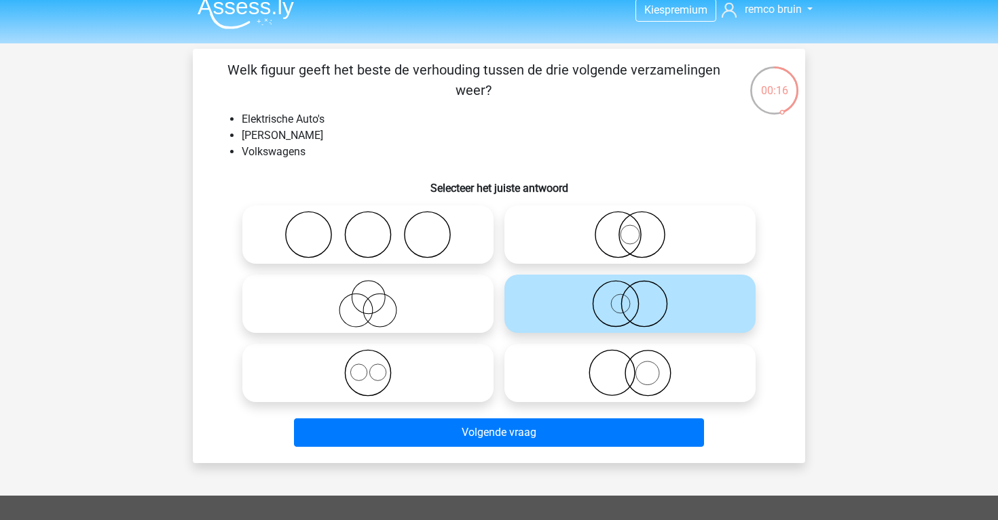
click at [580, 385] on icon at bounding box center [630, 373] width 240 height 48
click at [630, 366] on input "radio" at bounding box center [634, 362] width 9 height 9
radio input "true"
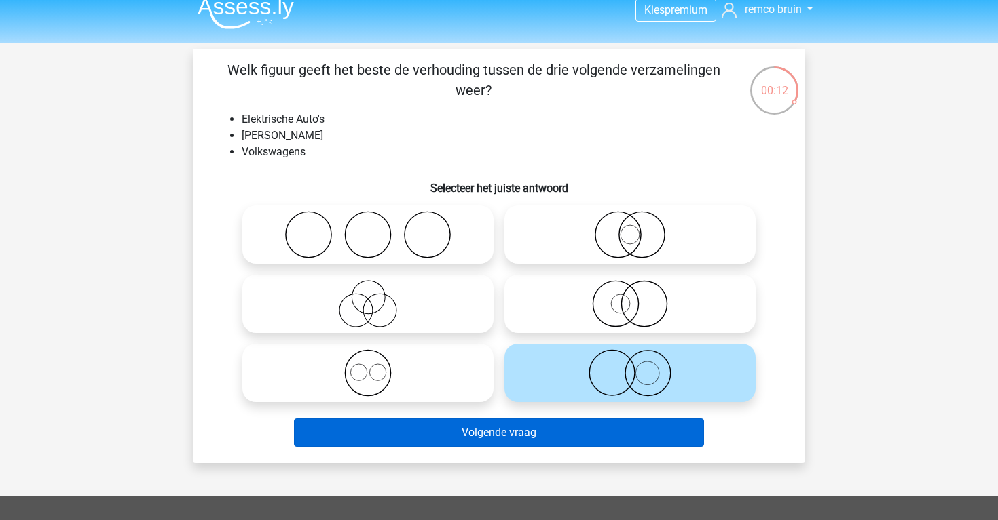
click at [577, 436] on button "Volgende vraag" at bounding box center [499, 433] width 411 height 29
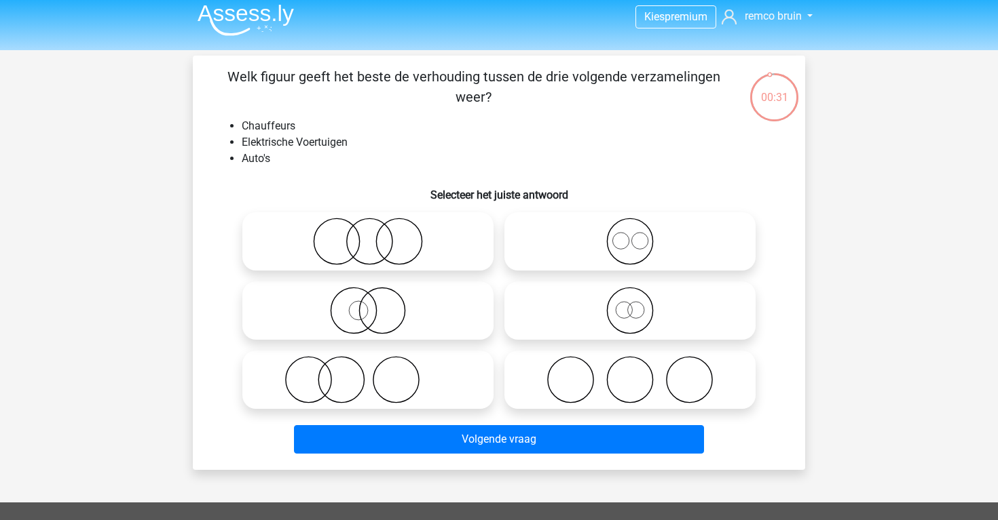
scroll to position [3, 0]
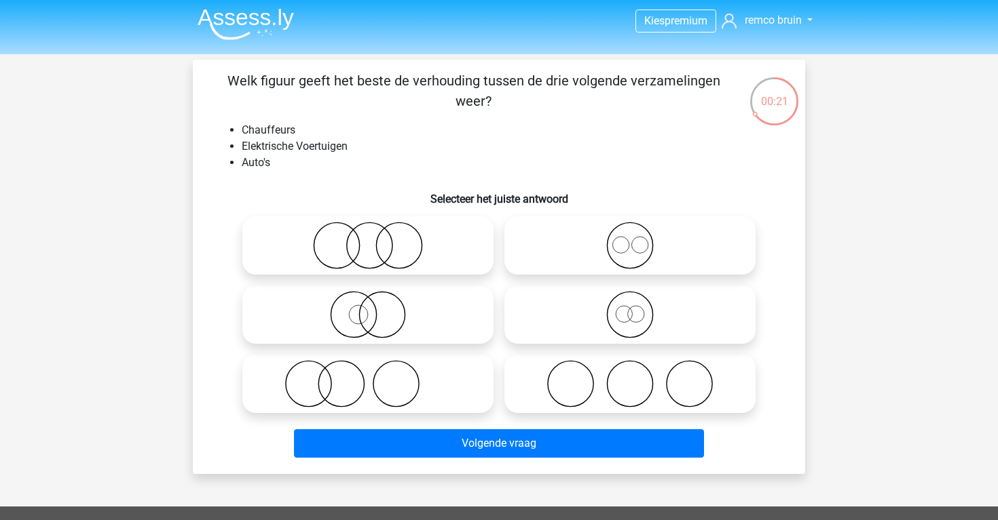
click at [458, 365] on icon at bounding box center [368, 384] width 240 height 48
click at [377, 368] on input "radio" at bounding box center [372, 372] width 9 height 9
radio input "true"
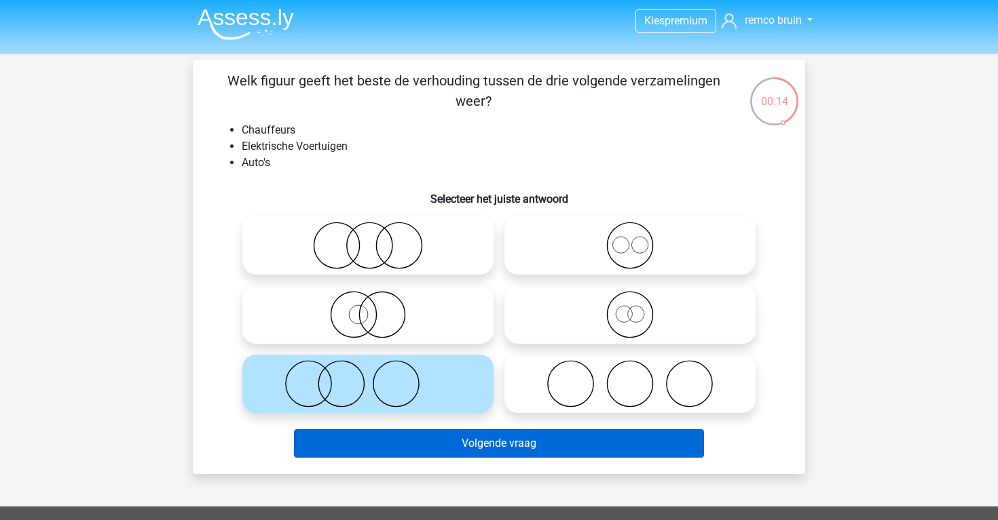
click at [482, 443] on button "Volgende vraag" at bounding box center [499, 444] width 411 height 29
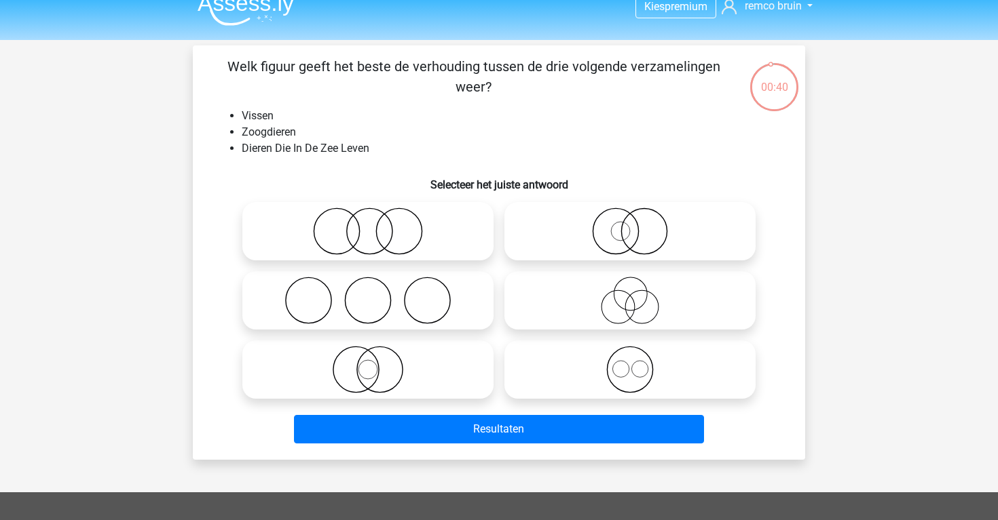
scroll to position [10, 0]
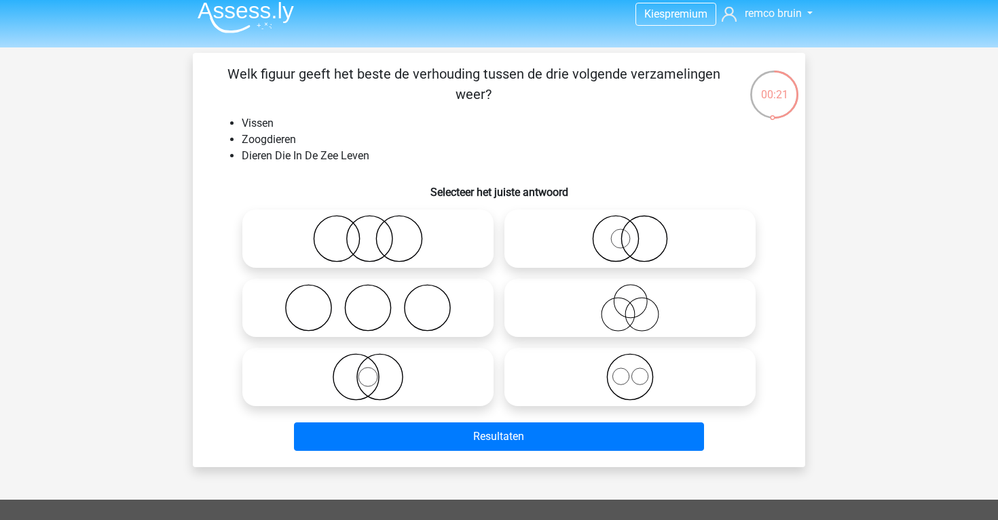
click at [541, 250] on icon at bounding box center [630, 239] width 240 height 48
click at [630, 232] on input "radio" at bounding box center [634, 227] width 9 height 9
radio input "true"
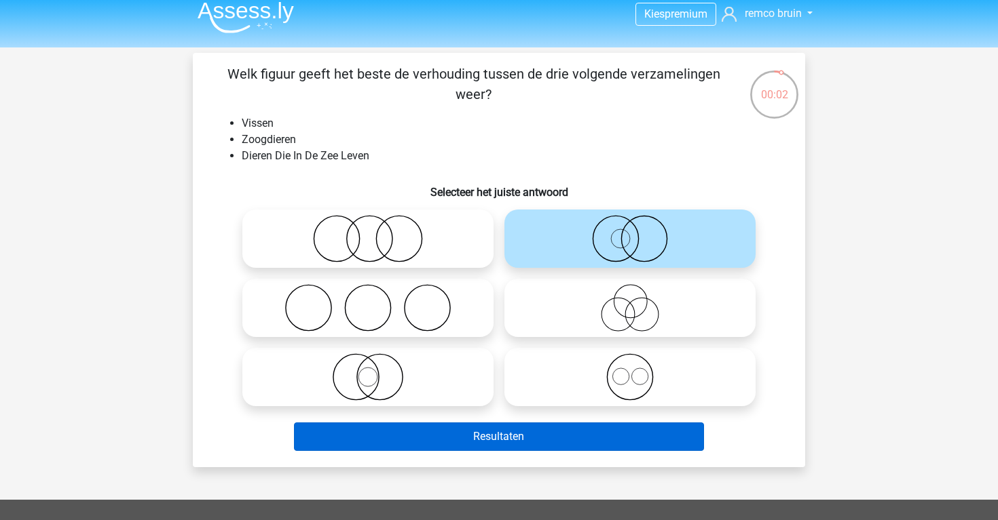
click at [555, 432] on button "Resultaten" at bounding box center [499, 437] width 411 height 29
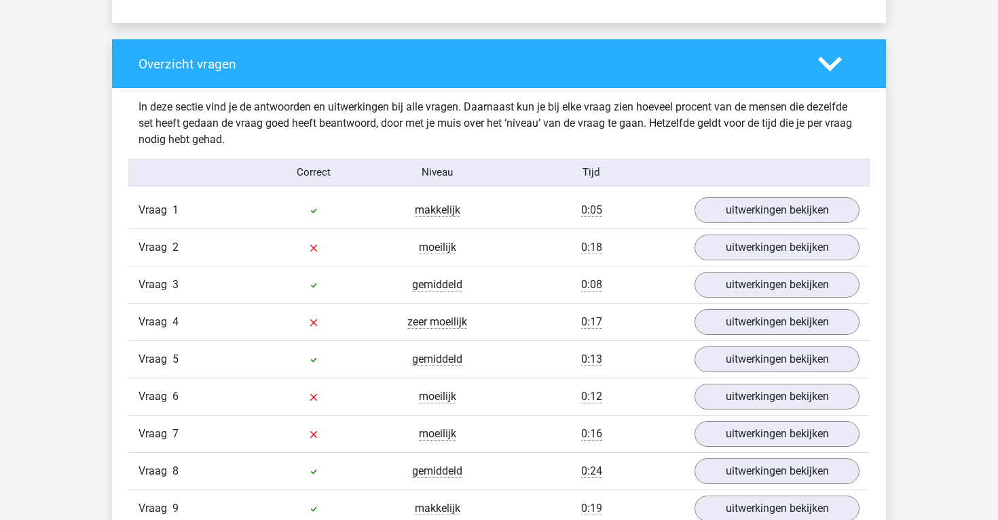
scroll to position [1002, 0]
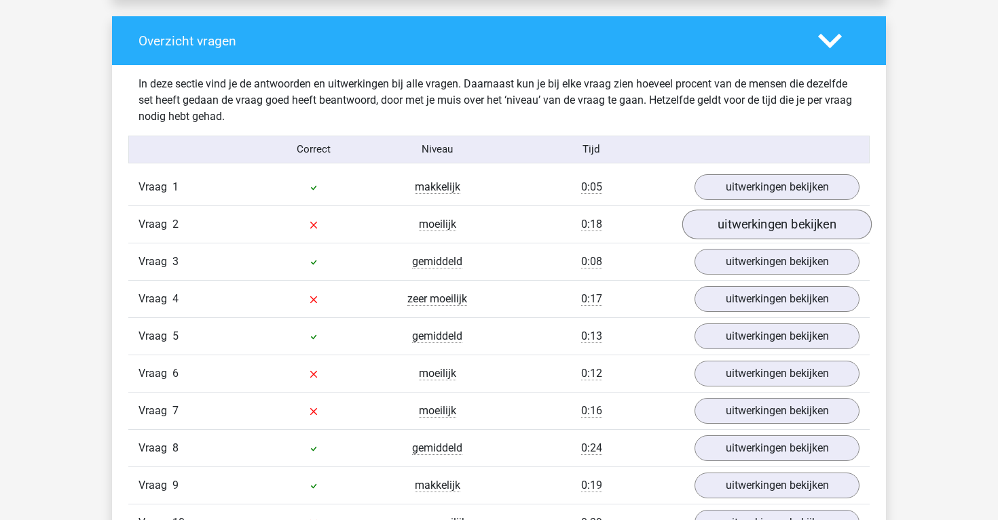
click at [696, 230] on link "uitwerkingen bekijken" at bounding box center [776, 225] width 189 height 30
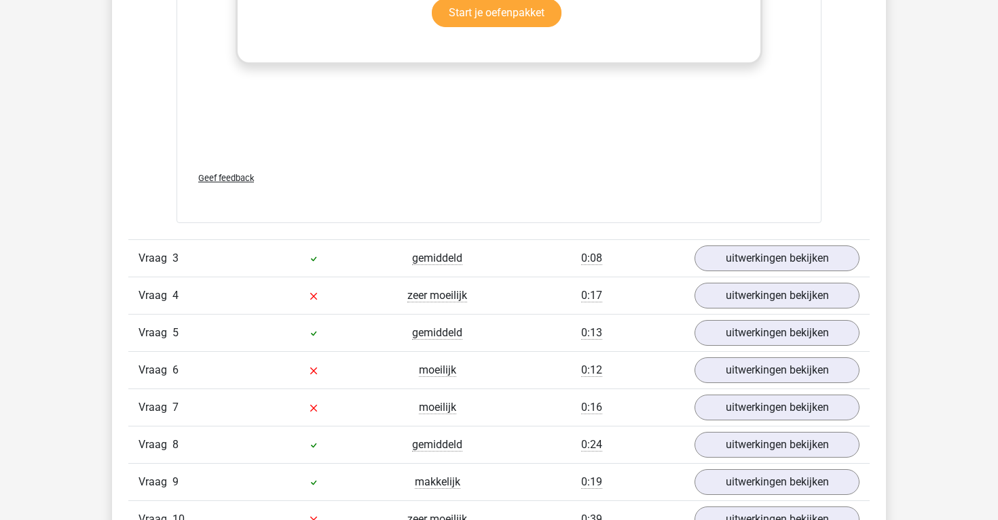
scroll to position [1905, 0]
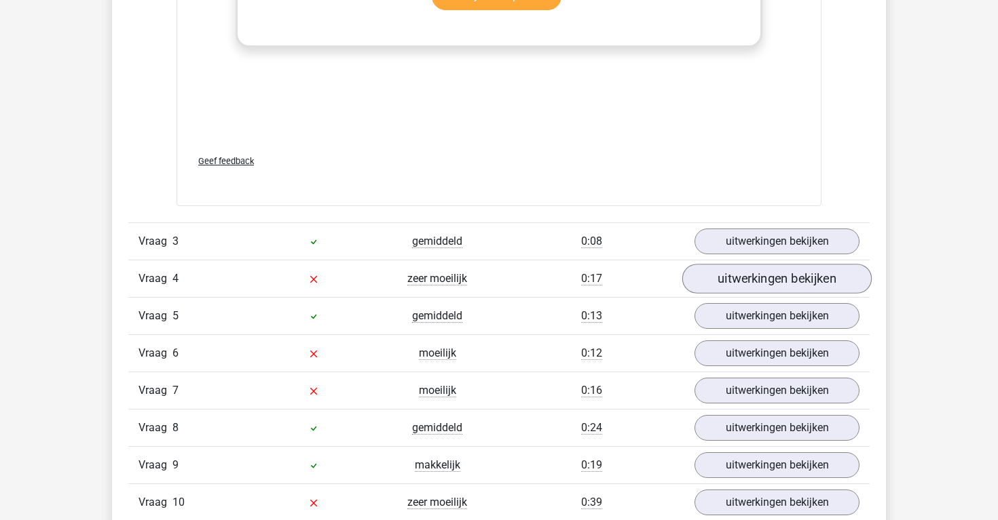
click at [803, 278] on link "uitwerkingen bekijken" at bounding box center [776, 279] width 189 height 30
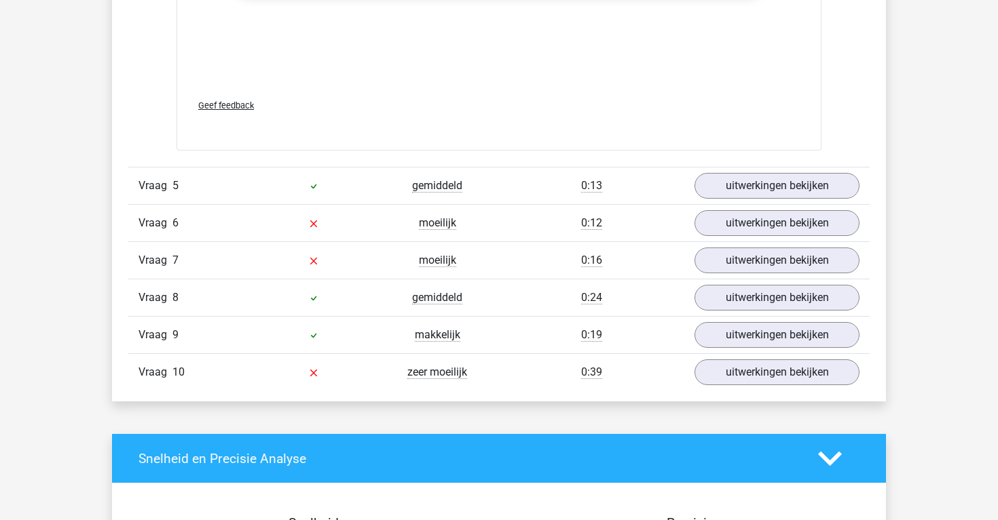
scroll to position [2963, 0]
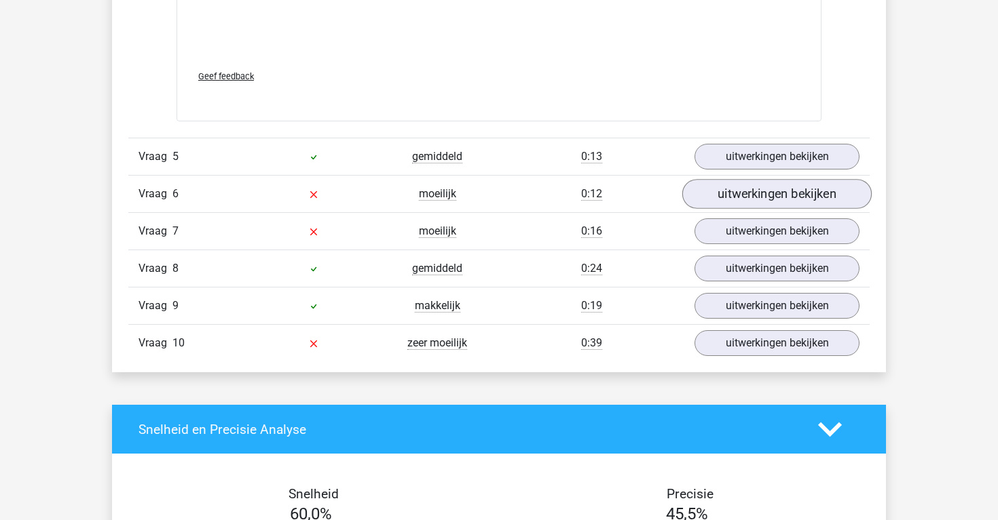
click at [786, 198] on link "uitwerkingen bekijken" at bounding box center [776, 194] width 189 height 30
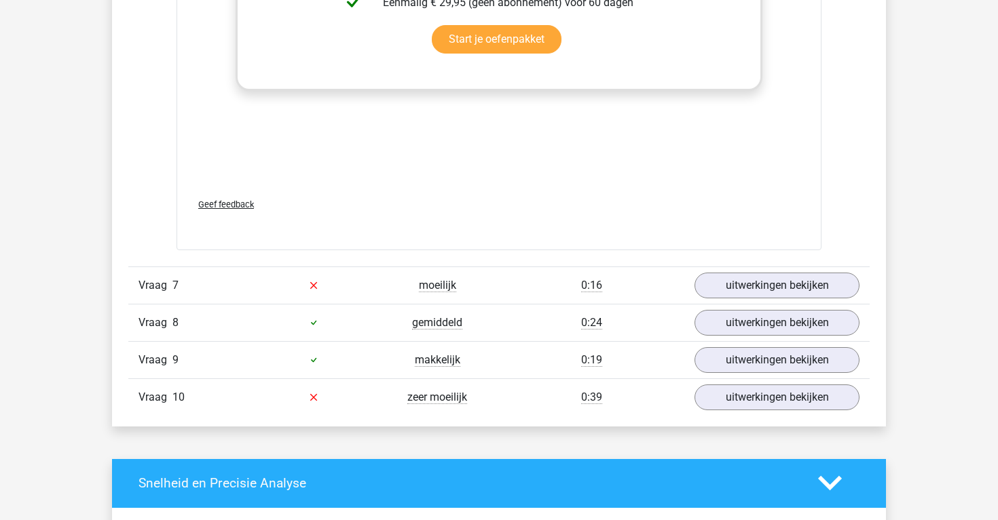
scroll to position [3799, 0]
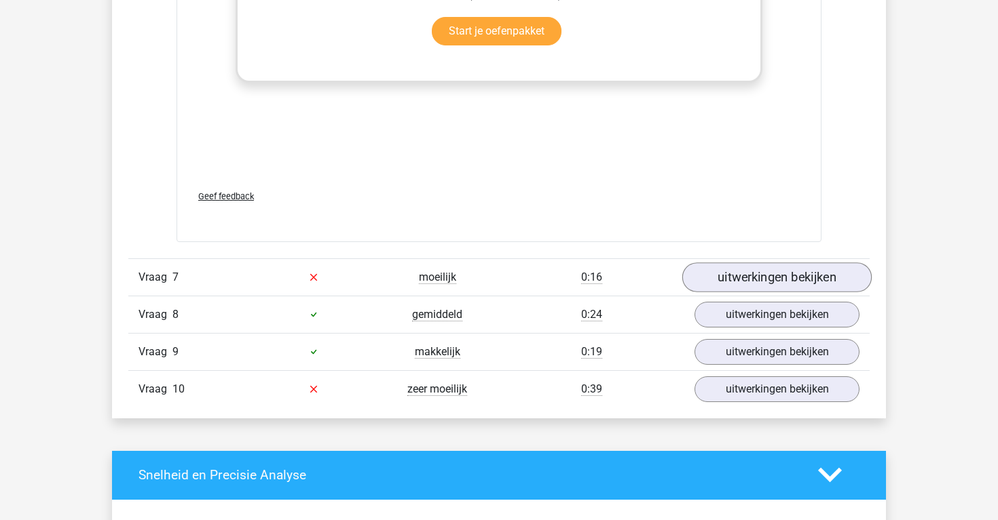
click at [777, 278] on link "uitwerkingen bekijken" at bounding box center [776, 278] width 189 height 30
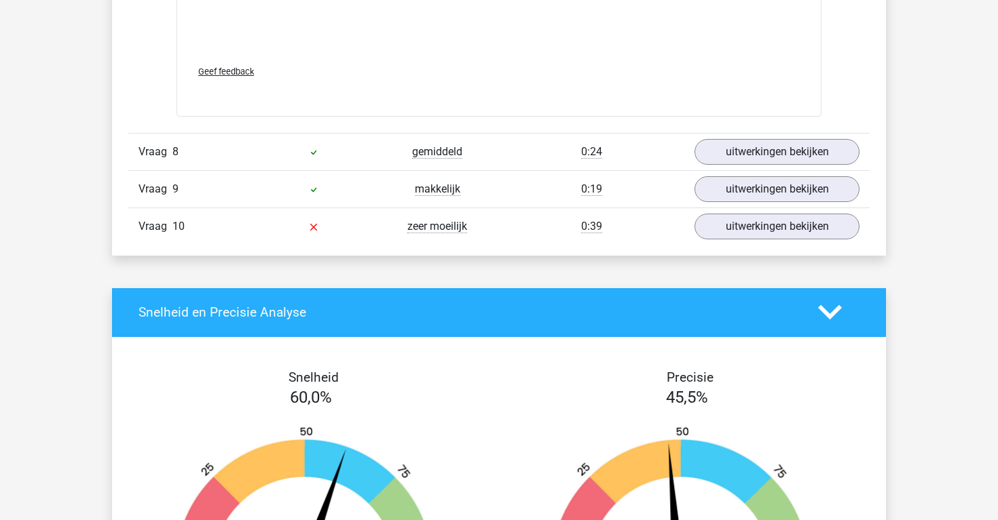
scroll to position [4844, 0]
click at [773, 235] on link "uitwerkingen bekijken" at bounding box center [776, 227] width 189 height 30
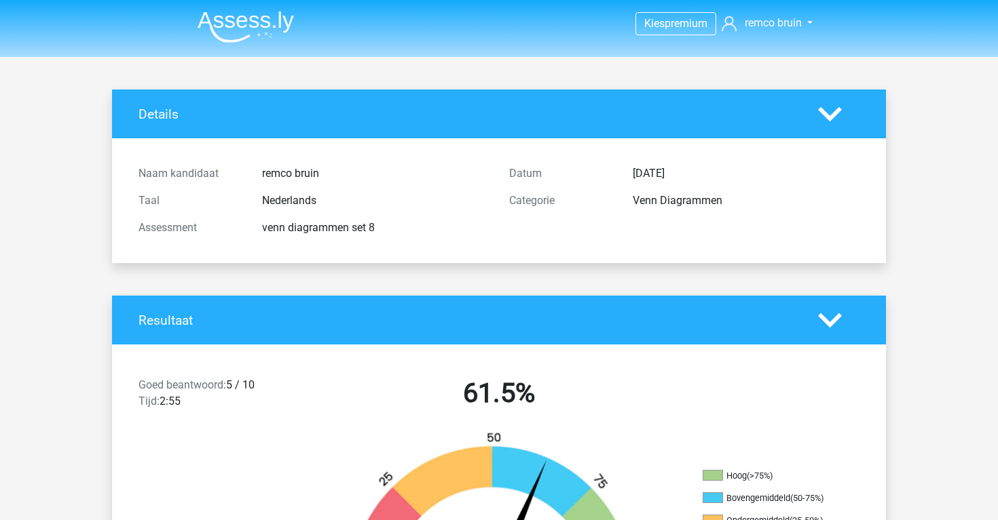
scroll to position [0, 0]
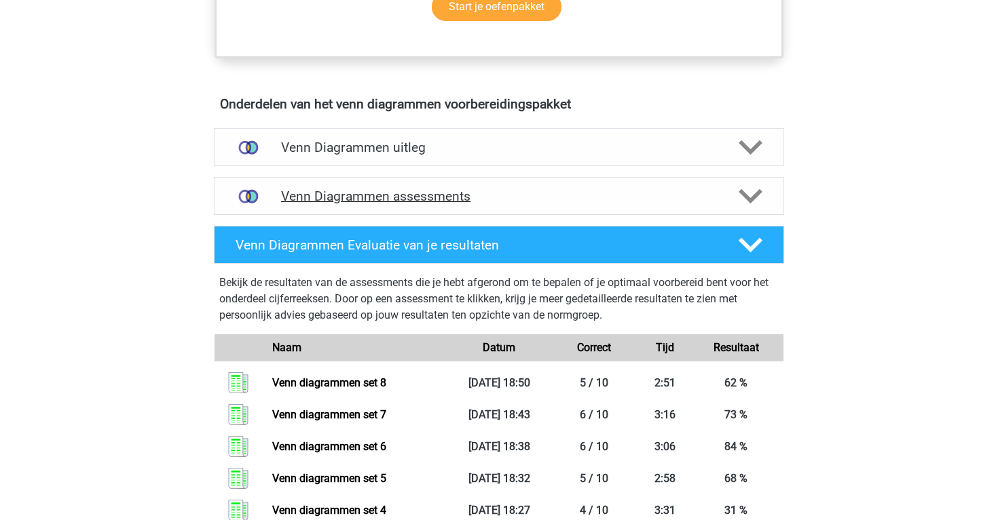
click at [304, 197] on h4 "Venn Diagrammen assessments" at bounding box center [499, 197] width 436 height 16
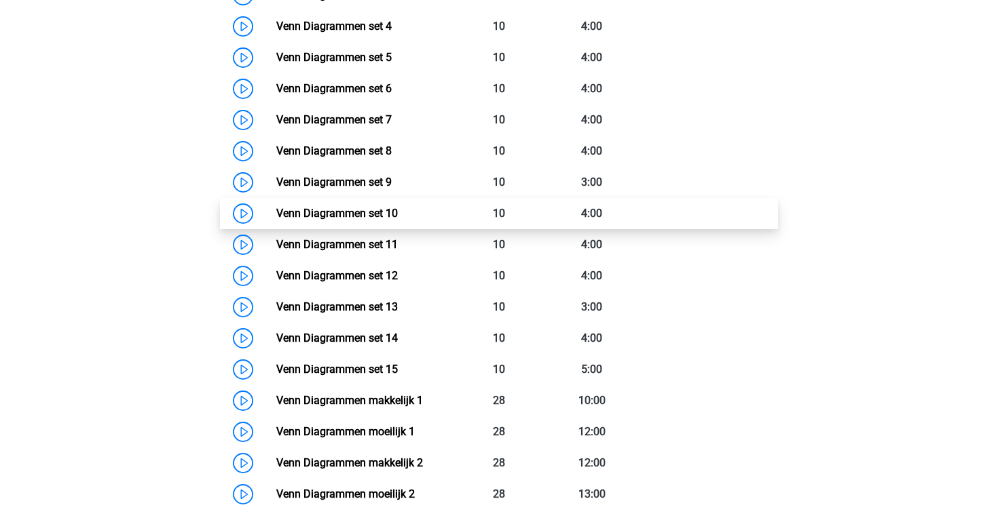
scroll to position [1104, 0]
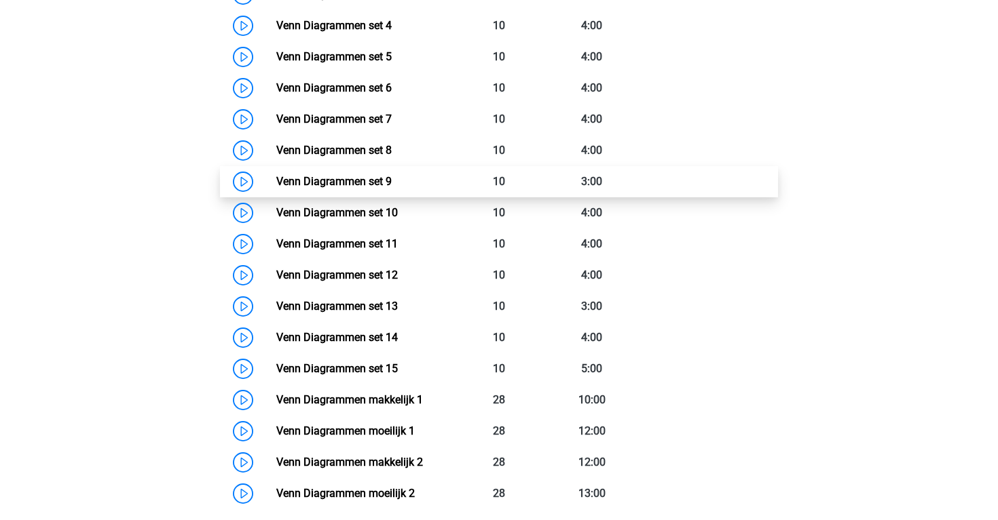
click at [276, 180] on link "Venn Diagrammen set 9" at bounding box center [333, 181] width 115 height 13
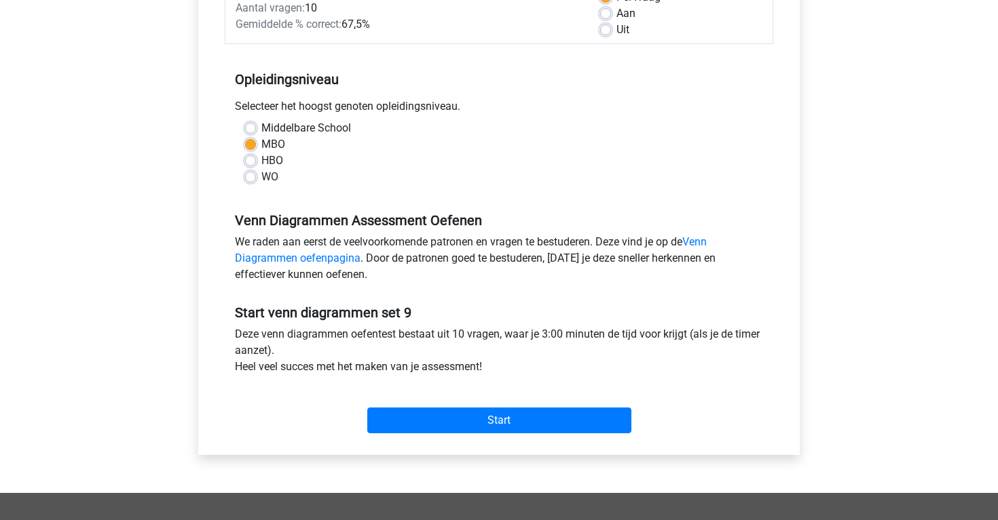
scroll to position [223, 0]
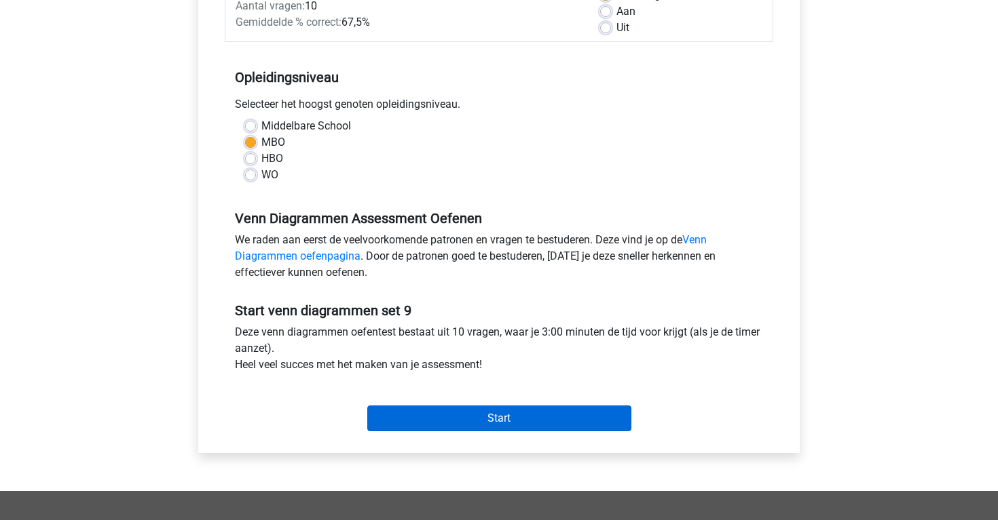
click at [404, 430] on input "Start" at bounding box center [499, 419] width 264 height 26
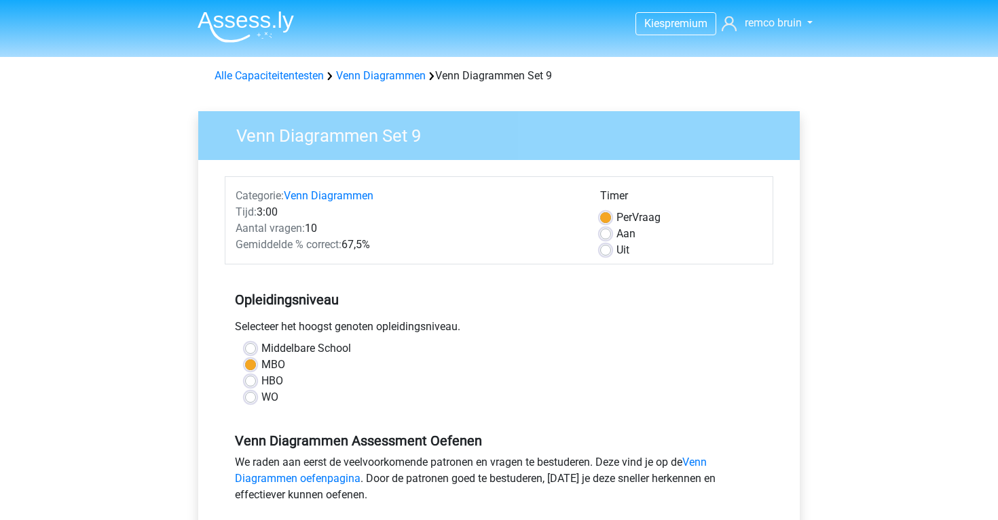
scroll to position [0, 0]
click at [355, 77] on link "Venn Diagrammen" at bounding box center [381, 75] width 90 height 13
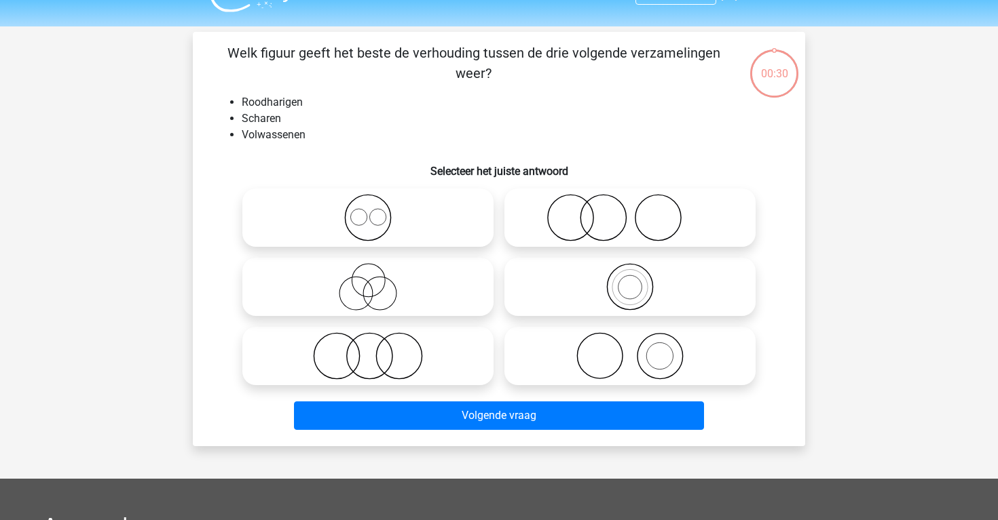
scroll to position [35, 0]
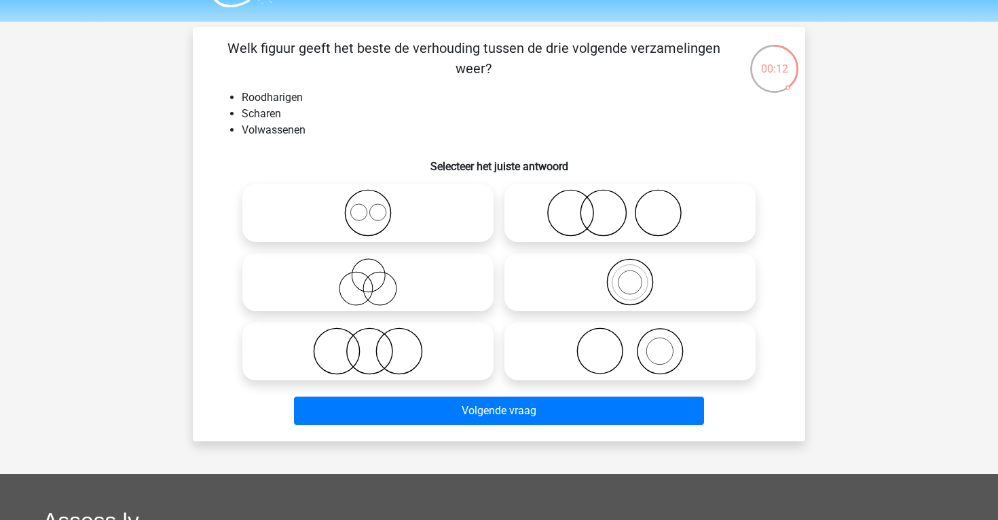
click at [533, 197] on icon at bounding box center [630, 213] width 240 height 48
click at [630, 197] on input "radio" at bounding box center [634, 201] width 9 height 9
radio input "true"
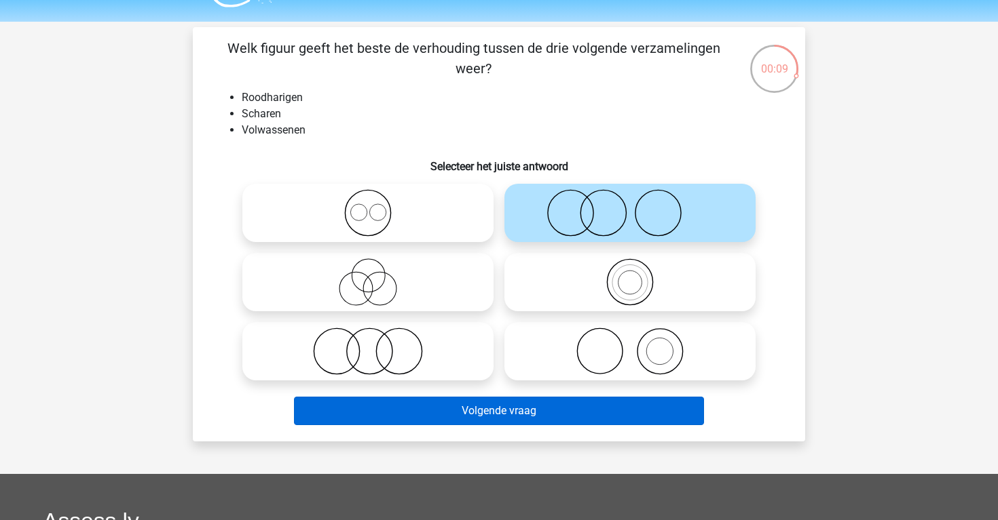
click at [514, 404] on button "Volgende vraag" at bounding box center [499, 411] width 411 height 29
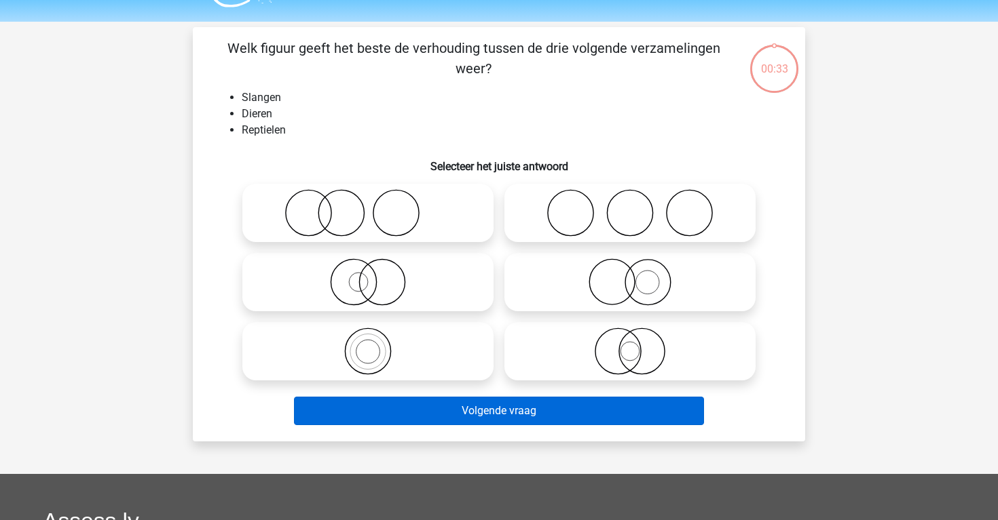
scroll to position [62, 0]
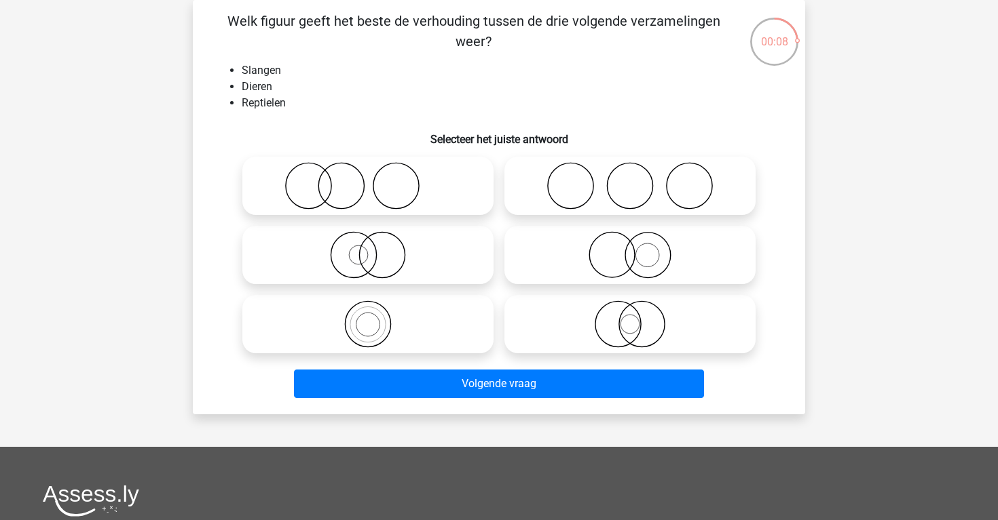
click at [454, 330] on icon at bounding box center [368, 325] width 240 height 48
click at [377, 318] on input "radio" at bounding box center [372, 313] width 9 height 9
radio input "true"
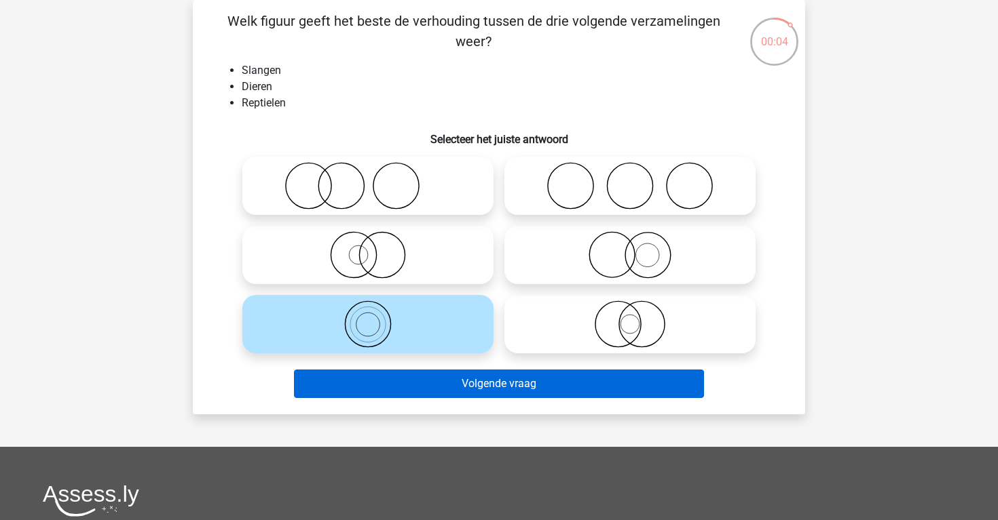
click at [474, 392] on button "Volgende vraag" at bounding box center [499, 384] width 411 height 29
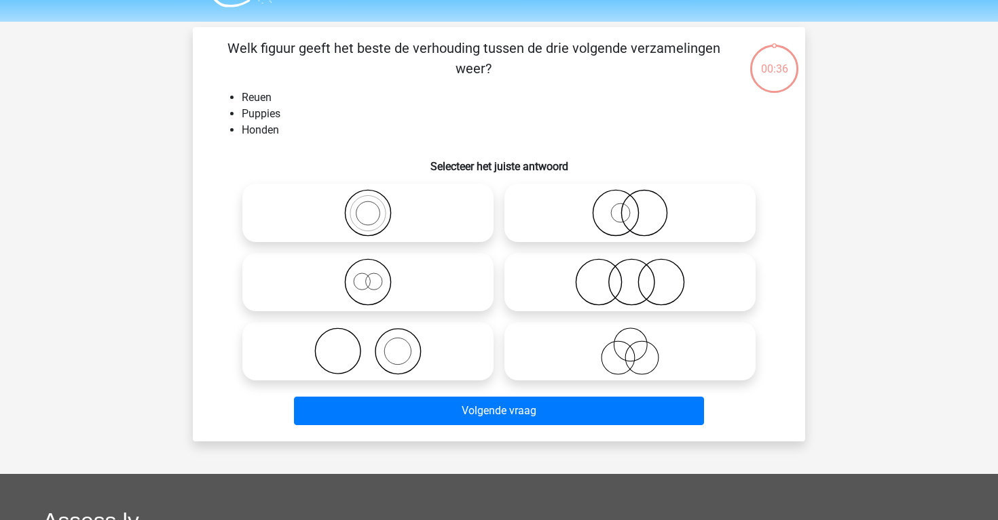
scroll to position [33, 0]
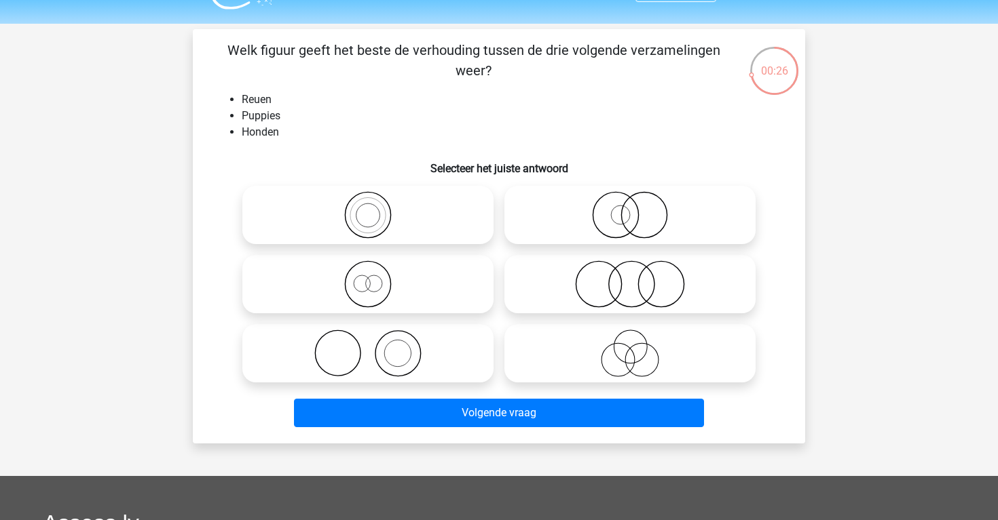
click at [455, 358] on icon at bounding box center [368, 354] width 240 height 48
click at [377, 347] on input "radio" at bounding box center [372, 342] width 9 height 9
radio input "true"
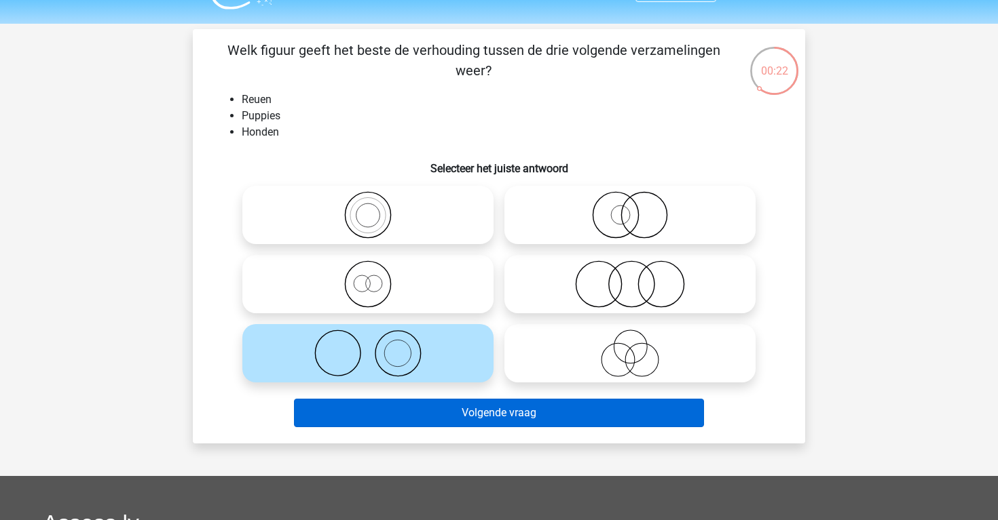
click at [473, 407] on button "Volgende vraag" at bounding box center [499, 413] width 411 height 29
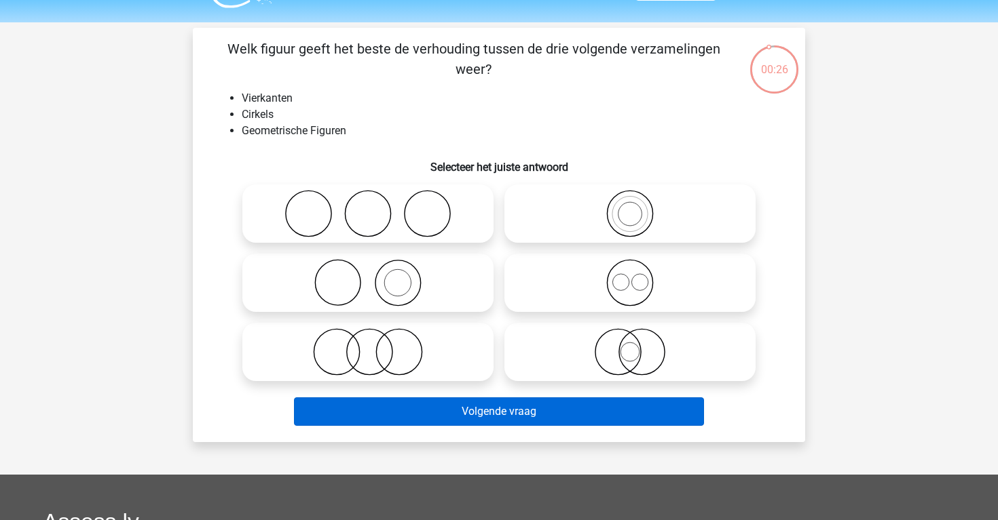
scroll to position [26, 0]
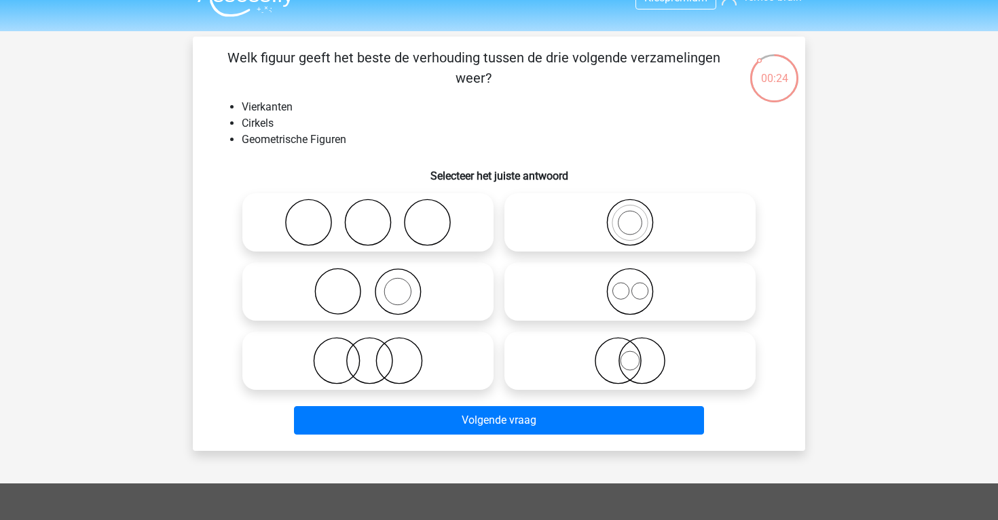
click at [525, 305] on icon at bounding box center [630, 292] width 240 height 48
click at [630, 285] on input "radio" at bounding box center [634, 280] width 9 height 9
radio input "true"
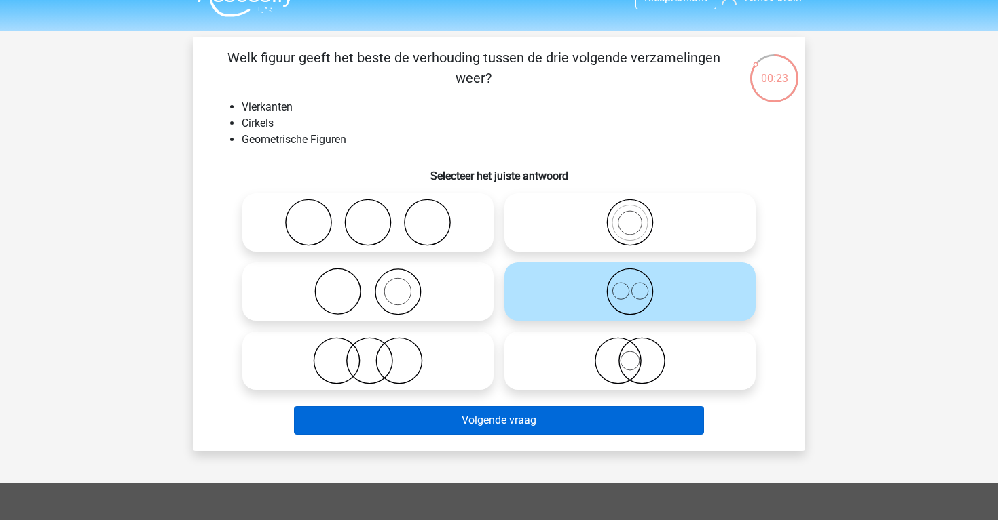
click at [532, 415] on button "Volgende vraag" at bounding box center [499, 420] width 411 height 29
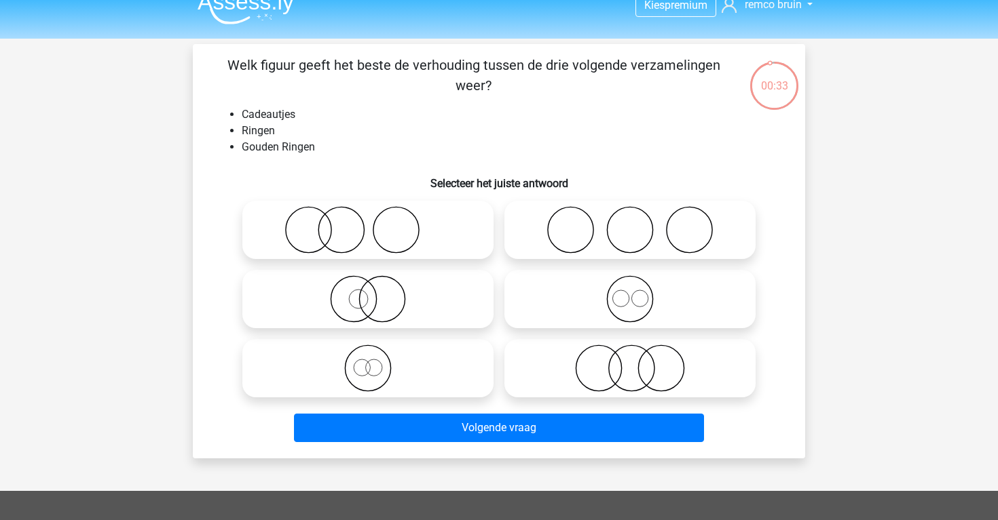
scroll to position [16, 0]
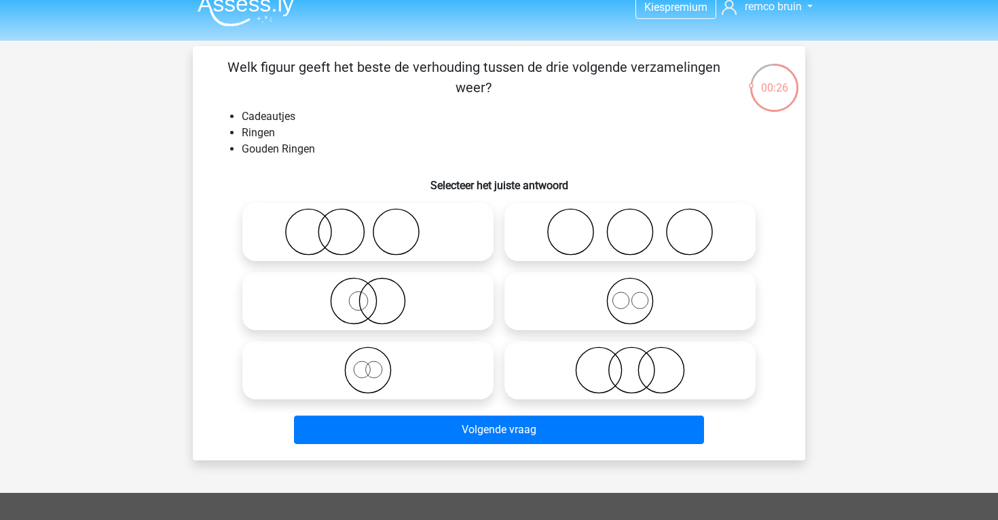
click at [360, 225] on icon at bounding box center [368, 232] width 240 height 48
click at [368, 225] on input "radio" at bounding box center [372, 220] width 9 height 9
radio input "true"
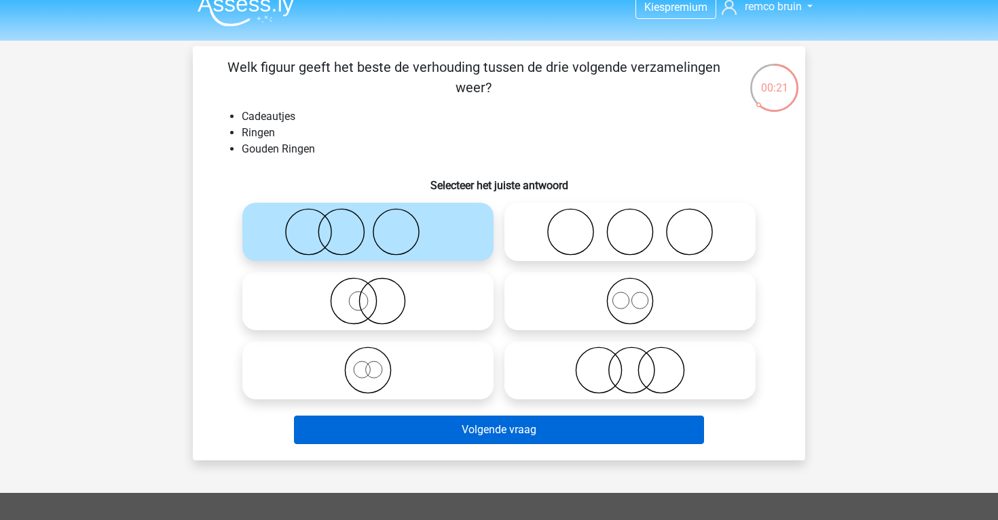
click at [442, 424] on button "Volgende vraag" at bounding box center [499, 430] width 411 height 29
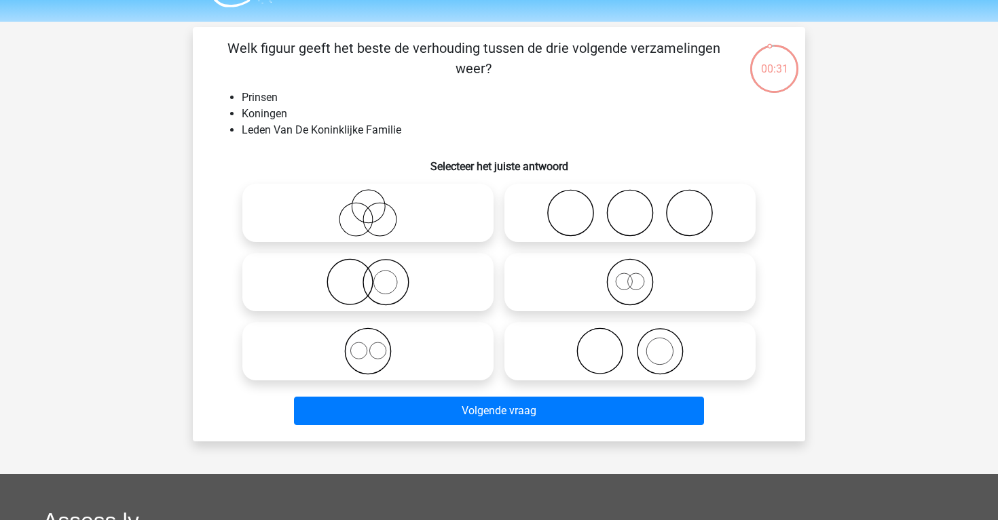
scroll to position [31, 0]
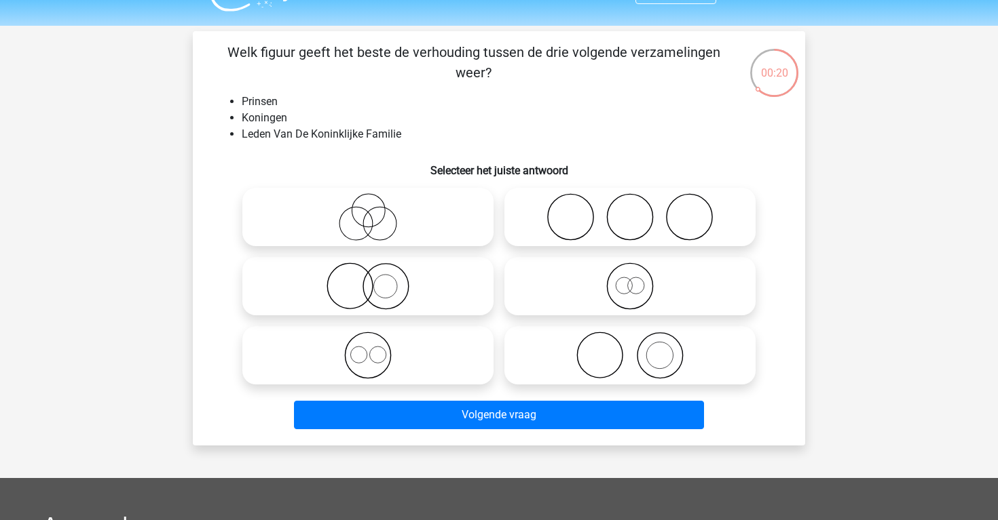
click at [461, 339] on icon at bounding box center [368, 356] width 240 height 48
click at [377, 340] on input "radio" at bounding box center [372, 344] width 9 height 9
radio input "true"
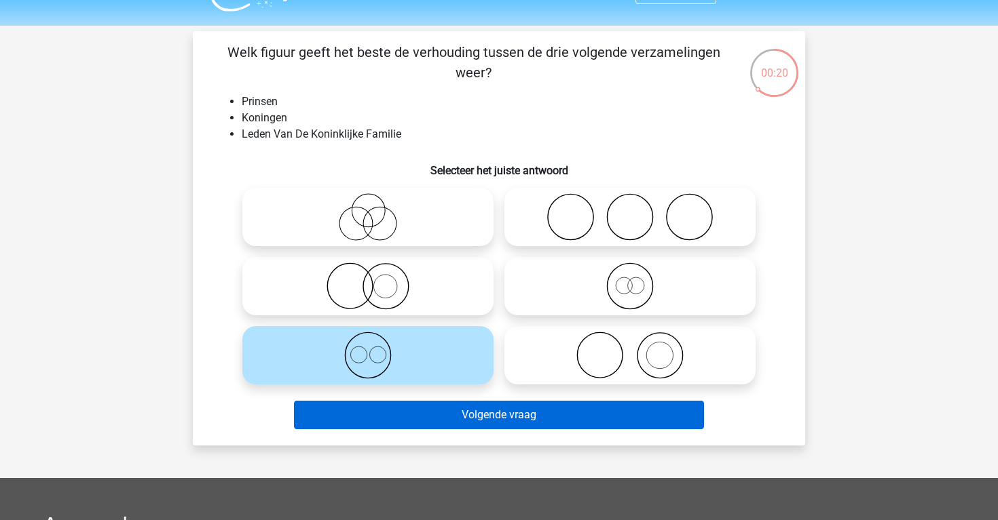
click at [479, 416] on button "Volgende vraag" at bounding box center [499, 415] width 411 height 29
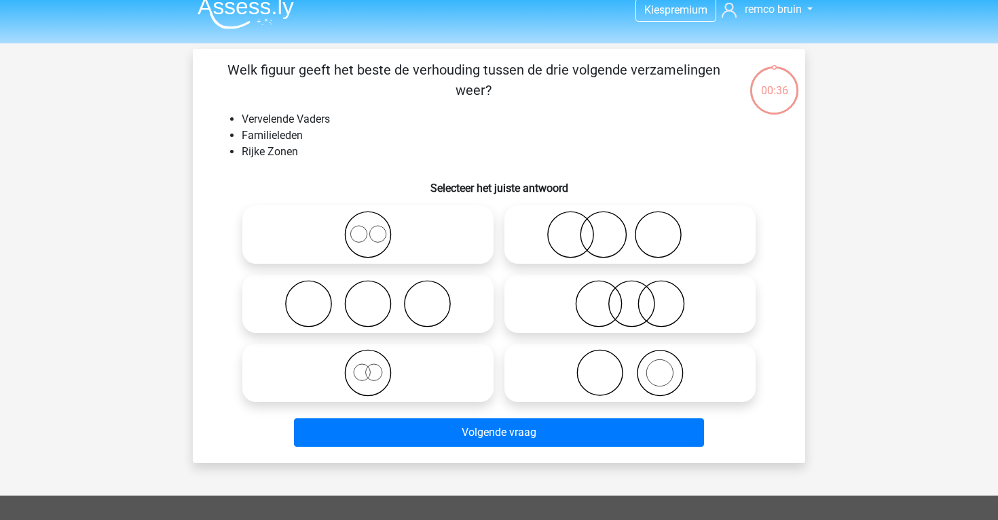
scroll to position [12, 0]
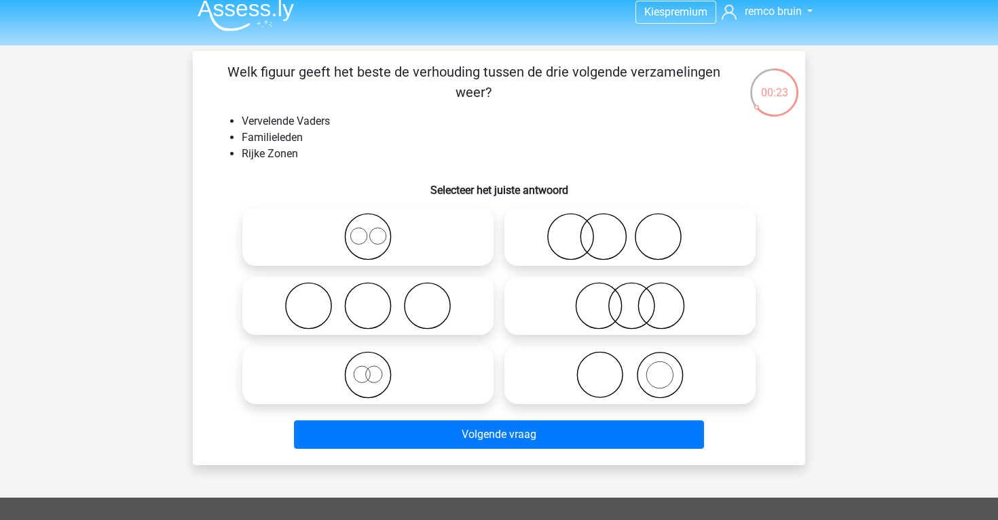
click at [539, 315] on icon at bounding box center [630, 306] width 240 height 48
click at [630, 299] on input "radio" at bounding box center [634, 294] width 9 height 9
radio input "true"
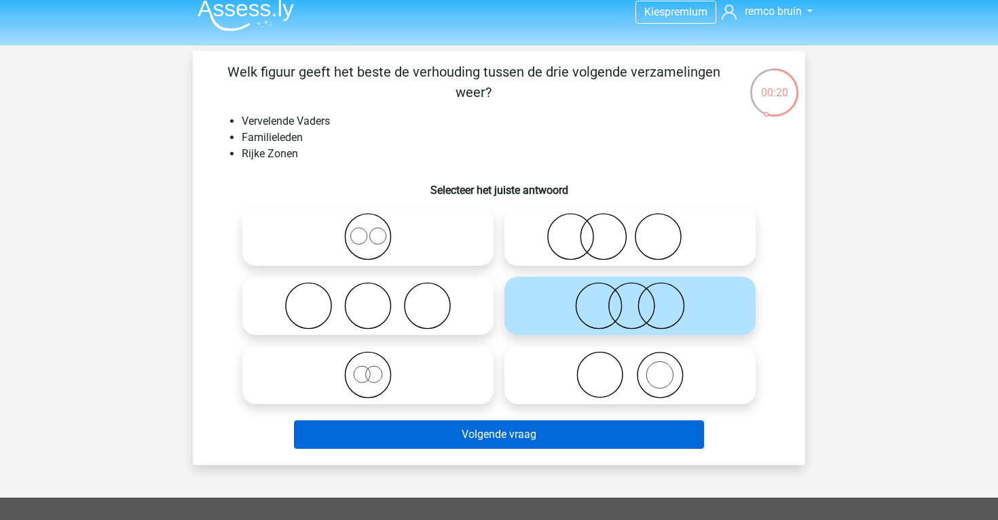
click at [578, 426] on button "Volgende vraag" at bounding box center [499, 435] width 411 height 29
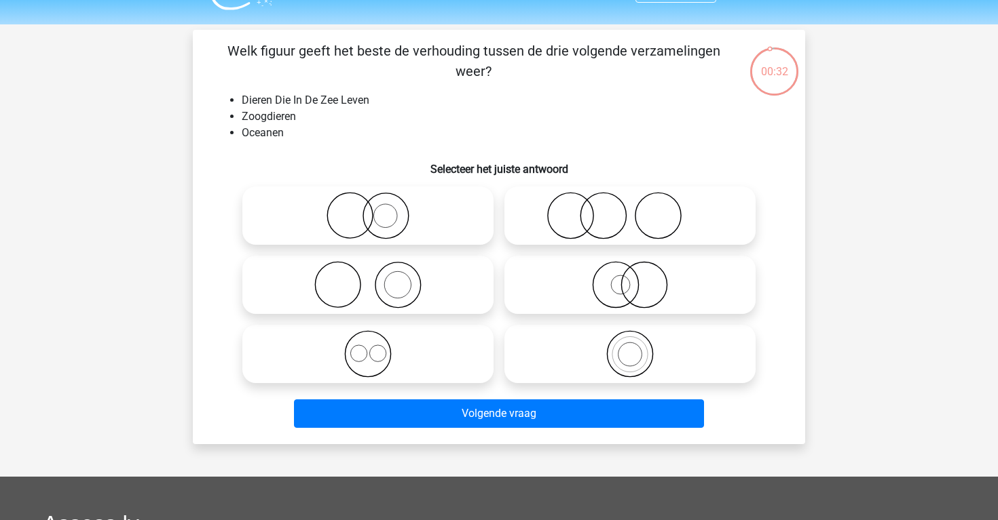
scroll to position [21, 0]
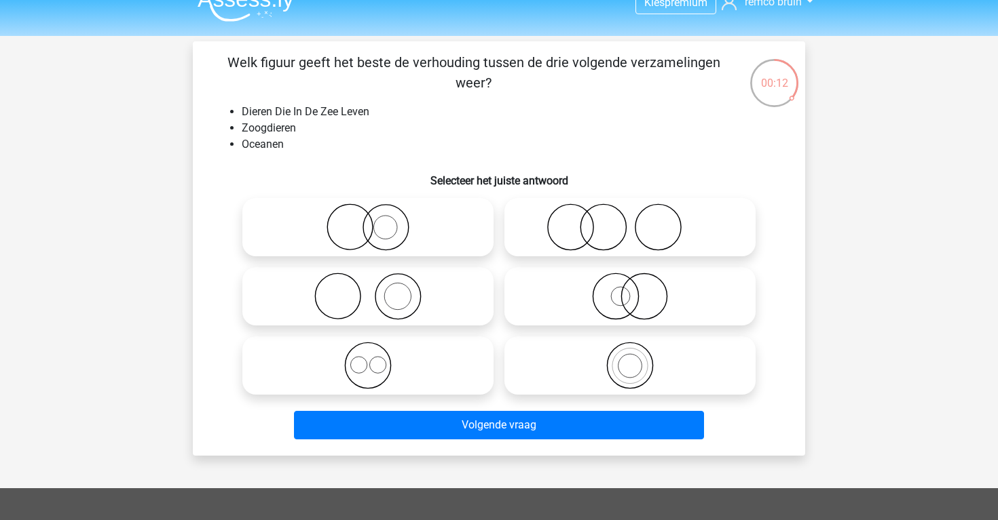
click at [447, 239] on icon at bounding box center [368, 228] width 240 height 48
click at [377, 221] on input "radio" at bounding box center [372, 216] width 9 height 9
radio input "true"
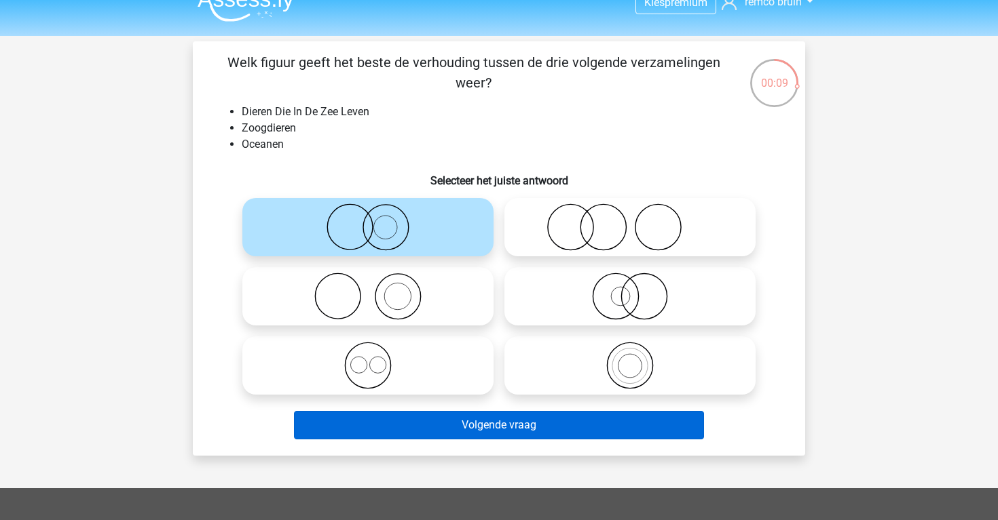
click at [510, 430] on button "Volgende vraag" at bounding box center [499, 425] width 411 height 29
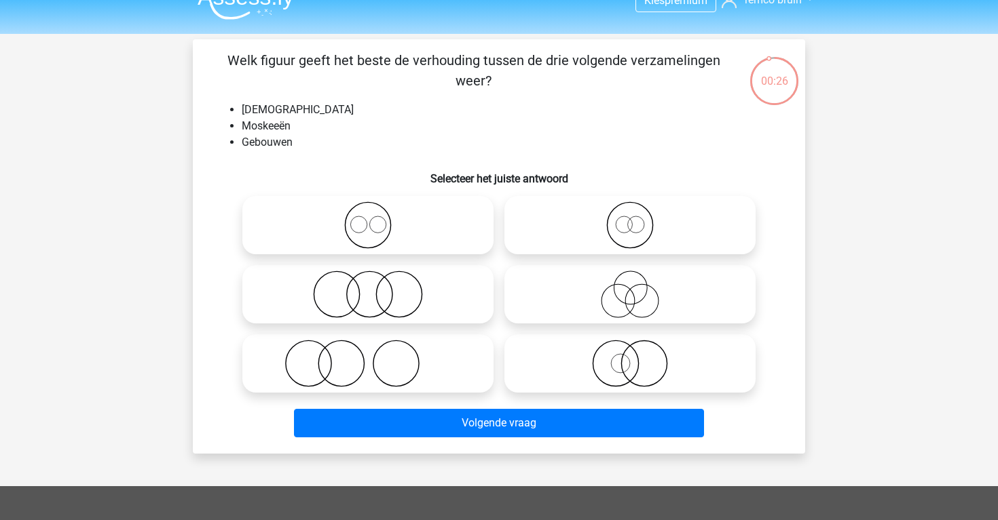
scroll to position [18, 0]
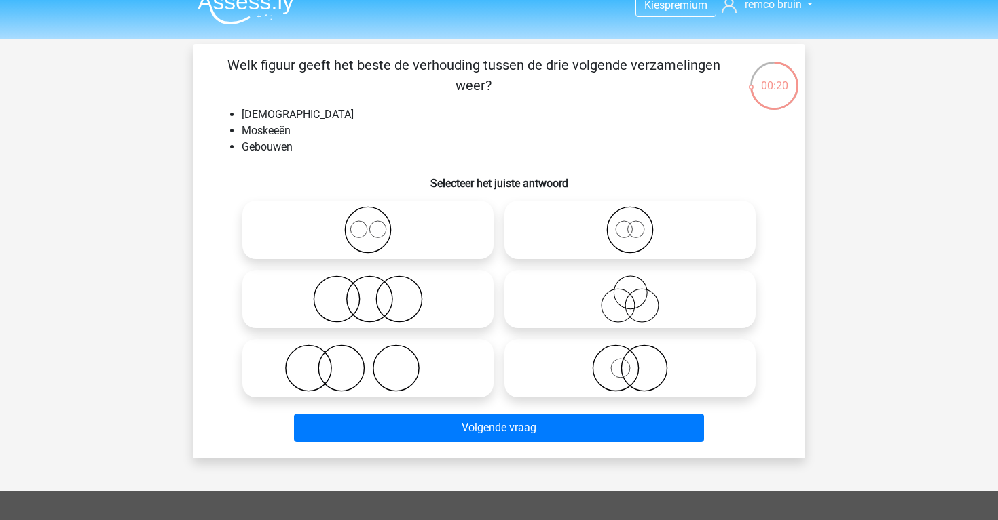
click at [398, 233] on icon at bounding box center [368, 230] width 240 height 48
click at [377, 223] on input "radio" at bounding box center [372, 218] width 9 height 9
radio input "true"
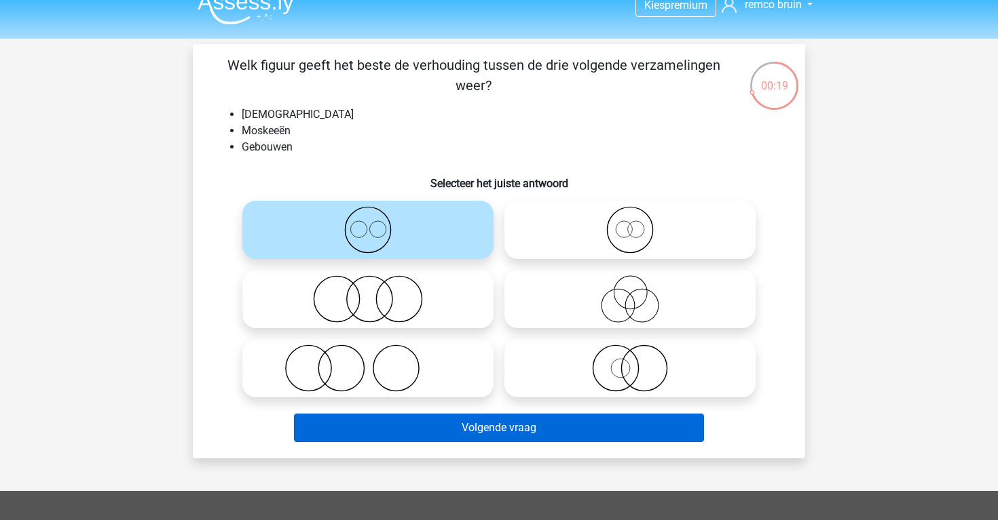
click at [500, 430] on button "Volgende vraag" at bounding box center [499, 428] width 411 height 29
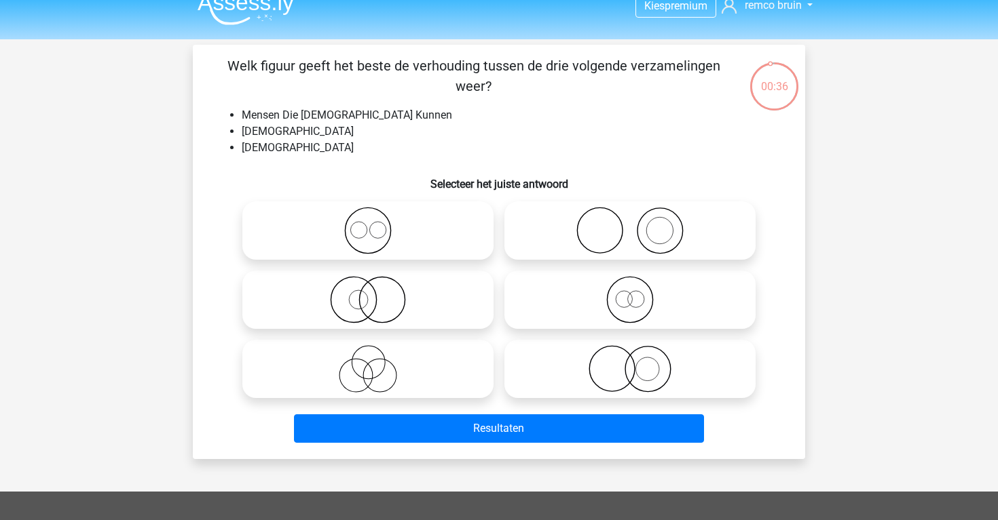
scroll to position [16, 0]
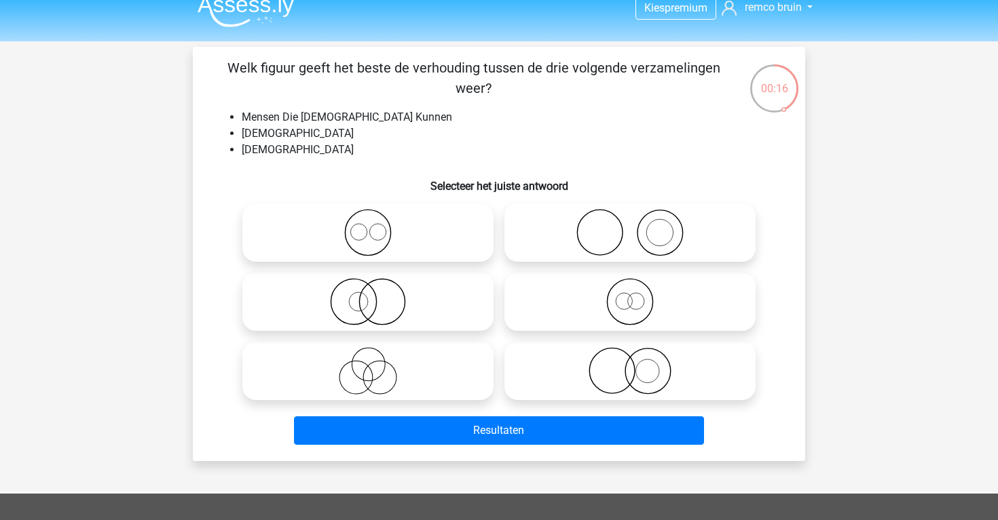
click at [520, 312] on icon at bounding box center [630, 302] width 240 height 48
click at [630, 295] on input "radio" at bounding box center [634, 290] width 9 height 9
radio input "true"
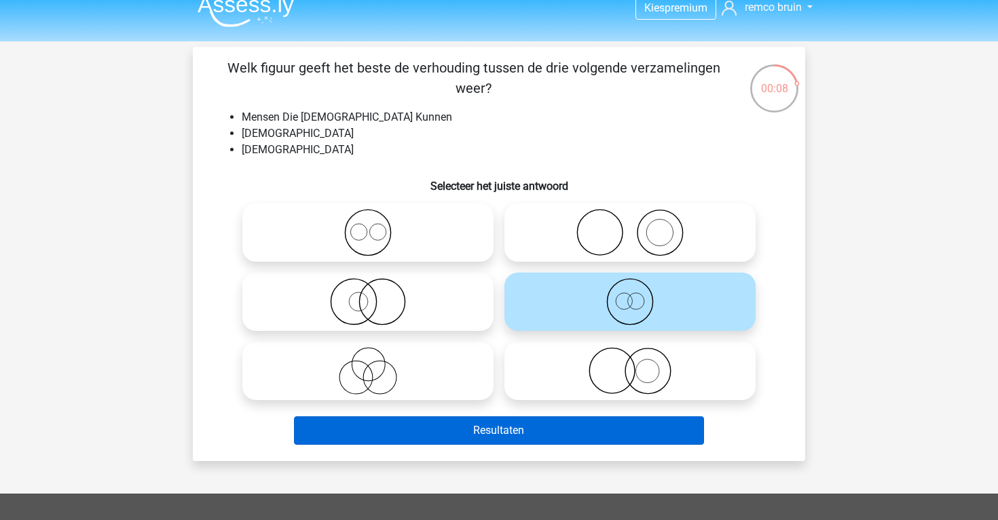
click at [533, 428] on button "Resultaten" at bounding box center [499, 431] width 411 height 29
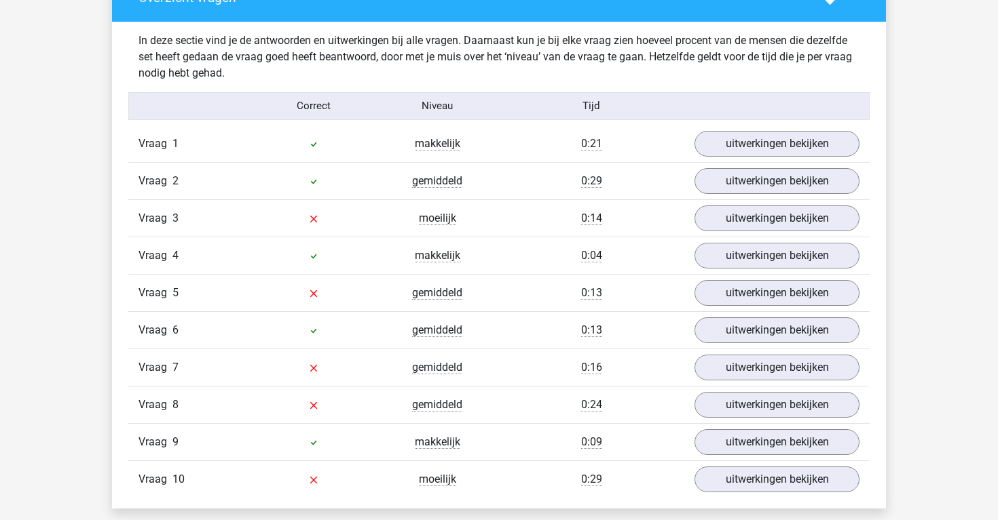
scroll to position [1061, 0]
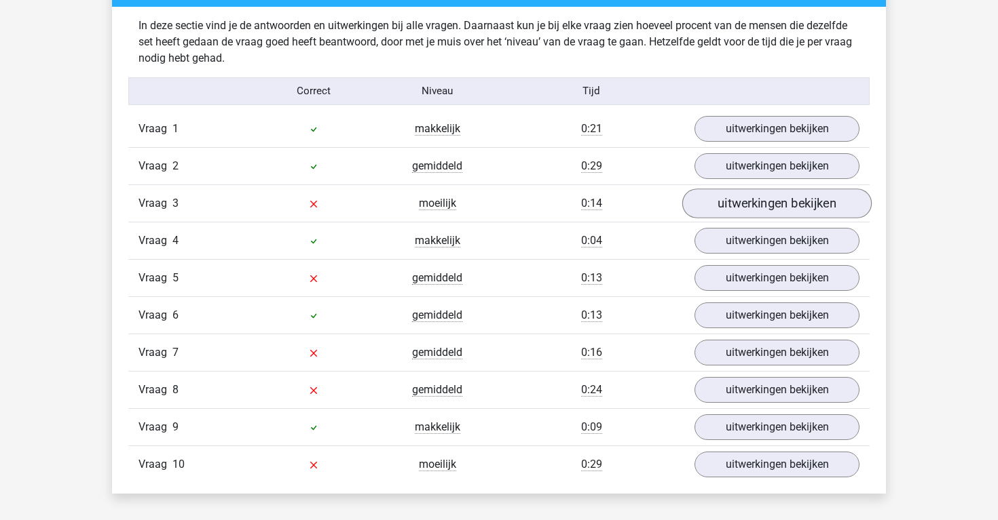
click at [718, 206] on link "uitwerkingen bekijken" at bounding box center [776, 204] width 189 height 30
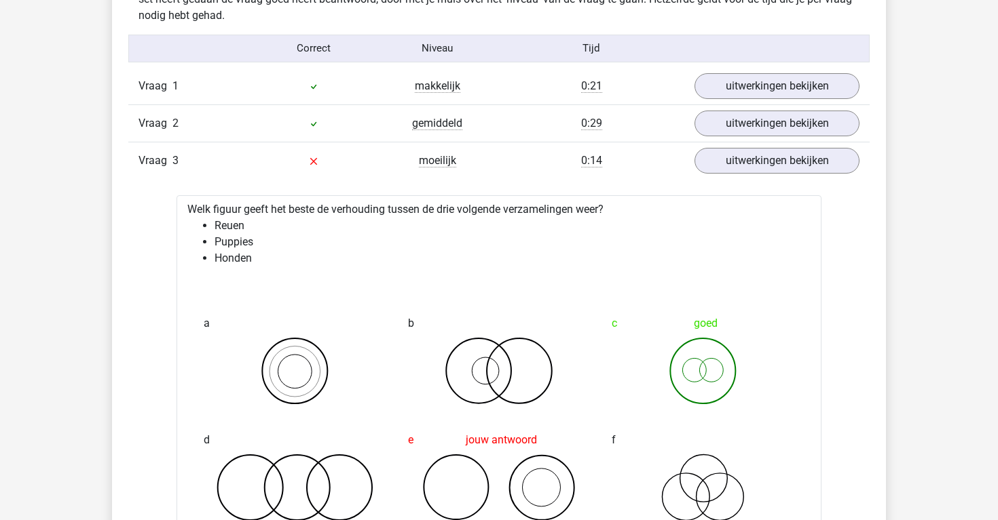
scroll to position [1103, 0]
click at [740, 169] on link "uitwerkingen bekijken" at bounding box center [776, 162] width 189 height 30
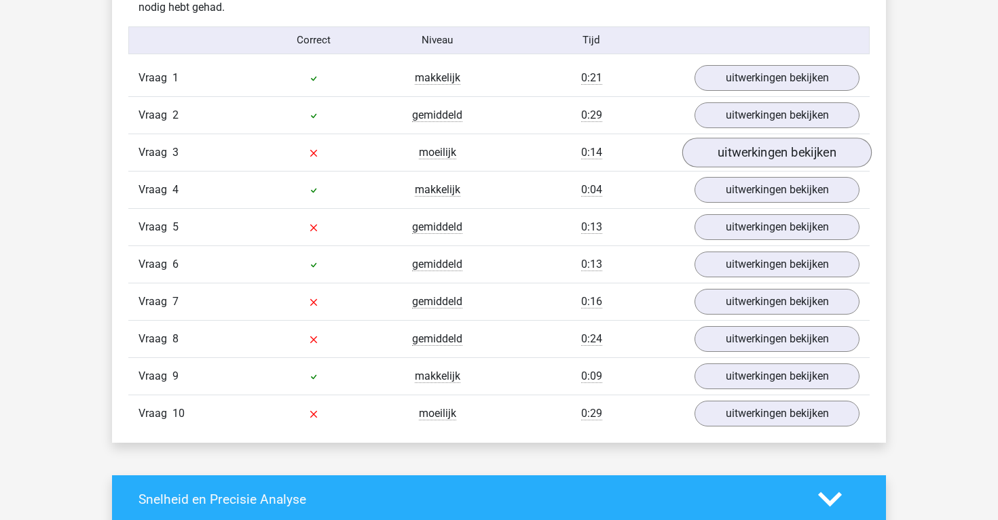
scroll to position [1119, 0]
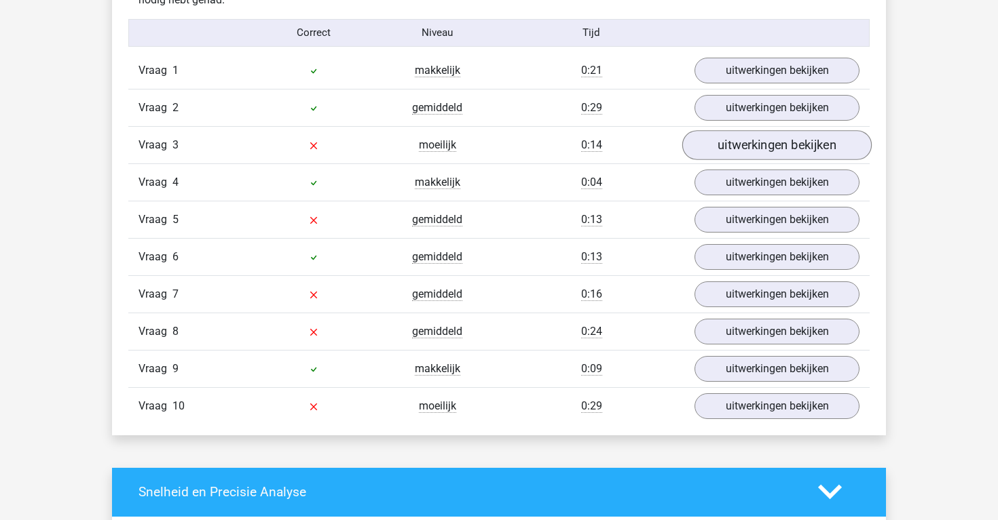
click at [735, 143] on link "uitwerkingen bekijken" at bounding box center [776, 145] width 189 height 30
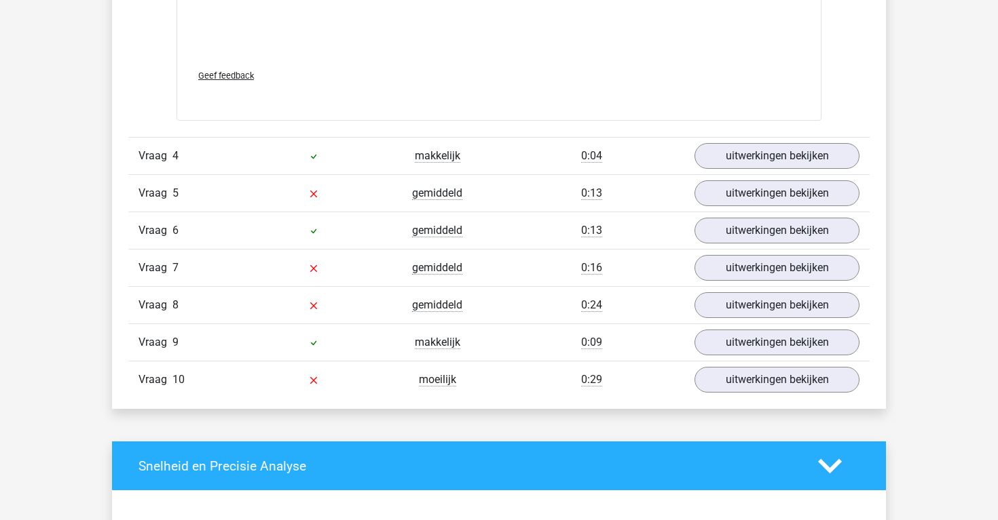
scroll to position [2029, 0]
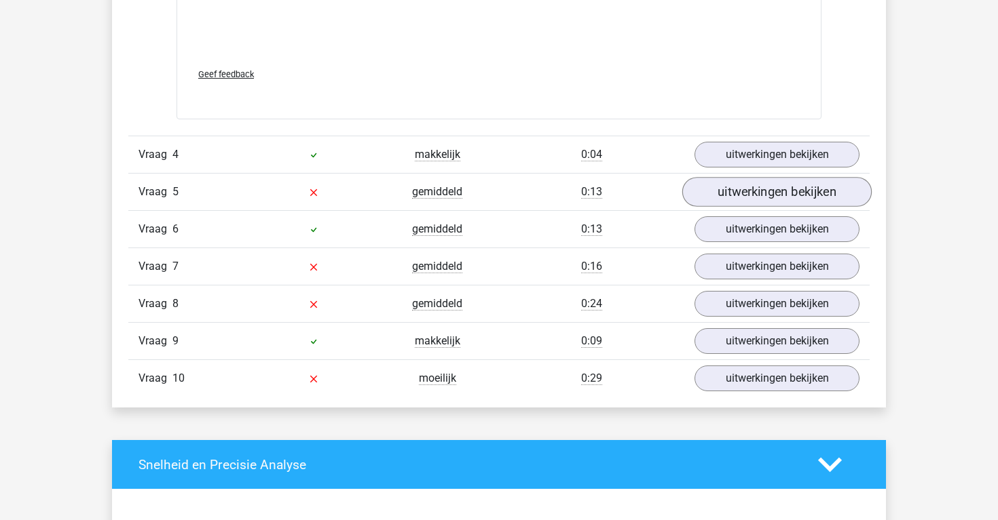
click at [742, 191] on link "uitwerkingen bekijken" at bounding box center [776, 192] width 189 height 30
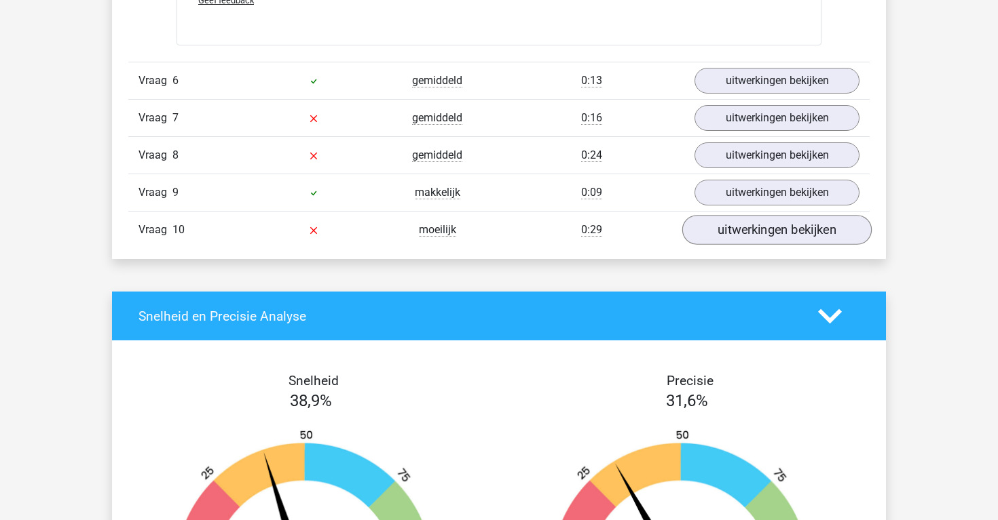
scroll to position [3044, 0]
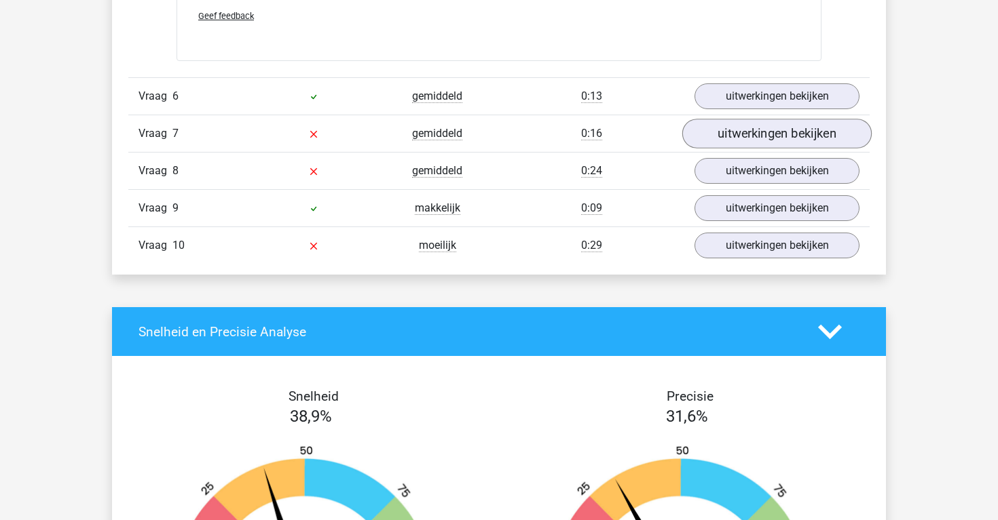
click at [750, 132] on link "uitwerkingen bekijken" at bounding box center [776, 134] width 189 height 30
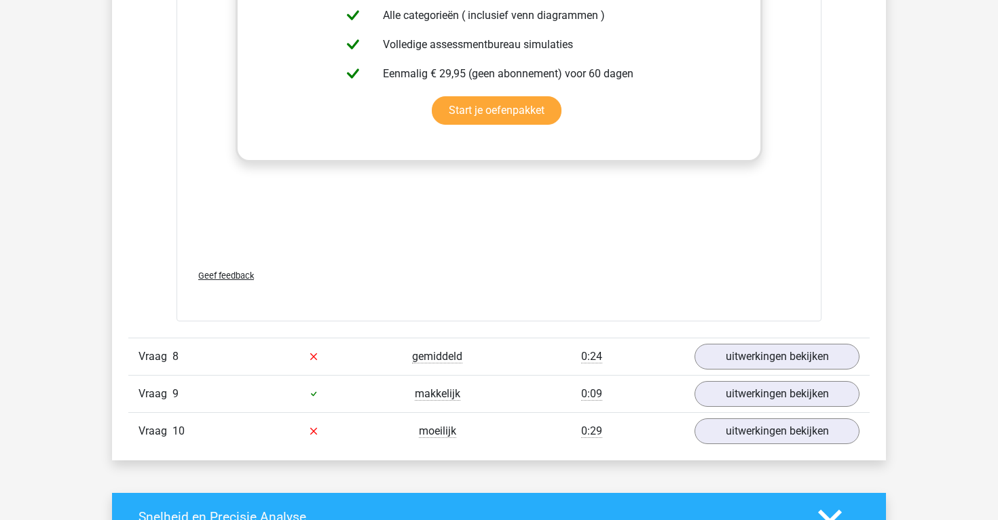
scroll to position [3747, 0]
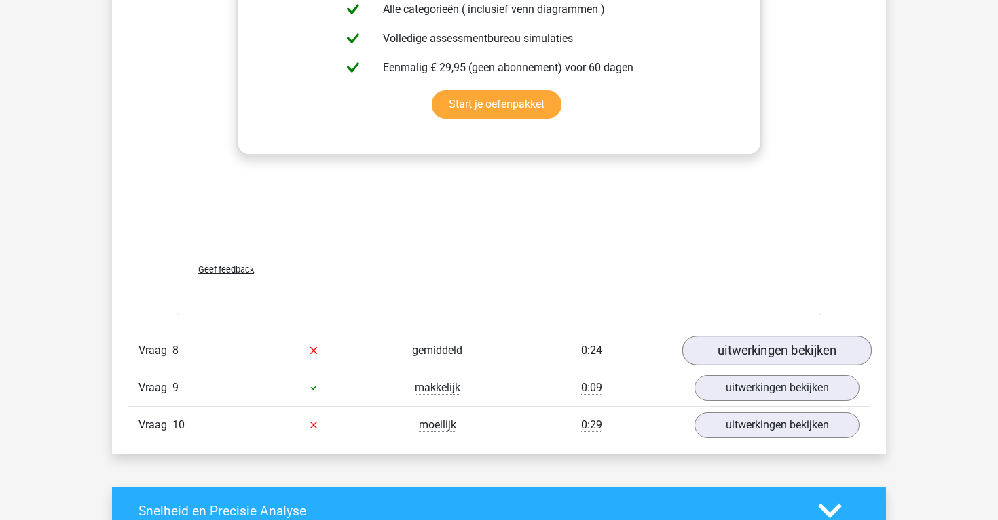
click at [805, 343] on link "uitwerkingen bekijken" at bounding box center [776, 351] width 189 height 30
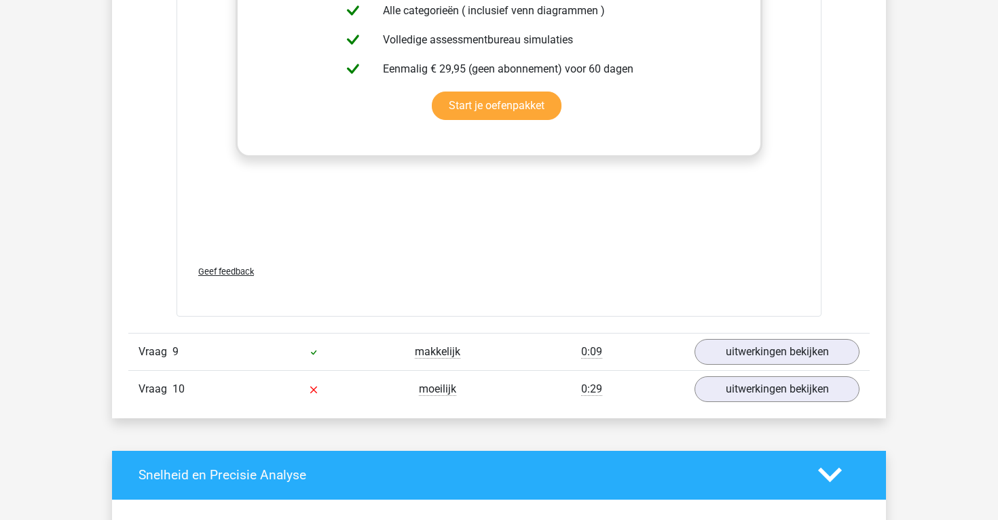
scroll to position [4667, 0]
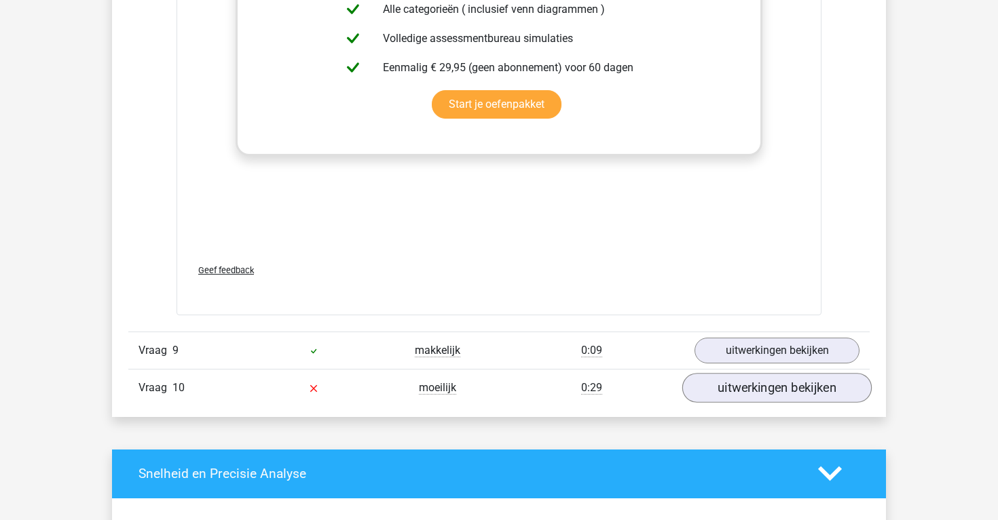
click at [810, 392] on link "uitwerkingen bekijken" at bounding box center [776, 388] width 189 height 30
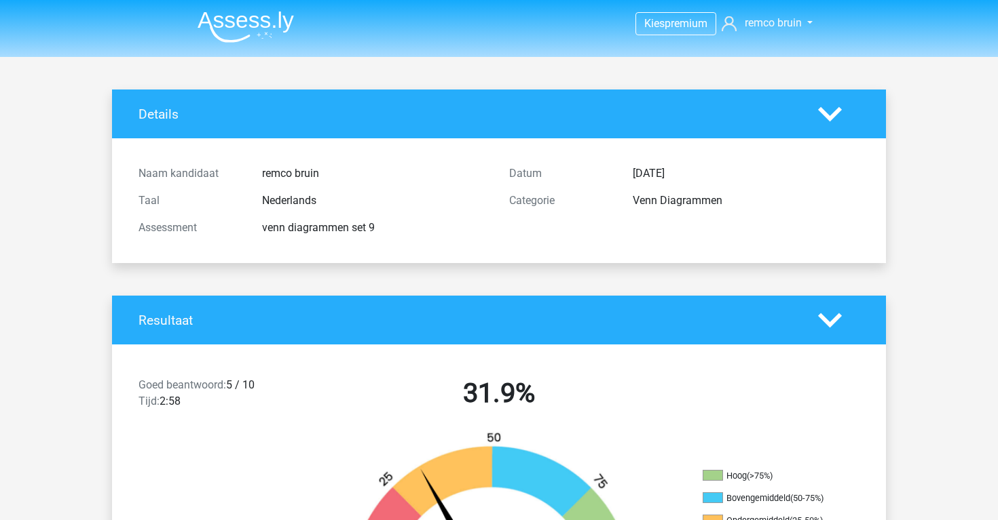
scroll to position [0, 0]
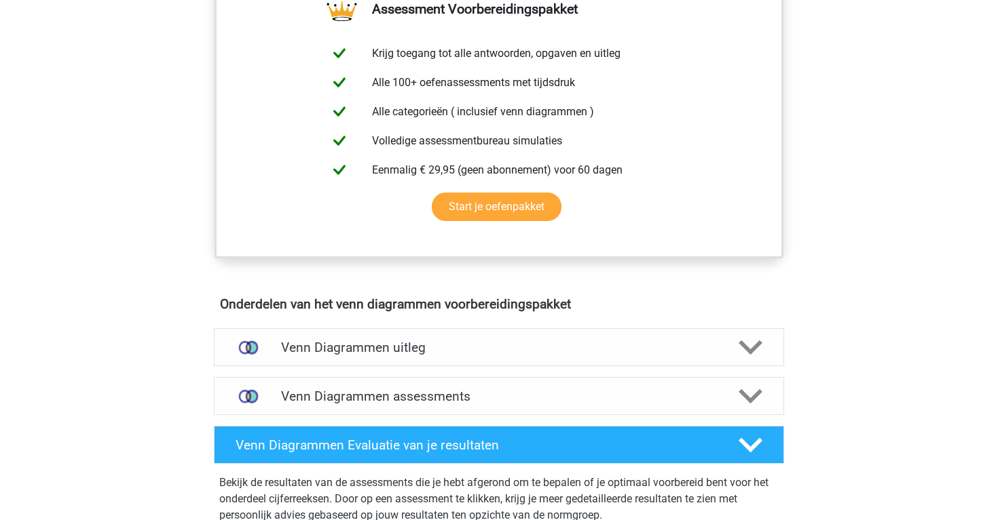
scroll to position [518, 0]
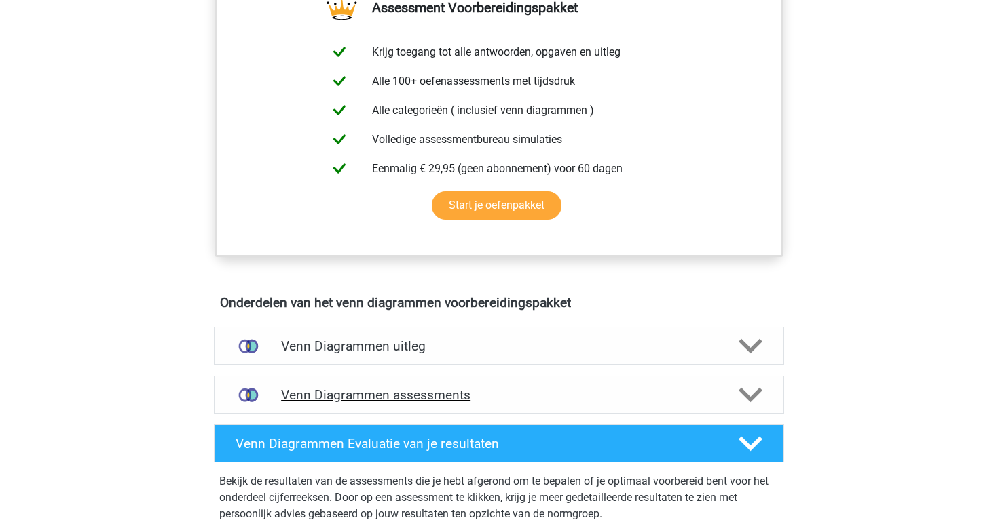
click at [513, 404] on div "Venn Diagrammen assessments" at bounding box center [499, 395] width 570 height 38
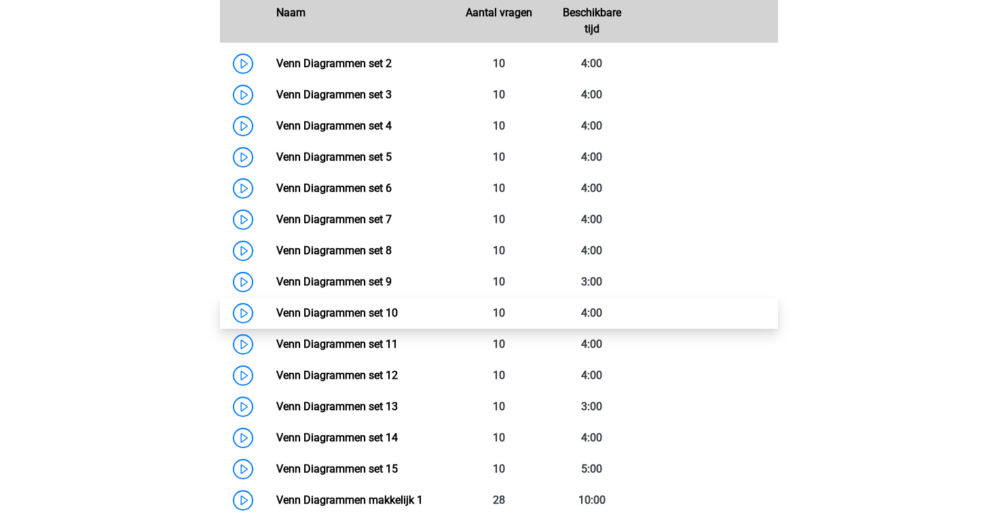
scroll to position [1010, 0]
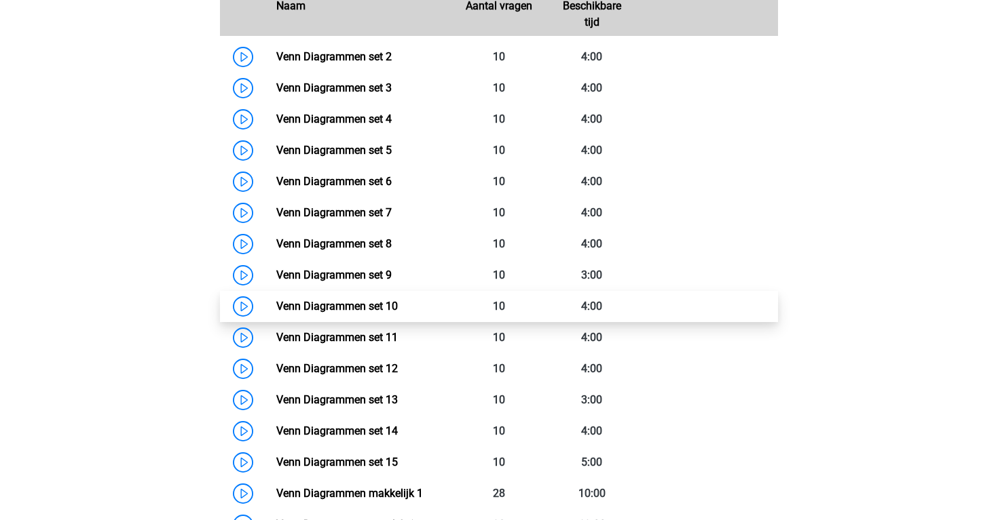
click at [276, 308] on link "Venn Diagrammen set 10" at bounding box center [336, 306] width 121 height 13
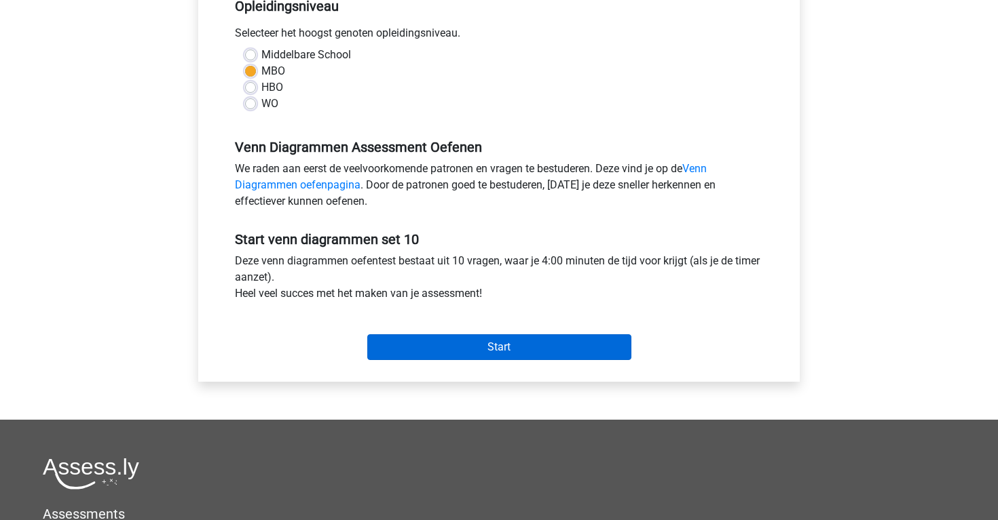
scroll to position [290, 0]
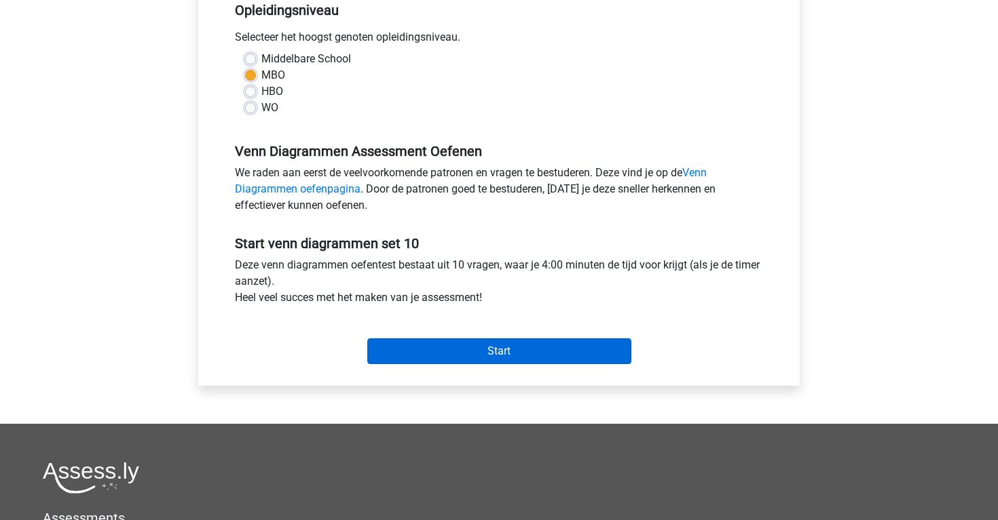
click at [378, 345] on input "Start" at bounding box center [499, 352] width 264 height 26
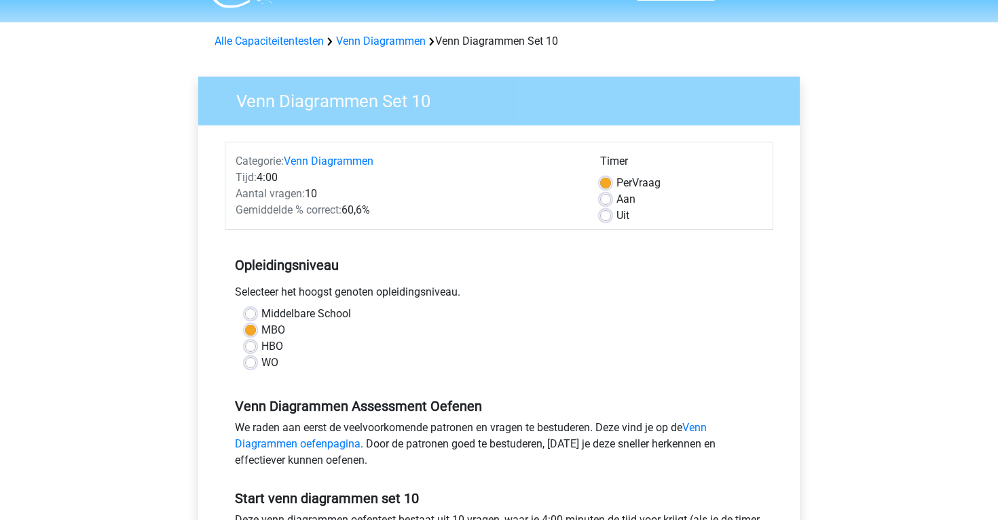
scroll to position [6, 0]
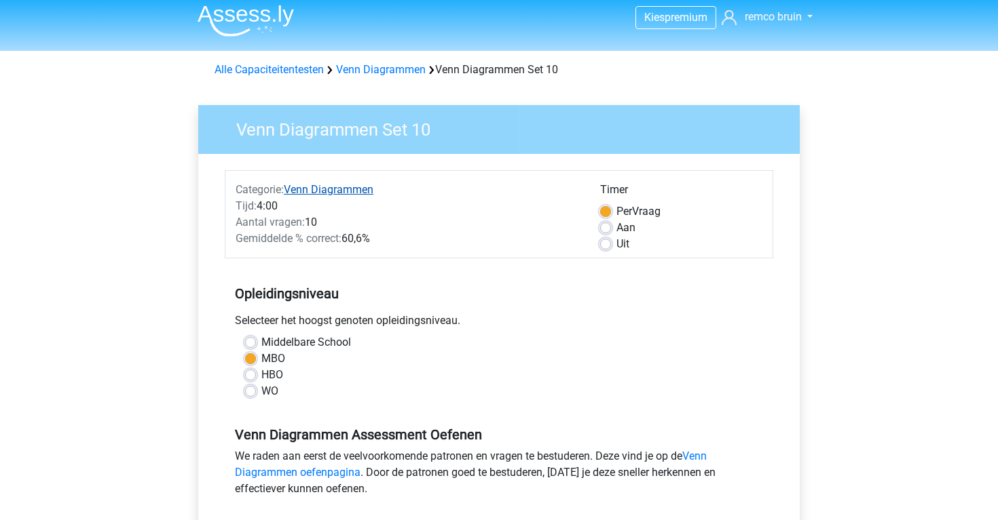
click at [359, 191] on link "Venn Diagrammen" at bounding box center [329, 189] width 90 height 13
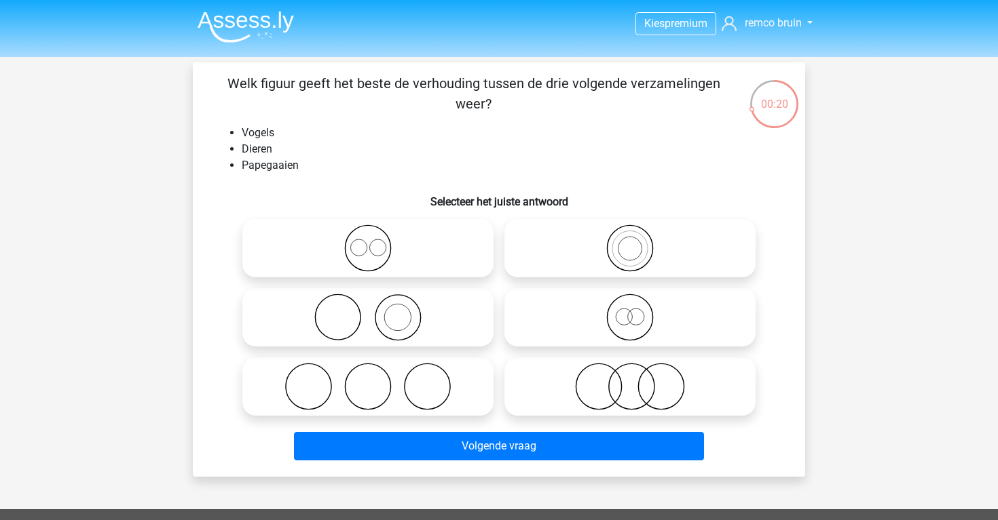
click at [594, 239] on icon at bounding box center [630, 249] width 240 height 48
click at [630, 239] on input "radio" at bounding box center [634, 237] width 9 height 9
radio input "true"
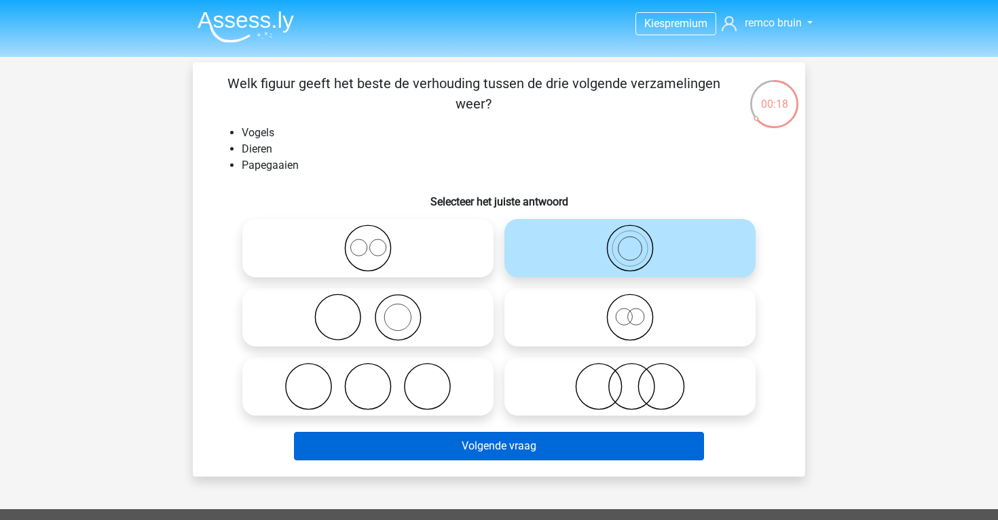
click at [587, 443] on button "Volgende vraag" at bounding box center [499, 446] width 411 height 29
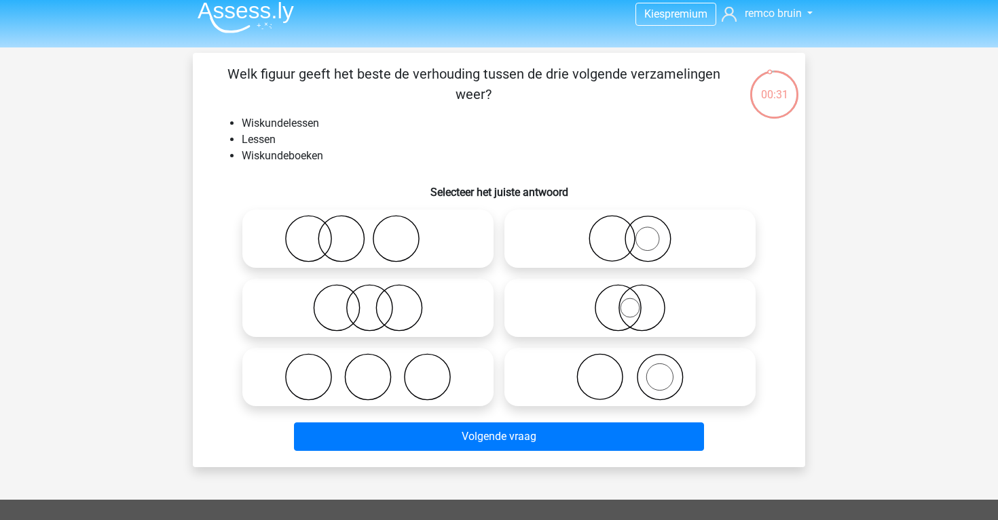
scroll to position [8, 0]
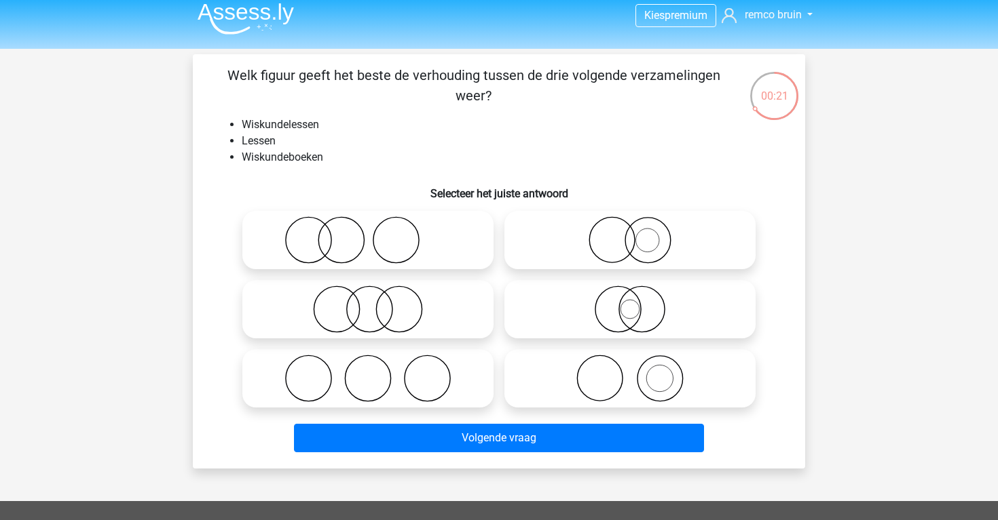
click at [403, 229] on icon at bounding box center [368, 240] width 240 height 48
click at [377, 229] on input "radio" at bounding box center [372, 229] width 9 height 9
radio input "true"
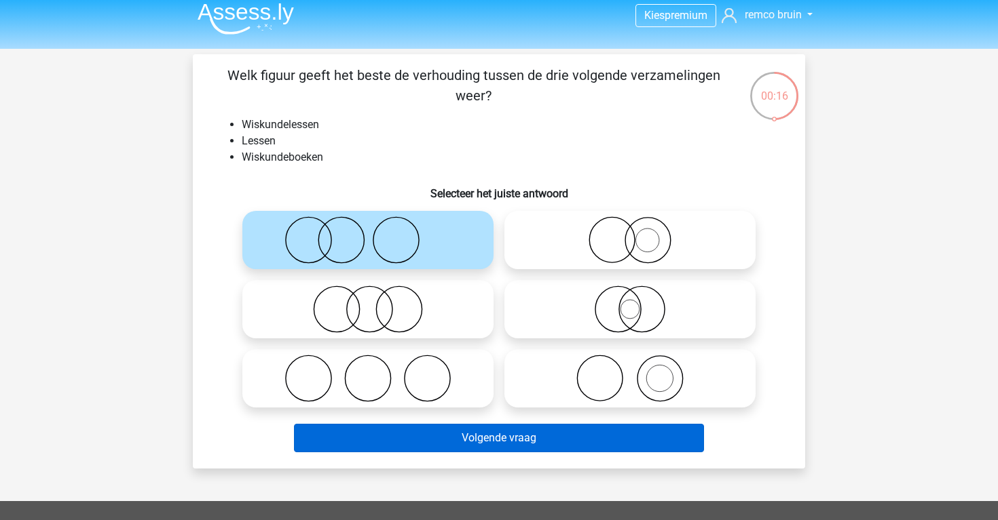
click at [523, 439] on button "Volgende vraag" at bounding box center [499, 438] width 411 height 29
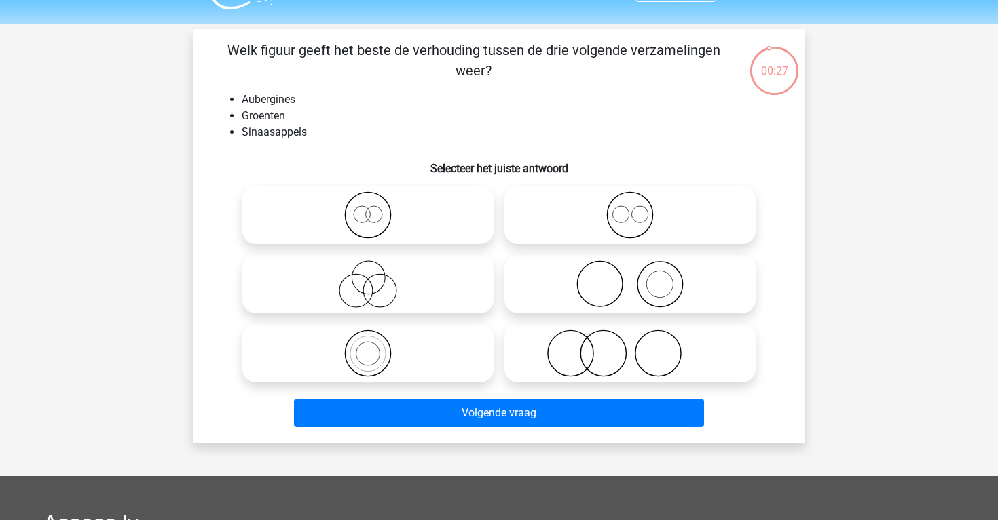
scroll to position [32, 0]
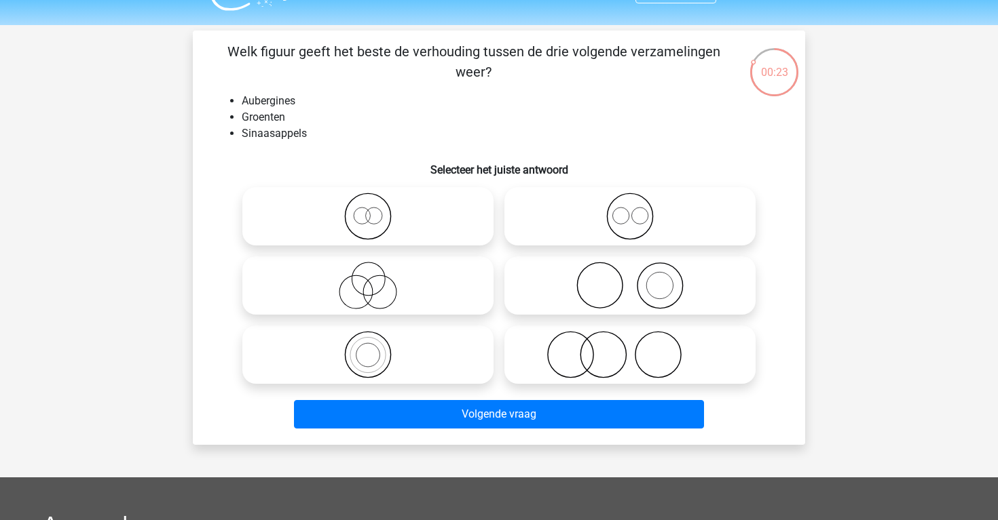
click at [543, 203] on icon at bounding box center [630, 217] width 240 height 48
click at [630, 203] on input "radio" at bounding box center [634, 205] width 9 height 9
radio input "true"
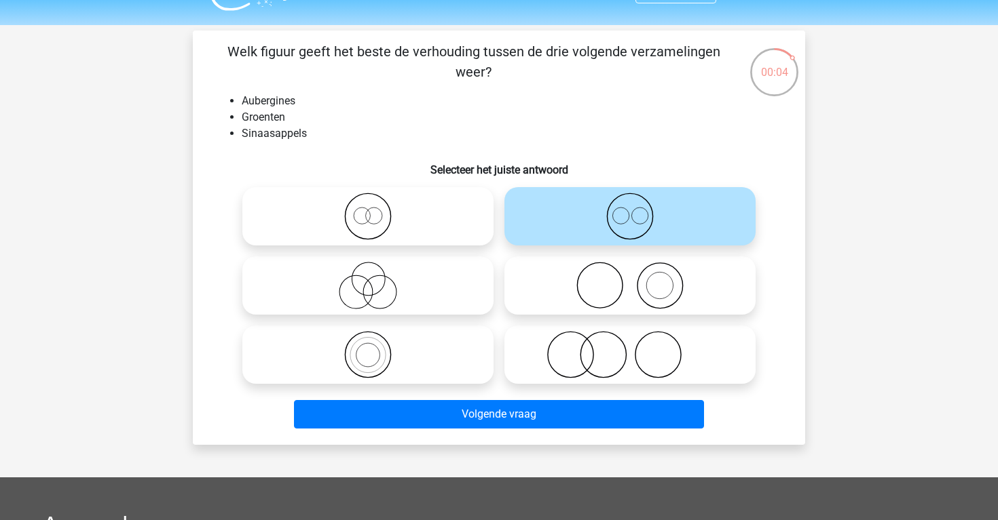
click at [574, 312] on label at bounding box center [629, 286] width 251 height 58
click at [630, 279] on input "radio" at bounding box center [634, 274] width 9 height 9
radio input "true"
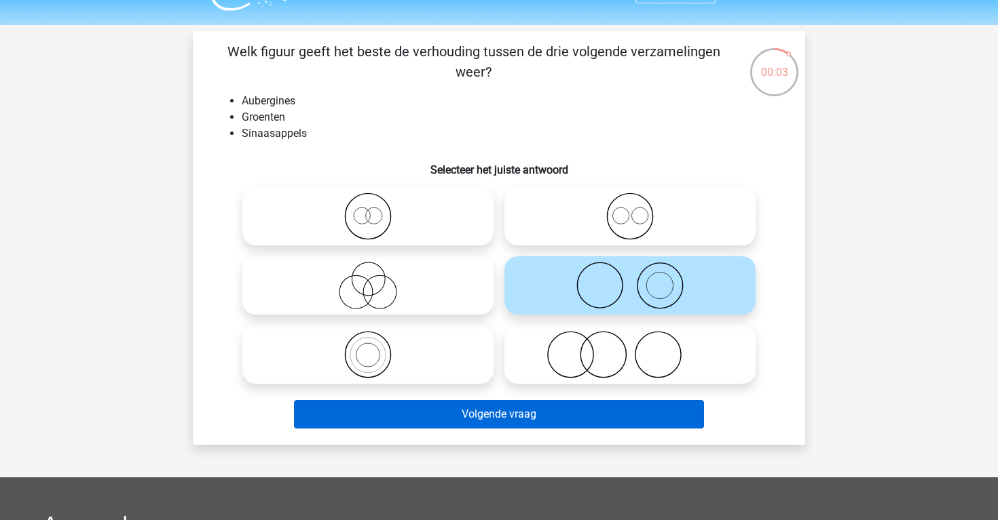
click at [543, 427] on button "Volgende vraag" at bounding box center [499, 414] width 411 height 29
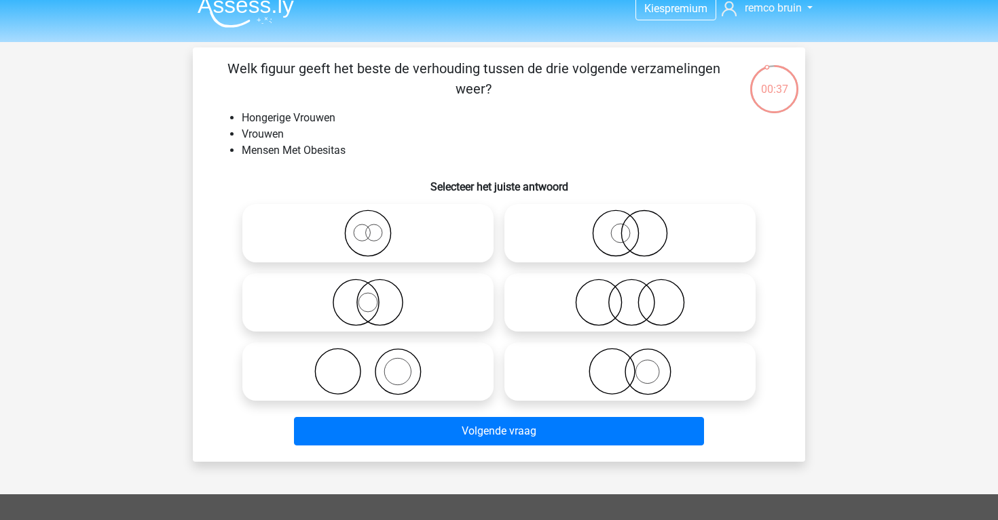
scroll to position [0, 0]
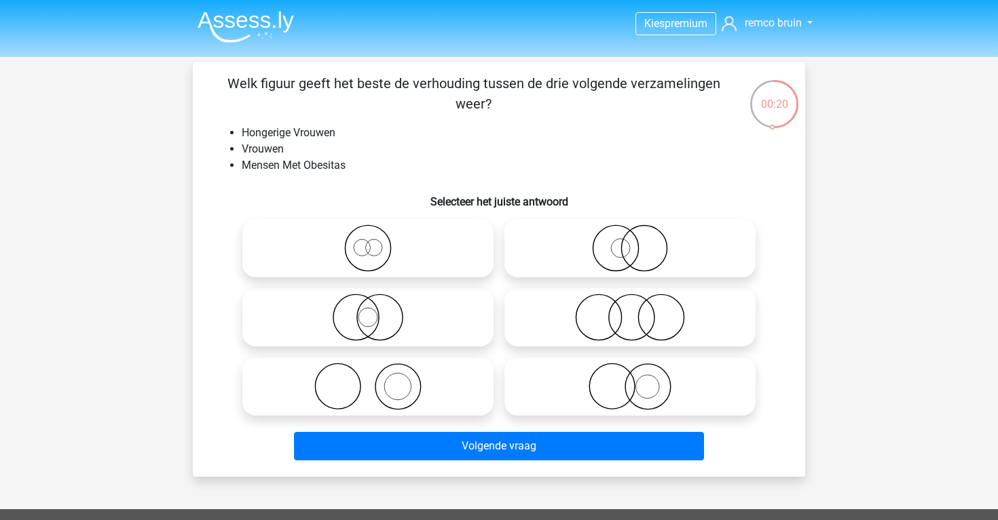
click at [548, 316] on icon at bounding box center [630, 318] width 240 height 48
click at [630, 311] on input "radio" at bounding box center [634, 306] width 9 height 9
radio input "true"
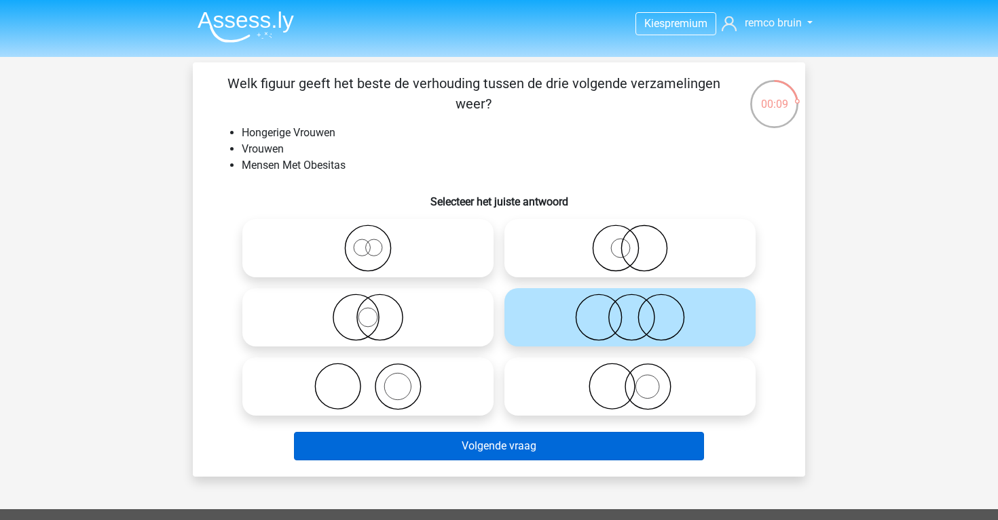
click at [579, 442] on button "Volgende vraag" at bounding box center [499, 446] width 411 height 29
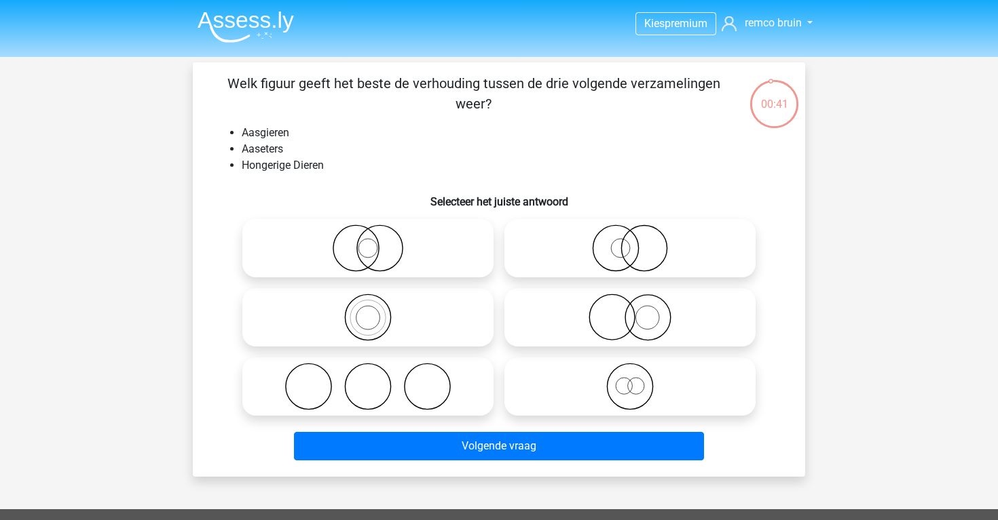
scroll to position [2, 0]
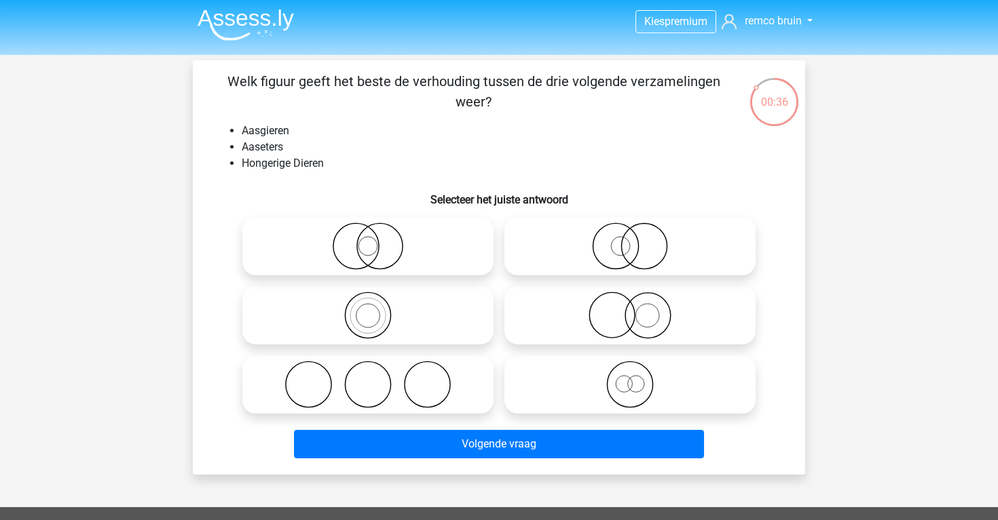
click at [453, 373] on icon at bounding box center [368, 385] width 240 height 48
click at [377, 373] on input "radio" at bounding box center [372, 373] width 9 height 9
radio input "true"
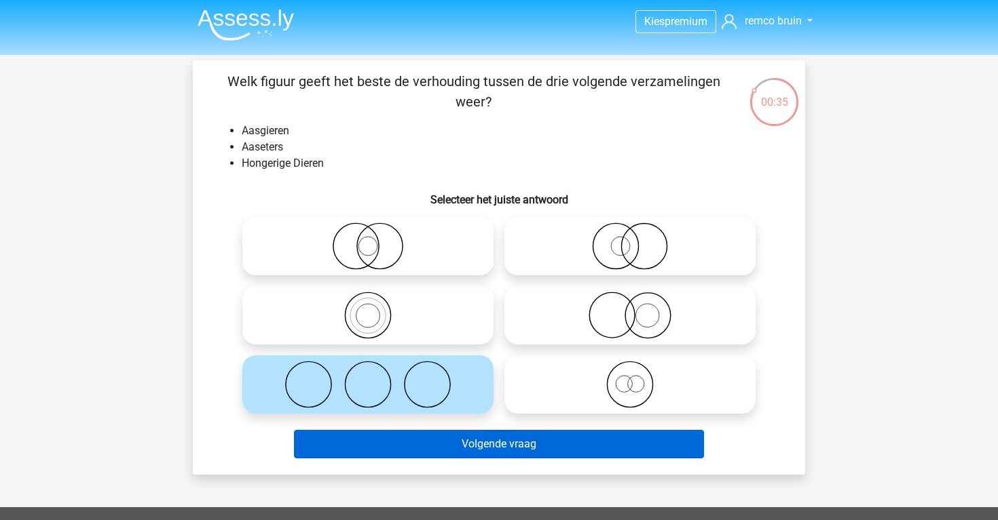
click at [482, 440] on button "Volgende vraag" at bounding box center [499, 444] width 411 height 29
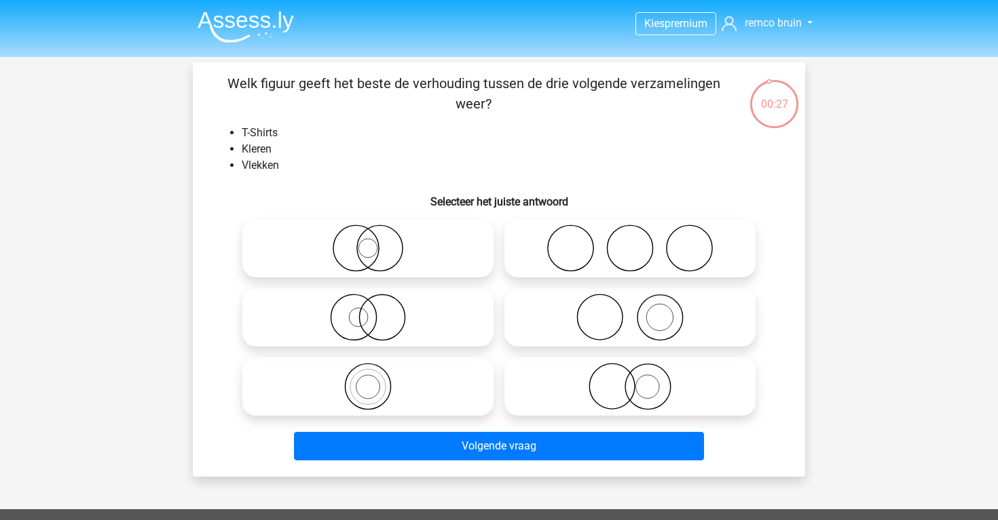
scroll to position [0, 0]
click at [545, 304] on icon at bounding box center [630, 318] width 240 height 48
click at [630, 304] on input "radio" at bounding box center [634, 306] width 9 height 9
radio input "true"
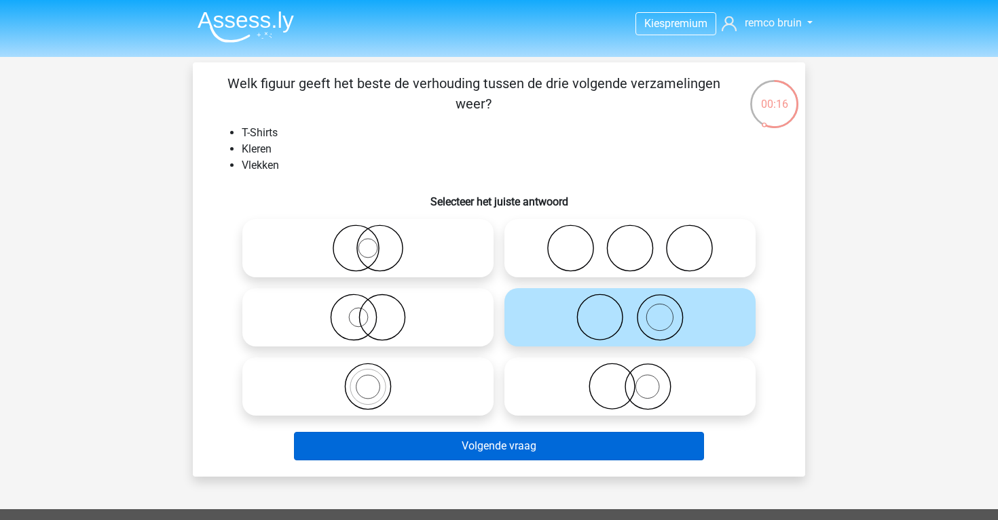
click at [544, 436] on button "Volgende vraag" at bounding box center [499, 446] width 411 height 29
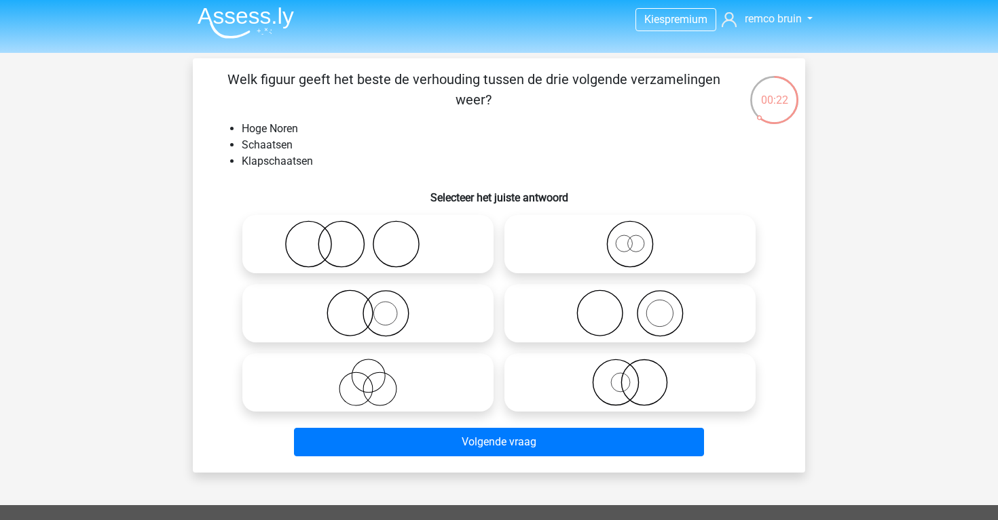
scroll to position [3, 0]
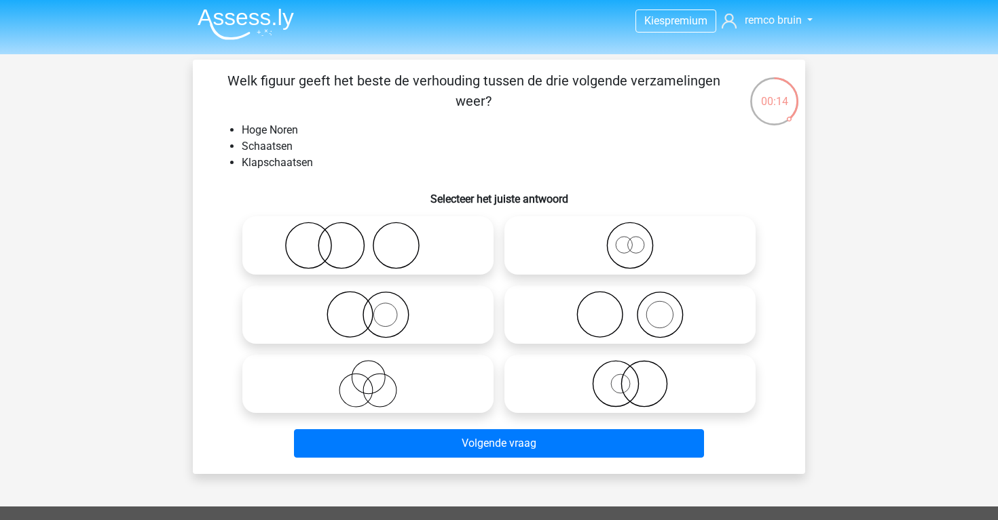
click at [569, 234] on icon at bounding box center [630, 246] width 240 height 48
click at [630, 234] on input "radio" at bounding box center [634, 234] width 9 height 9
radio input "true"
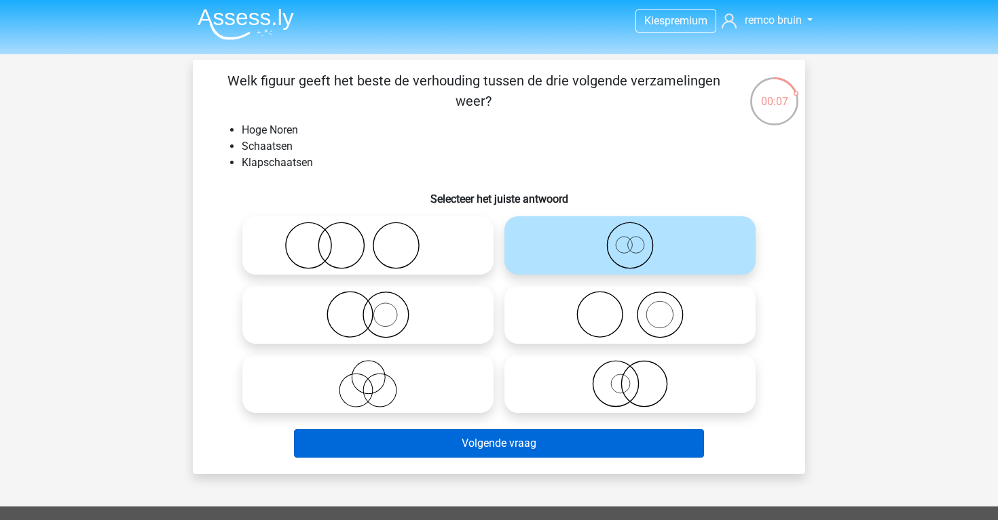
click at [524, 451] on button "Volgende vraag" at bounding box center [499, 444] width 411 height 29
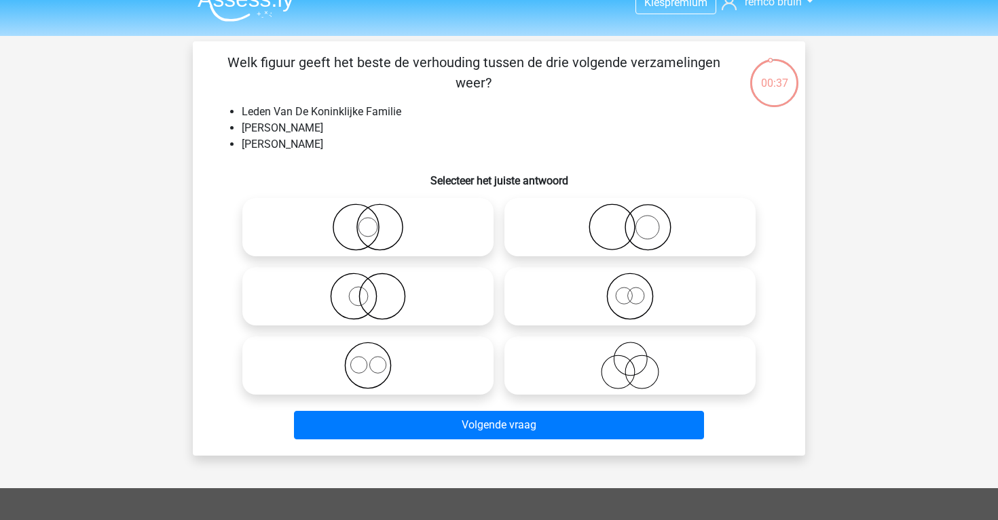
scroll to position [18, 0]
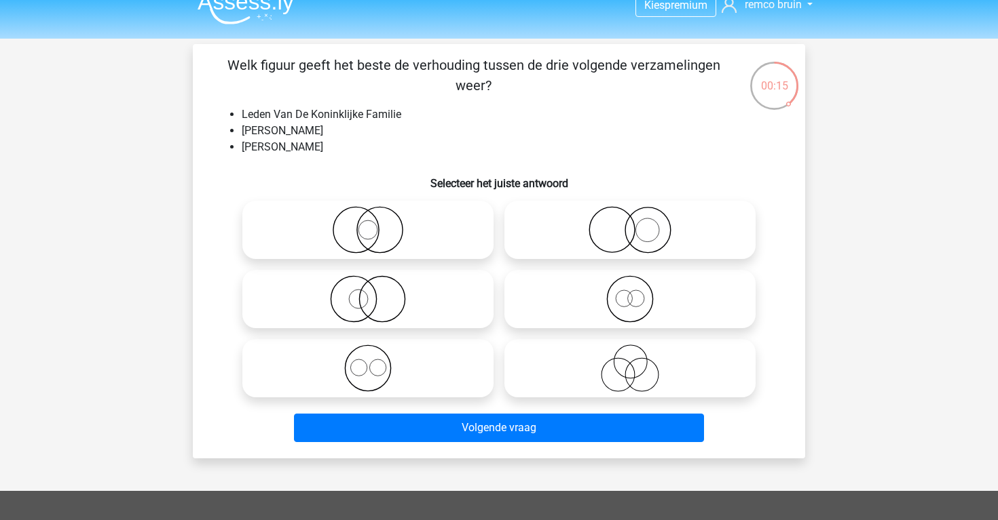
click at [463, 286] on icon at bounding box center [368, 300] width 240 height 48
click at [377, 286] on input "radio" at bounding box center [372, 288] width 9 height 9
radio input "true"
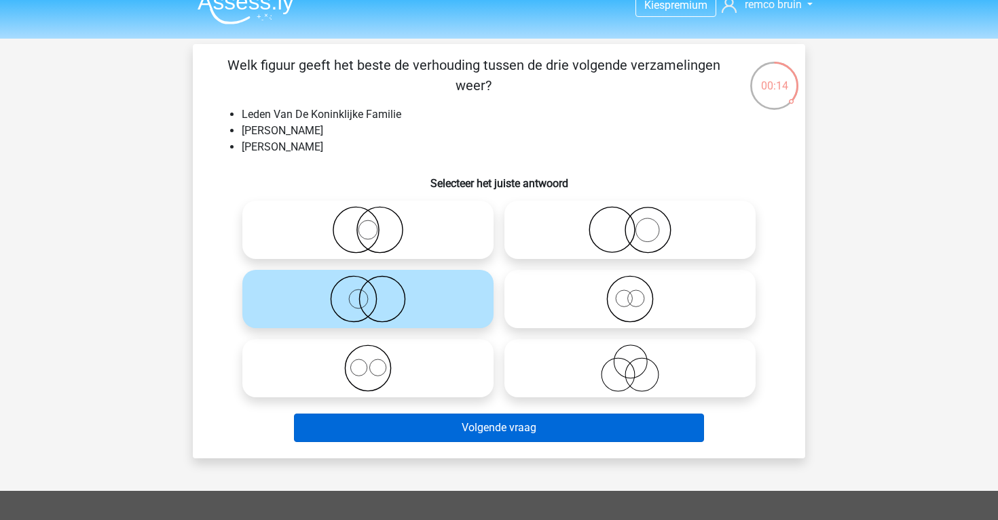
click at [504, 423] on button "Volgende vraag" at bounding box center [499, 428] width 411 height 29
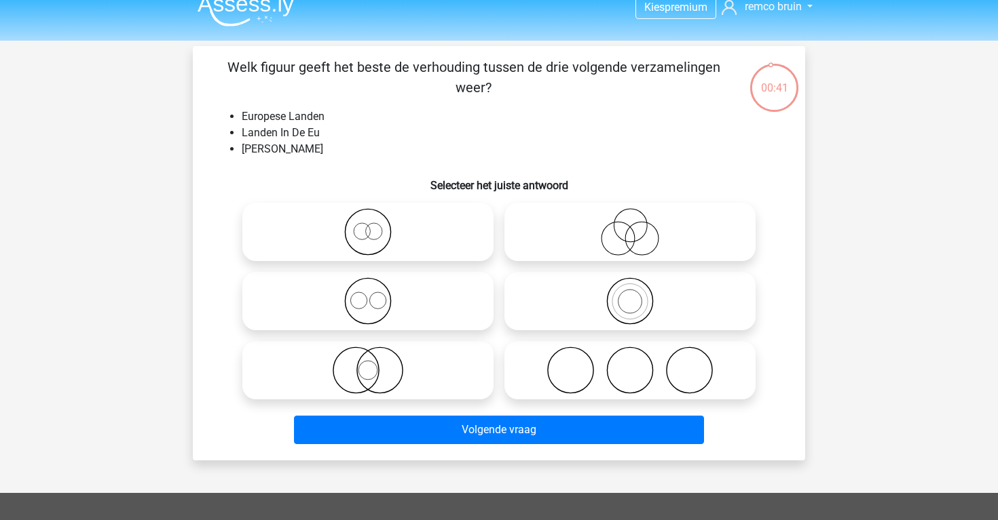
scroll to position [7, 0]
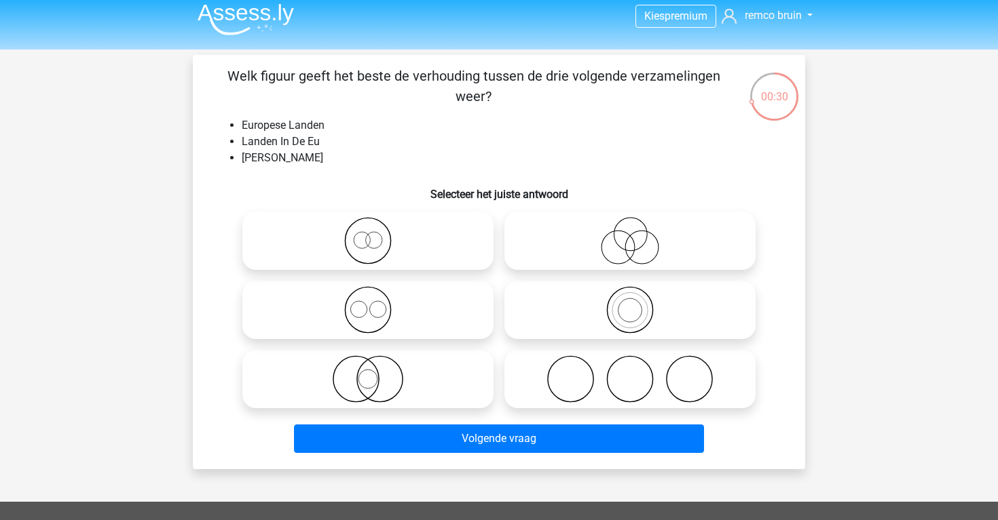
click at [537, 248] on icon at bounding box center [630, 241] width 240 height 48
click at [630, 234] on input "radio" at bounding box center [634, 229] width 9 height 9
radio input "true"
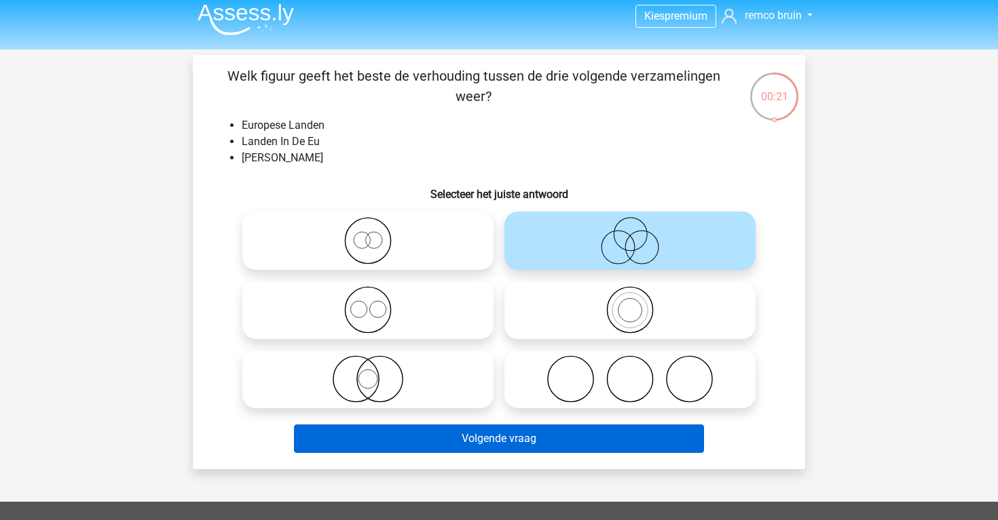
click at [527, 431] on button "Volgende vraag" at bounding box center [499, 439] width 411 height 29
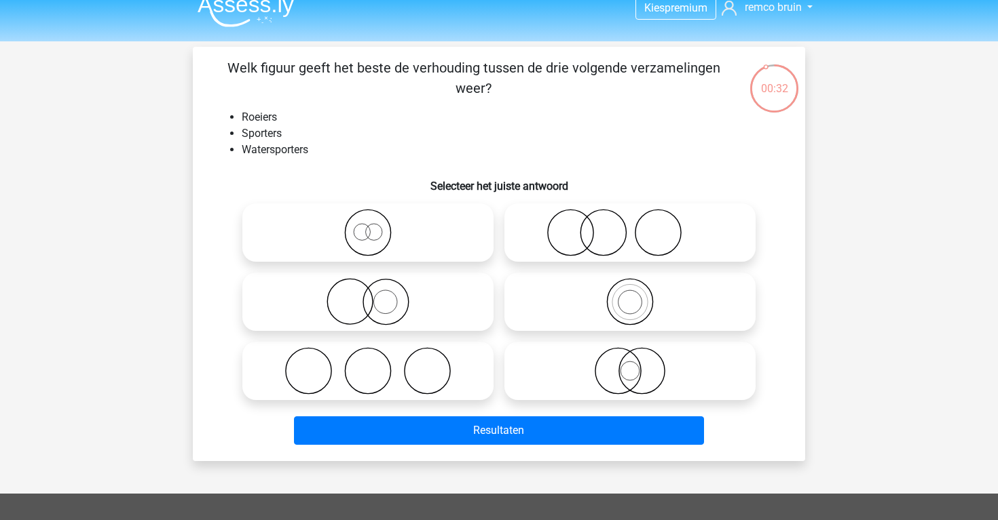
scroll to position [14, 0]
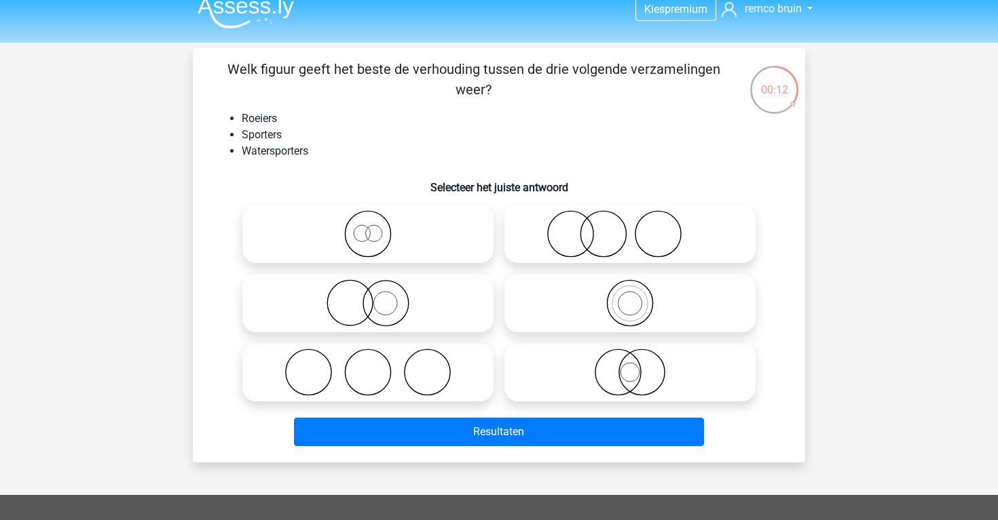
click at [532, 324] on icon at bounding box center [630, 304] width 240 height 48
click at [630, 297] on input "radio" at bounding box center [634, 292] width 9 height 9
radio input "true"
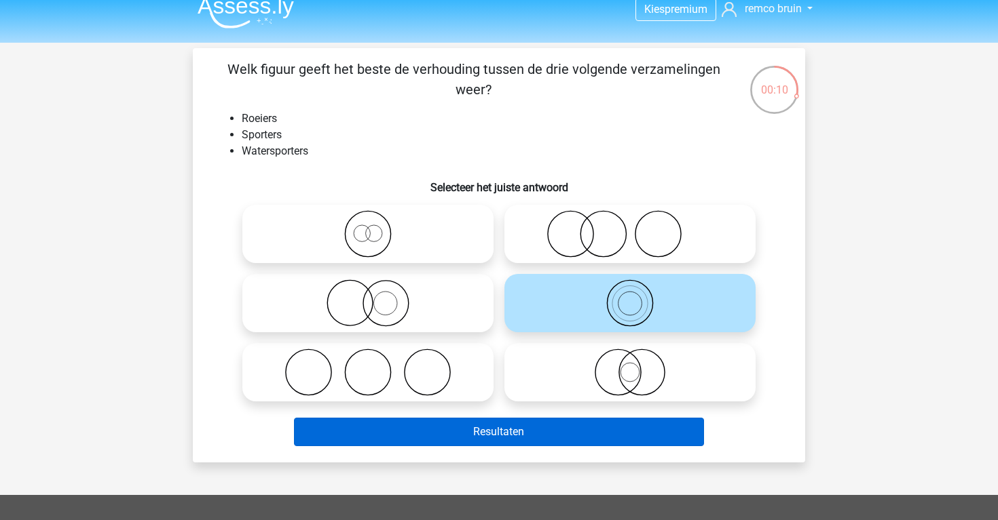
click at [504, 423] on button "Resultaten" at bounding box center [499, 432] width 411 height 29
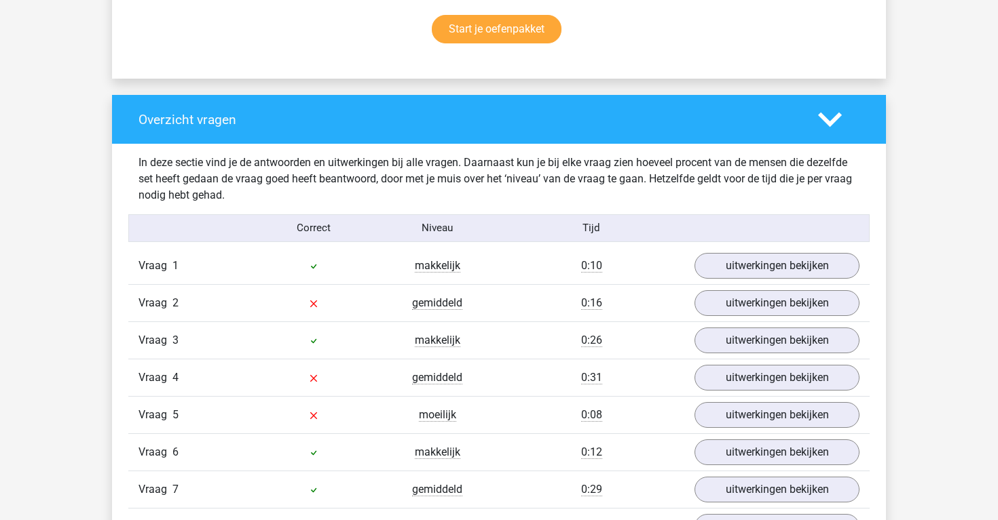
scroll to position [930, 0]
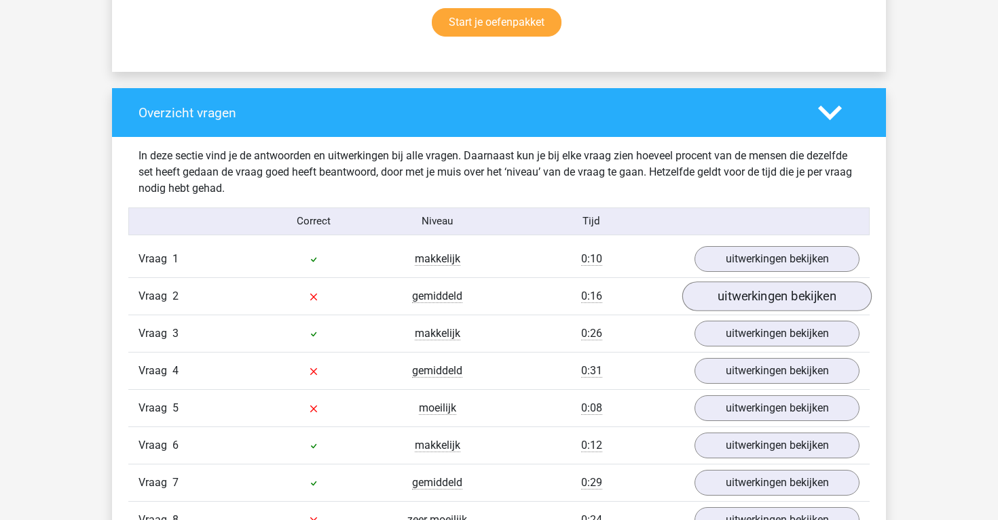
click at [704, 296] on link "uitwerkingen bekijken" at bounding box center [776, 297] width 189 height 30
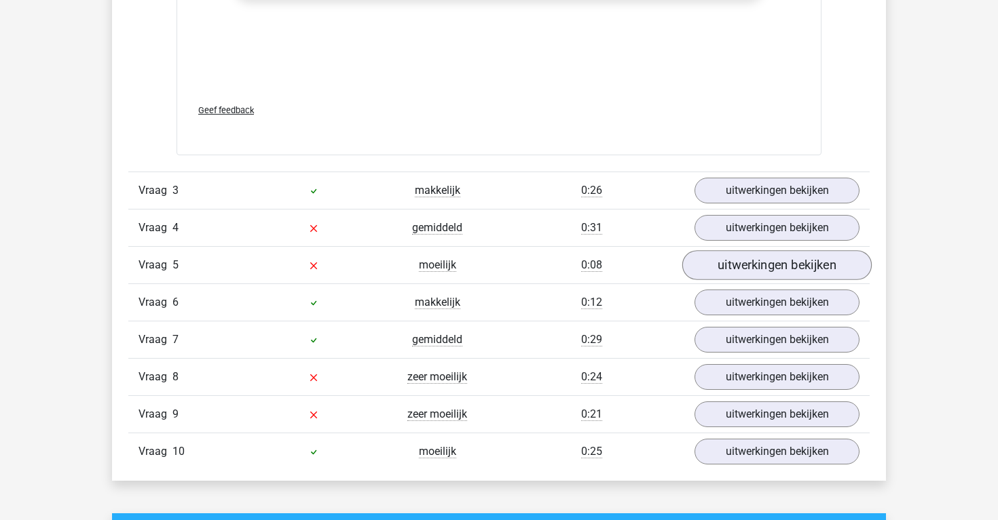
scroll to position [1961, 0]
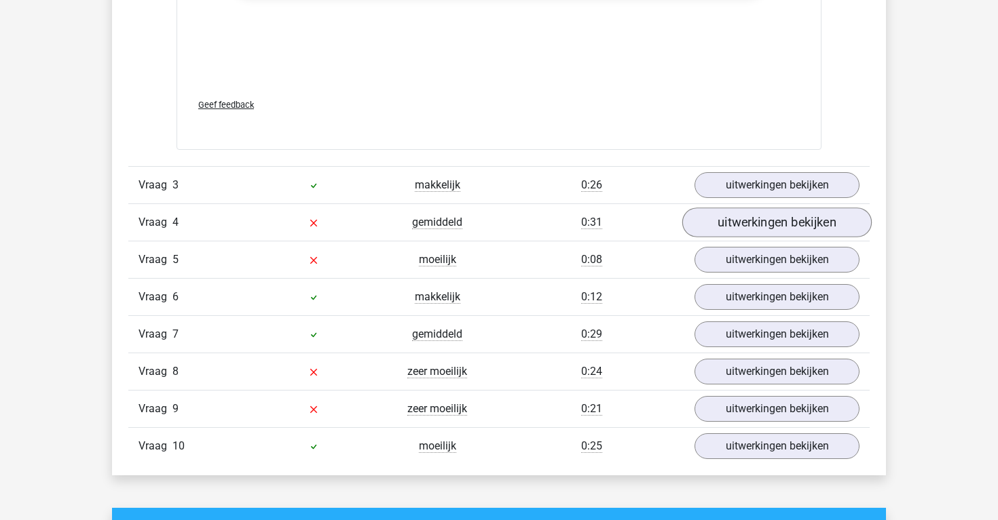
click at [742, 225] on link "uitwerkingen bekijken" at bounding box center [776, 223] width 189 height 30
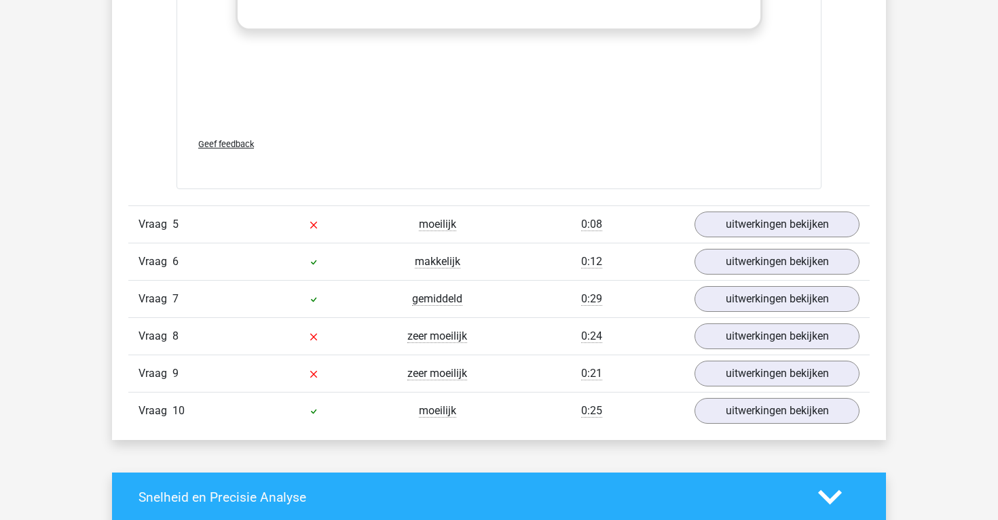
scroll to position [2896, 0]
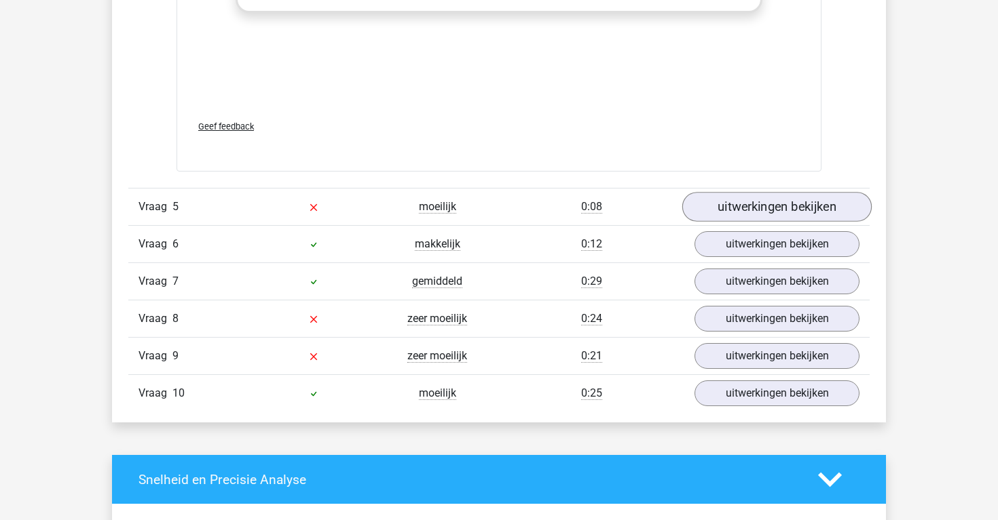
click at [745, 202] on link "uitwerkingen bekijken" at bounding box center [776, 207] width 189 height 30
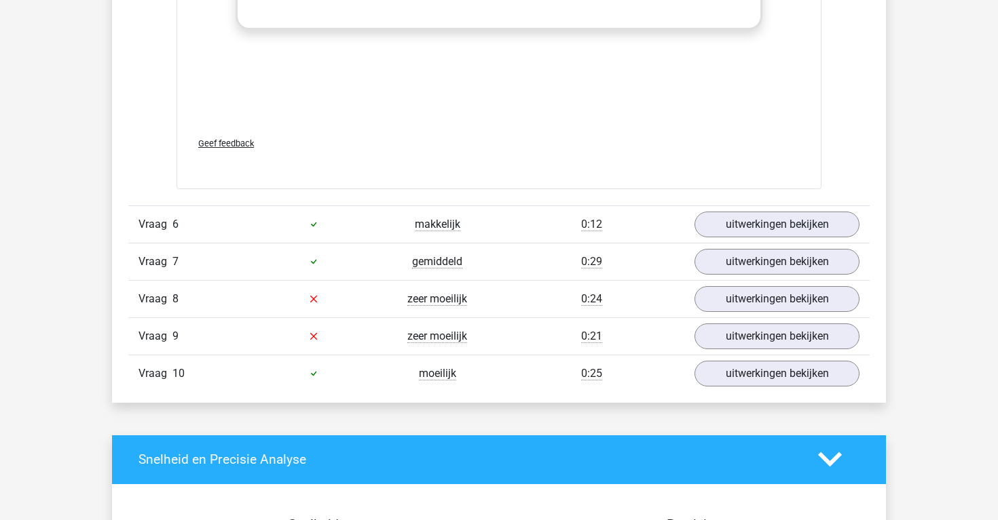
scroll to position [3930, 0]
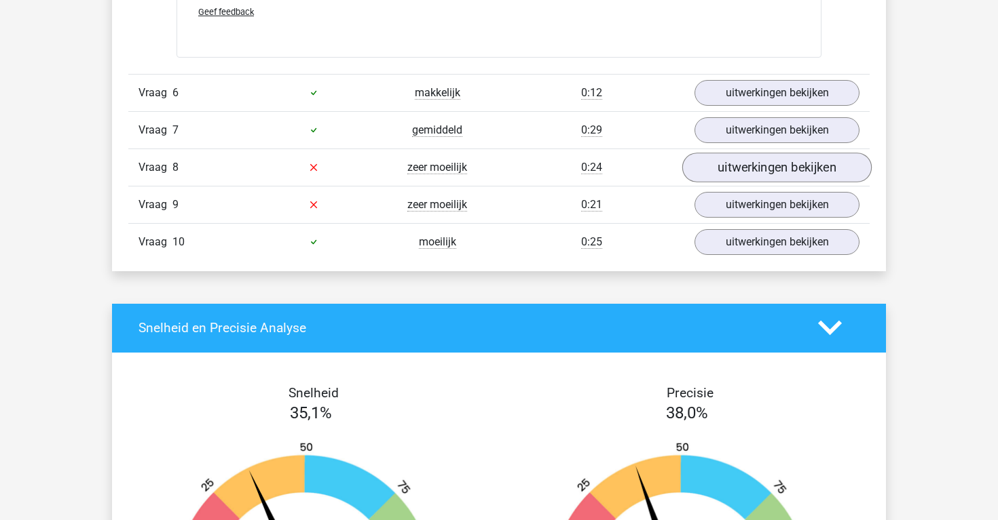
click at [740, 163] on link "uitwerkingen bekijken" at bounding box center [776, 168] width 189 height 30
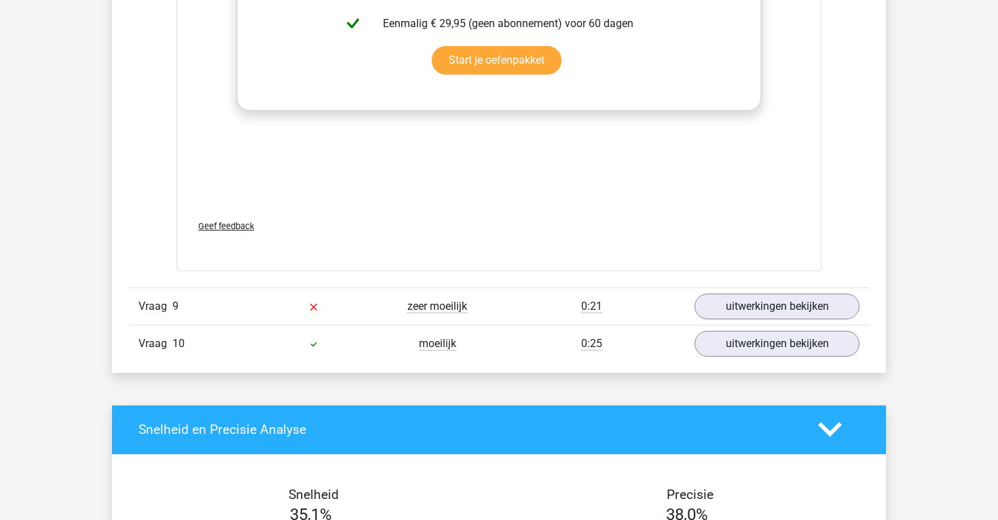
scroll to position [4723, 0]
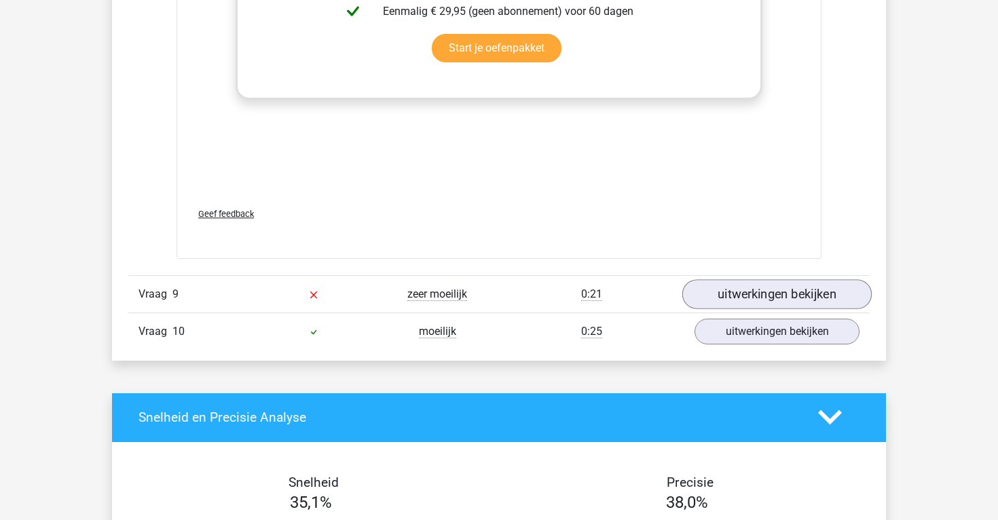
click at [795, 299] on link "uitwerkingen bekijken" at bounding box center [776, 295] width 189 height 30
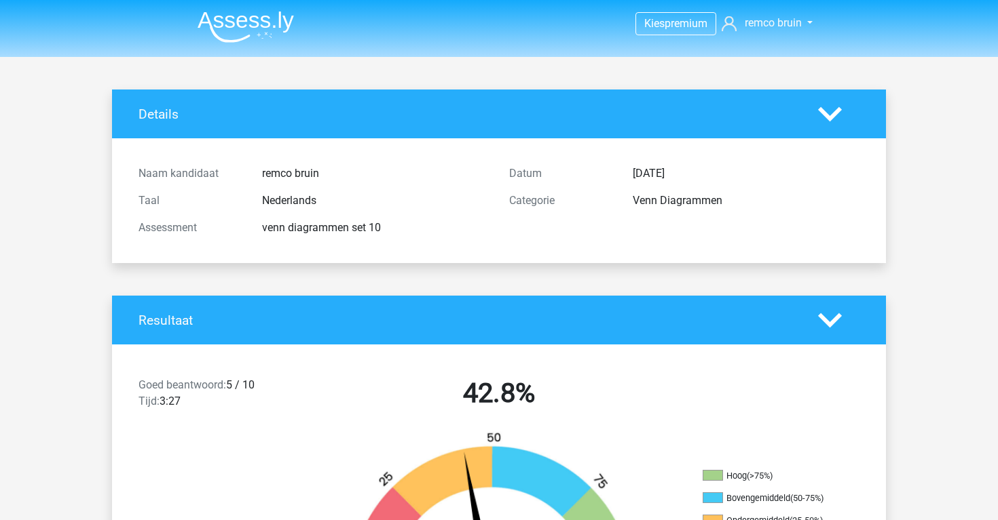
scroll to position [0, 0]
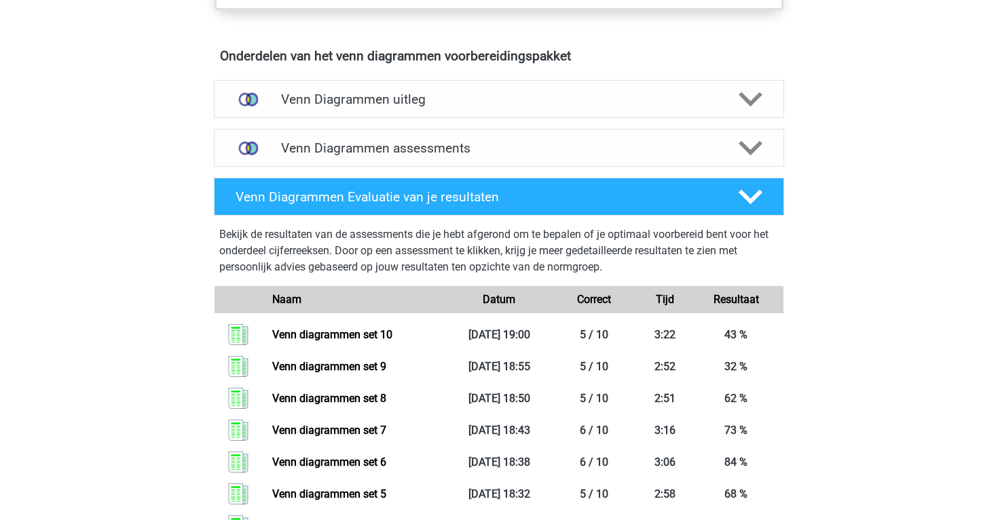
scroll to position [768, 0]
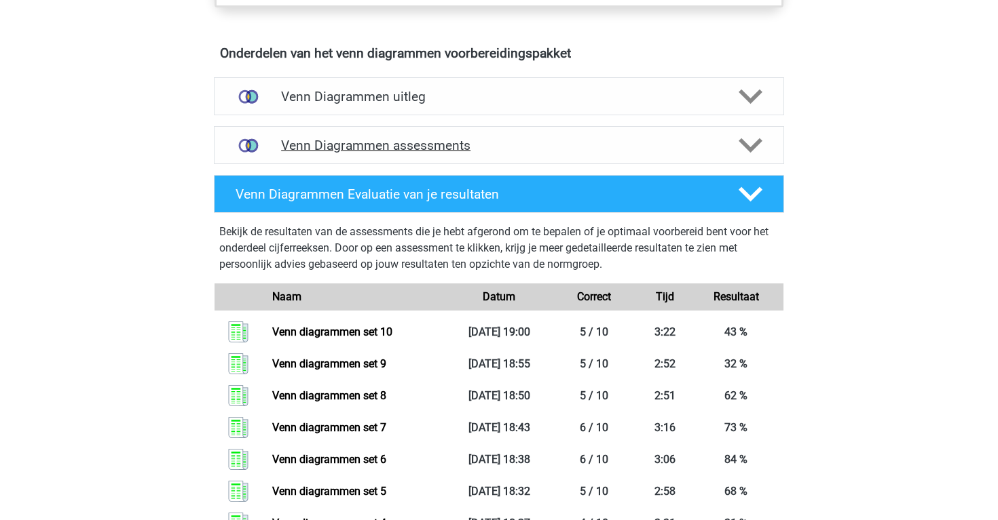
click at [361, 153] on div "Venn Diagrammen assessments" at bounding box center [499, 145] width 570 height 38
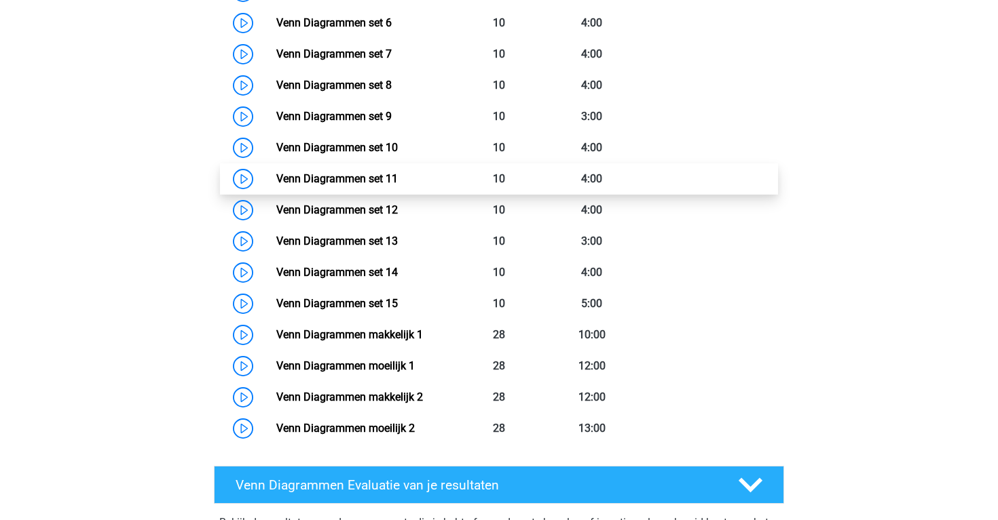
scroll to position [1170, 0]
click at [276, 176] on link "Venn Diagrammen set 11" at bounding box center [336, 178] width 121 height 13
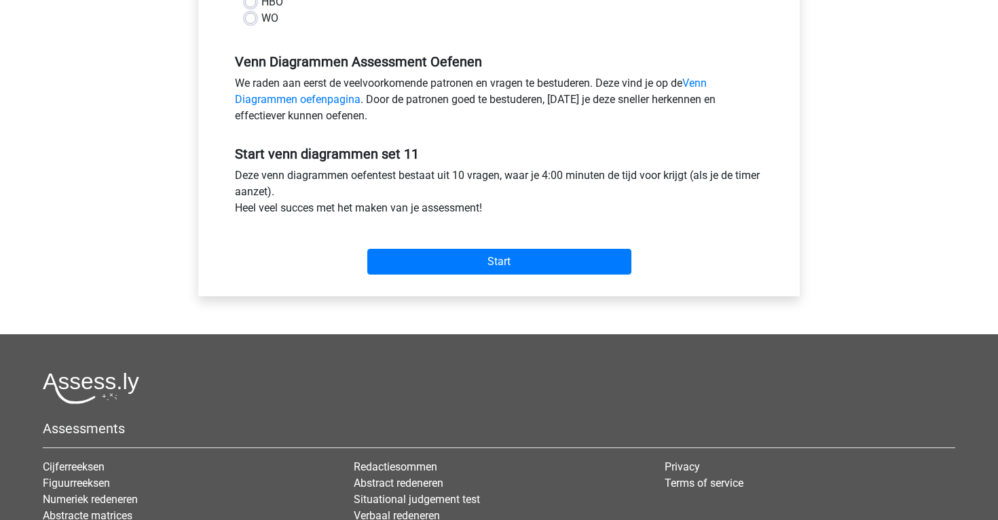
scroll to position [406, 0]
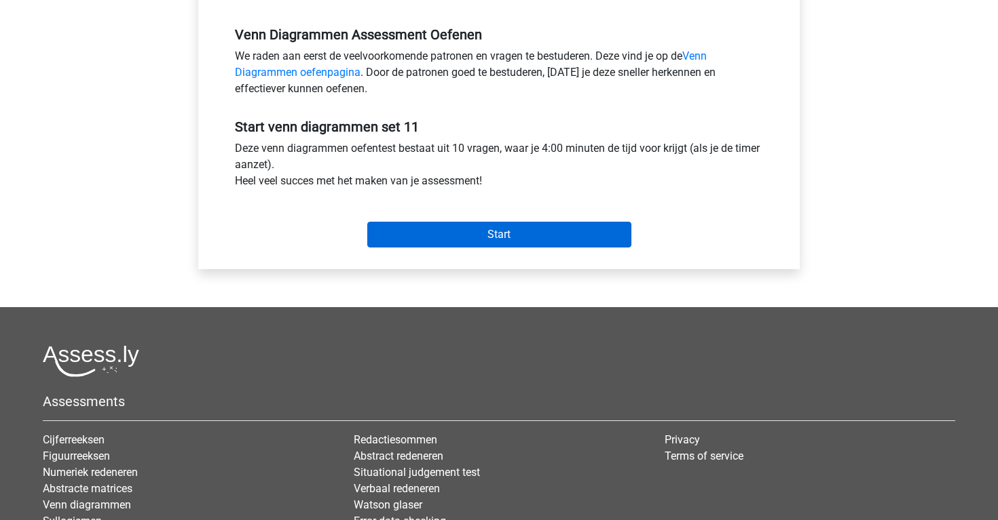
click at [449, 242] on input "Start" at bounding box center [499, 235] width 264 height 26
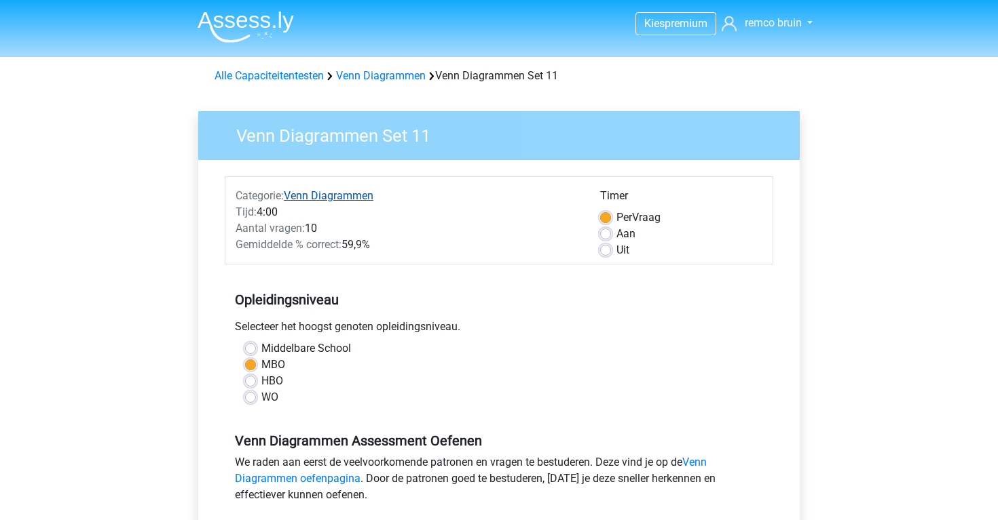
scroll to position [0, 0]
click at [360, 202] on link "Venn Diagrammen" at bounding box center [329, 195] width 90 height 13
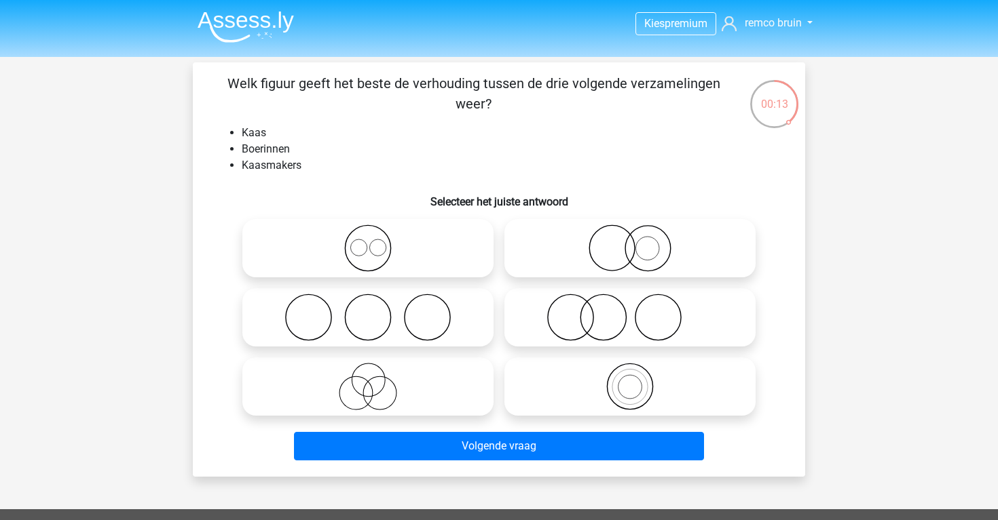
click at [592, 304] on icon at bounding box center [630, 318] width 240 height 48
click at [630, 304] on input "radio" at bounding box center [634, 306] width 9 height 9
radio input "true"
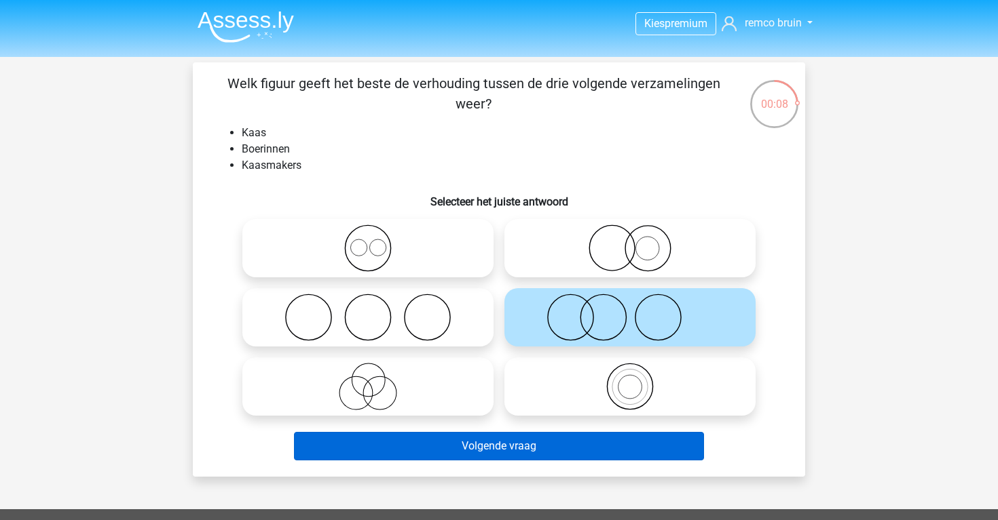
click at [574, 437] on button "Volgende vraag" at bounding box center [499, 446] width 411 height 29
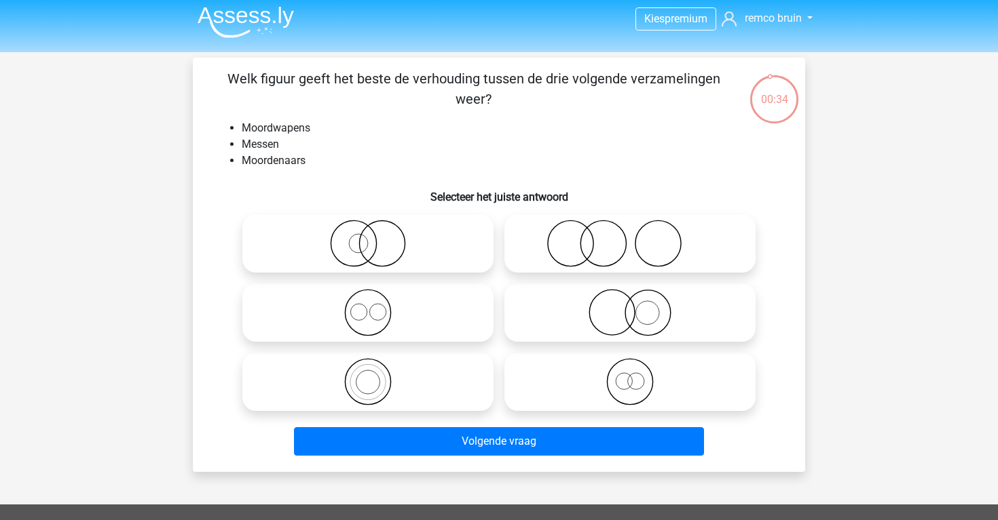
scroll to position [1, 0]
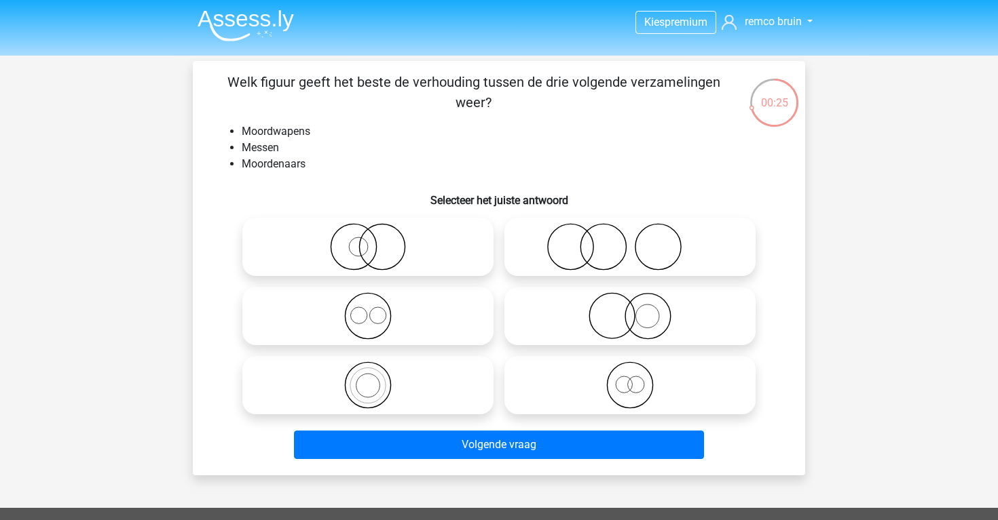
click at [544, 233] on icon at bounding box center [630, 247] width 240 height 48
click at [630, 233] on input "radio" at bounding box center [634, 235] width 9 height 9
radio input "true"
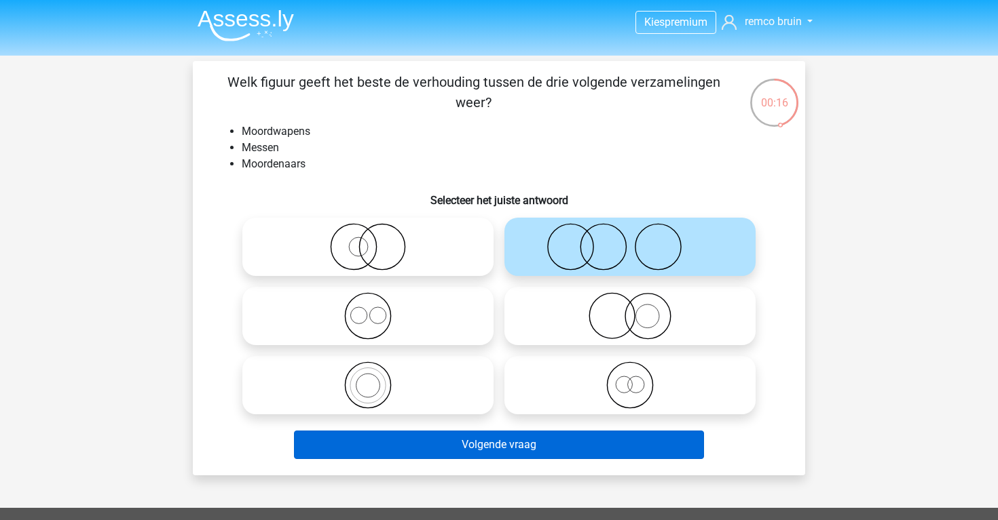
click at [544, 455] on button "Volgende vraag" at bounding box center [499, 445] width 411 height 29
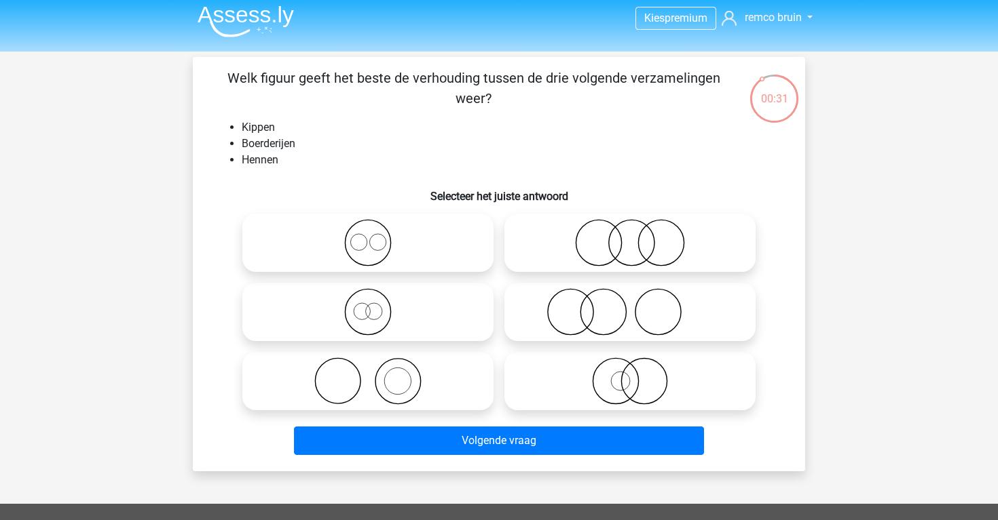
scroll to position [7, 0]
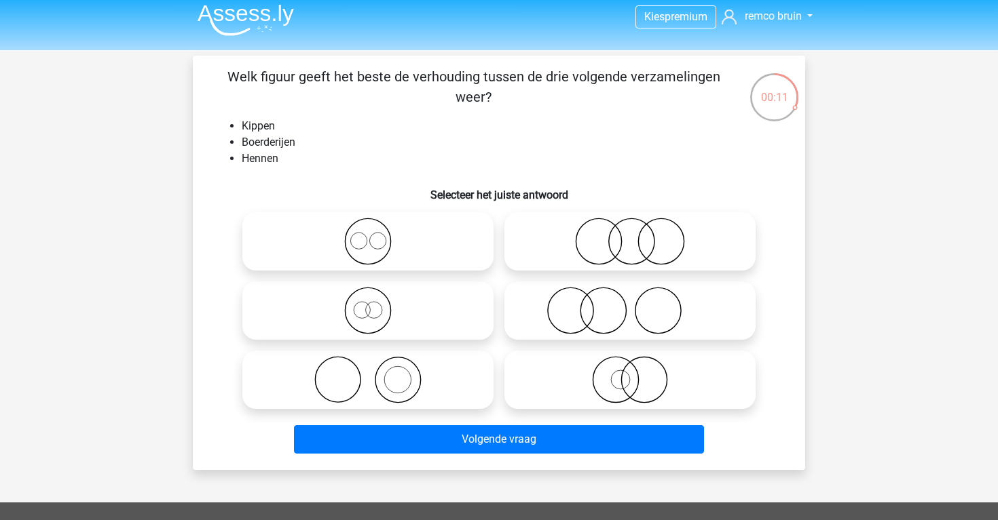
click at [476, 308] on icon at bounding box center [368, 311] width 240 height 48
click at [377, 304] on input "radio" at bounding box center [372, 299] width 9 height 9
radio input "true"
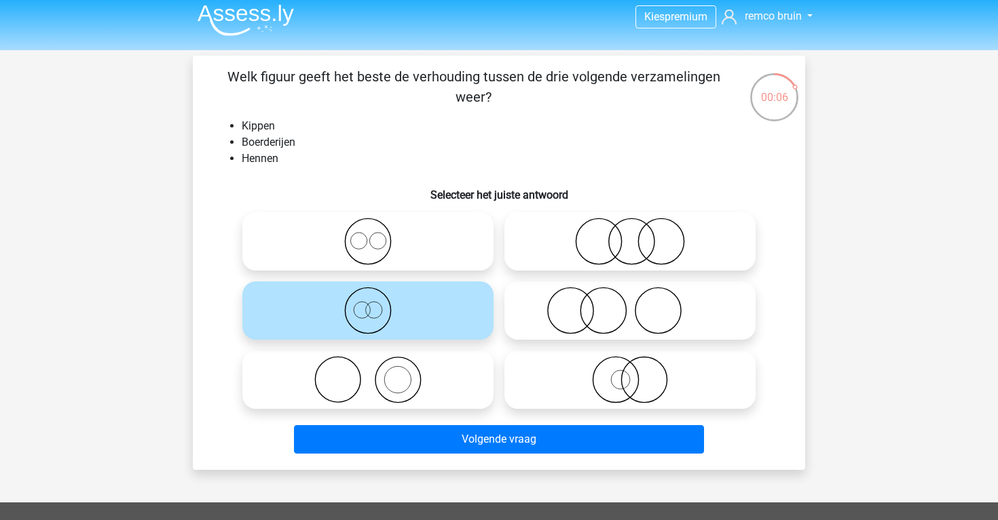
click at [466, 361] on icon at bounding box center [368, 380] width 240 height 48
click at [377, 364] on input "radio" at bounding box center [372, 368] width 9 height 9
radio input "true"
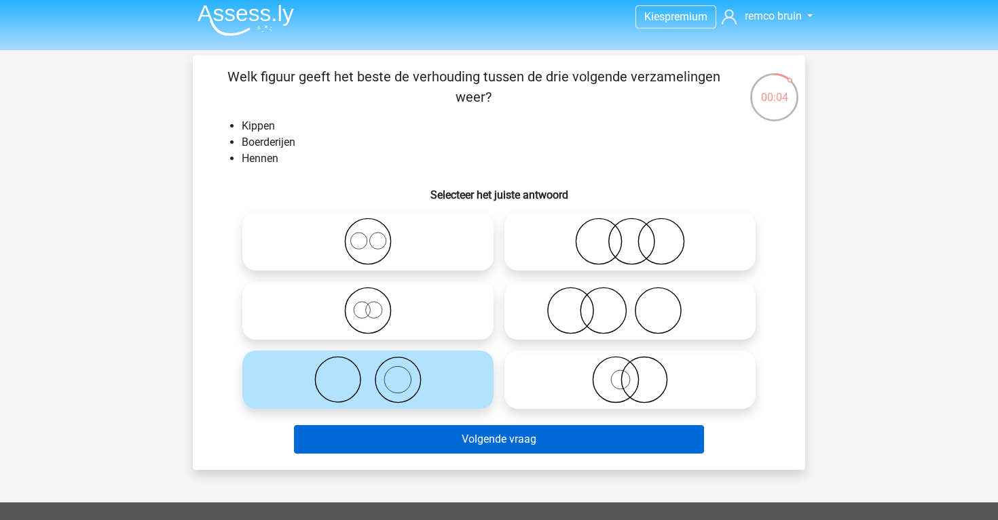
click at [485, 443] on button "Volgende vraag" at bounding box center [499, 439] width 411 height 29
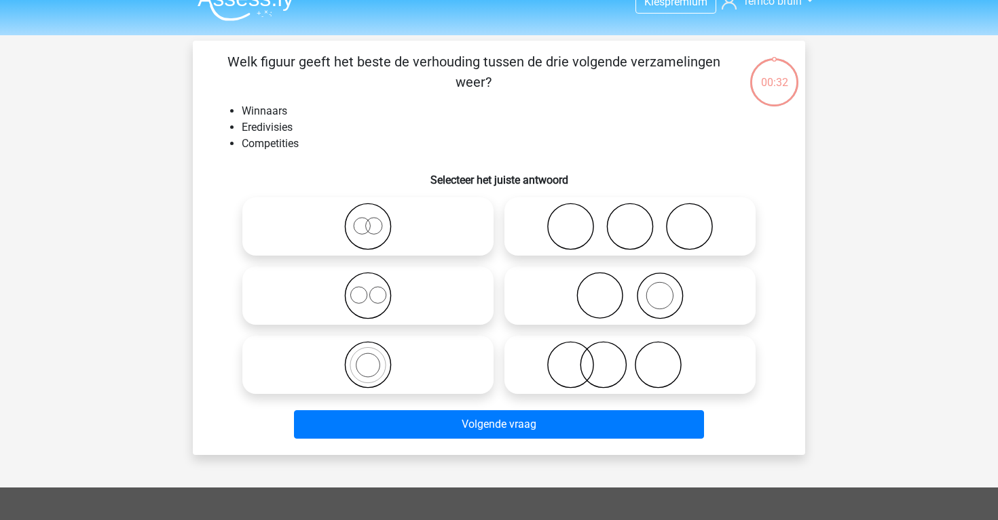
scroll to position [19, 0]
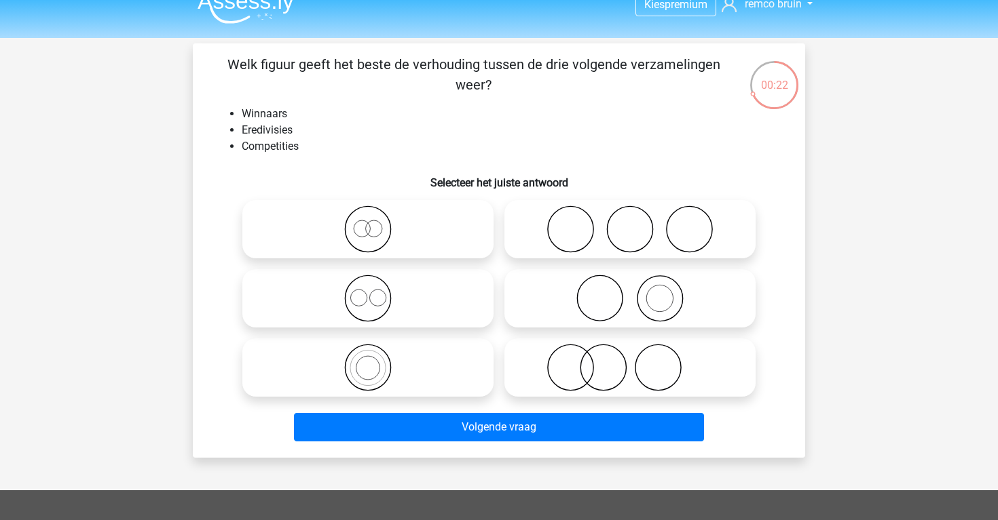
click at [563, 303] on icon at bounding box center [630, 299] width 240 height 48
click at [630, 292] on input "radio" at bounding box center [634, 287] width 9 height 9
radio input "true"
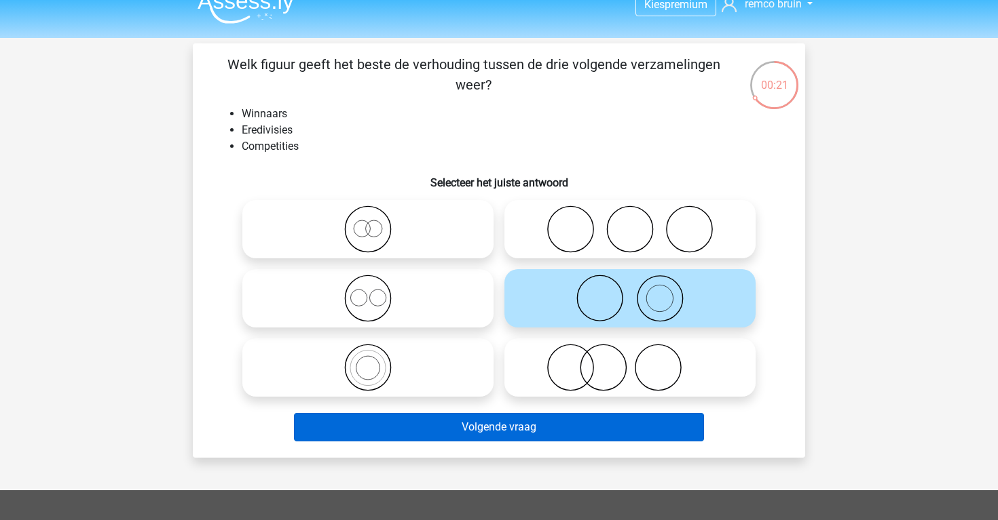
click at [570, 421] on button "Volgende vraag" at bounding box center [499, 427] width 411 height 29
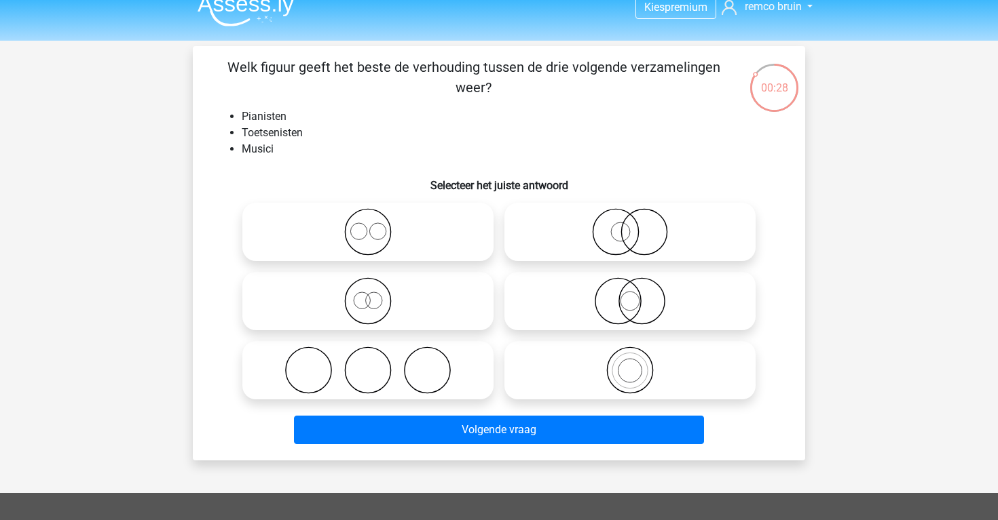
scroll to position [18, 0]
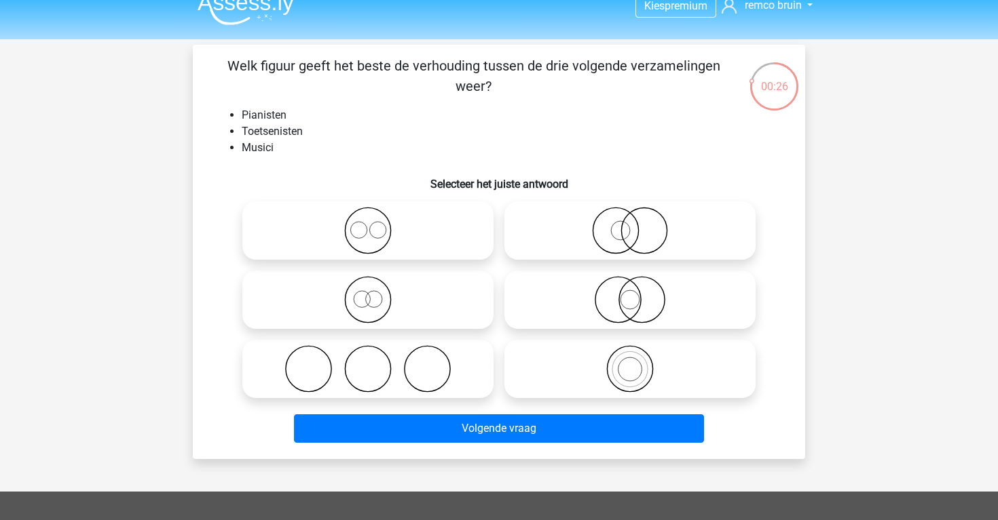
click at [584, 359] on icon at bounding box center [630, 369] width 240 height 48
click at [630, 359] on input "radio" at bounding box center [634, 358] width 9 height 9
radio input "true"
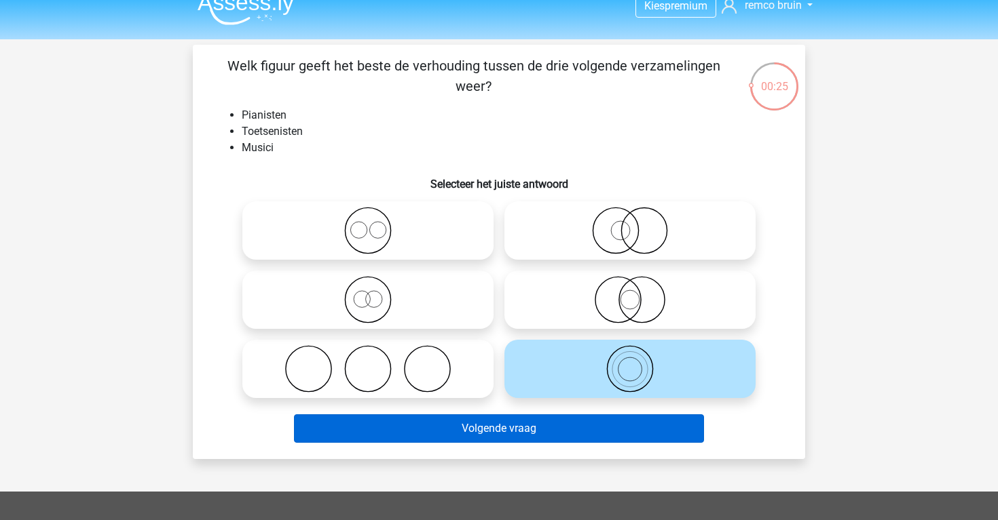
click at [601, 420] on button "Volgende vraag" at bounding box center [499, 429] width 411 height 29
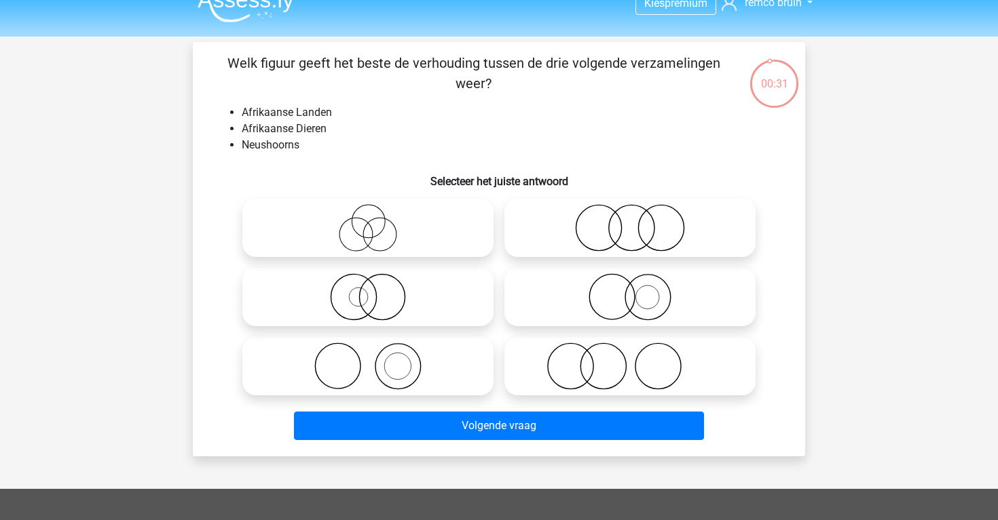
scroll to position [20, 0]
click at [419, 377] on icon at bounding box center [368, 367] width 240 height 48
click at [377, 360] on input "radio" at bounding box center [372, 355] width 9 height 9
radio input "true"
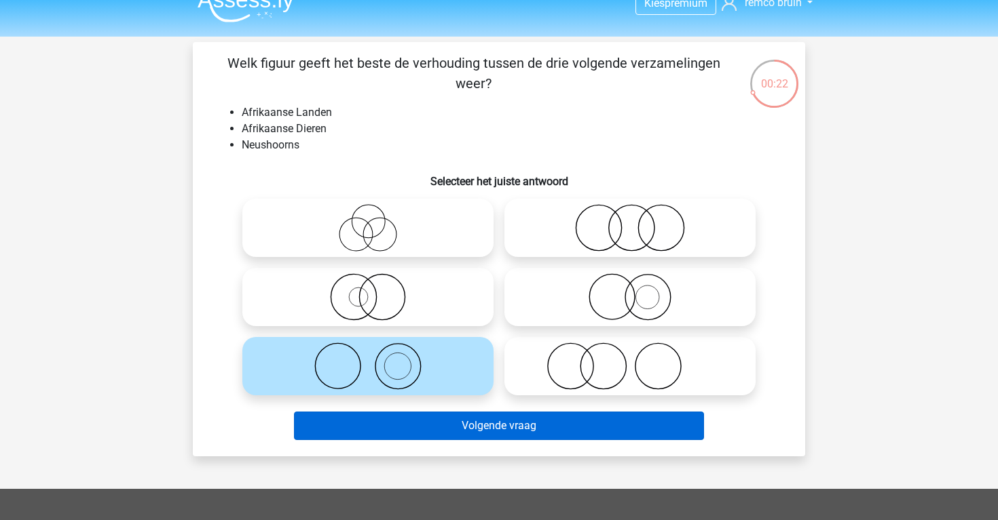
click at [481, 424] on button "Volgende vraag" at bounding box center [499, 426] width 411 height 29
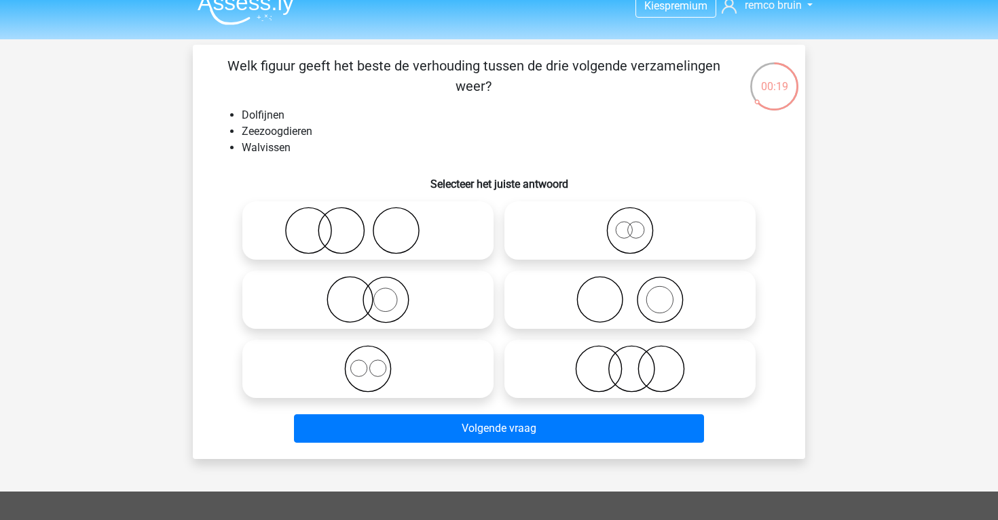
scroll to position [15, 0]
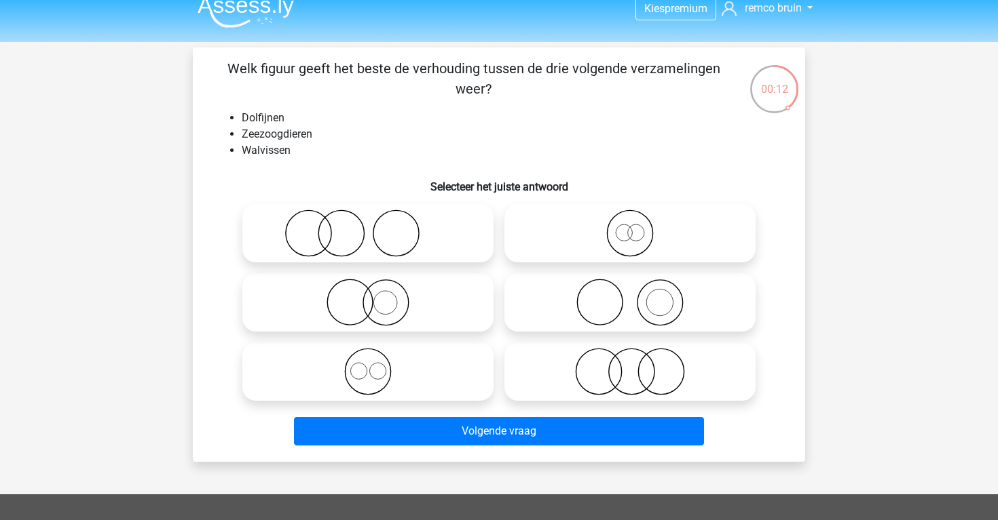
click at [514, 353] on icon at bounding box center [630, 372] width 240 height 48
click at [630, 356] on input "radio" at bounding box center [634, 360] width 9 height 9
radio input "true"
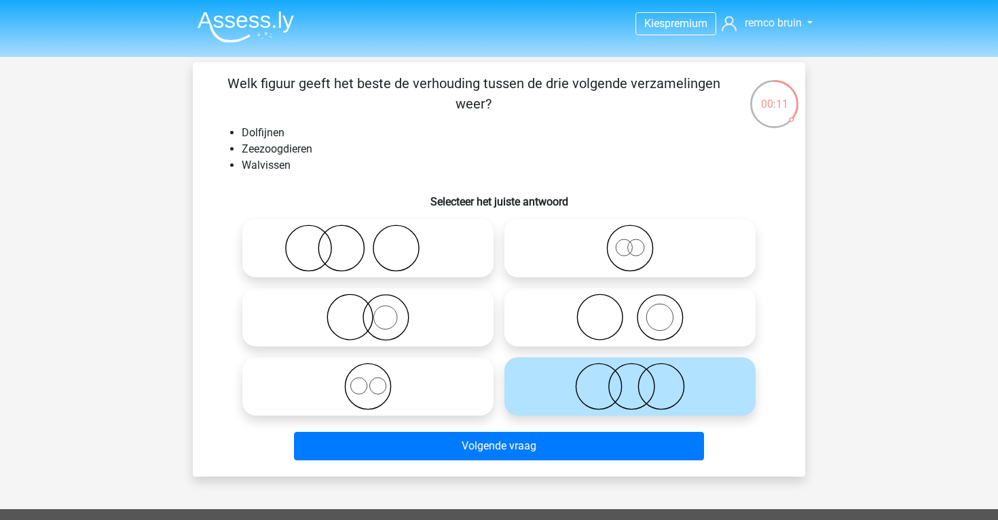
scroll to position [0, 0]
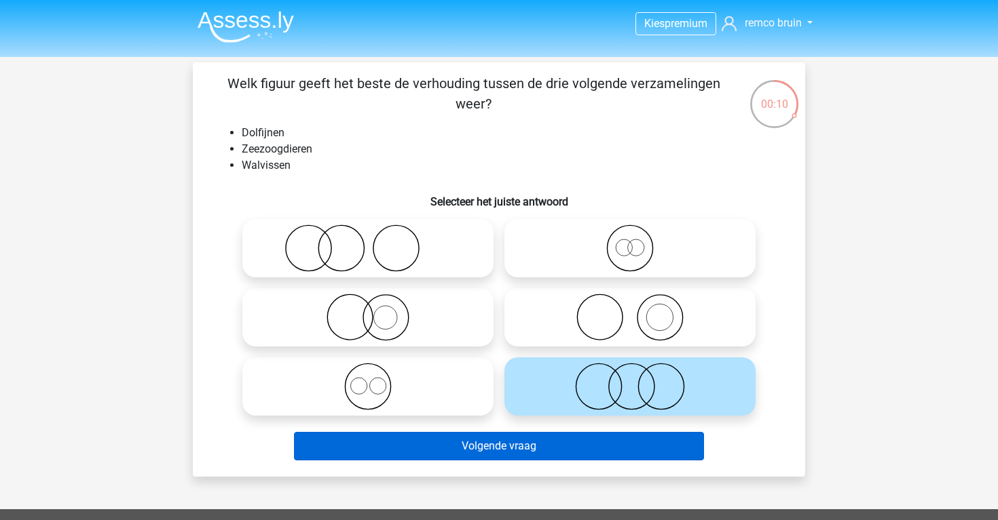
click at [512, 444] on button "Volgende vraag" at bounding box center [499, 446] width 411 height 29
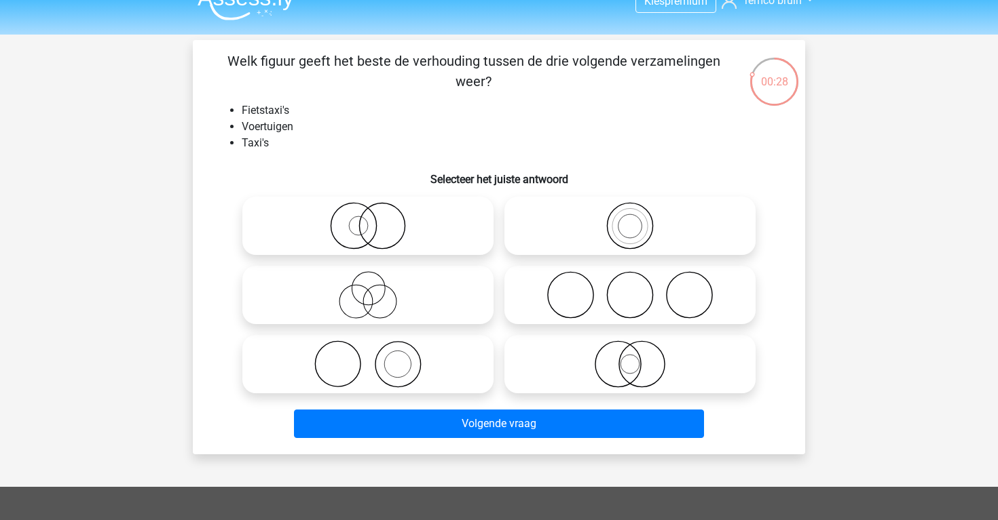
scroll to position [24, 0]
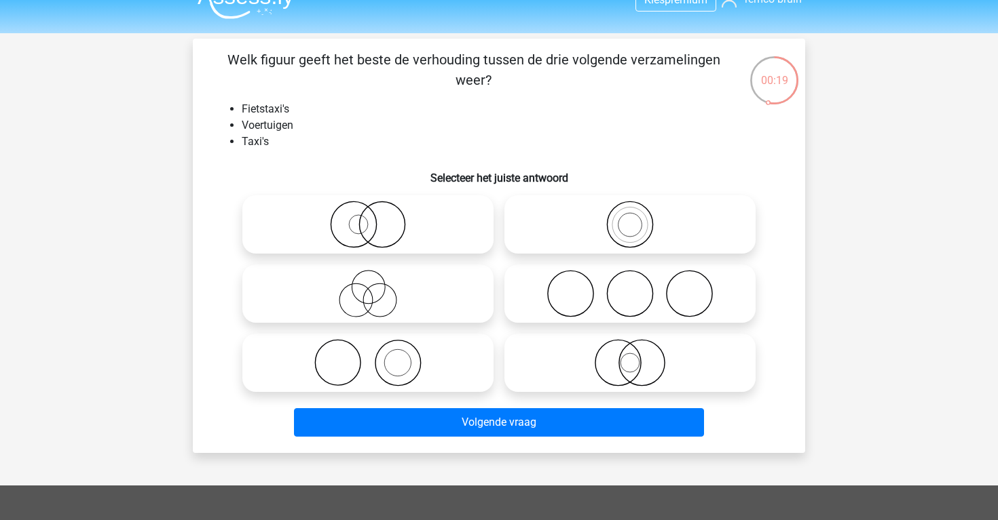
click at [547, 352] on icon at bounding box center [630, 363] width 240 height 48
click at [630, 352] on input "radio" at bounding box center [634, 351] width 9 height 9
radio input "true"
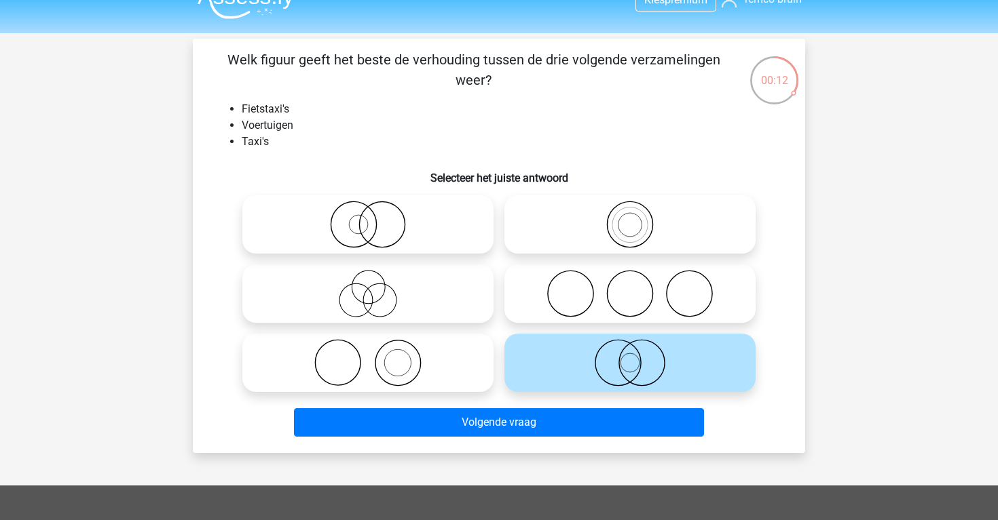
click at [537, 220] on icon at bounding box center [630, 225] width 240 height 48
click at [630, 218] on input "radio" at bounding box center [634, 213] width 9 height 9
radio input "true"
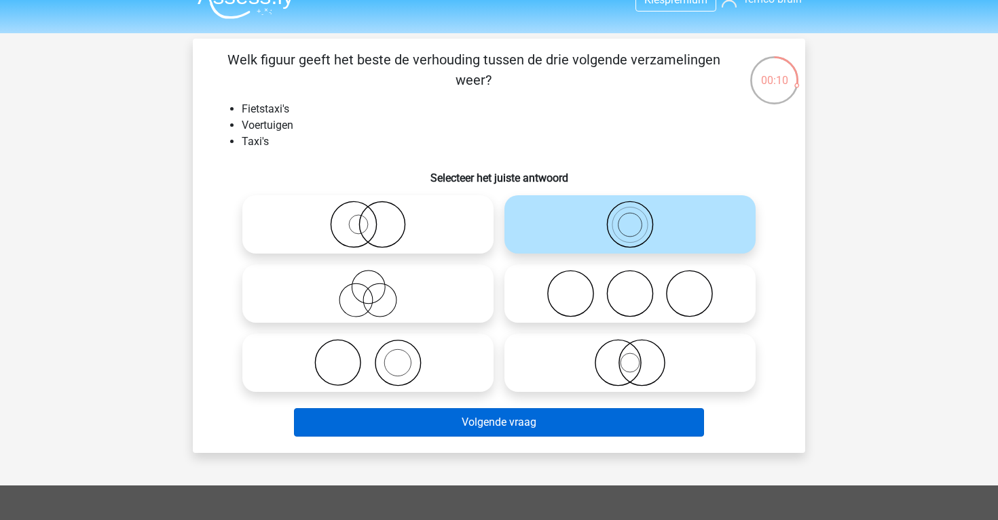
click at [565, 428] on button "Volgende vraag" at bounding box center [499, 423] width 411 height 29
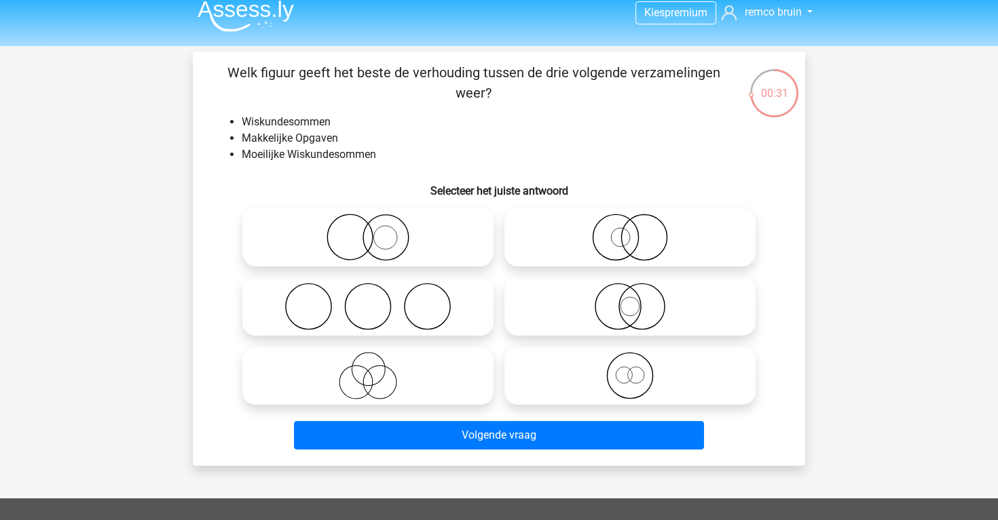
scroll to position [12, 0]
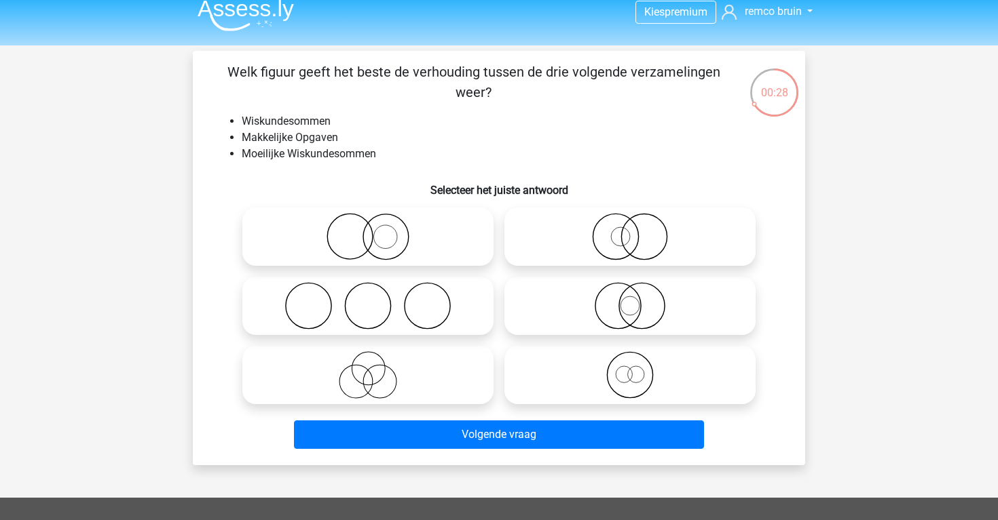
click at [449, 250] on icon at bounding box center [368, 237] width 240 height 48
click at [377, 230] on input "radio" at bounding box center [372, 225] width 9 height 9
radio input "true"
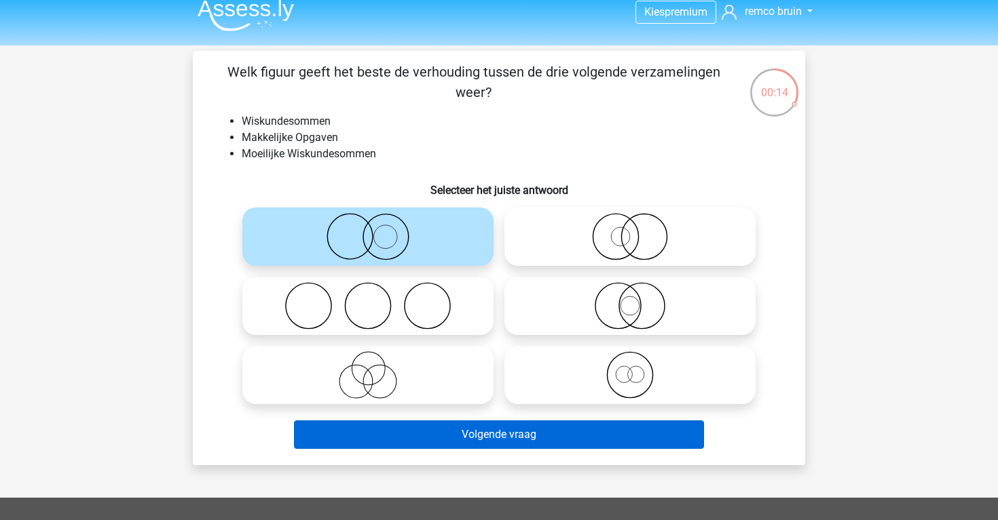
click at [501, 427] on button "Volgende vraag" at bounding box center [499, 435] width 411 height 29
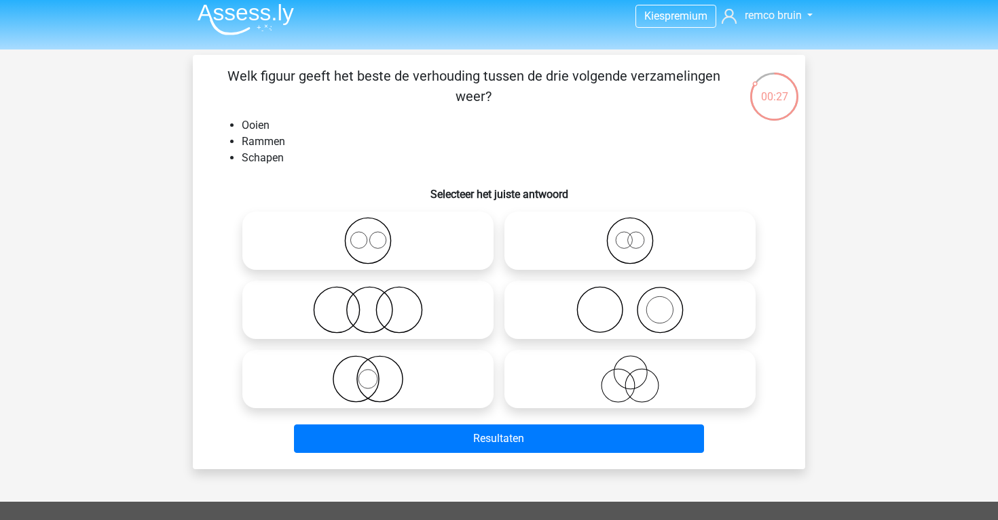
scroll to position [7, 0]
click at [460, 295] on icon at bounding box center [368, 310] width 240 height 48
click at [377, 295] on input "radio" at bounding box center [372, 299] width 9 height 9
radio input "true"
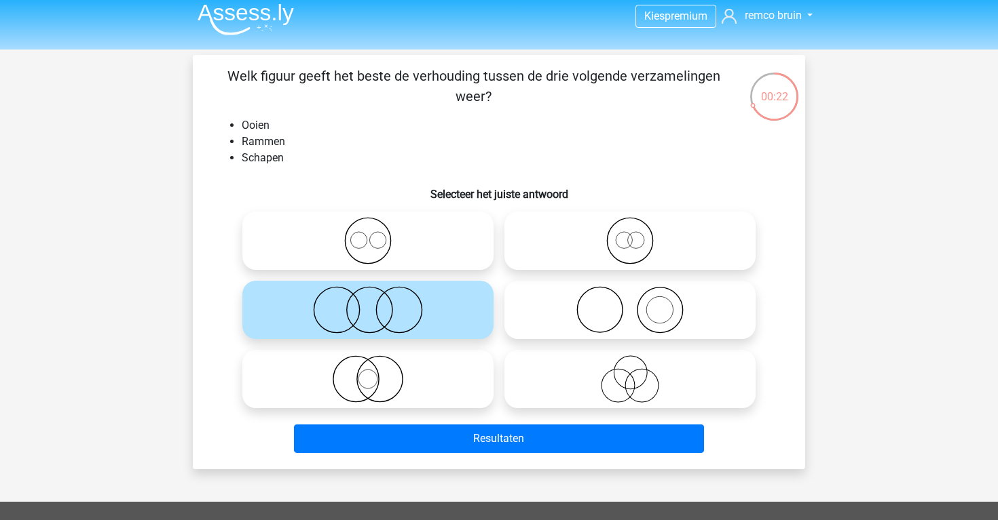
click at [535, 398] on icon at bounding box center [630, 380] width 240 height 48
click at [630, 373] on input "radio" at bounding box center [634, 368] width 9 height 9
radio input "true"
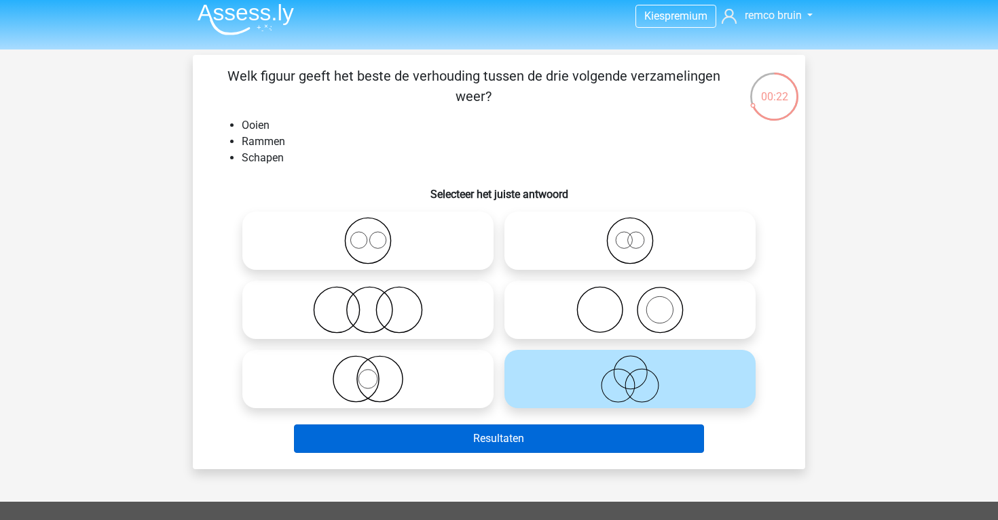
click at [535, 442] on button "Resultaten" at bounding box center [499, 439] width 411 height 29
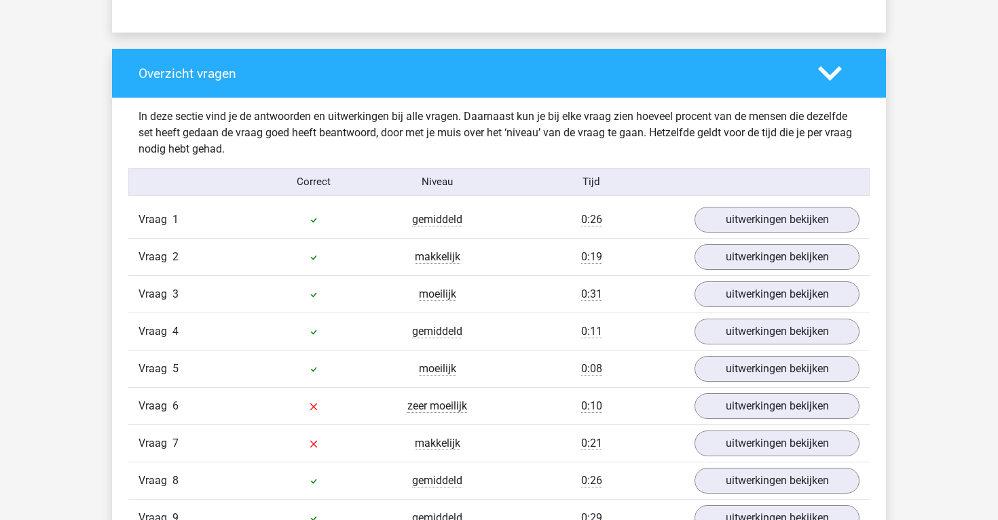
scroll to position [1016, 0]
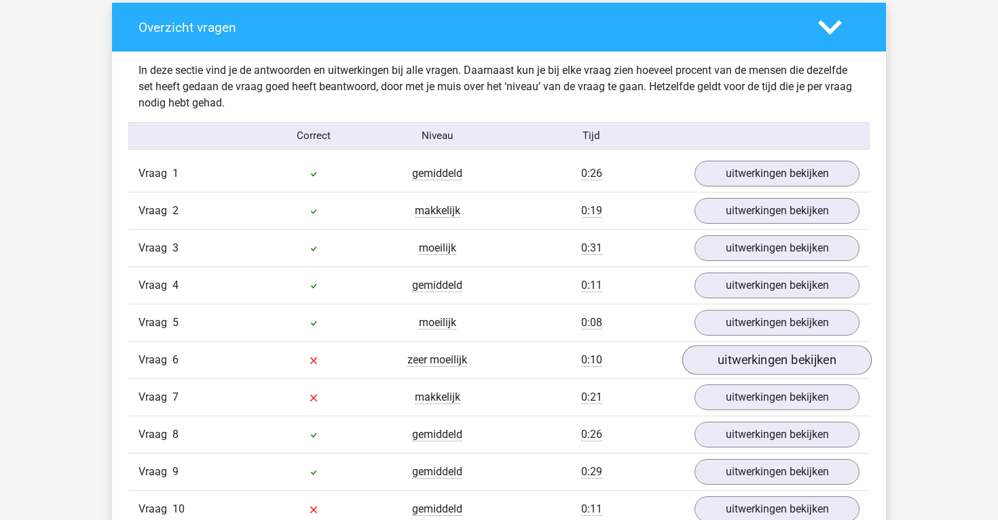
click at [717, 367] on link "uitwerkingen bekijken" at bounding box center [776, 360] width 189 height 30
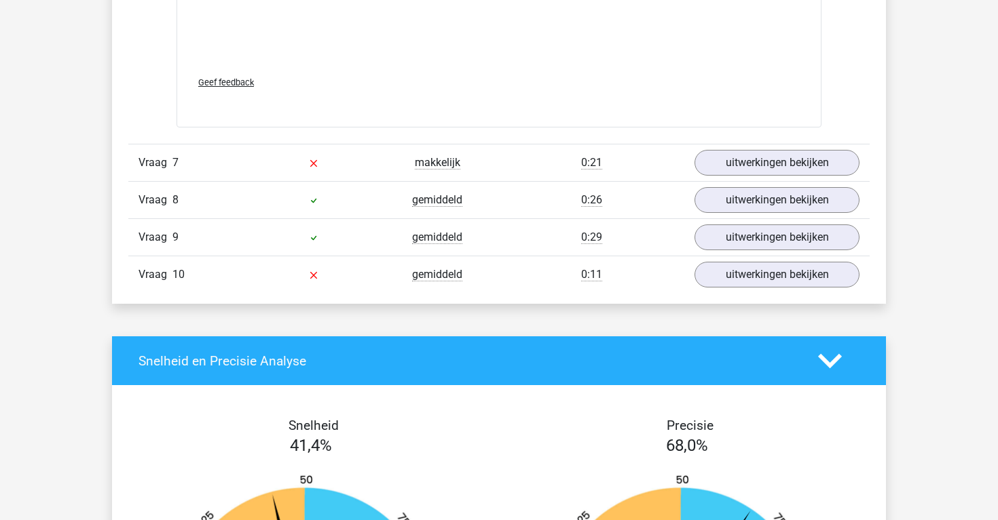
scroll to position [2146, 0]
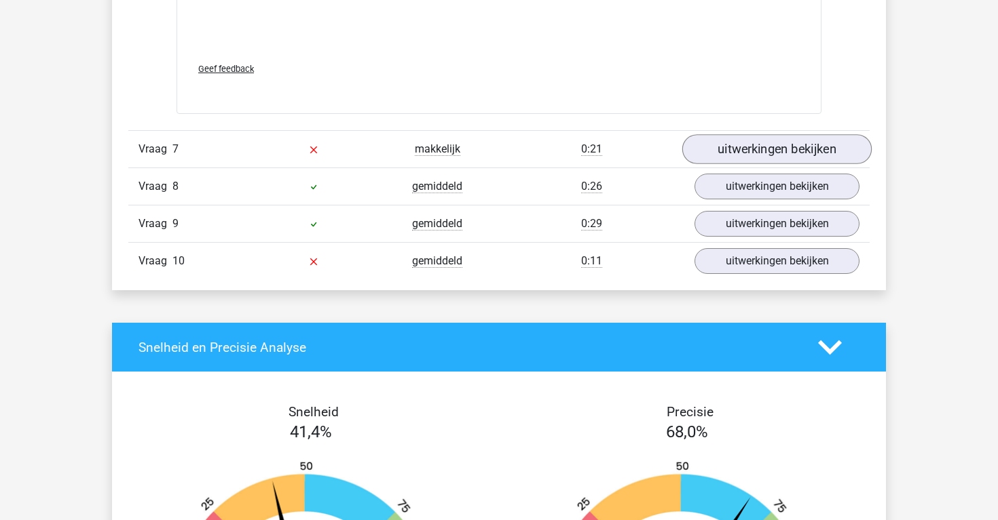
click at [731, 151] on link "uitwerkingen bekijken" at bounding box center [776, 149] width 189 height 30
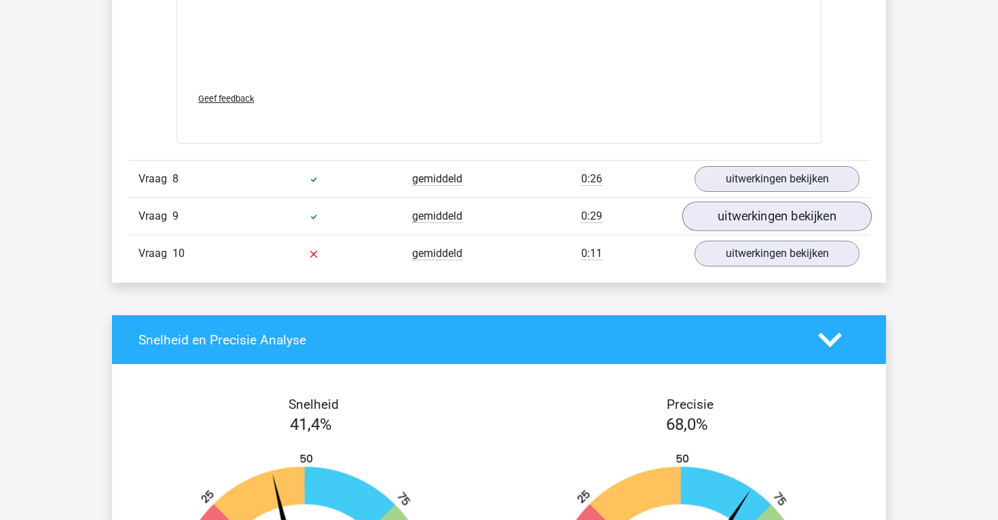
scroll to position [3039, 0]
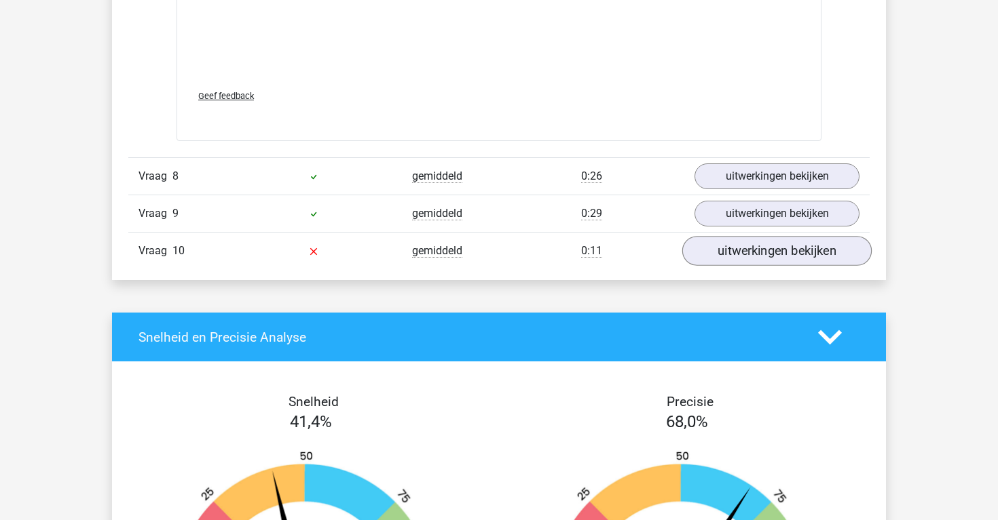
click at [755, 244] on link "uitwerkingen bekijken" at bounding box center [776, 251] width 189 height 30
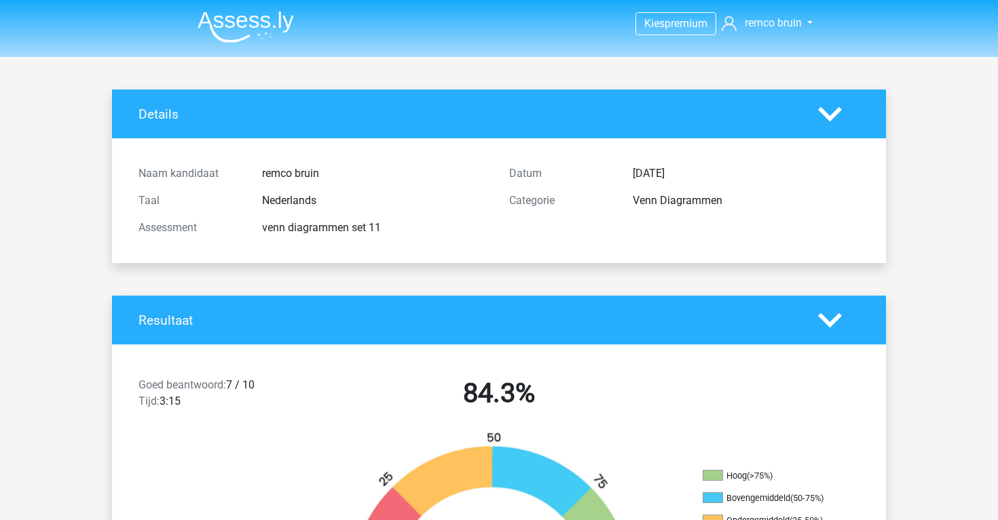
scroll to position [0, 0]
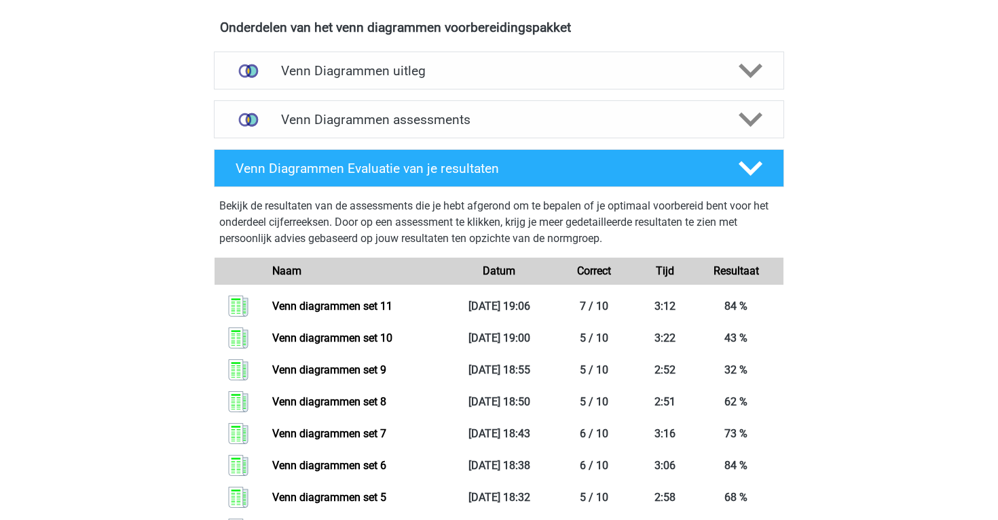
scroll to position [792, 0]
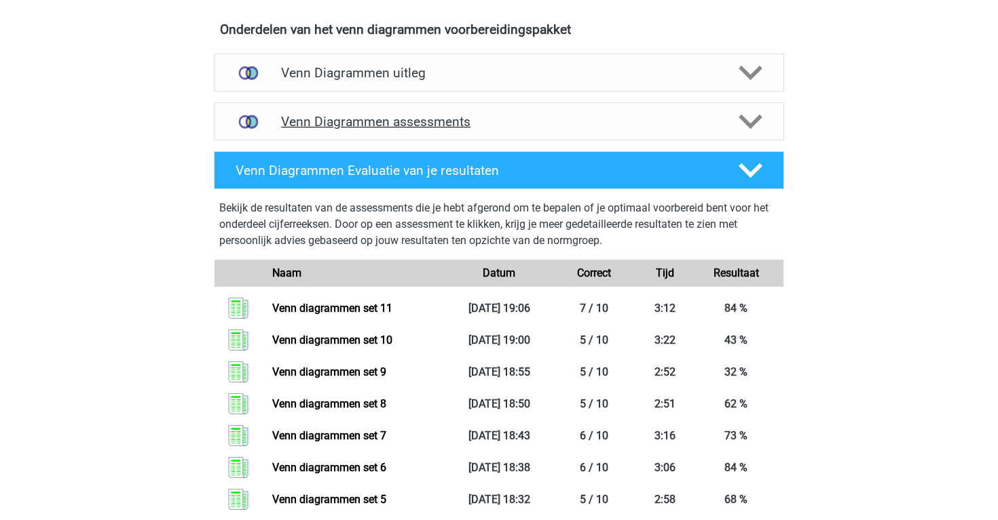
click at [356, 126] on h4 "Venn Diagrammen assessments" at bounding box center [499, 122] width 436 height 16
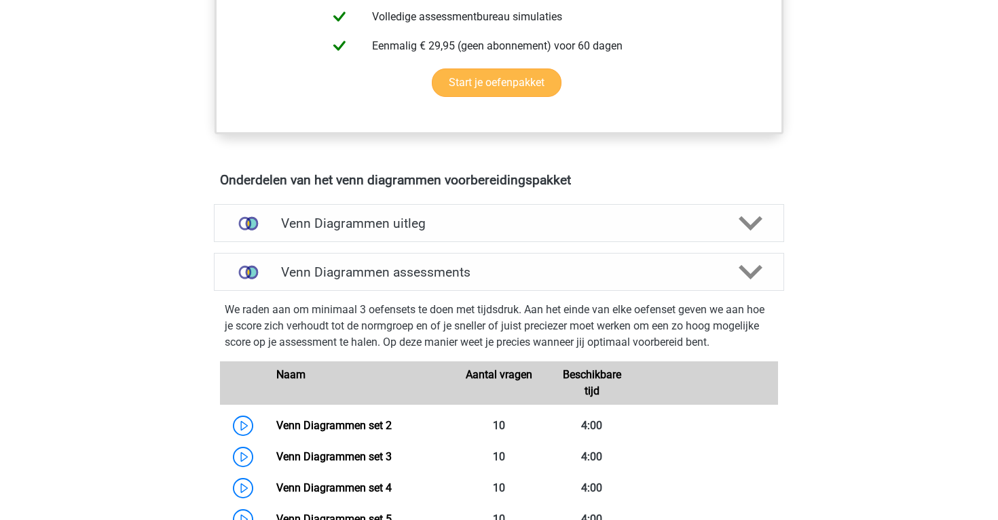
scroll to position [634, 0]
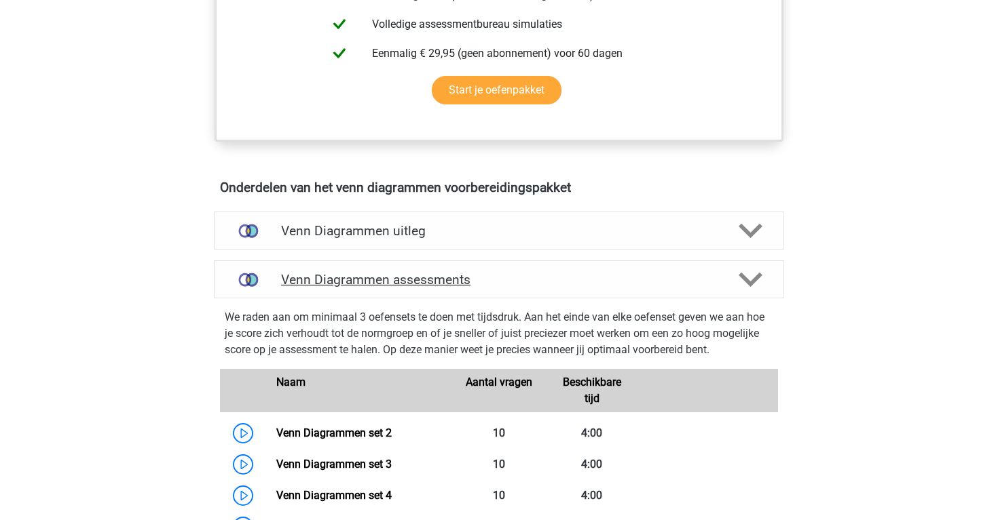
click at [395, 288] on div "Venn Diagrammen assessments" at bounding box center [499, 280] width 570 height 38
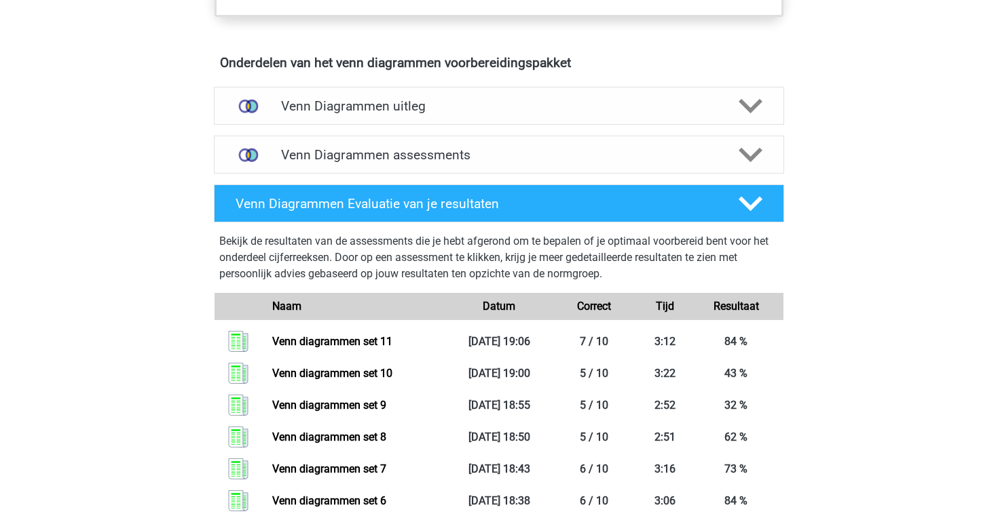
scroll to position [750, 0]
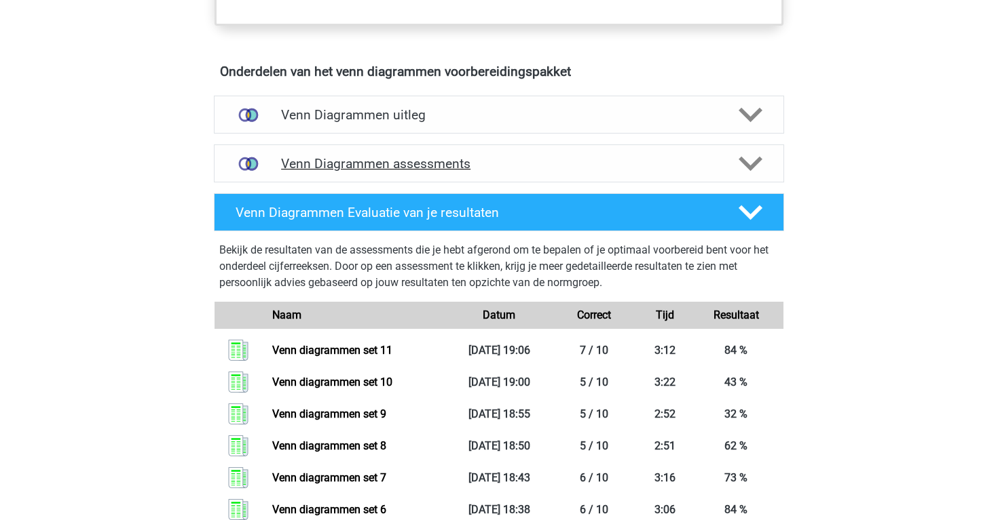
click at [373, 161] on h4 "Venn Diagrammen assessments" at bounding box center [499, 164] width 436 height 16
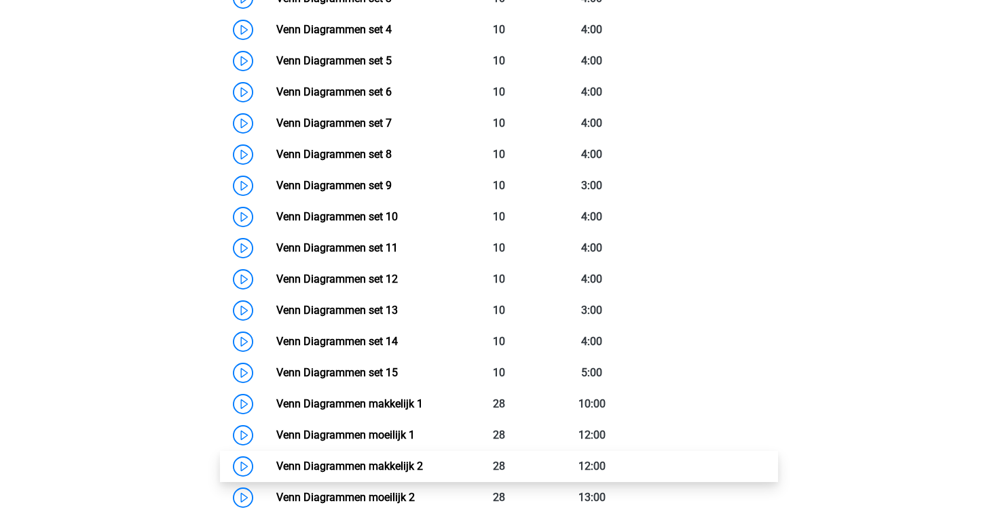
scroll to position [1101, 0]
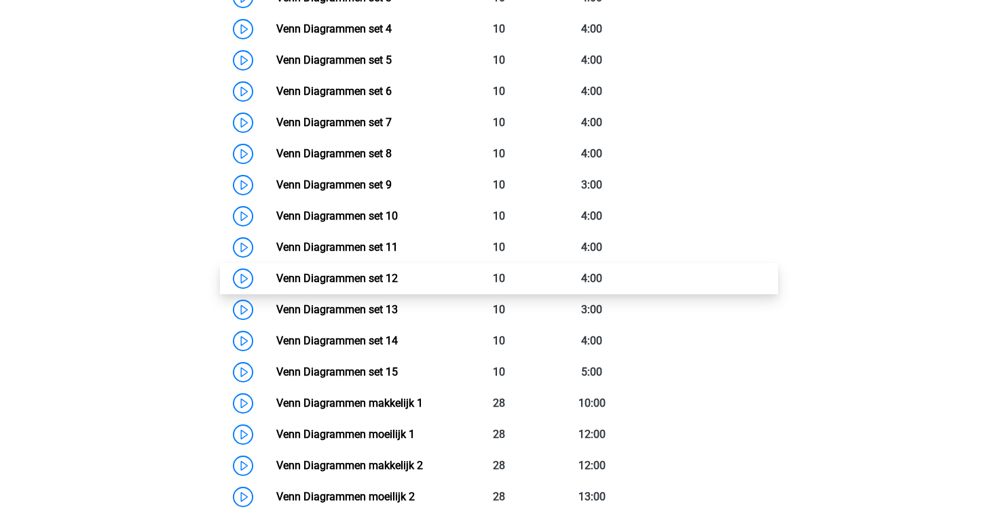
click at [276, 278] on link "Venn Diagrammen set 12" at bounding box center [336, 278] width 121 height 13
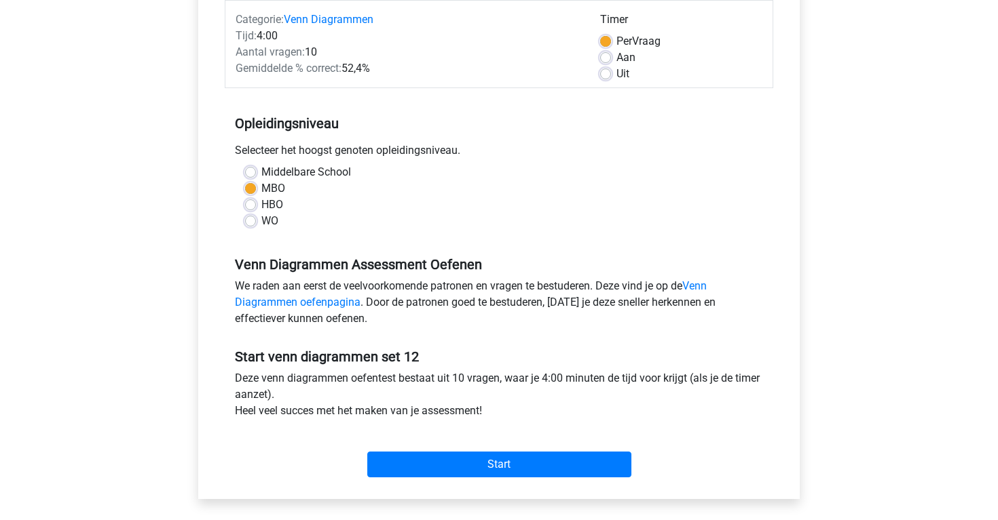
scroll to position [183, 0]
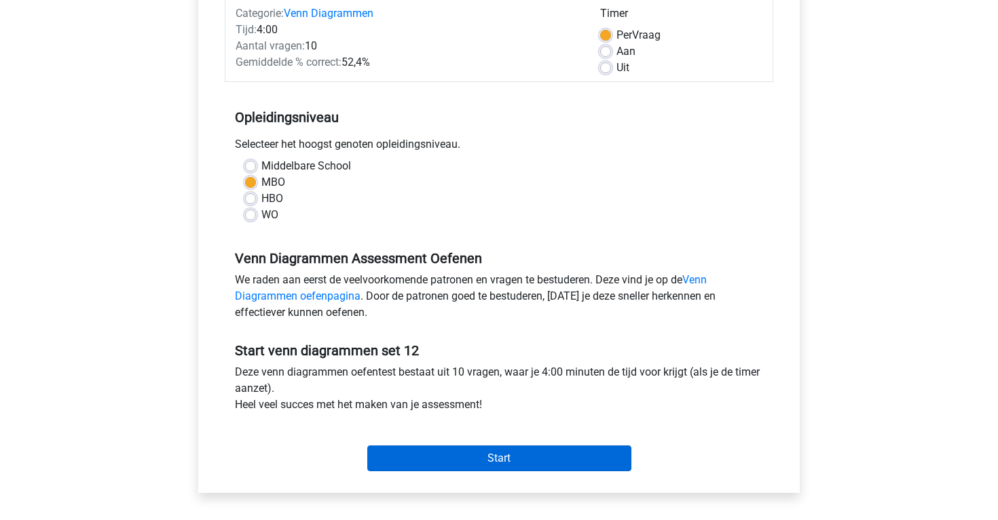
click at [402, 451] on input "Start" at bounding box center [499, 459] width 264 height 26
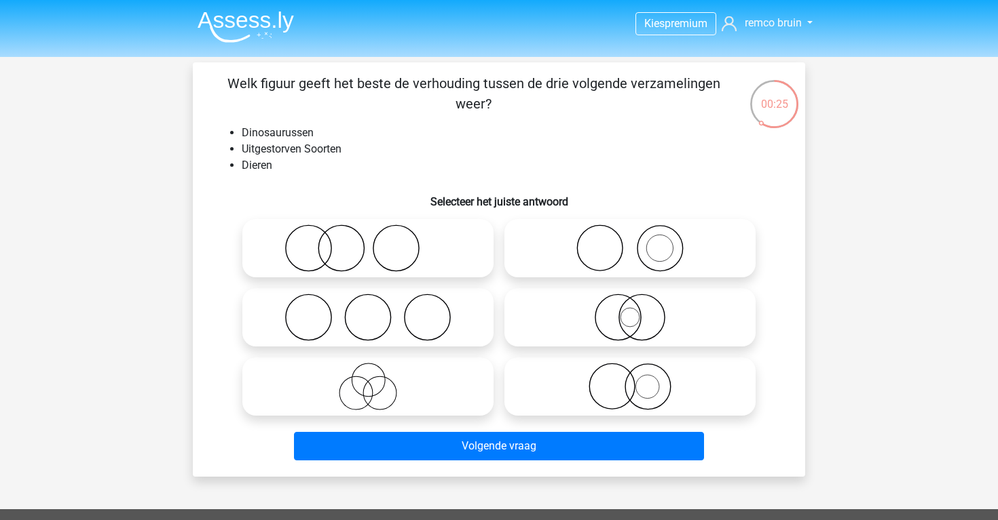
click at [534, 257] on icon at bounding box center [630, 249] width 240 height 48
click at [630, 242] on input "radio" at bounding box center [634, 237] width 9 height 9
radio input "true"
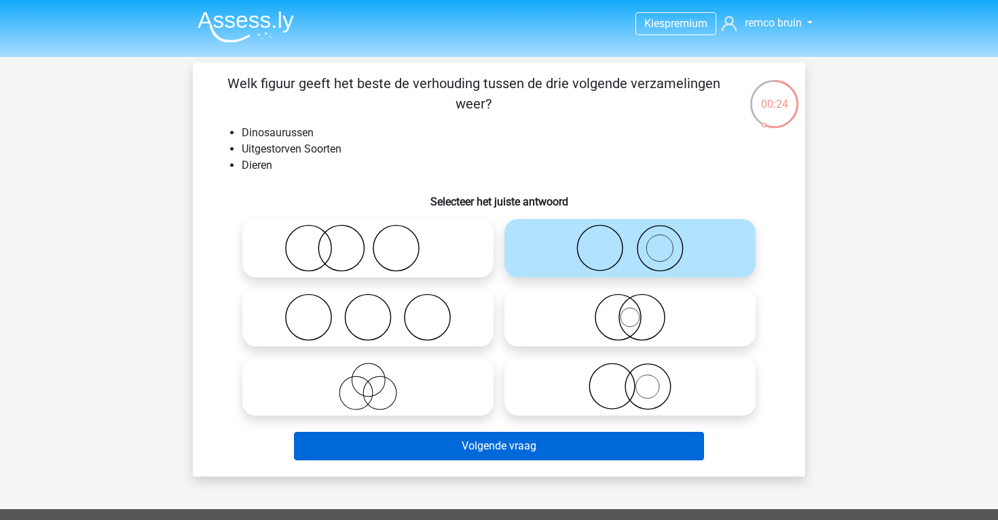
click at [585, 451] on button "Volgende vraag" at bounding box center [499, 446] width 411 height 29
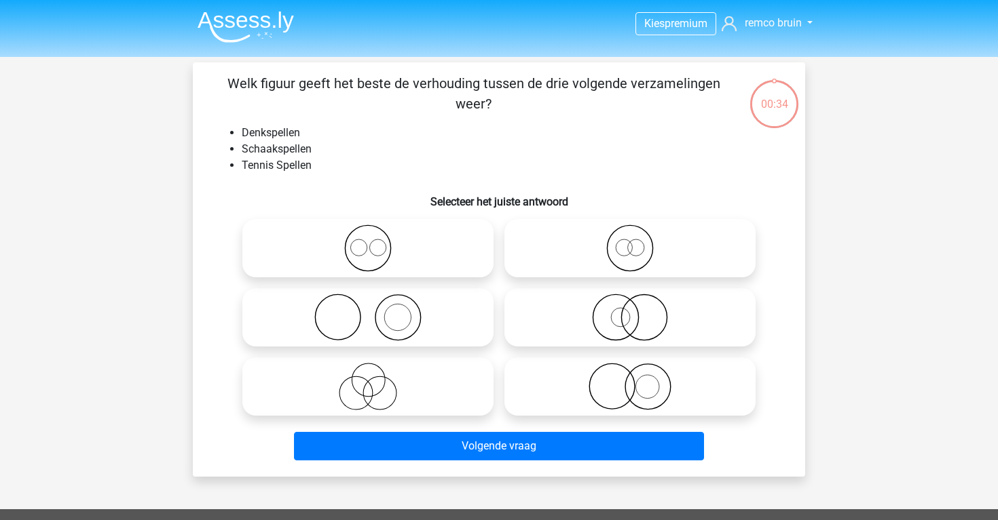
scroll to position [62, 0]
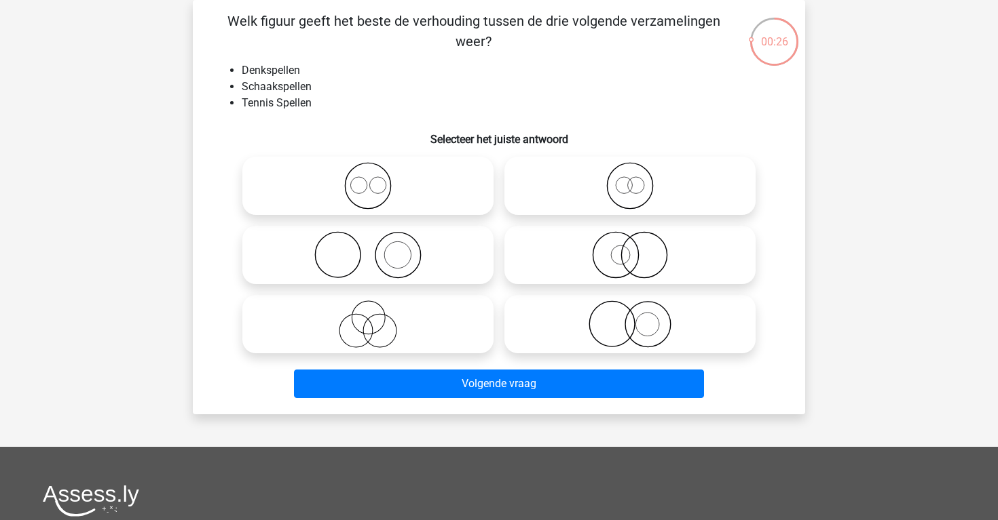
click at [432, 193] on icon at bounding box center [368, 186] width 240 height 48
click at [377, 179] on input "radio" at bounding box center [372, 174] width 9 height 9
radio input "true"
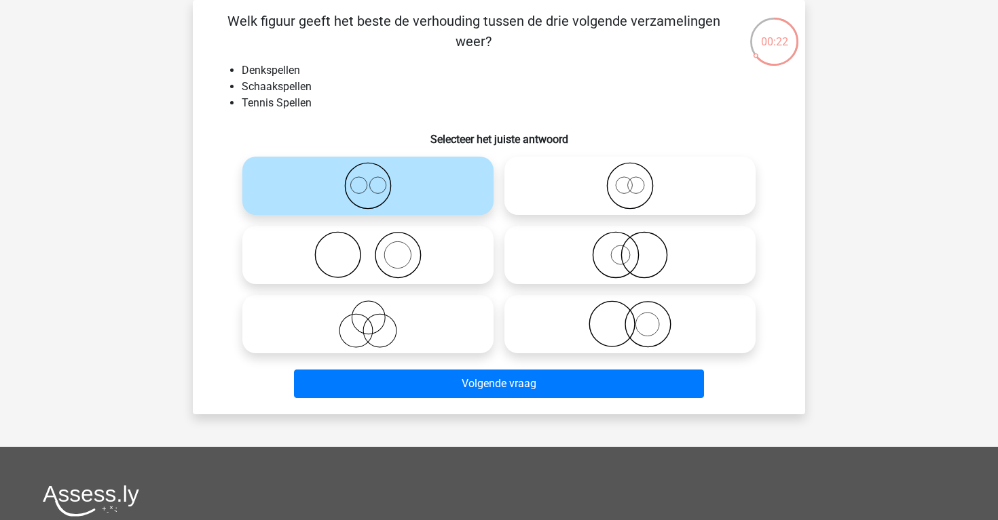
click at [448, 261] on icon at bounding box center [368, 255] width 240 height 48
click at [377, 248] on input "radio" at bounding box center [372, 244] width 9 height 9
radio input "true"
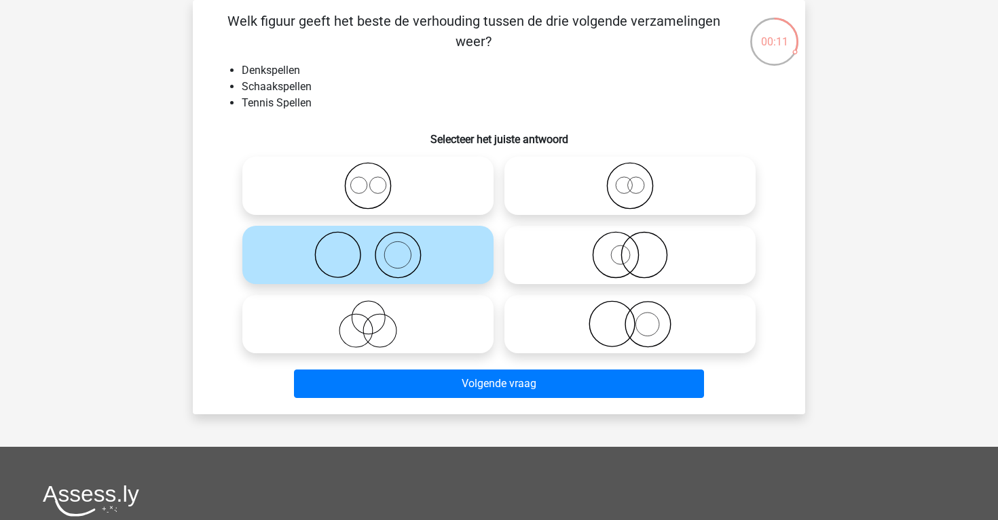
click at [442, 217] on div at bounding box center [368, 185] width 262 height 69
click at [434, 198] on icon at bounding box center [368, 186] width 240 height 48
click at [377, 179] on input "radio" at bounding box center [372, 174] width 9 height 9
radio input "true"
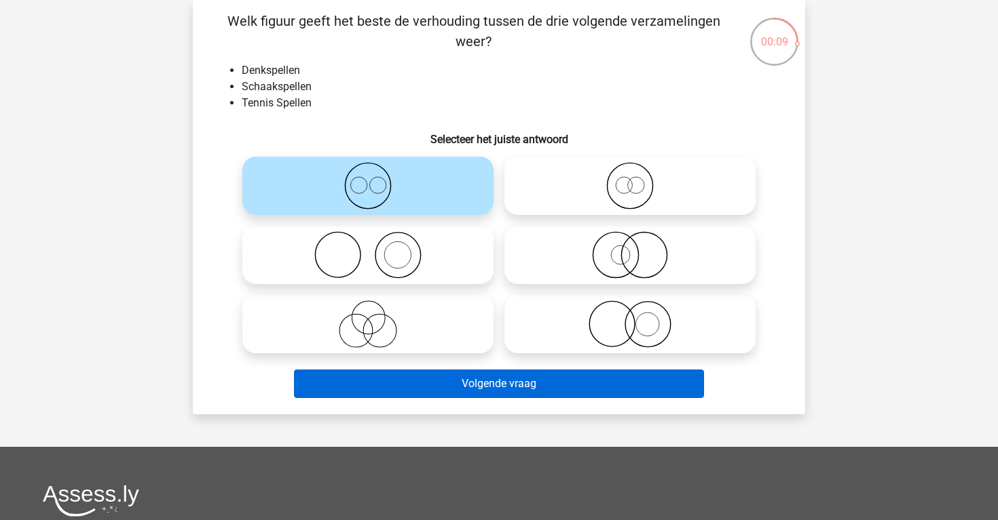
click at [472, 385] on button "Volgende vraag" at bounding box center [499, 384] width 411 height 29
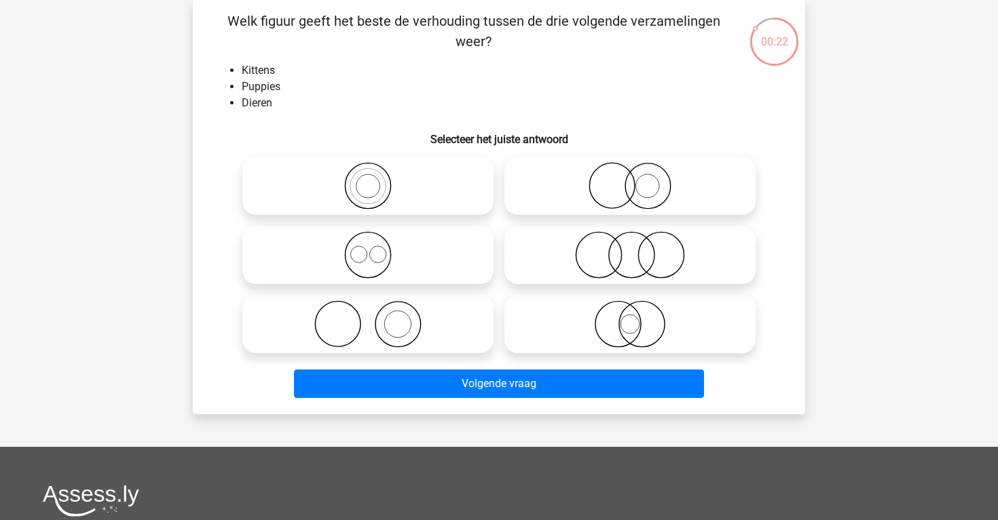
click at [447, 259] on icon at bounding box center [368, 255] width 240 height 48
click at [377, 248] on input "radio" at bounding box center [372, 244] width 9 height 9
radio input "true"
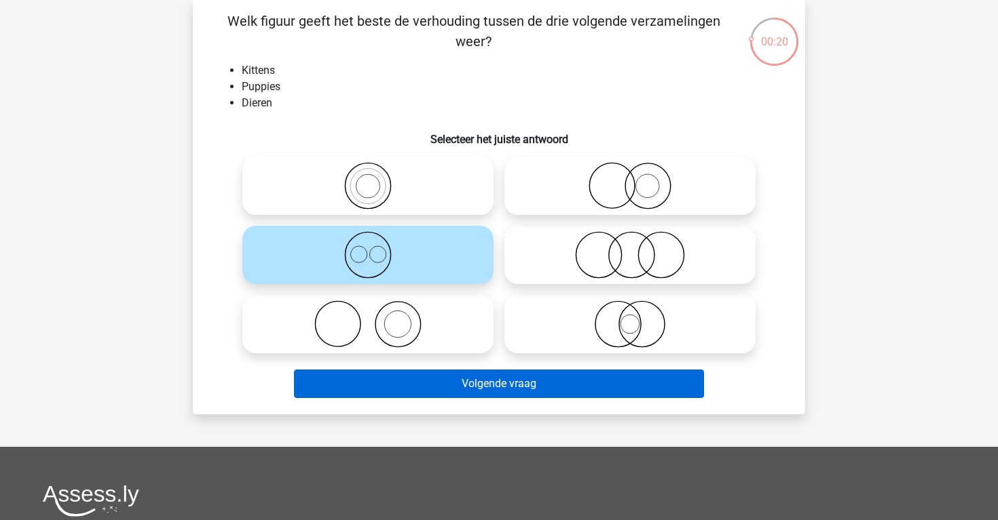
click at [469, 372] on button "Volgende vraag" at bounding box center [499, 384] width 411 height 29
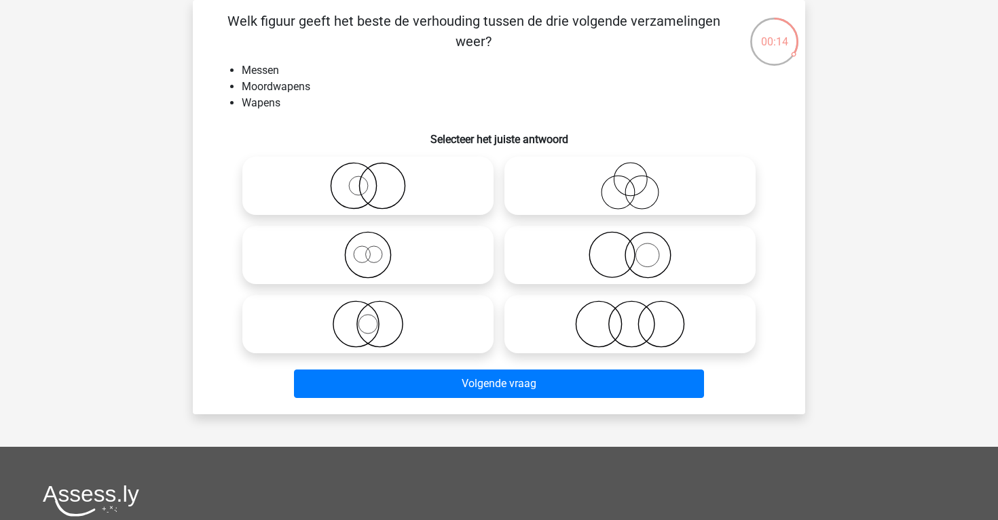
click at [606, 328] on icon at bounding box center [630, 325] width 240 height 48
click at [630, 318] on input "radio" at bounding box center [634, 313] width 9 height 9
radio input "true"
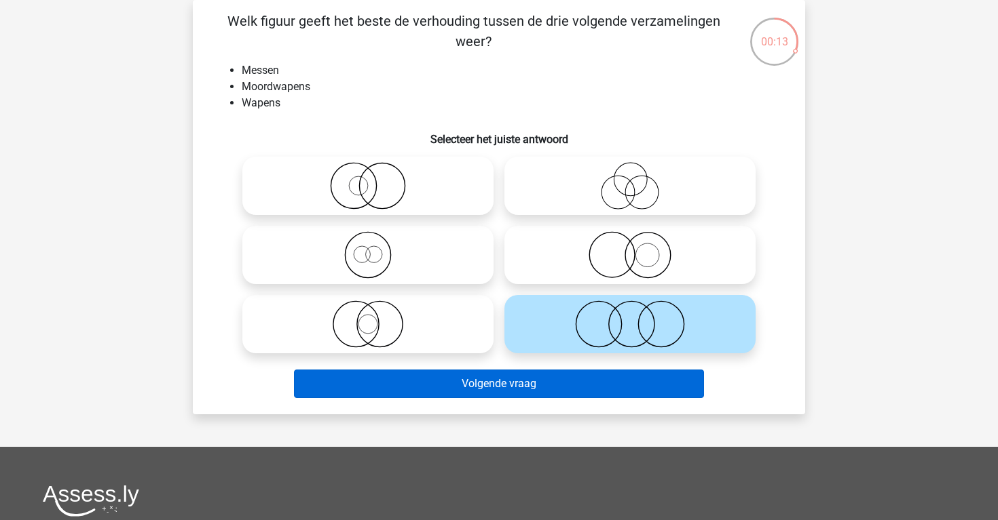
click at [612, 387] on button "Volgende vraag" at bounding box center [499, 384] width 411 height 29
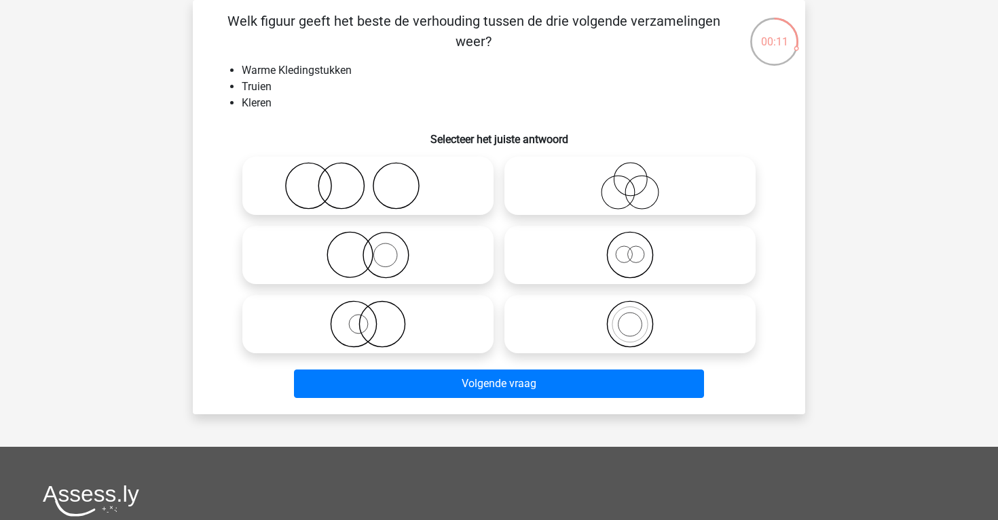
click at [557, 212] on label at bounding box center [629, 186] width 251 height 58
click at [630, 179] on input "radio" at bounding box center [634, 174] width 9 height 9
radio input "true"
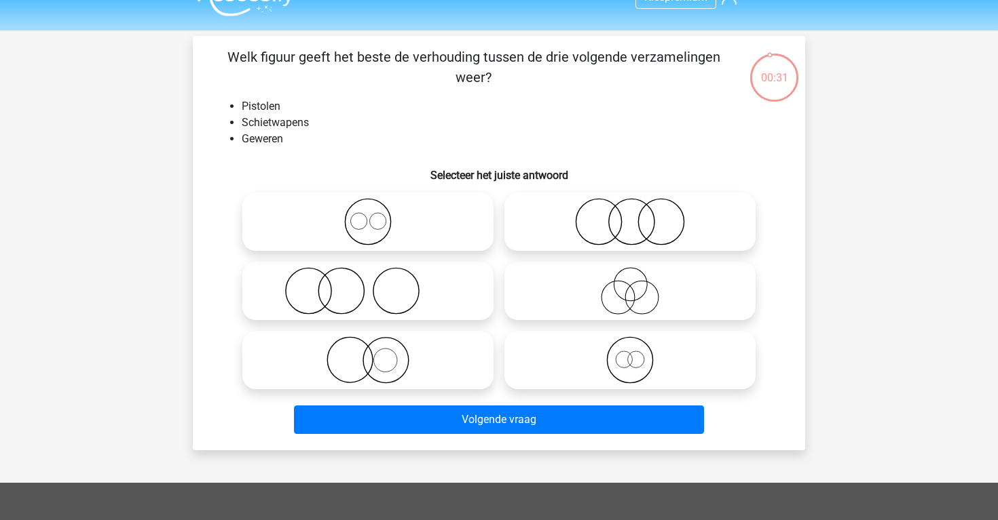
scroll to position [28, 0]
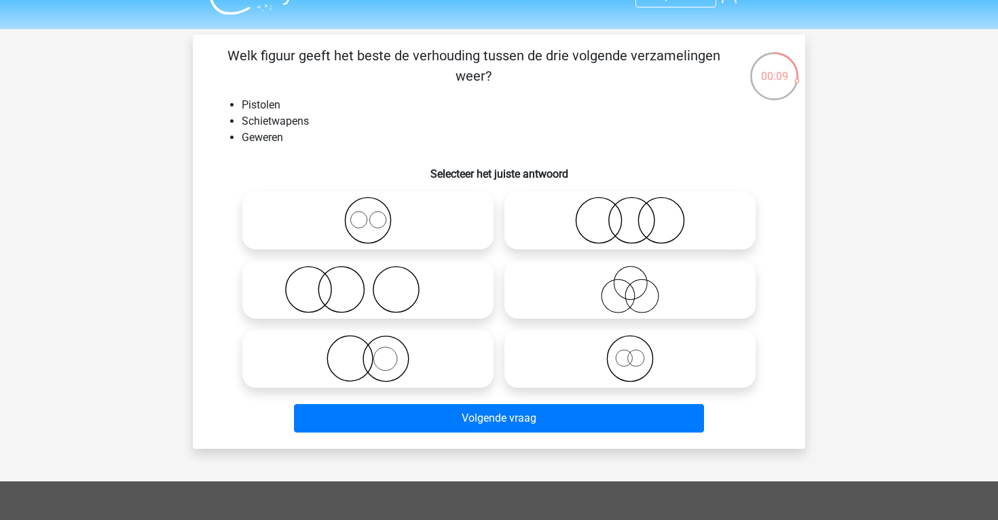
click at [588, 309] on icon at bounding box center [630, 290] width 240 height 48
click at [630, 283] on input "radio" at bounding box center [634, 278] width 9 height 9
radio input "true"
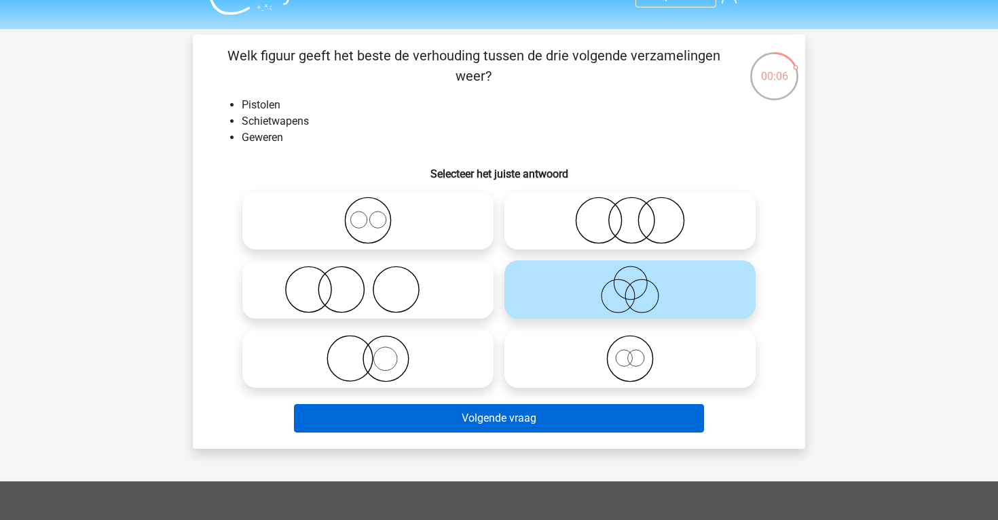
click at [610, 426] on button "Volgende vraag" at bounding box center [499, 418] width 411 height 29
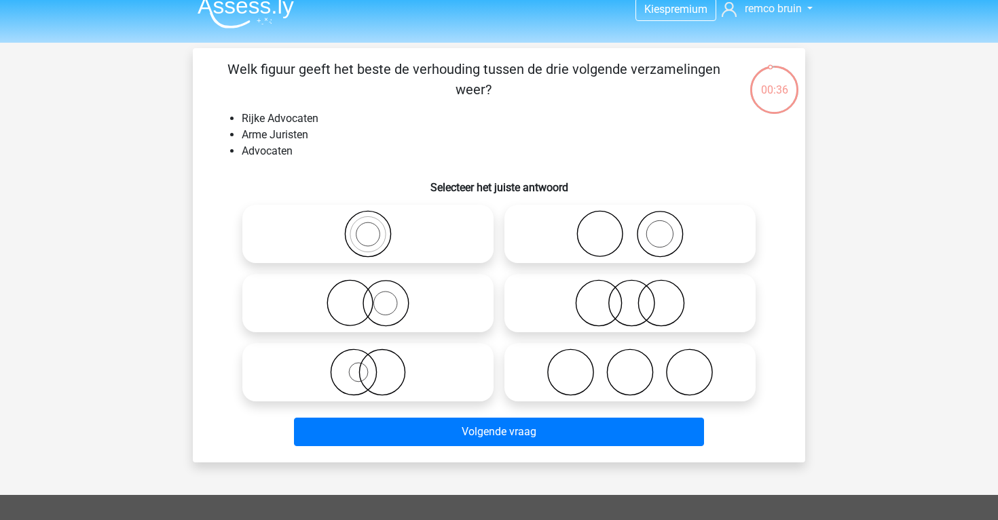
scroll to position [17, 0]
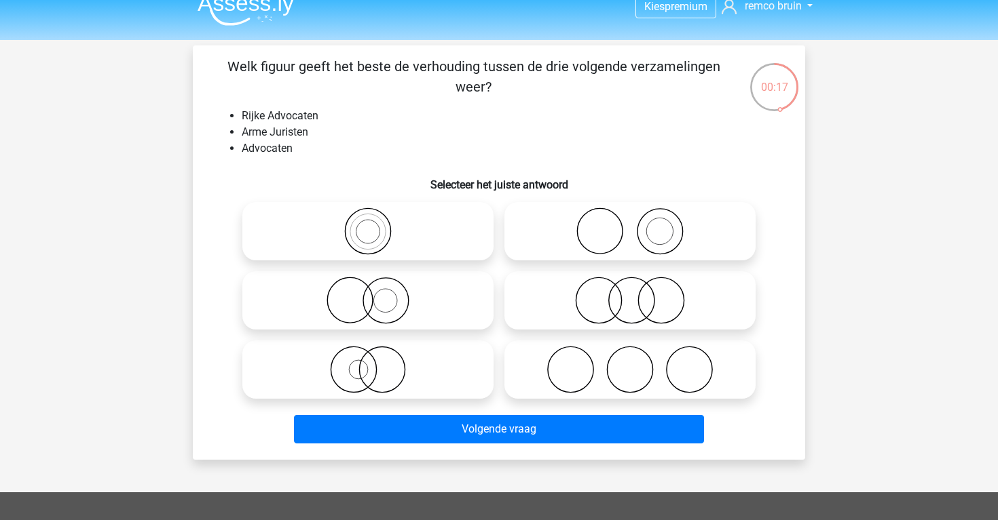
click at [555, 240] on icon at bounding box center [630, 232] width 240 height 48
click at [630, 225] on input "radio" at bounding box center [634, 220] width 9 height 9
radio input "true"
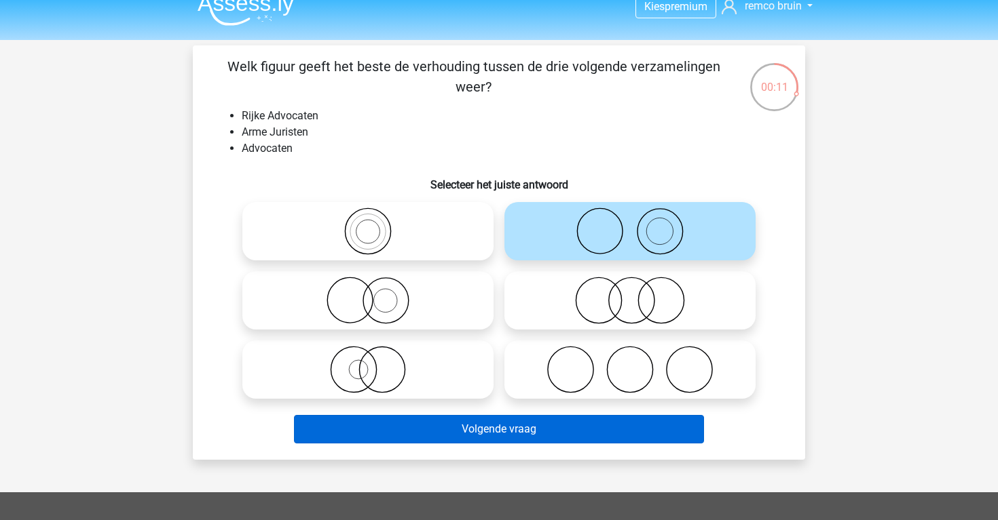
click at [607, 428] on button "Volgende vraag" at bounding box center [499, 429] width 411 height 29
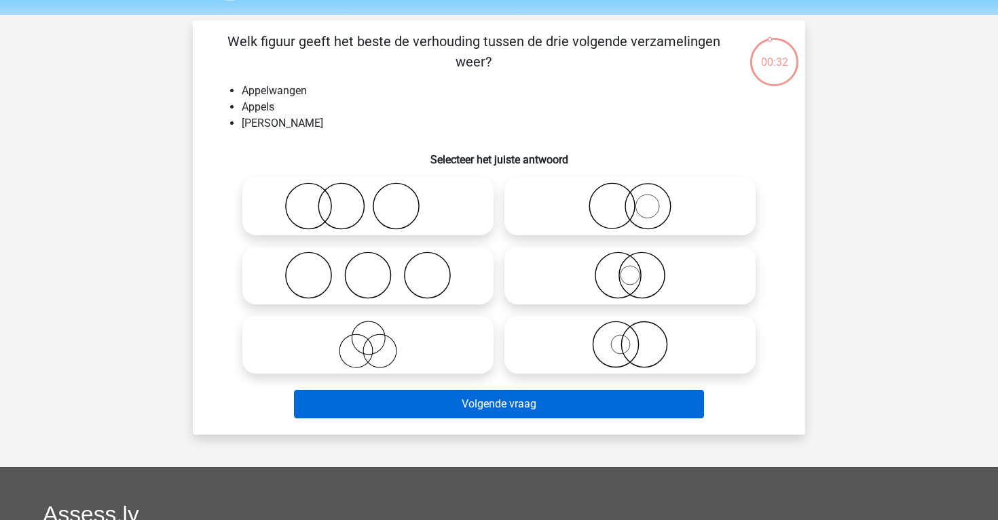
scroll to position [40, 0]
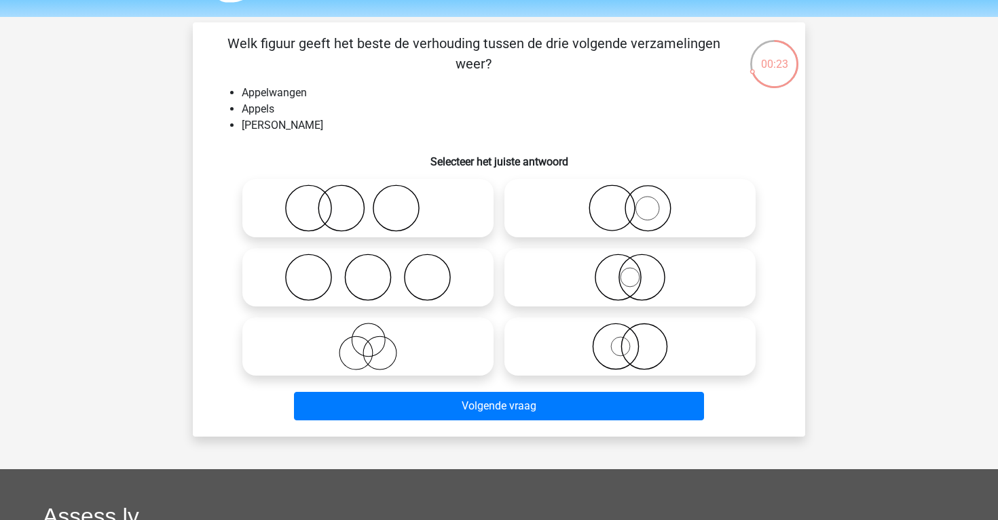
click at [446, 355] on icon at bounding box center [368, 347] width 240 height 48
click at [377, 340] on input "radio" at bounding box center [372, 335] width 9 height 9
radio input "true"
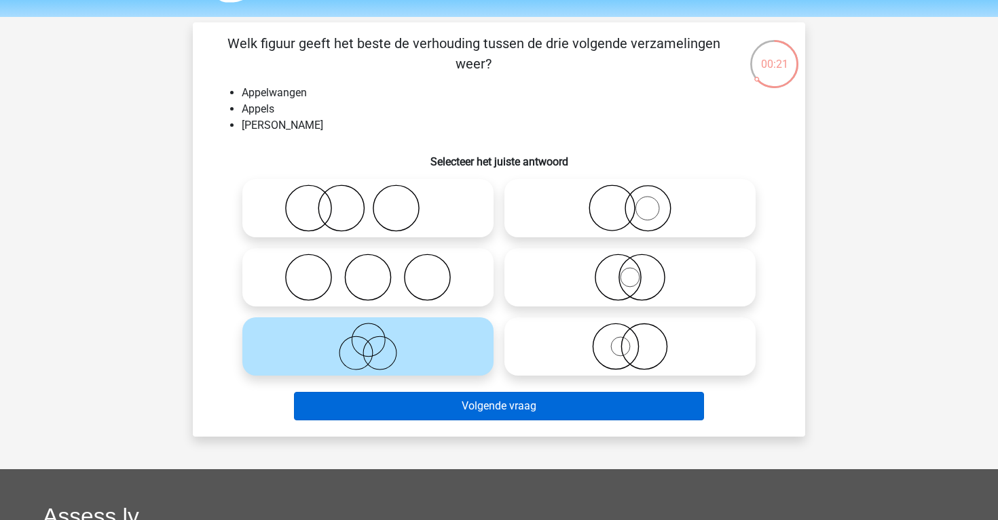
click at [514, 411] on button "Volgende vraag" at bounding box center [499, 406] width 411 height 29
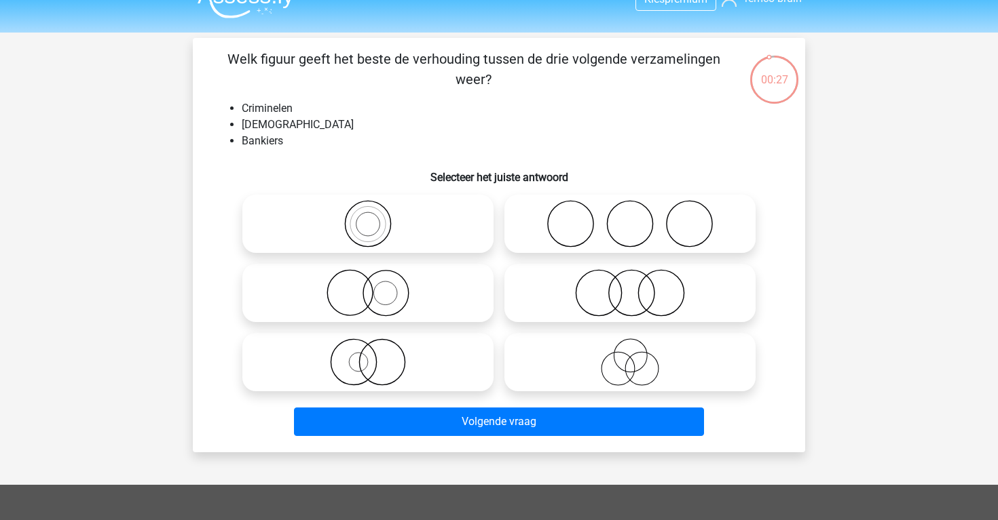
scroll to position [25, 0]
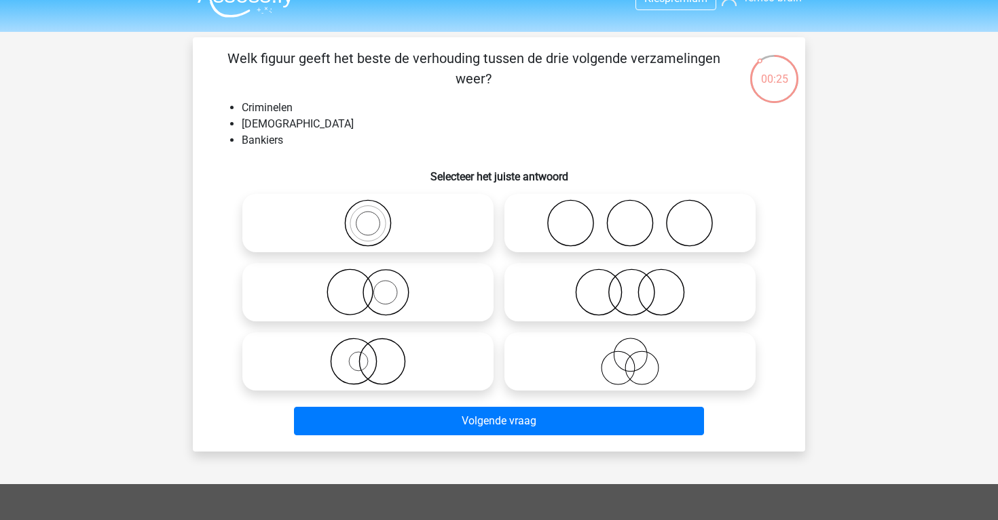
click at [515, 216] on icon at bounding box center [630, 224] width 240 height 48
click at [630, 216] on input "radio" at bounding box center [634, 212] width 9 height 9
radio input "true"
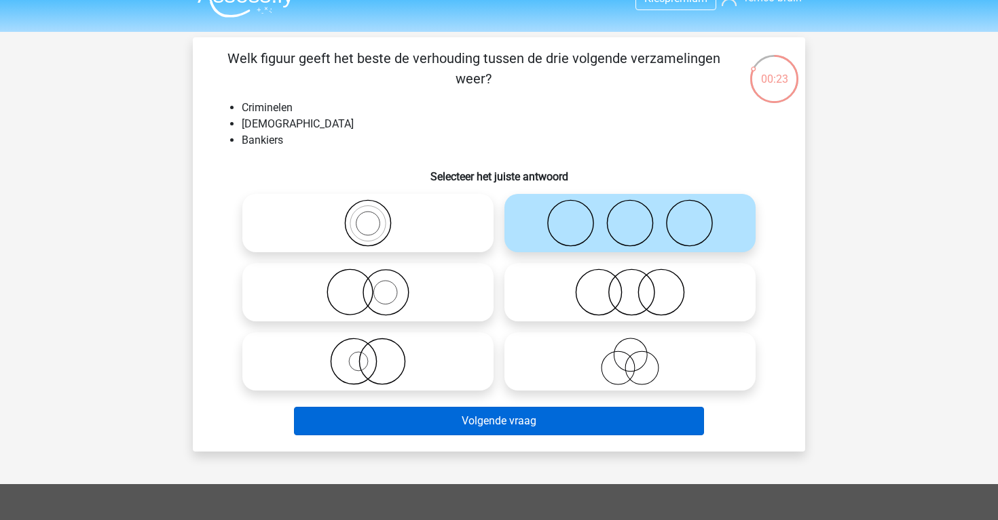
click at [528, 419] on button "Volgende vraag" at bounding box center [499, 421] width 411 height 29
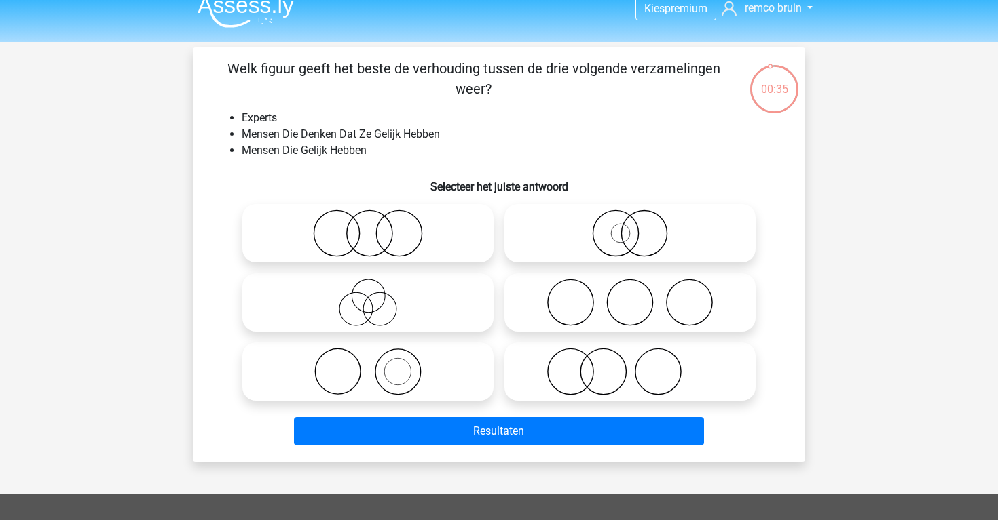
scroll to position [16, 0]
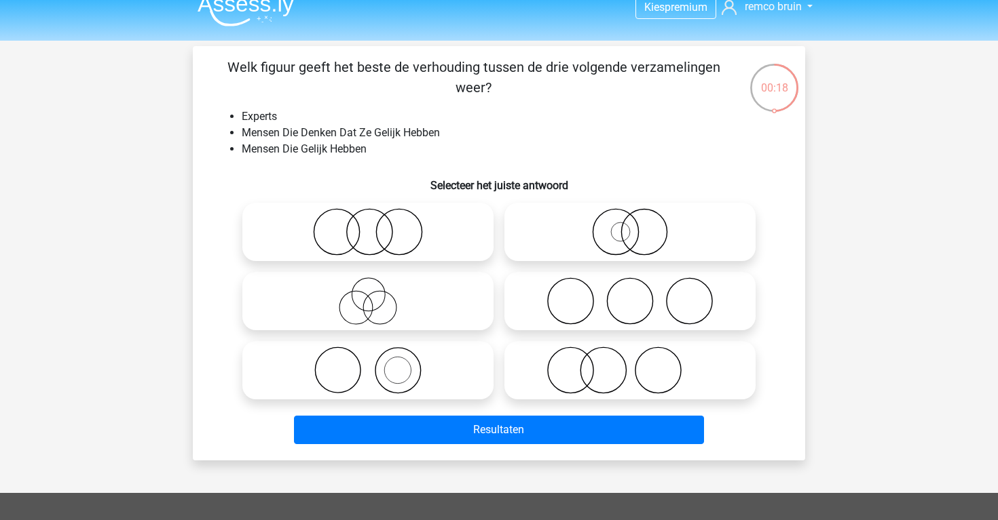
click at [449, 303] on icon at bounding box center [368, 302] width 240 height 48
click at [377, 295] on input "radio" at bounding box center [372, 290] width 9 height 9
radio input "true"
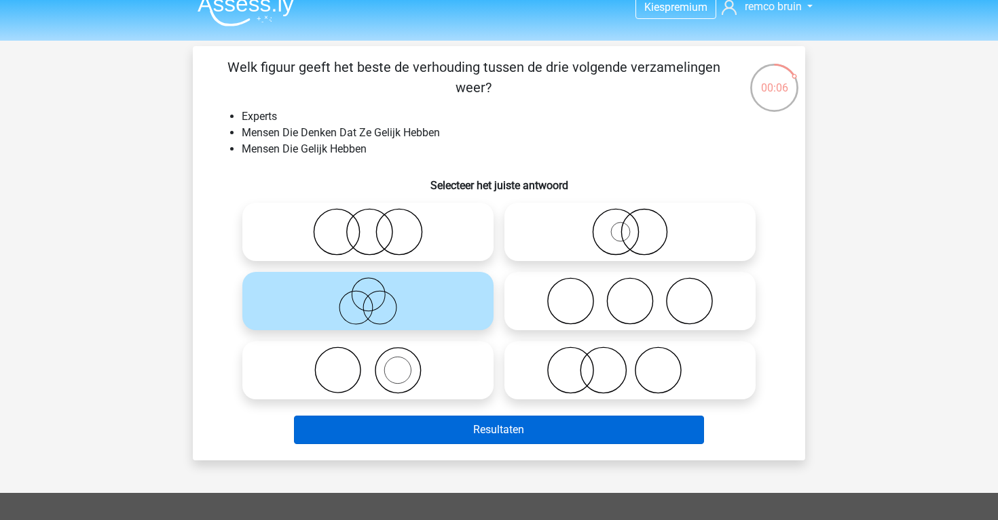
click at [498, 441] on button "Resultaten" at bounding box center [499, 430] width 411 height 29
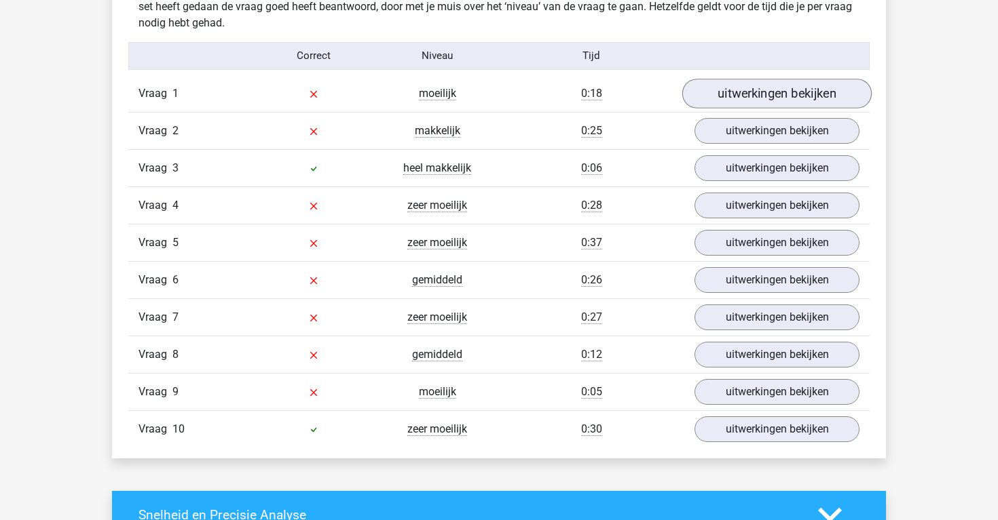
scroll to position [1080, 0]
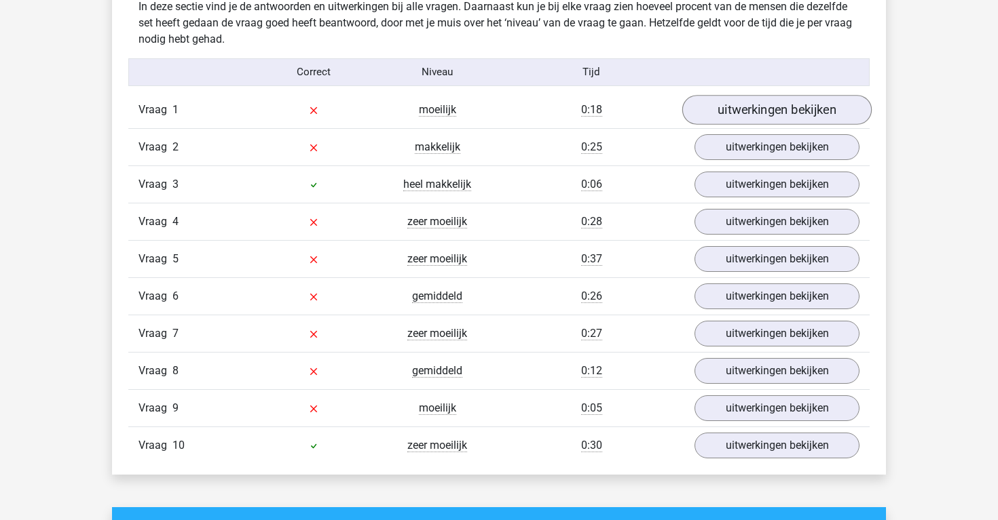
click at [746, 104] on link "uitwerkingen bekijken" at bounding box center [776, 110] width 189 height 30
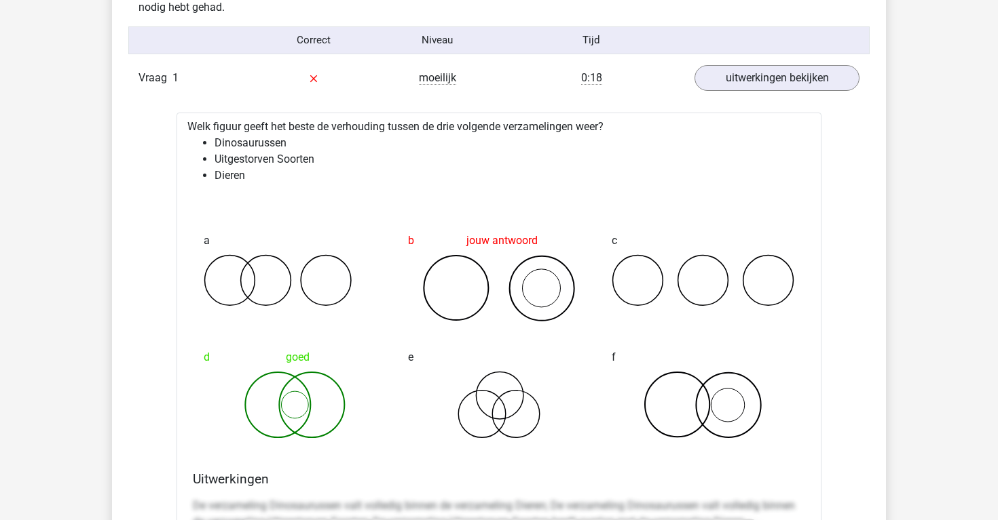
scroll to position [1088, 0]
